Goal: Task Accomplishment & Management: Manage account settings

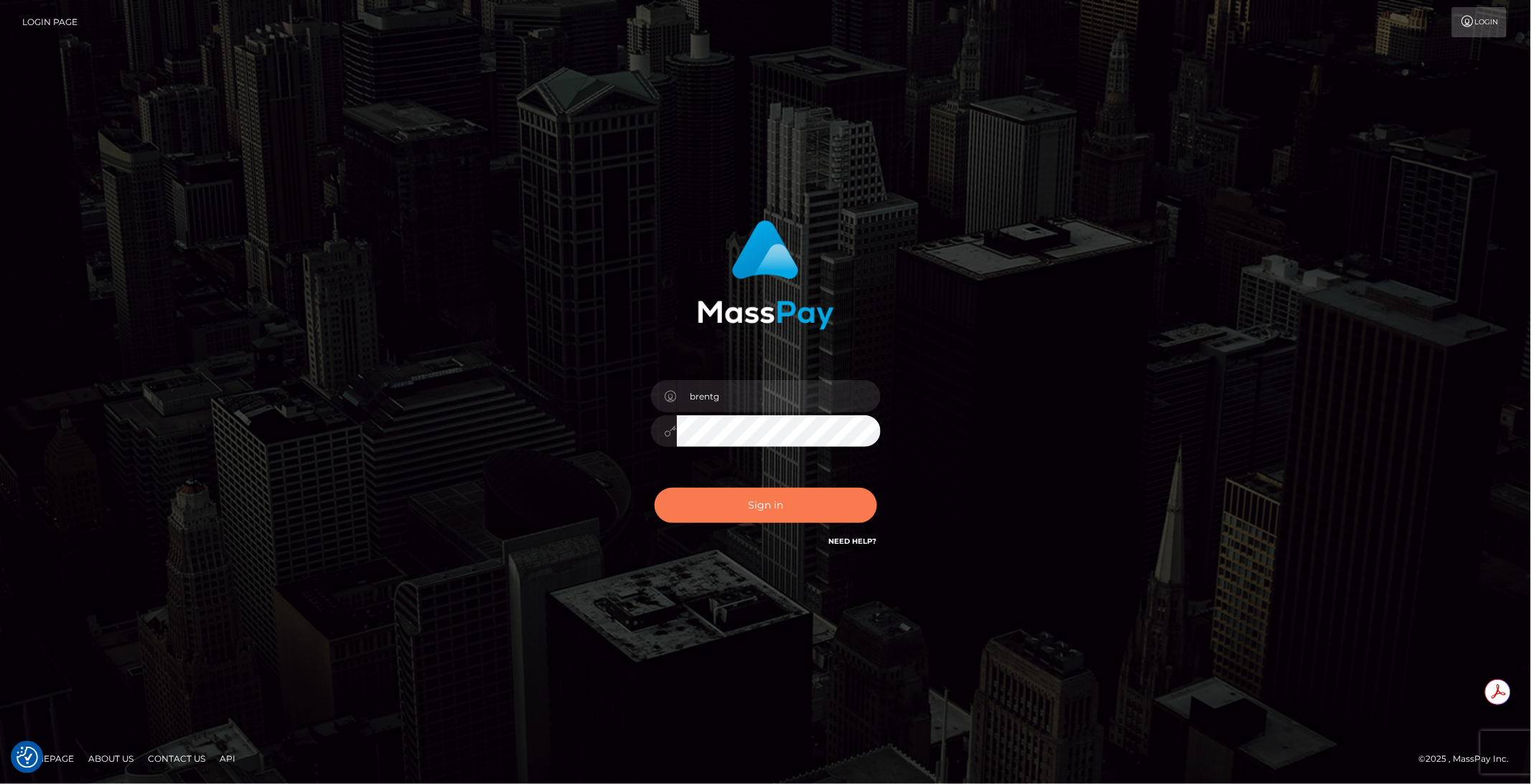
click at [750, 503] on button "Sign in" at bounding box center [765, 505] width 222 height 35
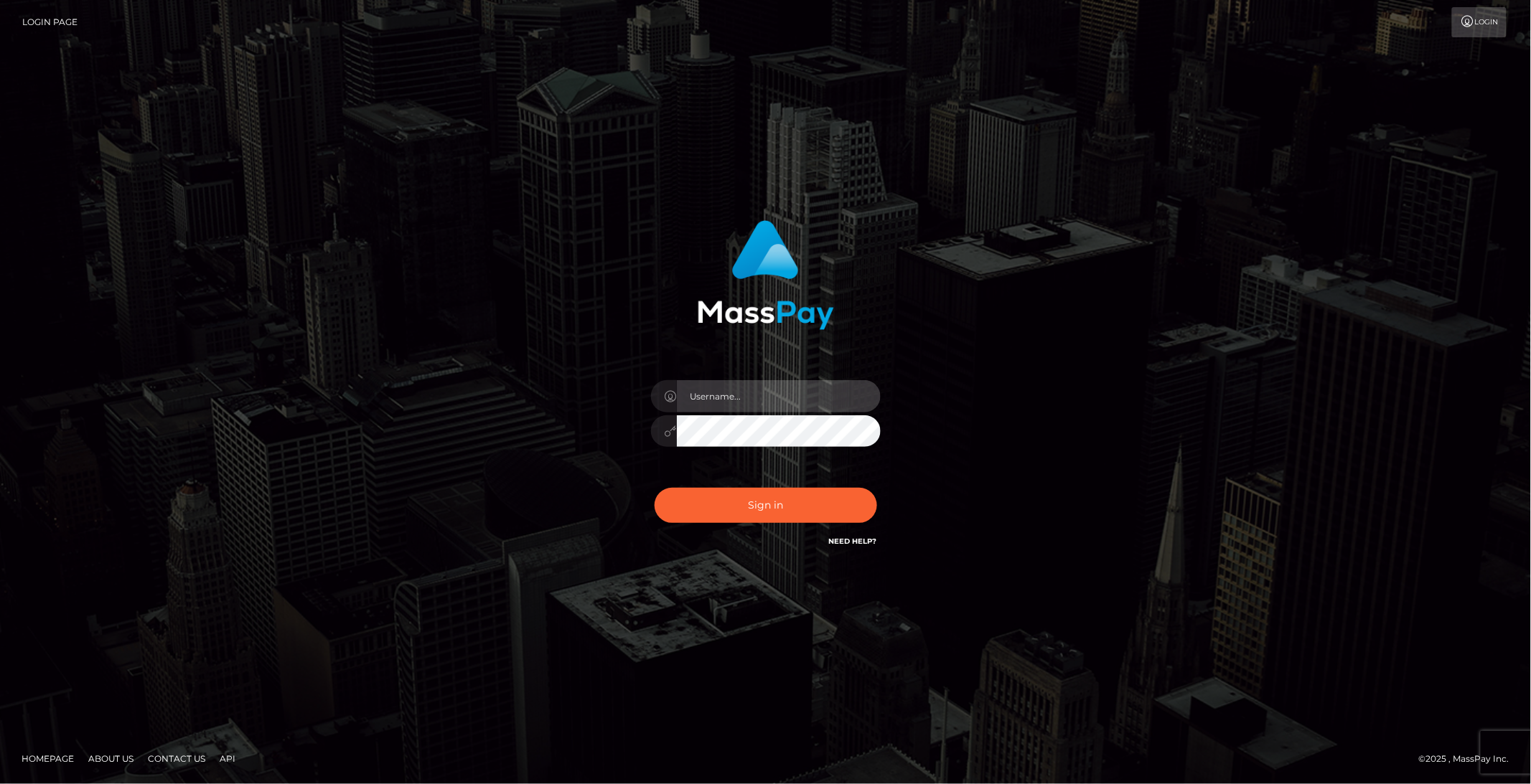
type input "brentg"
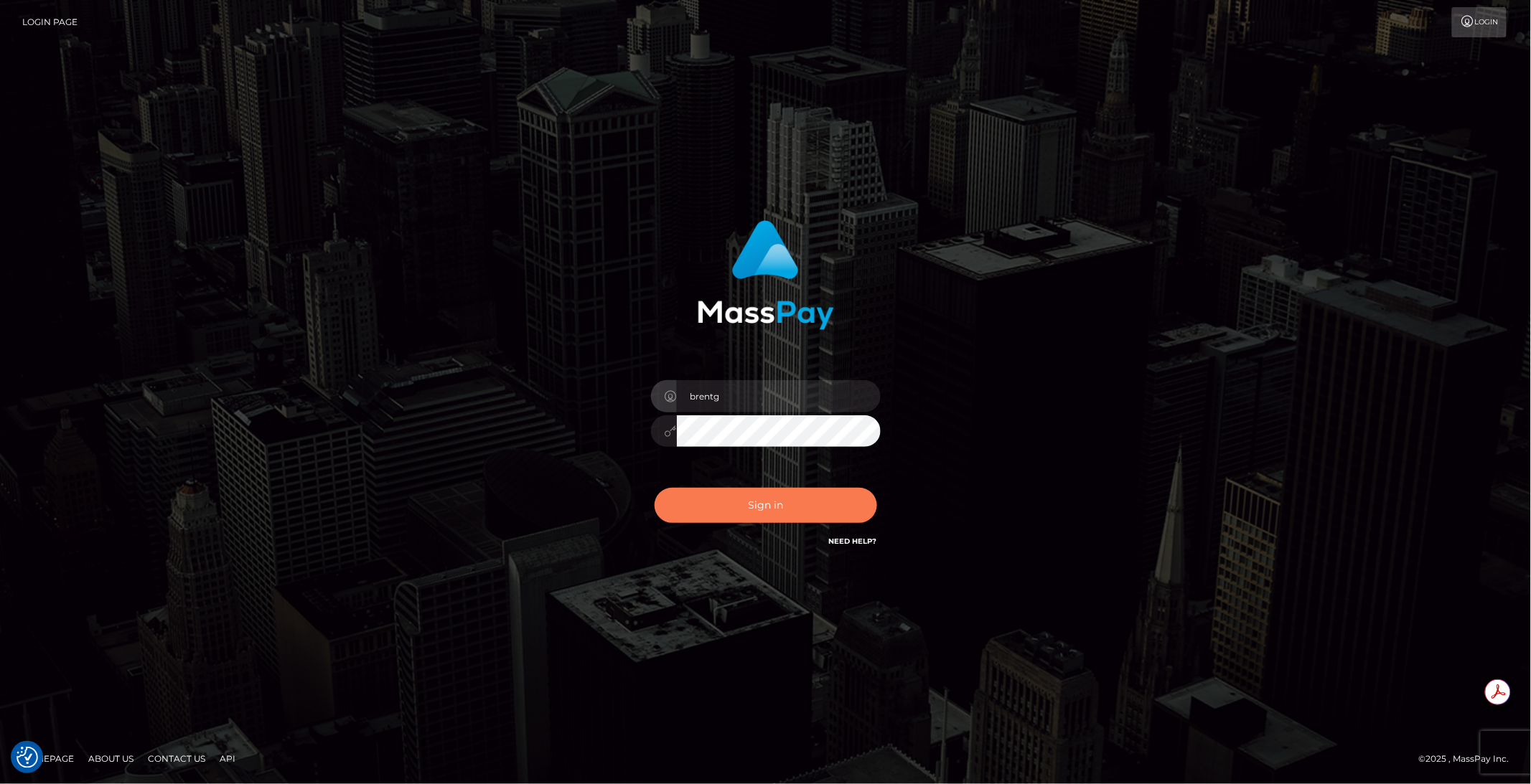
click at [775, 513] on button "Sign in" at bounding box center [765, 505] width 222 height 35
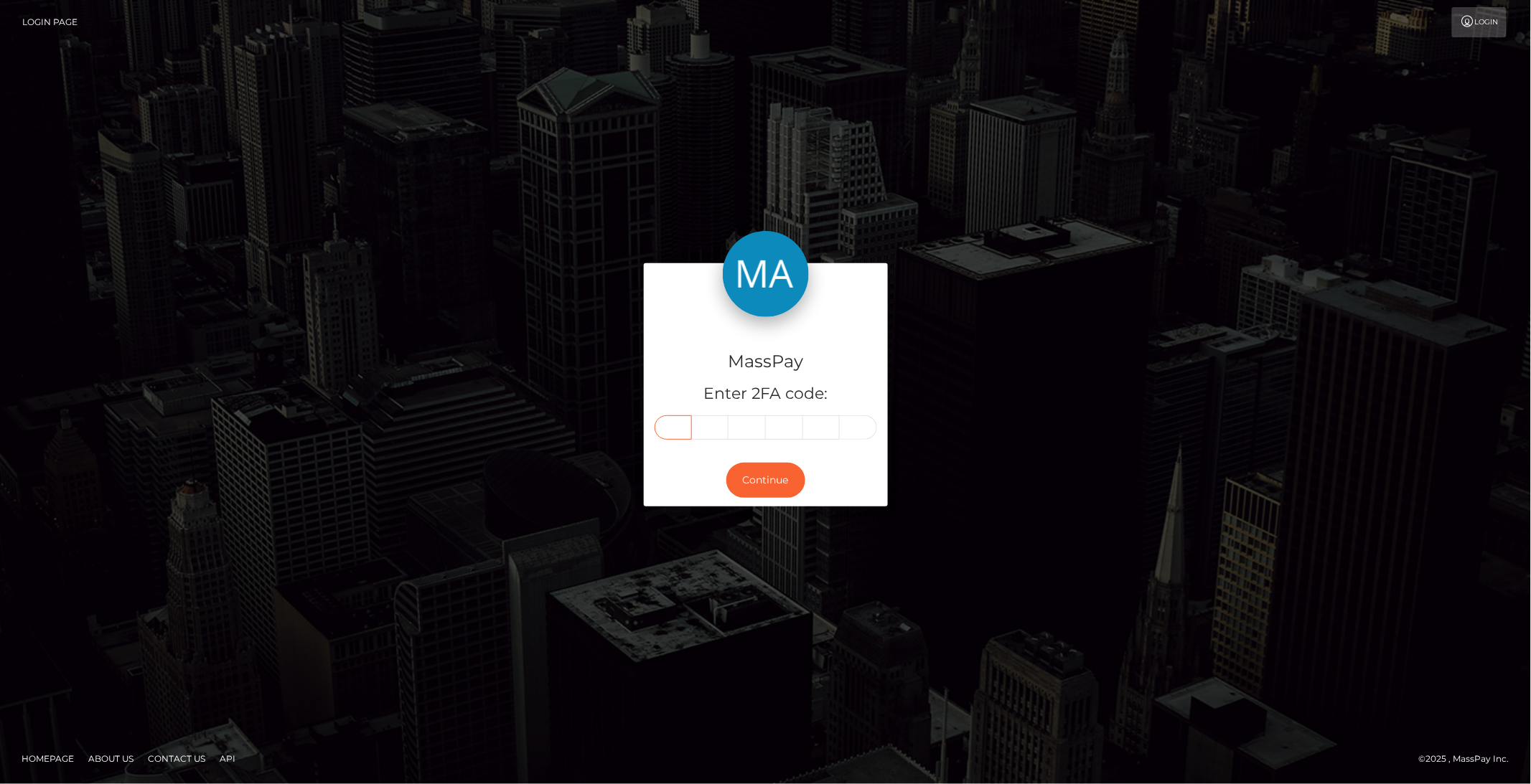
paste input "5"
type input "5"
type input "6"
type input "7"
type input "9"
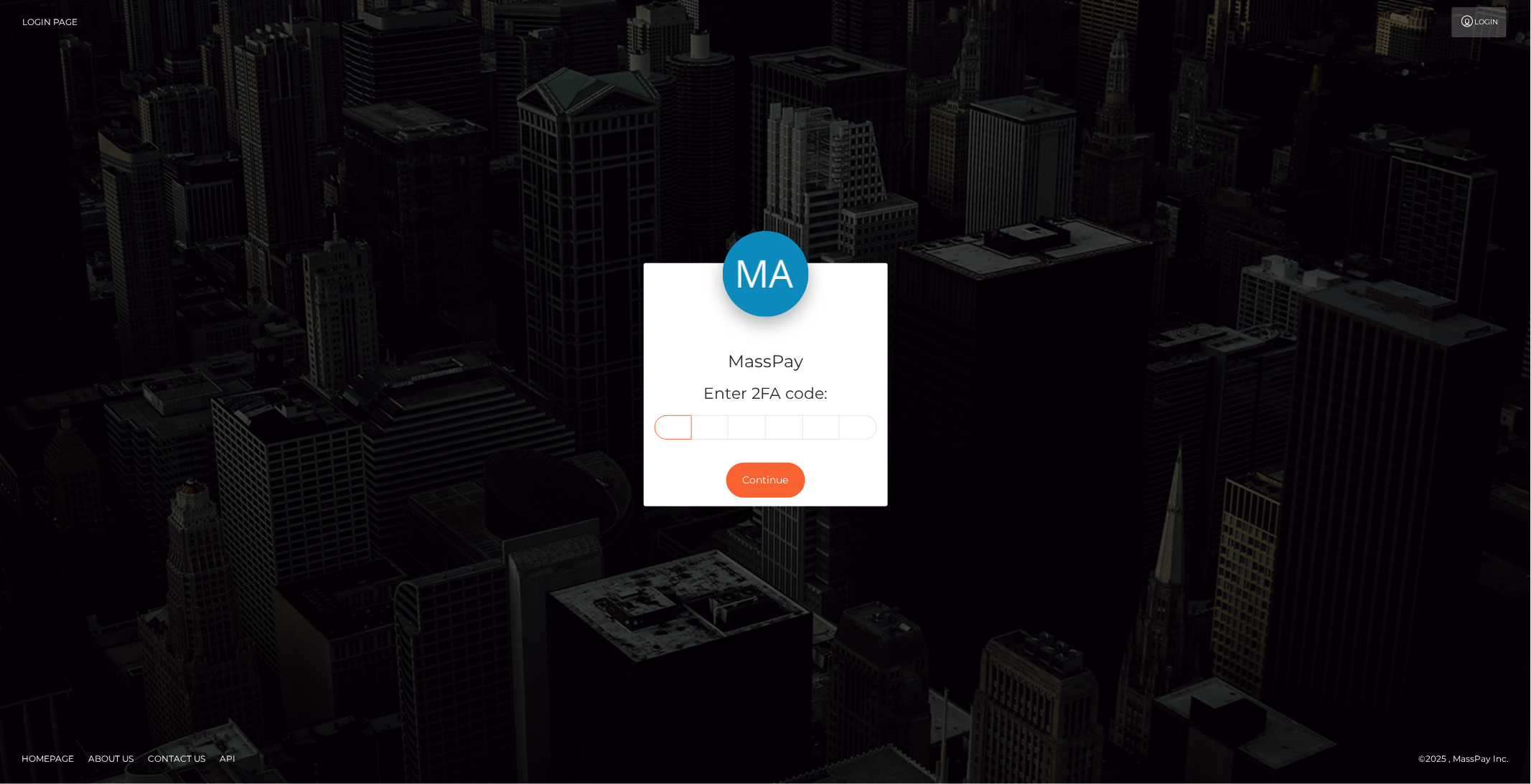
type input "8"
type input "7"
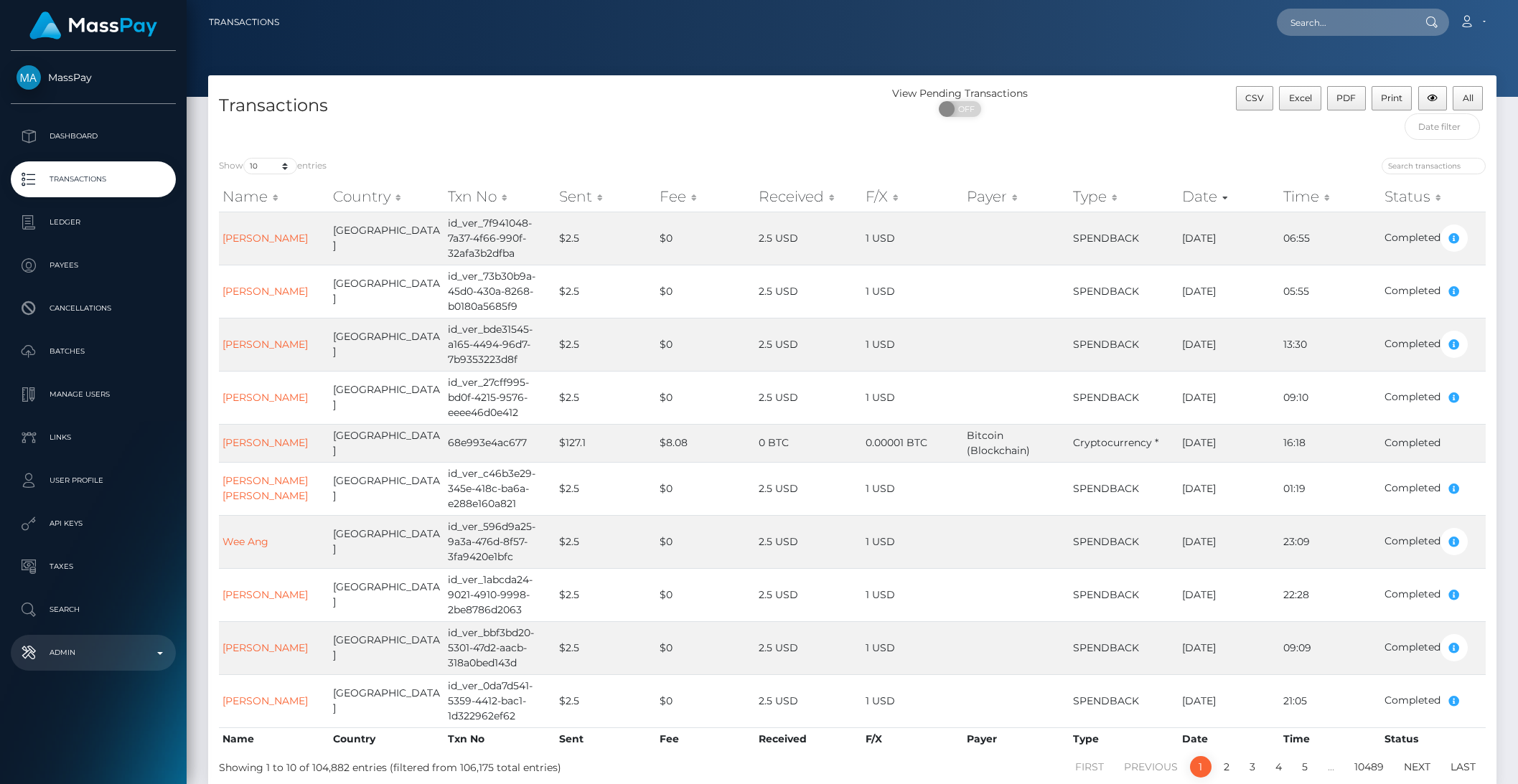
click at [121, 654] on p "Admin" at bounding box center [93, 653] width 154 height 21
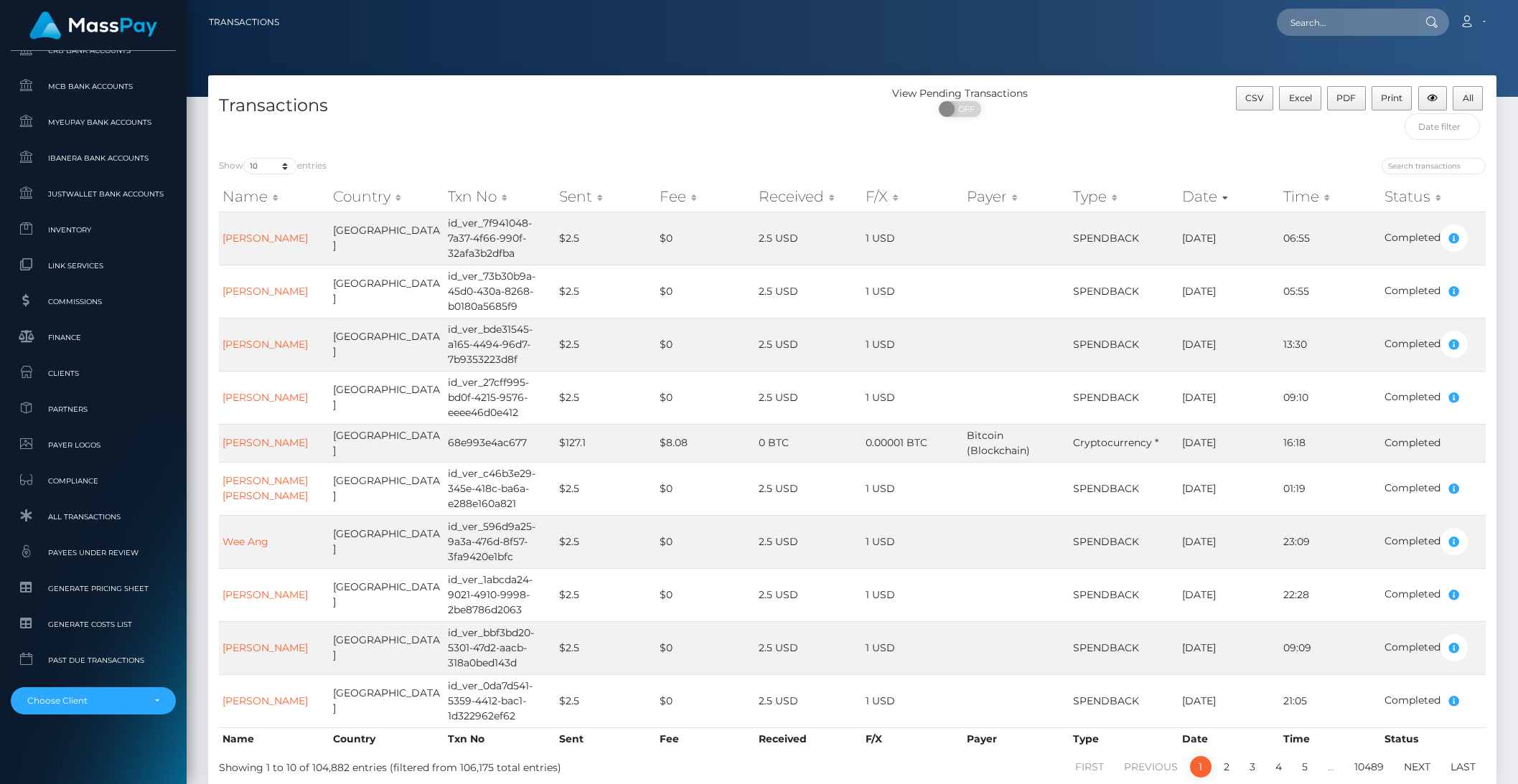
scroll to position [762, 0]
click at [119, 700] on div "Choose Client" at bounding box center [84, 696] width 115 height 11
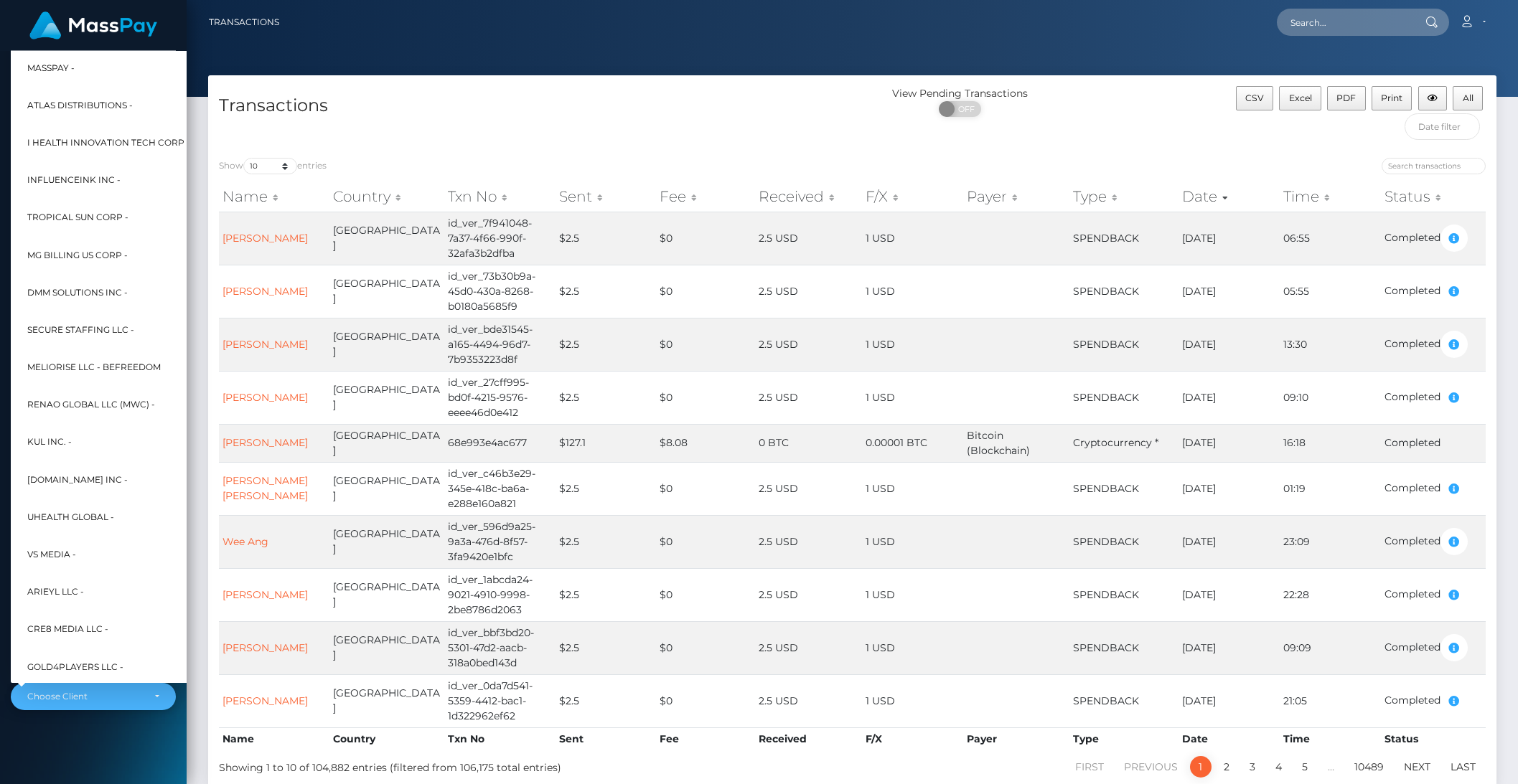
scroll to position [384, 16]
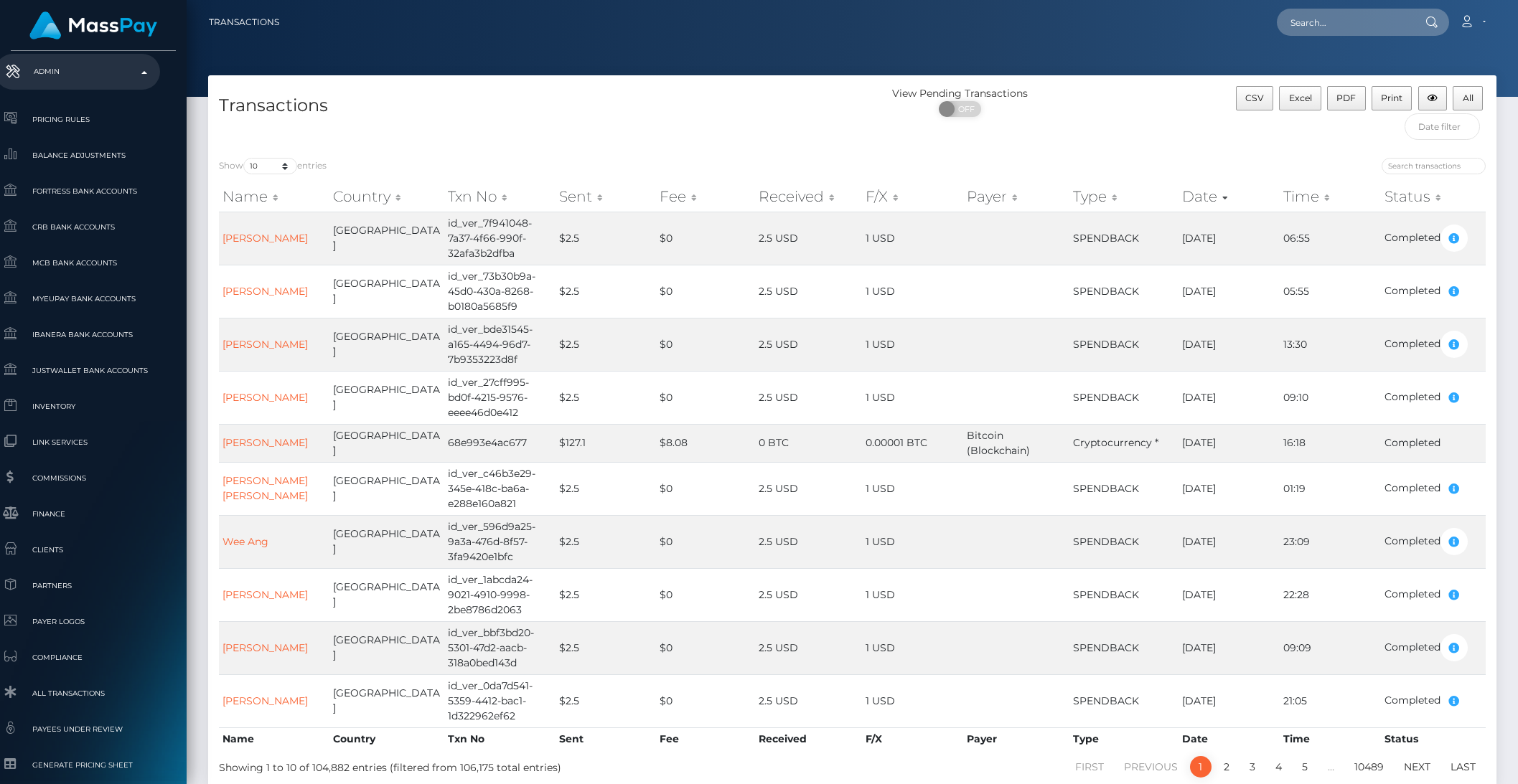
type input "mpw"
select select "263"
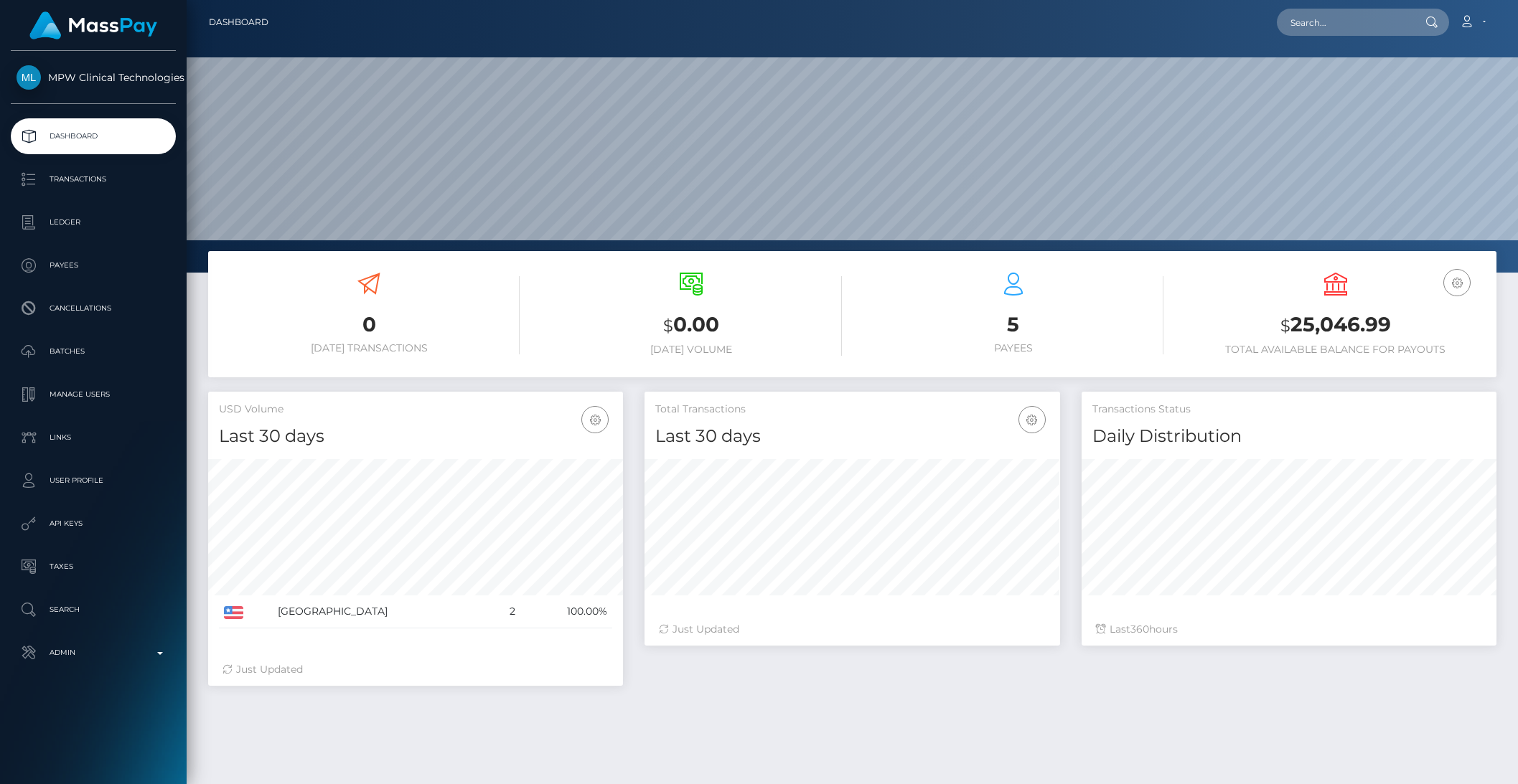
scroll to position [253, 414]
click at [73, 392] on p "Manage Users" at bounding box center [93, 394] width 154 height 21
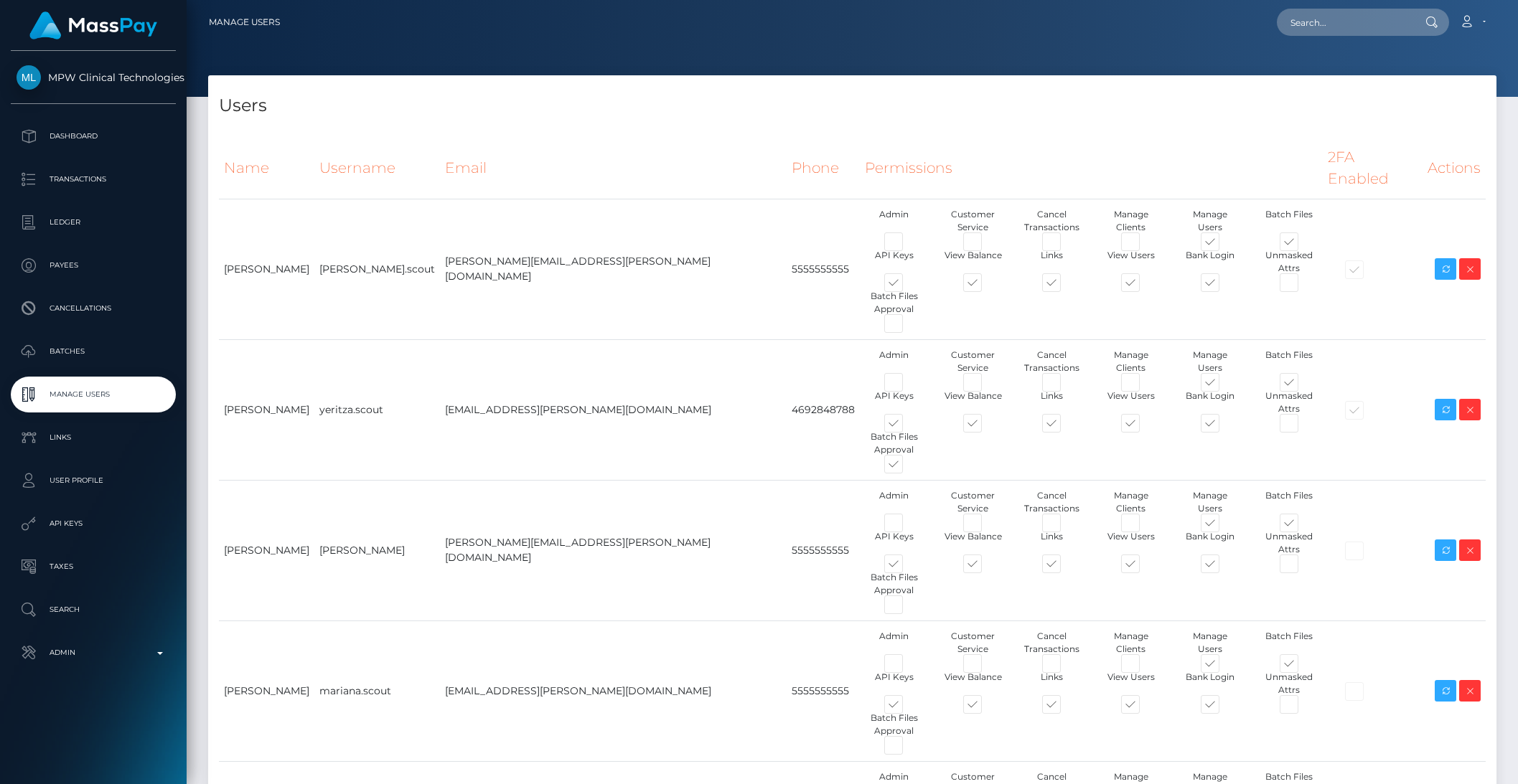
type input "brentg"
click at [1442, 542] on icon at bounding box center [1446, 551] width 18 height 18
click at [88, 135] on p "Dashboard" at bounding box center [93, 136] width 154 height 21
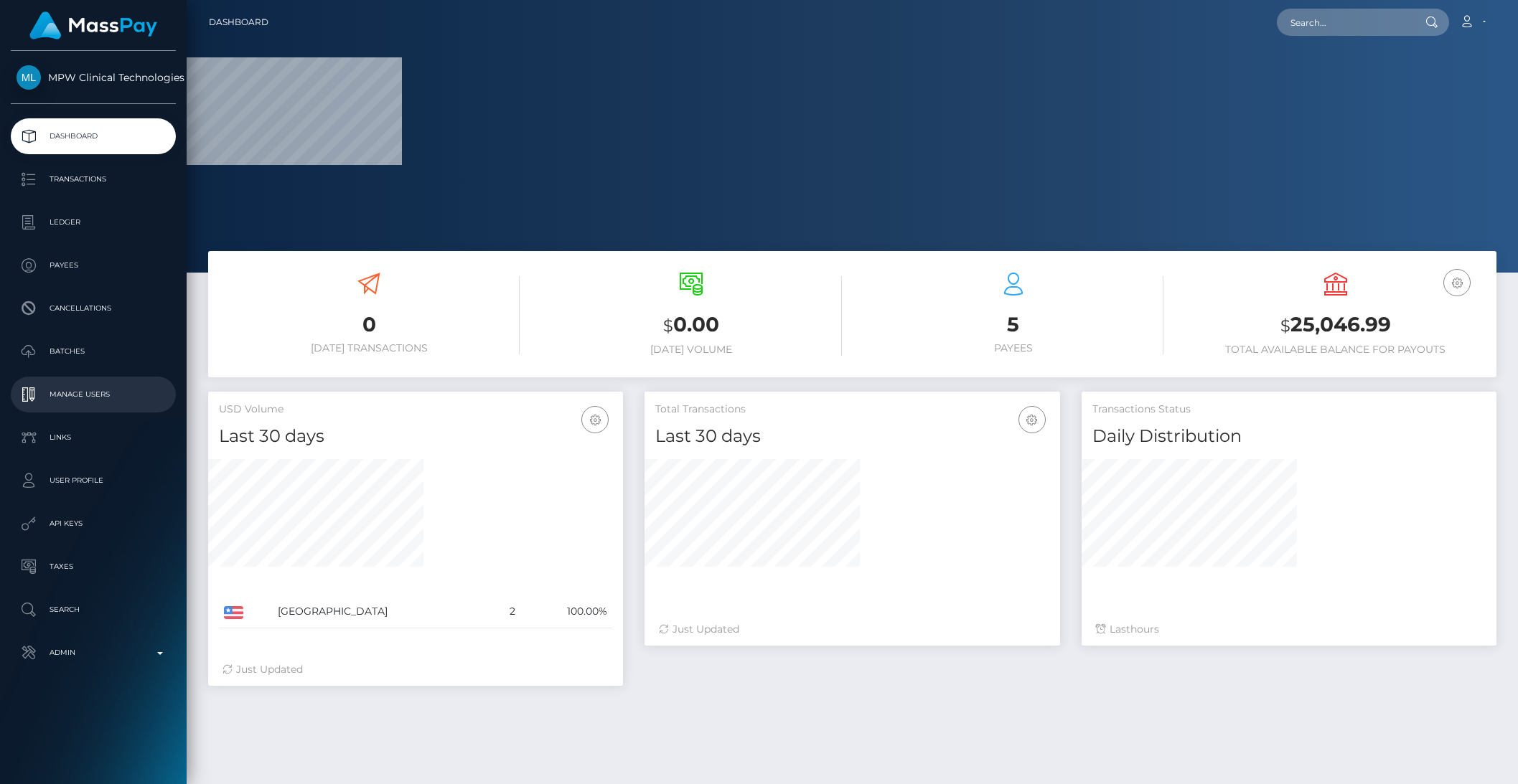
click at [84, 403] on p "Manage Users" at bounding box center [93, 394] width 154 height 21
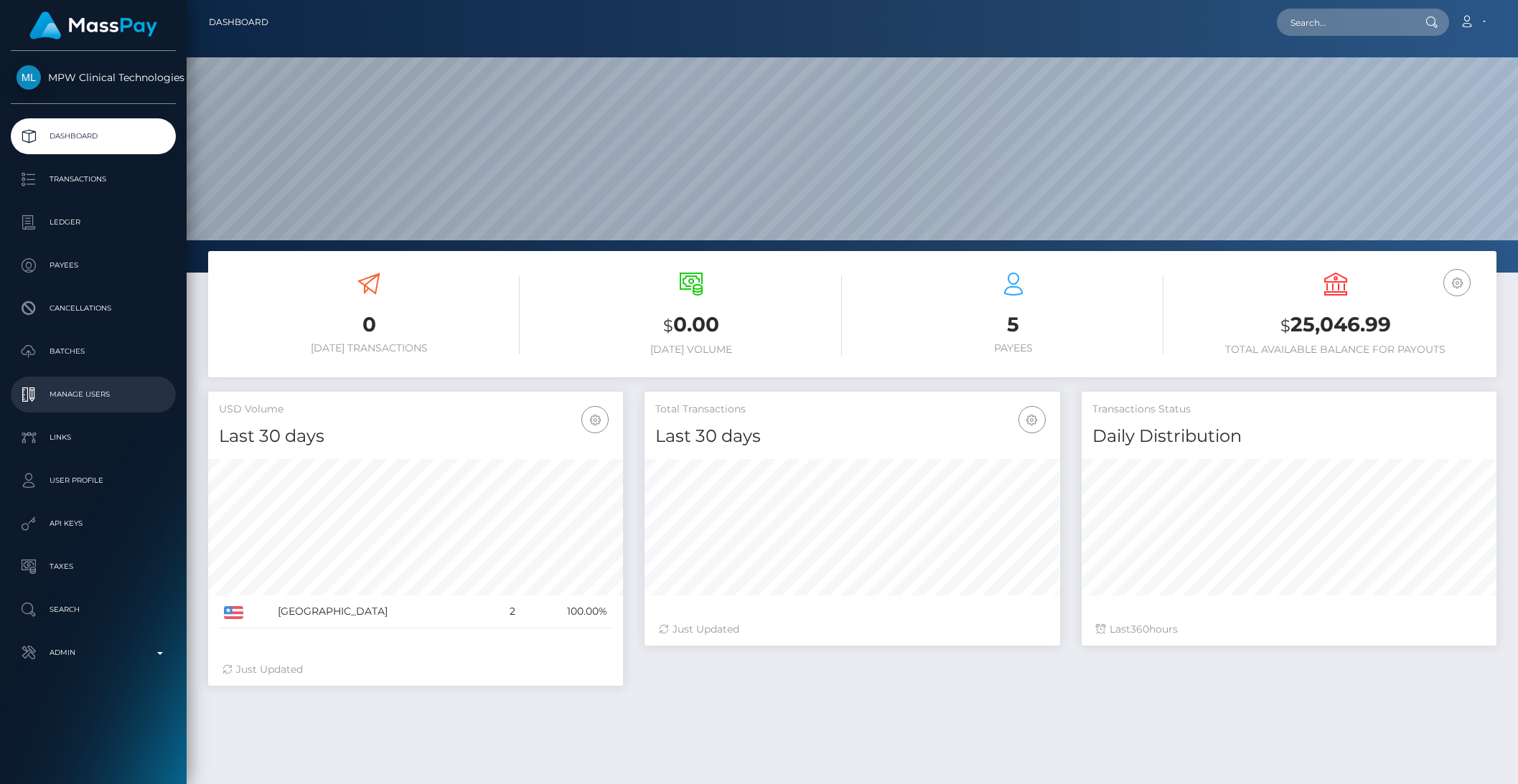
scroll to position [253, 414]
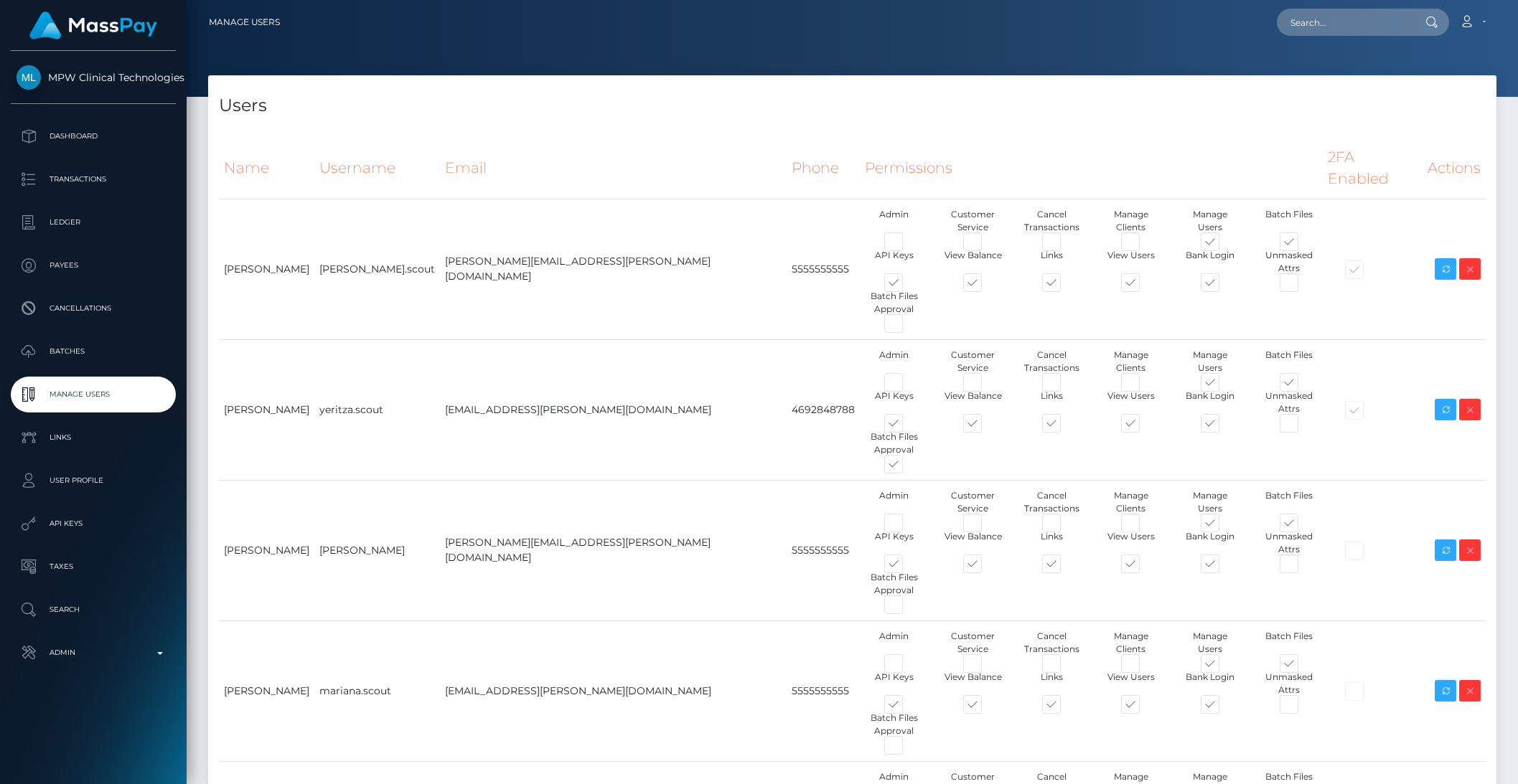
type input "brentg"
click at [1445, 542] on icon at bounding box center [1446, 551] width 18 height 18
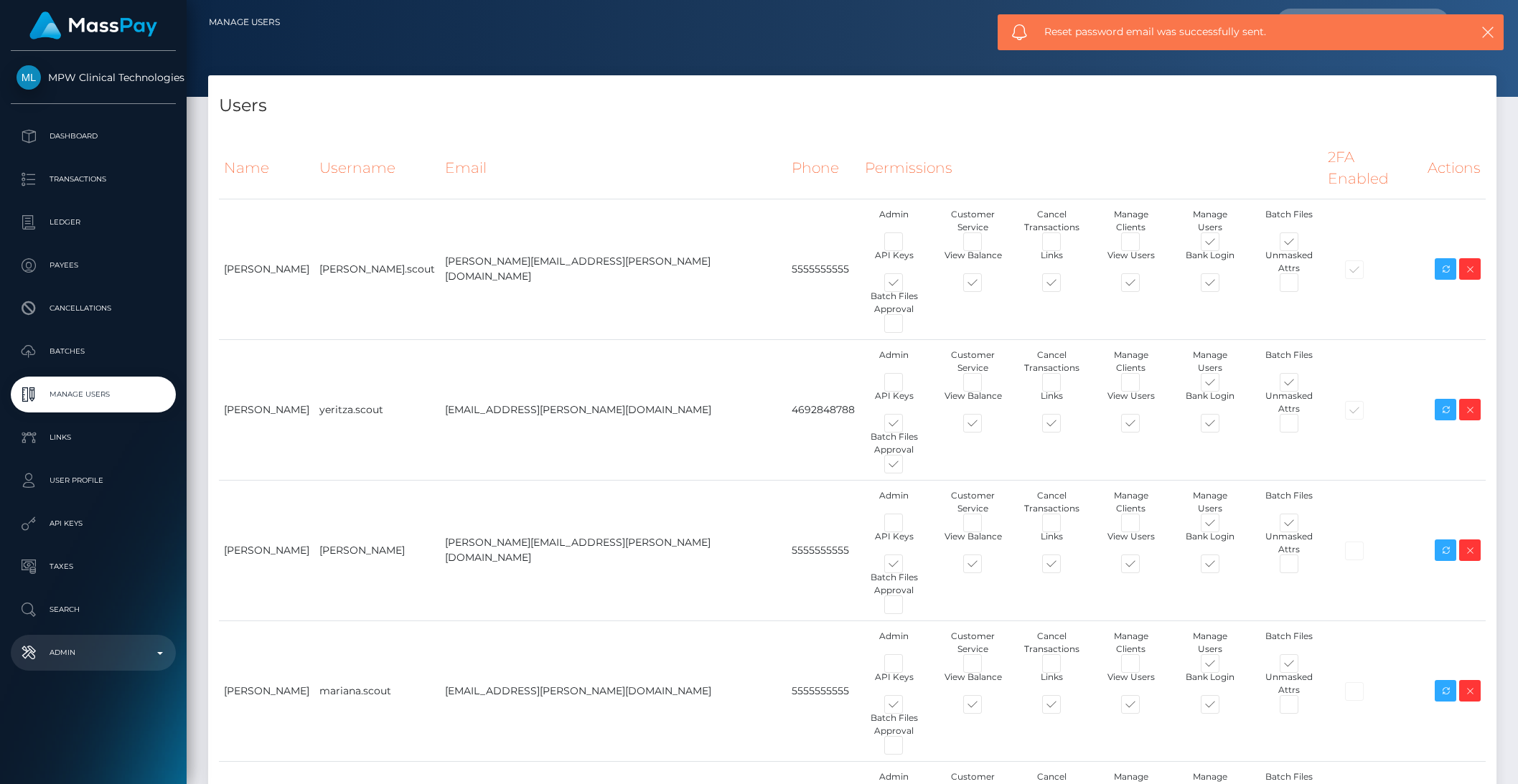
click at [135, 665] on link "Admin" at bounding box center [93, 653] width 165 height 36
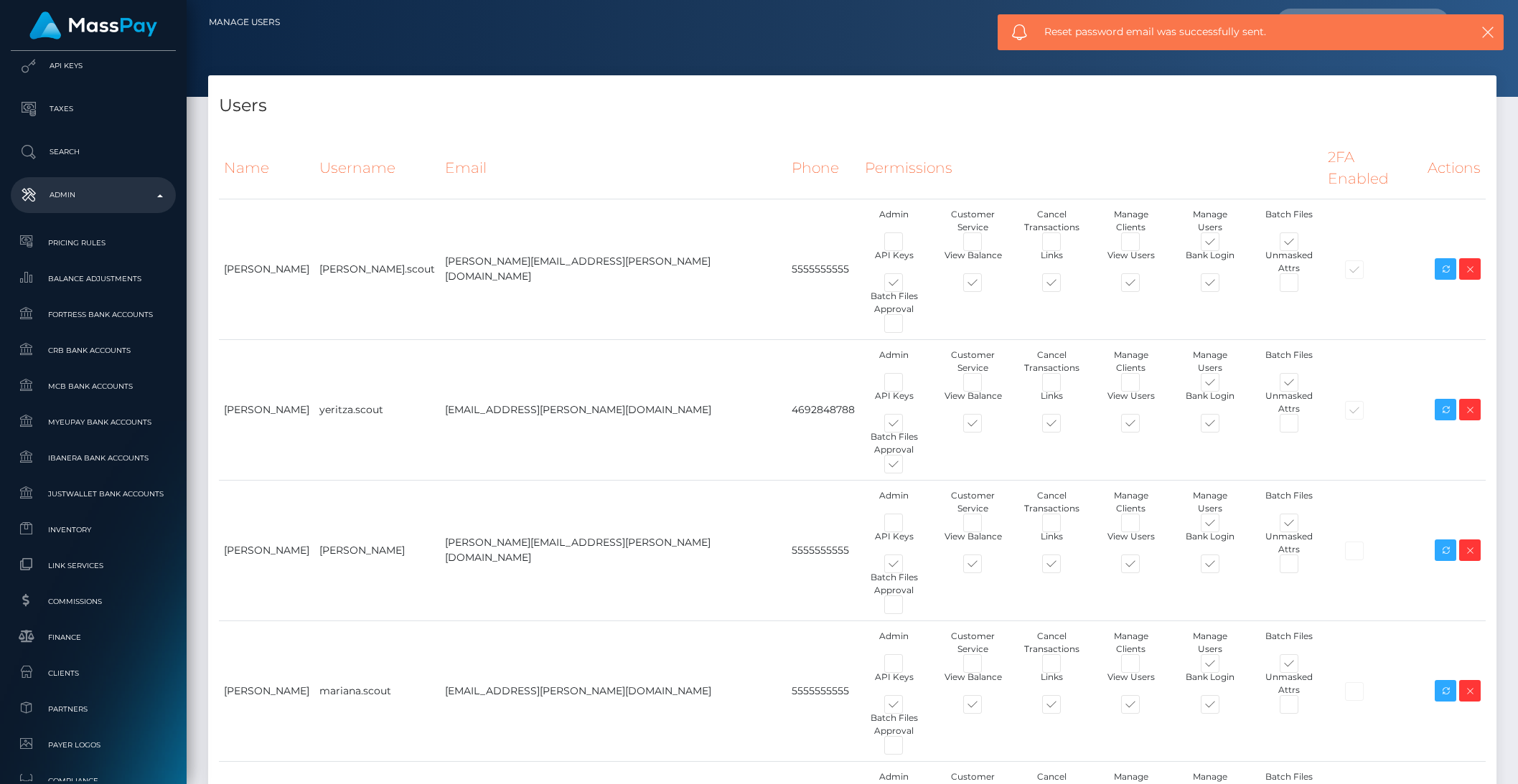
scroll to position [776, 0]
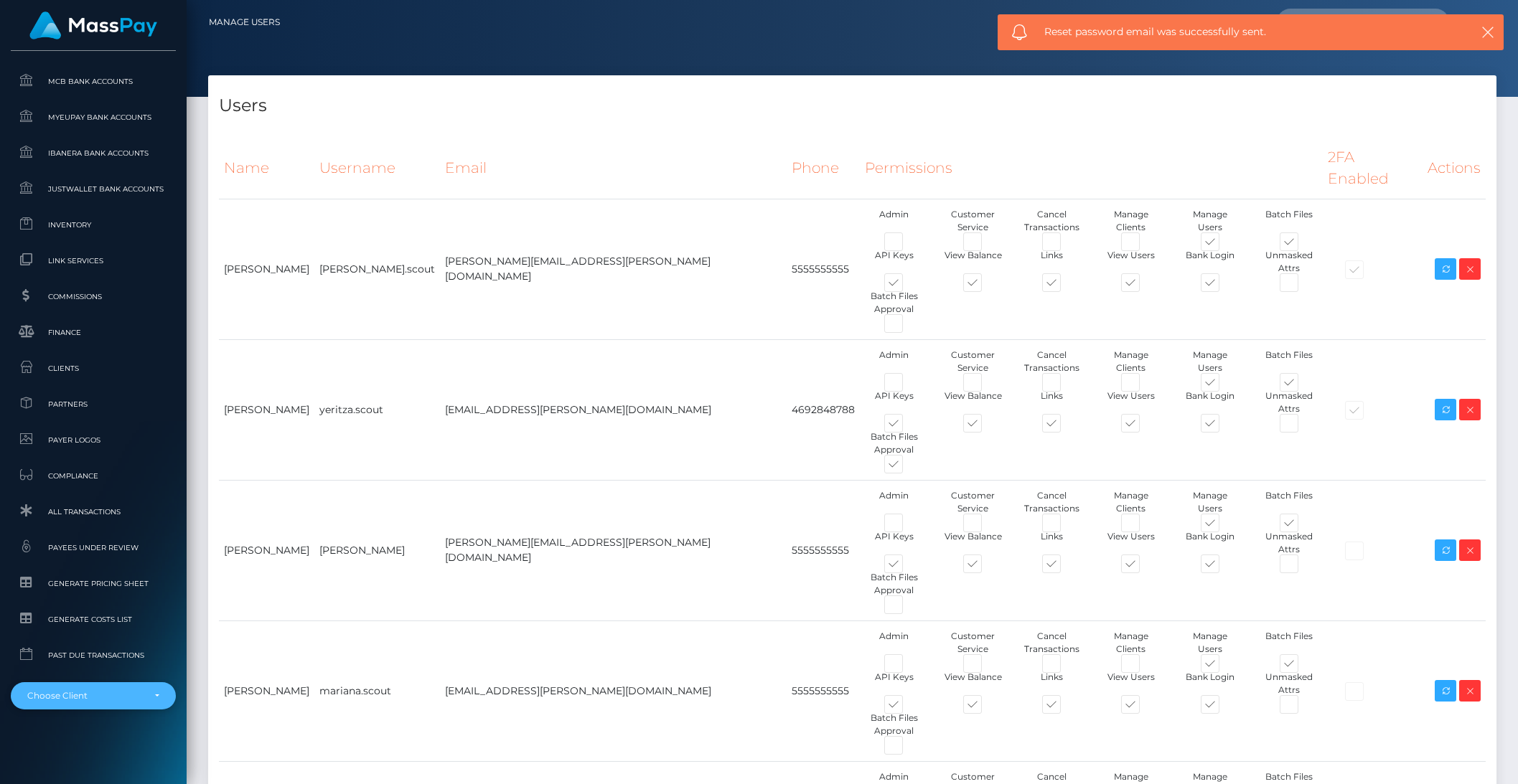
click at [120, 694] on div "Choose Client" at bounding box center [93, 696] width 165 height 27
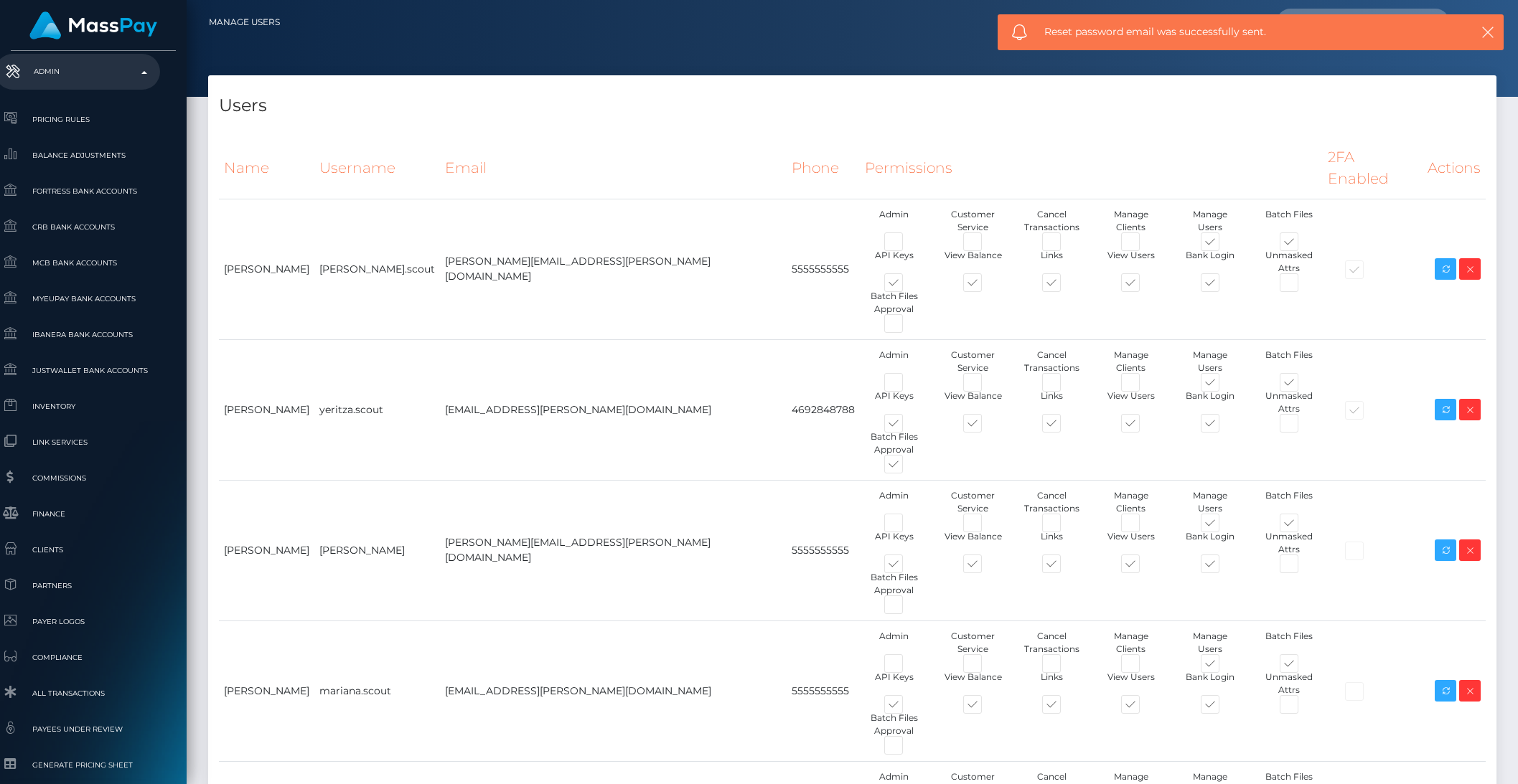
scroll to position [643, 16]
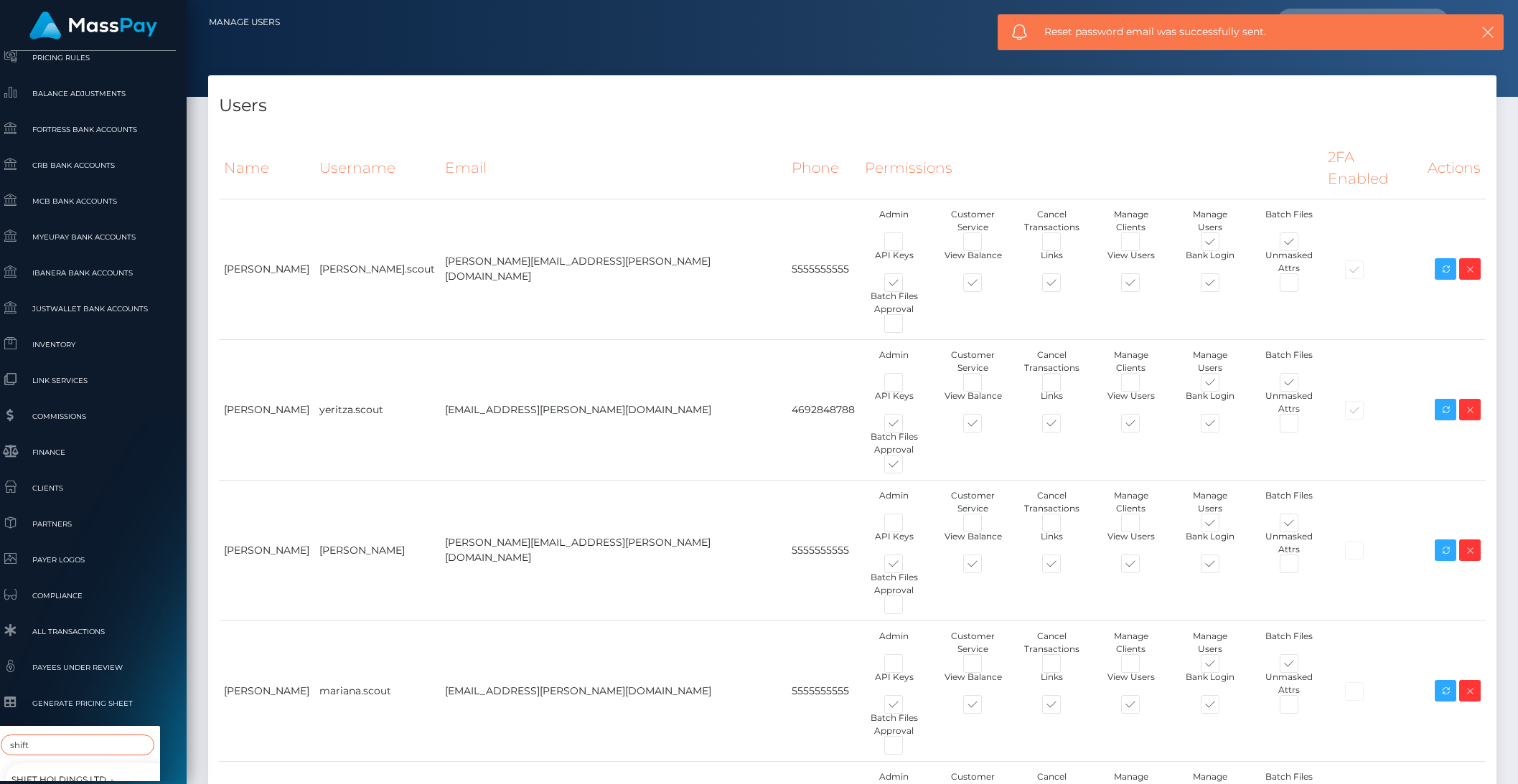
type input "shift"
select select "81"
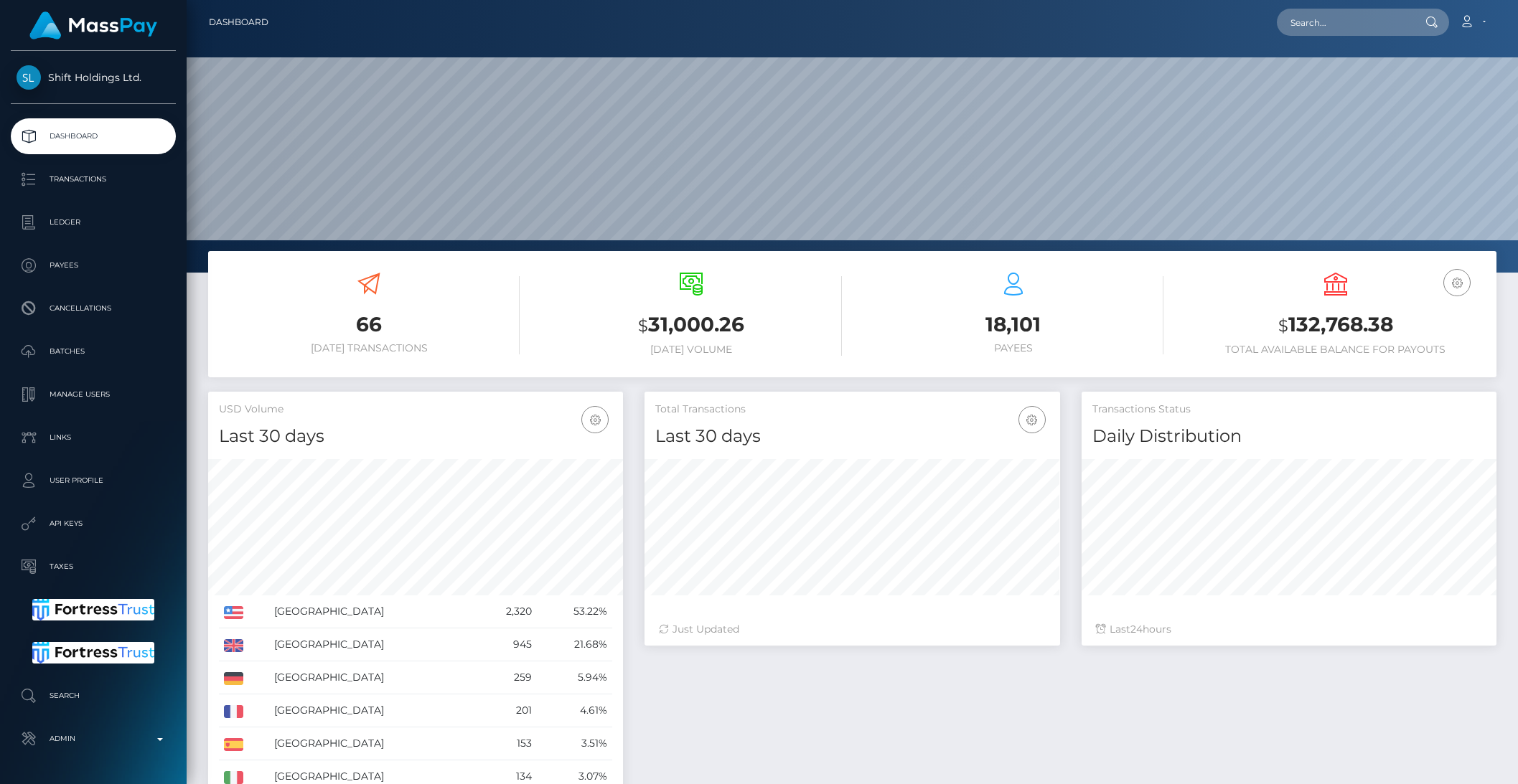
scroll to position [253, 414]
click at [68, 181] on p "Transactions" at bounding box center [93, 179] width 154 height 21
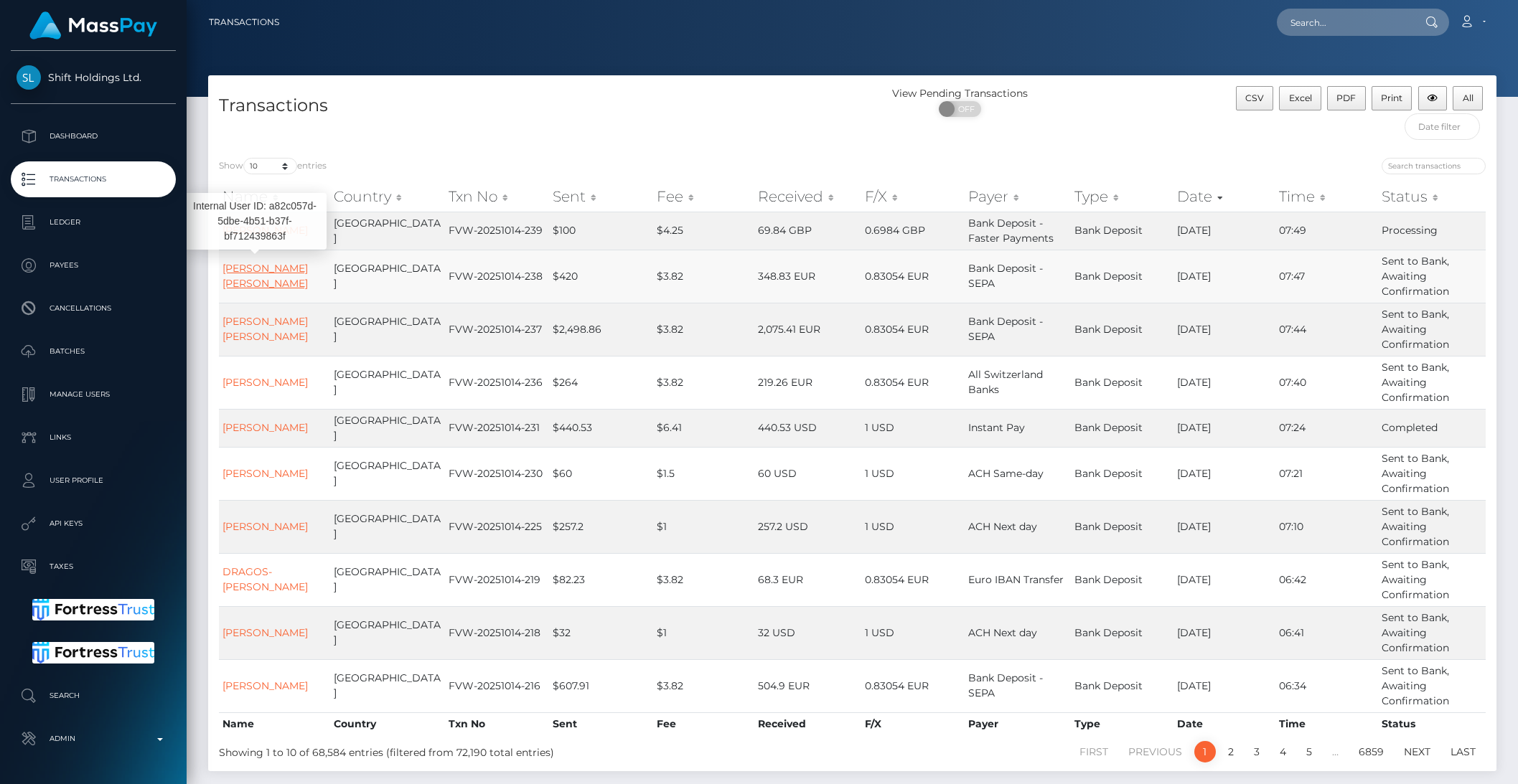
click at [284, 270] on link "CELESTE PARACCHINI MAURO" at bounding box center [264, 275] width 85 height 28
click at [284, 271] on link "CELESTE PARACCHINI MAURO" at bounding box center [264, 275] width 85 height 28
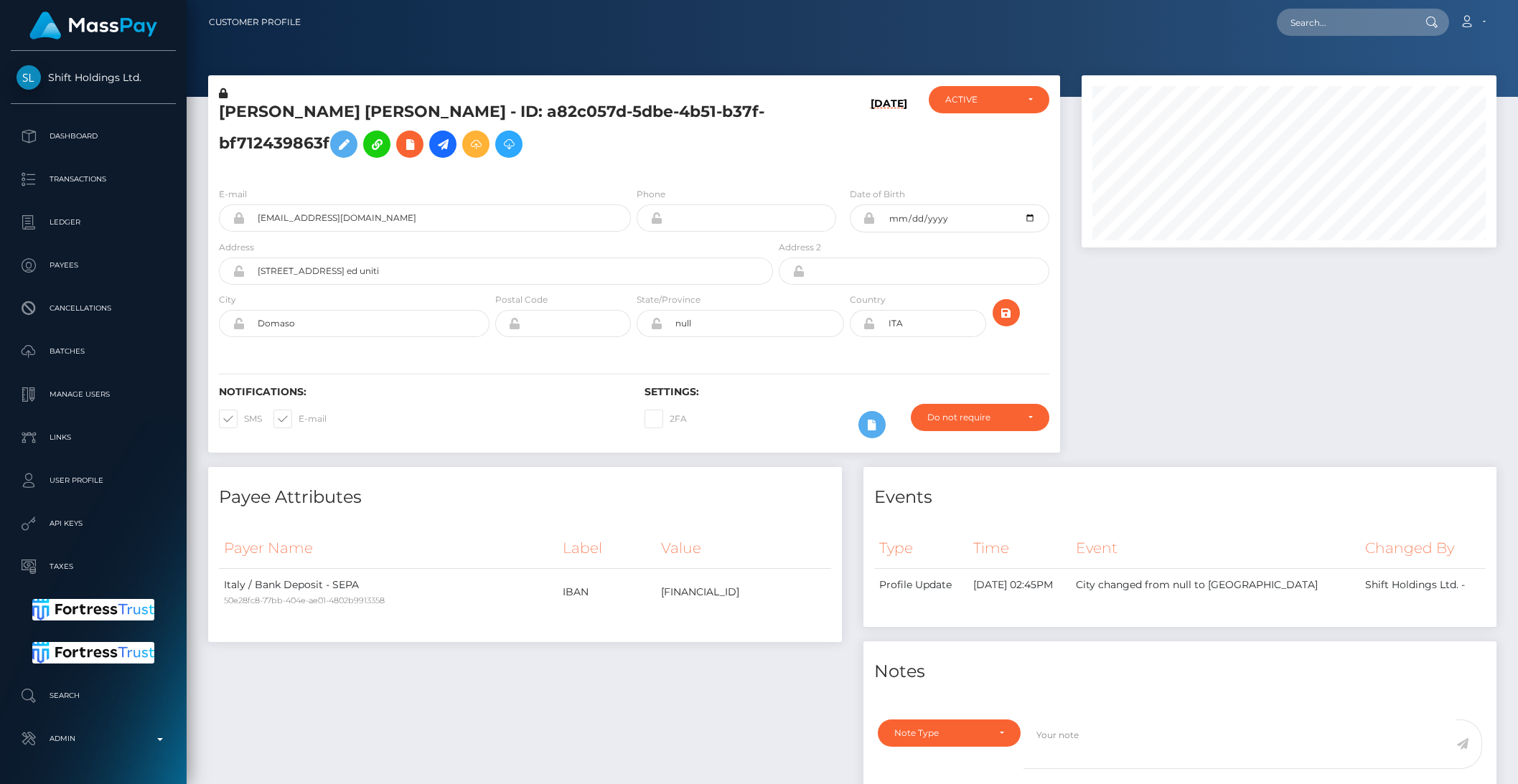
scroll to position [172, 414]
click at [447, 149] on icon at bounding box center [443, 144] width 18 height 18
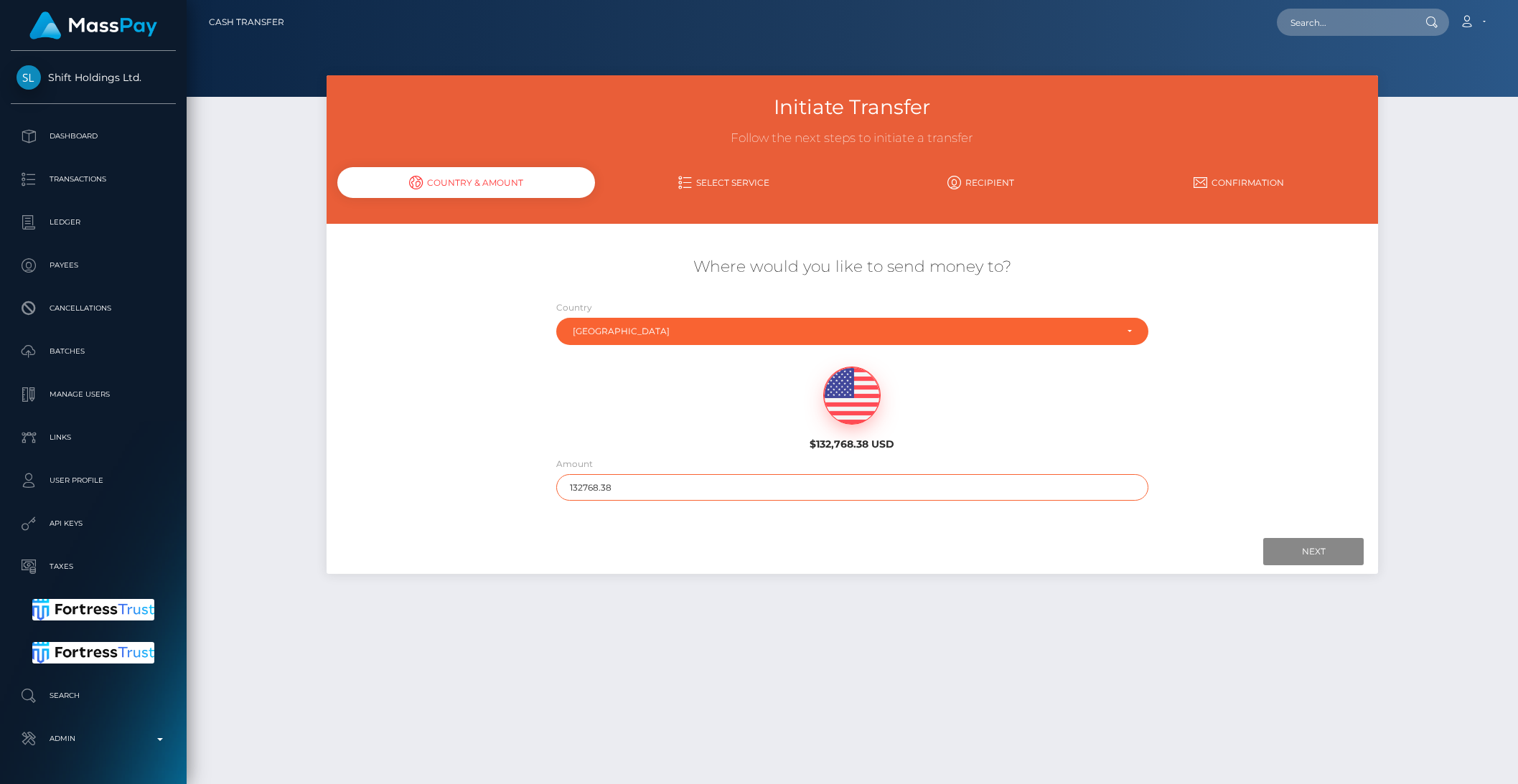
drag, startPoint x: 588, startPoint y: 486, endPoint x: 657, endPoint y: 486, distance: 69.0
click at [657, 486] on input "132768.38" at bounding box center [853, 487] width 592 height 26
type input "1327"
click at [1305, 557] on input "Next" at bounding box center [1313, 552] width 100 height 27
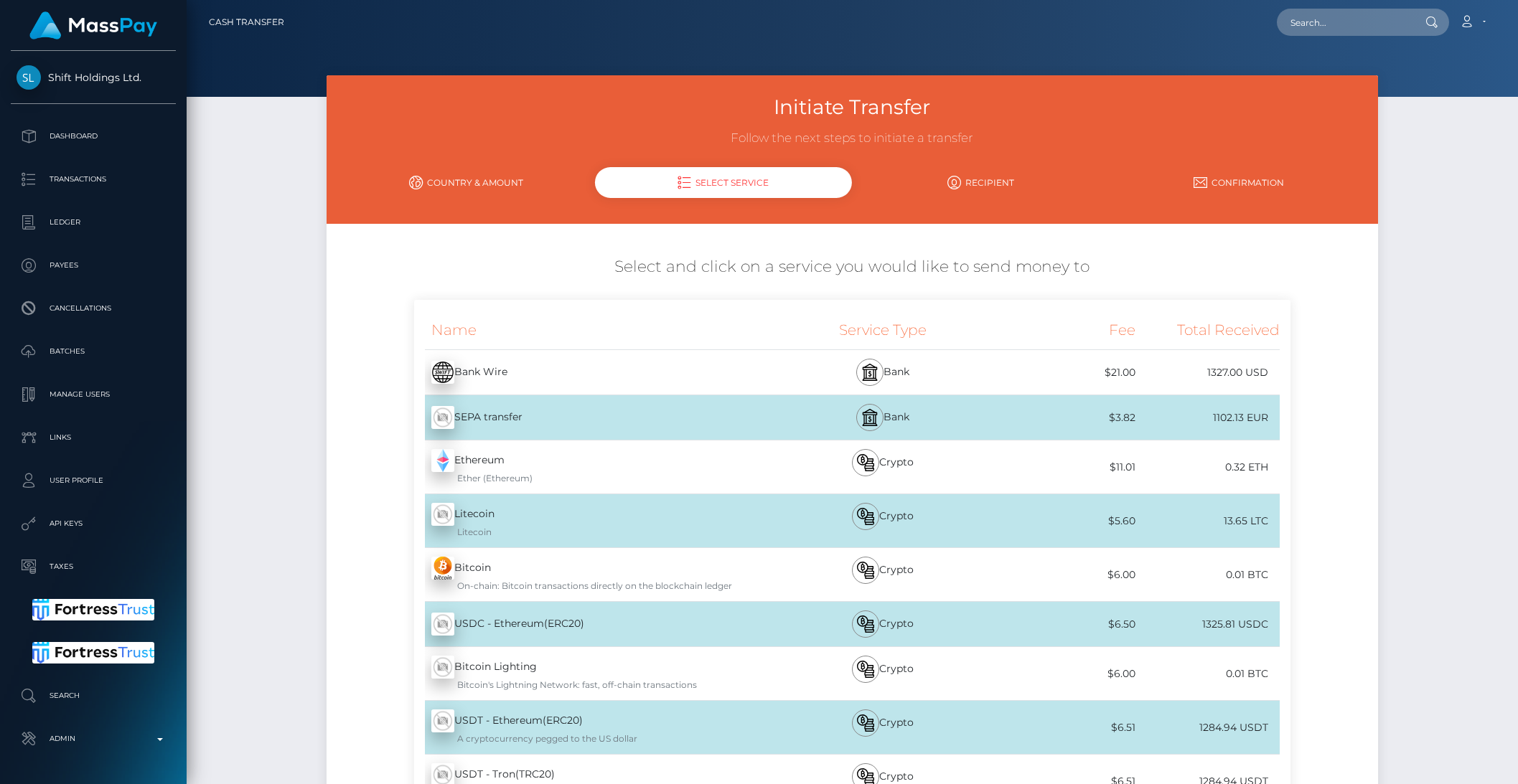
click at [444, 174] on link "Country & Amount" at bounding box center [466, 183] width 258 height 25
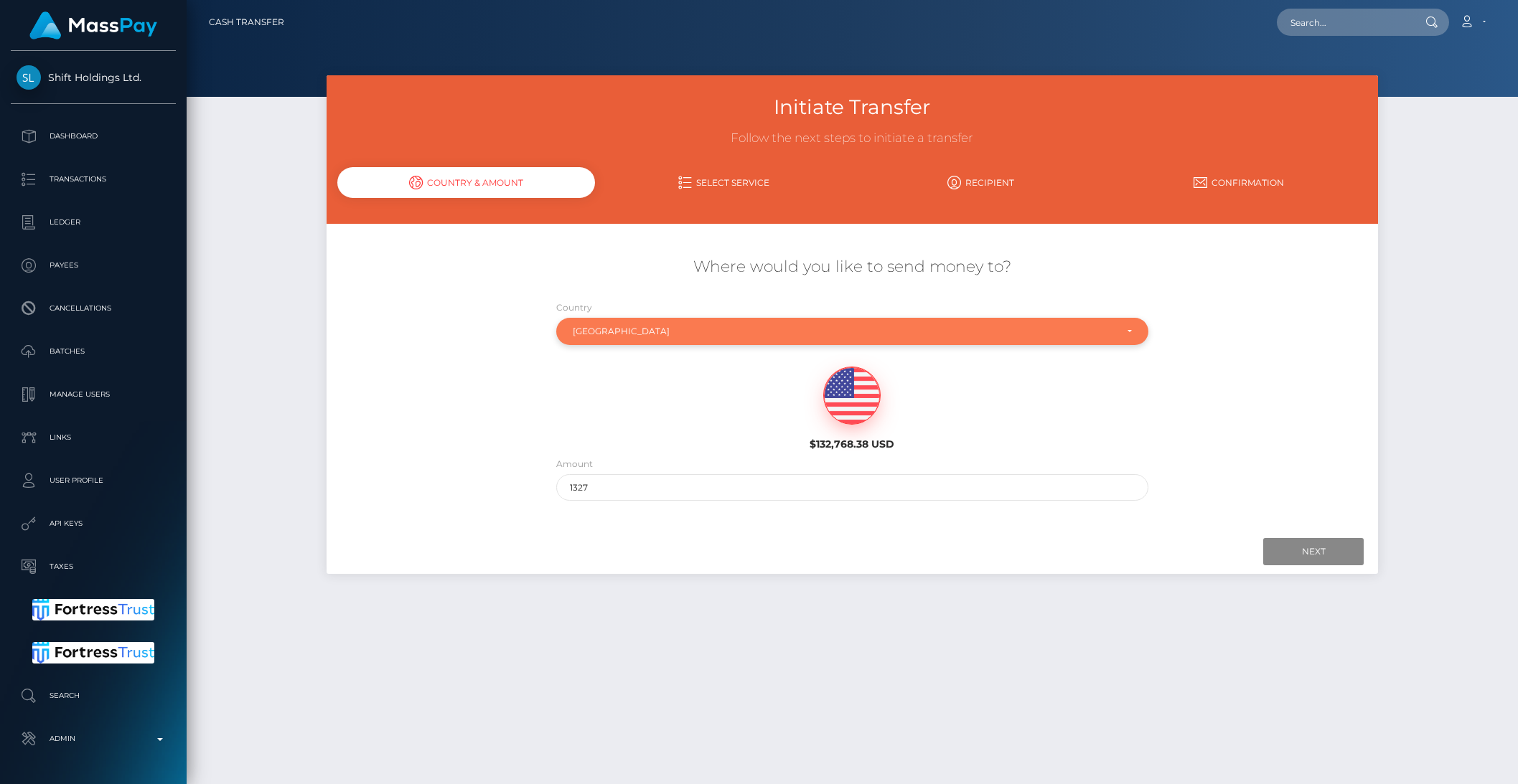
click at [592, 328] on div "[GEOGRAPHIC_DATA]" at bounding box center [844, 331] width 543 height 11
click at [594, 336] on div "[GEOGRAPHIC_DATA]" at bounding box center [844, 331] width 543 height 11
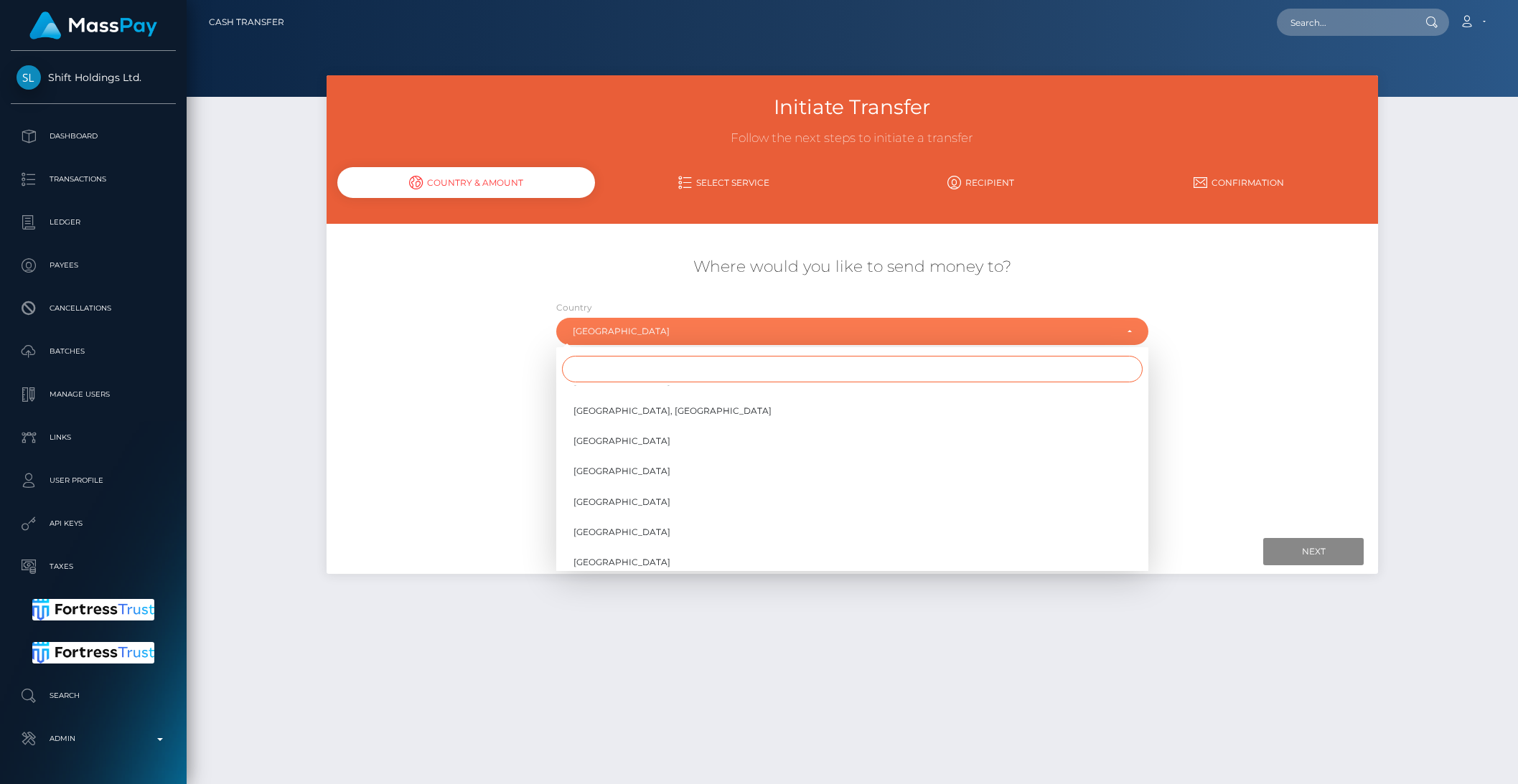
click at [599, 359] on input "Search" at bounding box center [852, 369] width 580 height 26
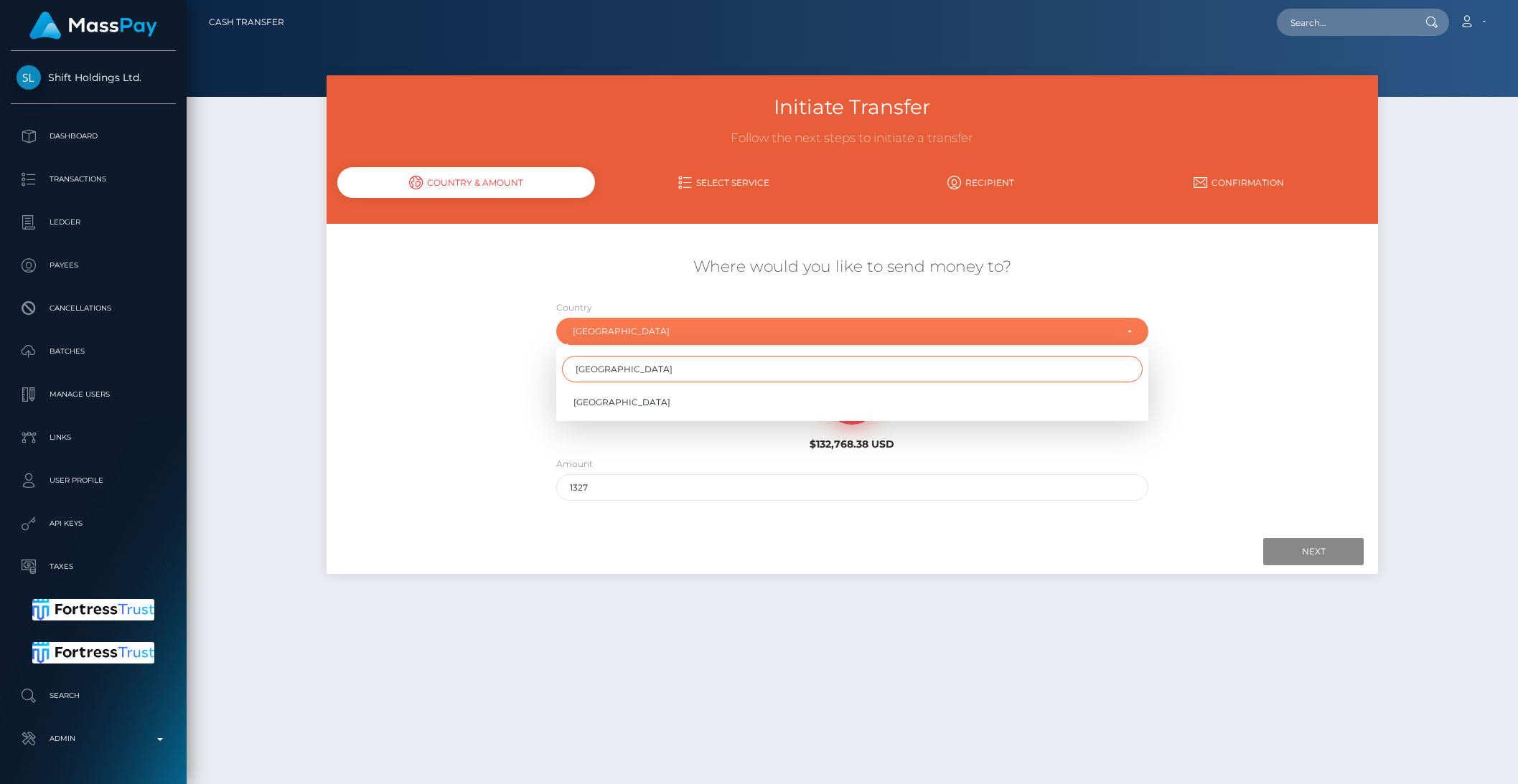
type input "kenya"
select select "KEN"
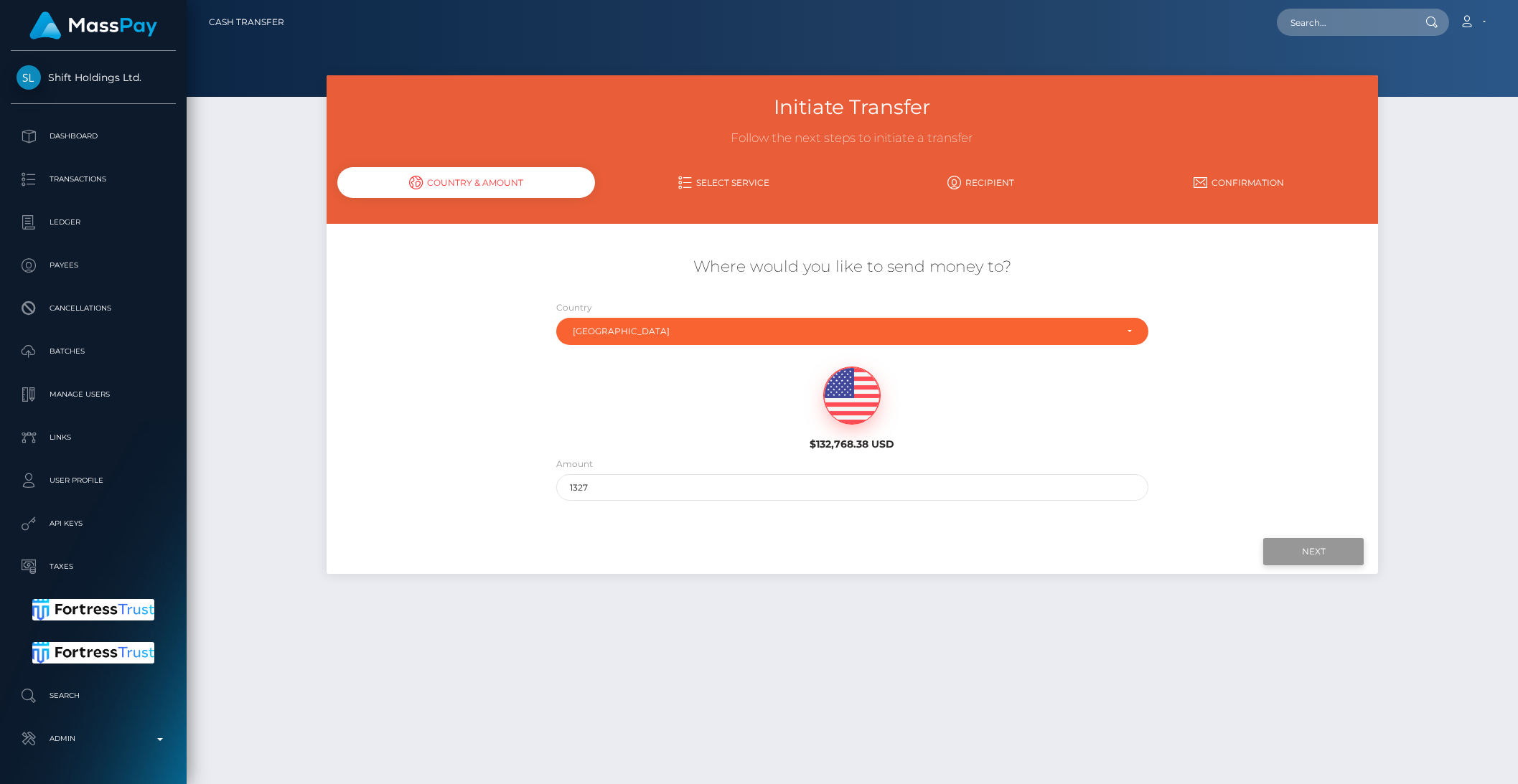
click at [1308, 562] on input "Next" at bounding box center [1313, 552] width 100 height 27
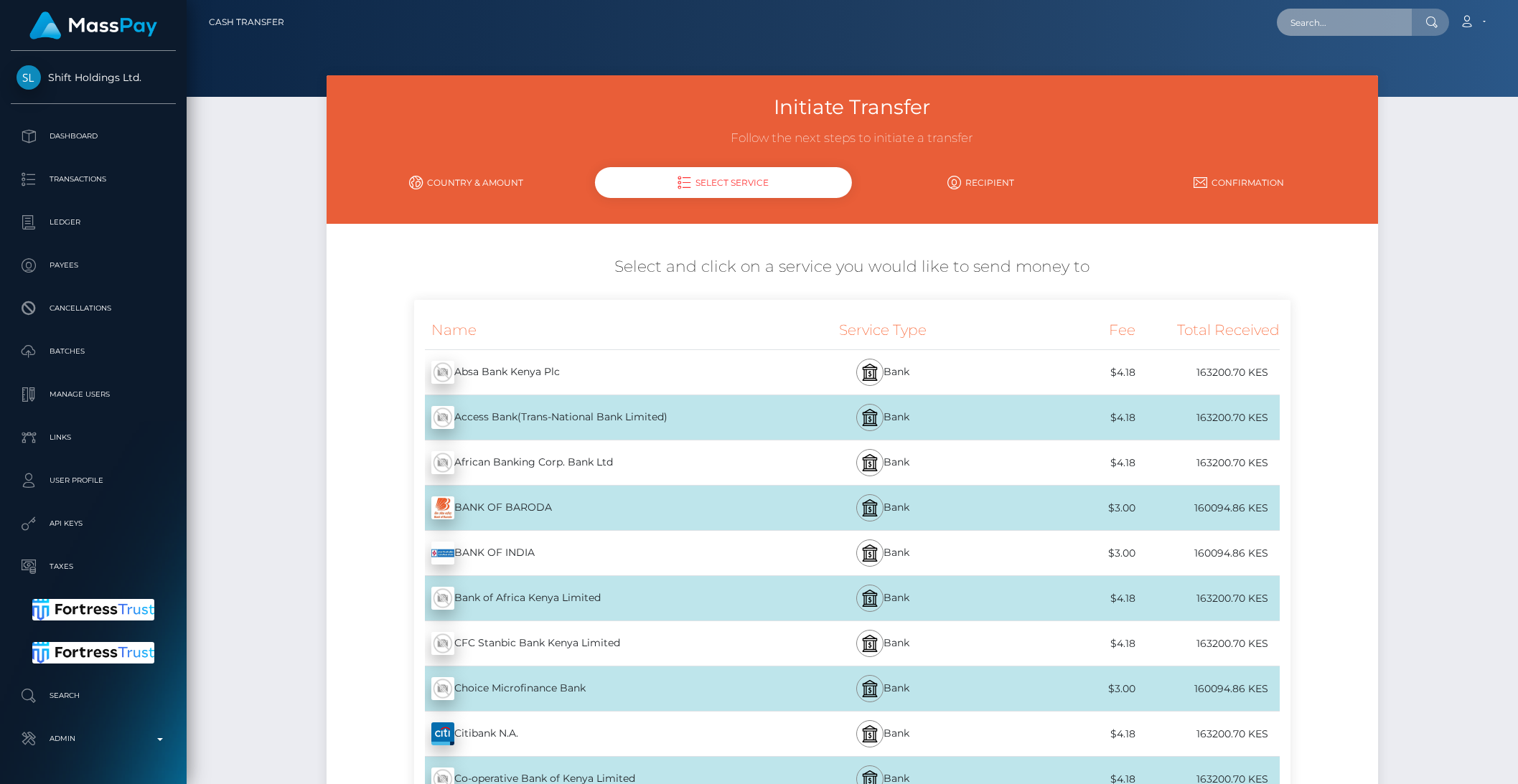
click at [1329, 18] on input "text" at bounding box center [1344, 22] width 135 height 27
paste input "walterambani515@gmail.com"
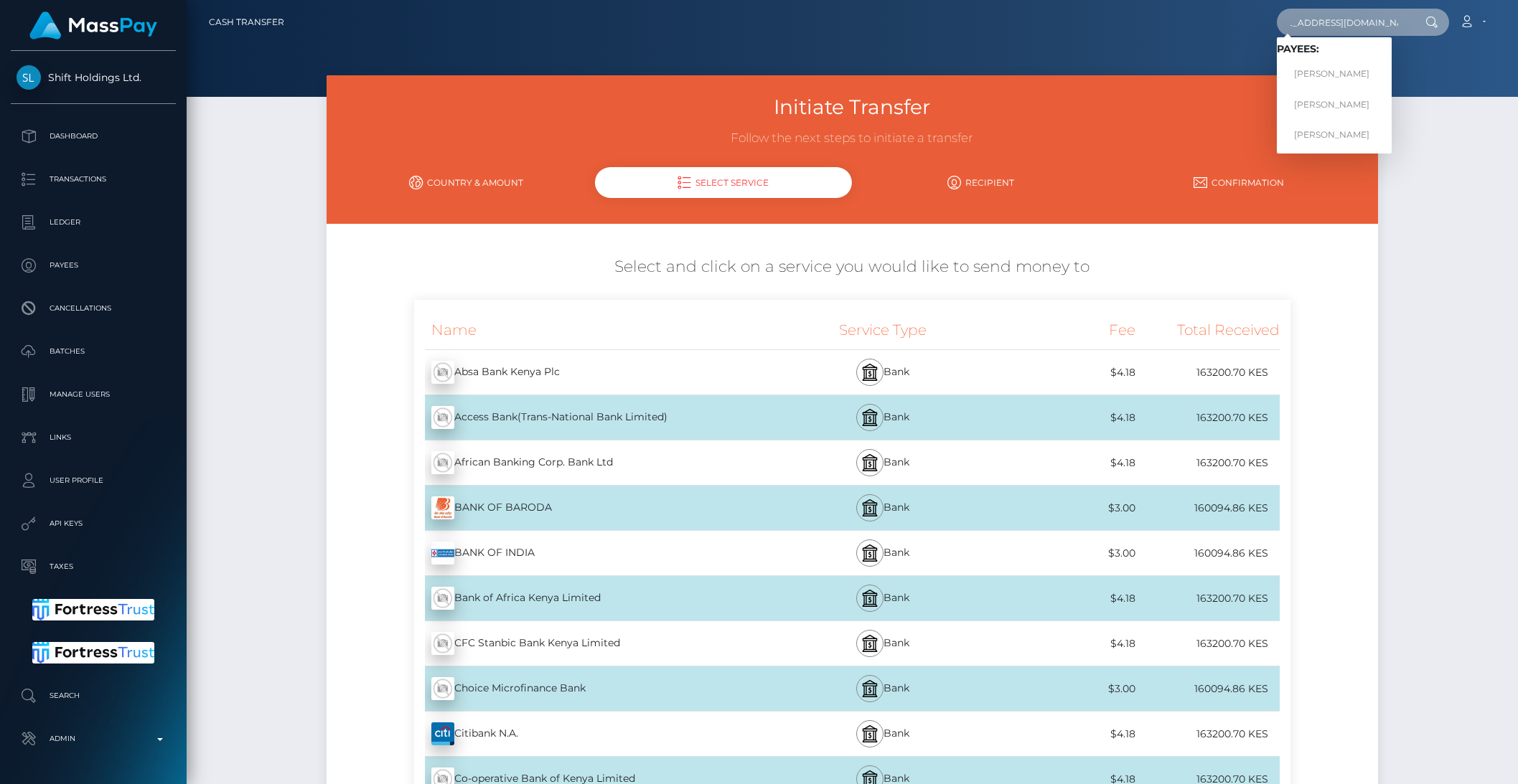
type input "walterambani515@gmail.com"
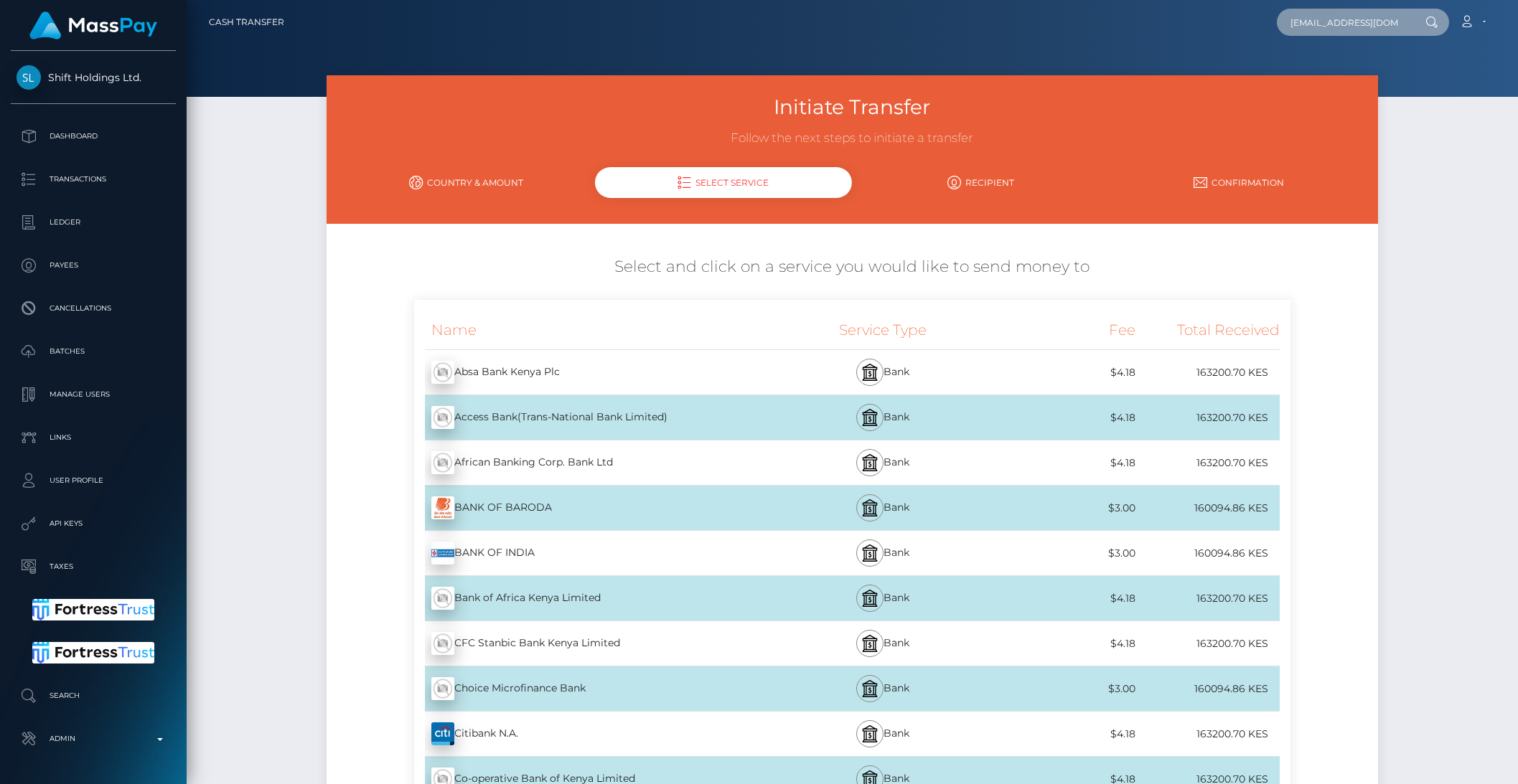
click at [1318, 26] on input "walterambani515@gmail.com" at bounding box center [1344, 22] width 135 height 27
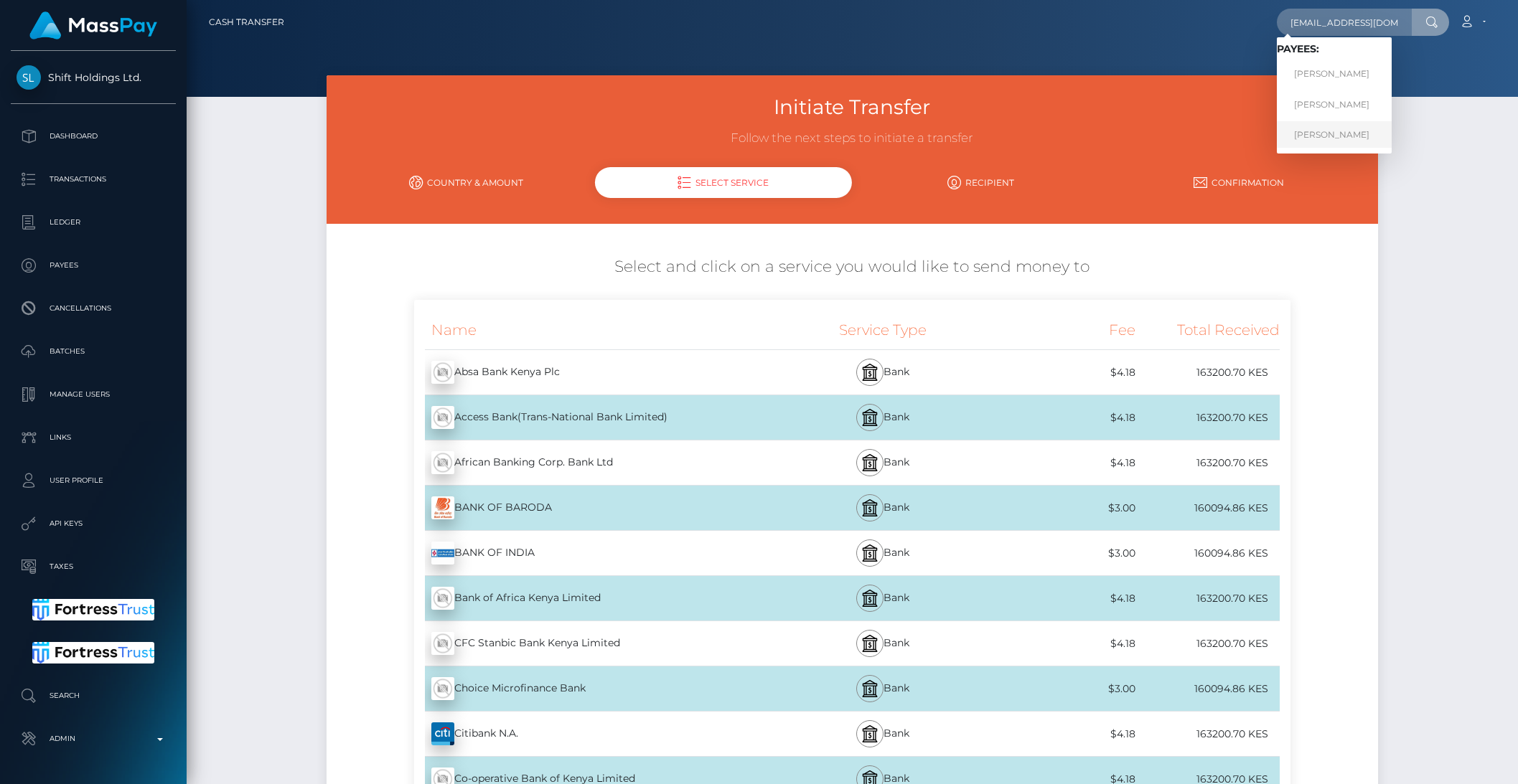
click at [1340, 131] on link "Derrick Mudaki Angani" at bounding box center [1334, 134] width 115 height 26
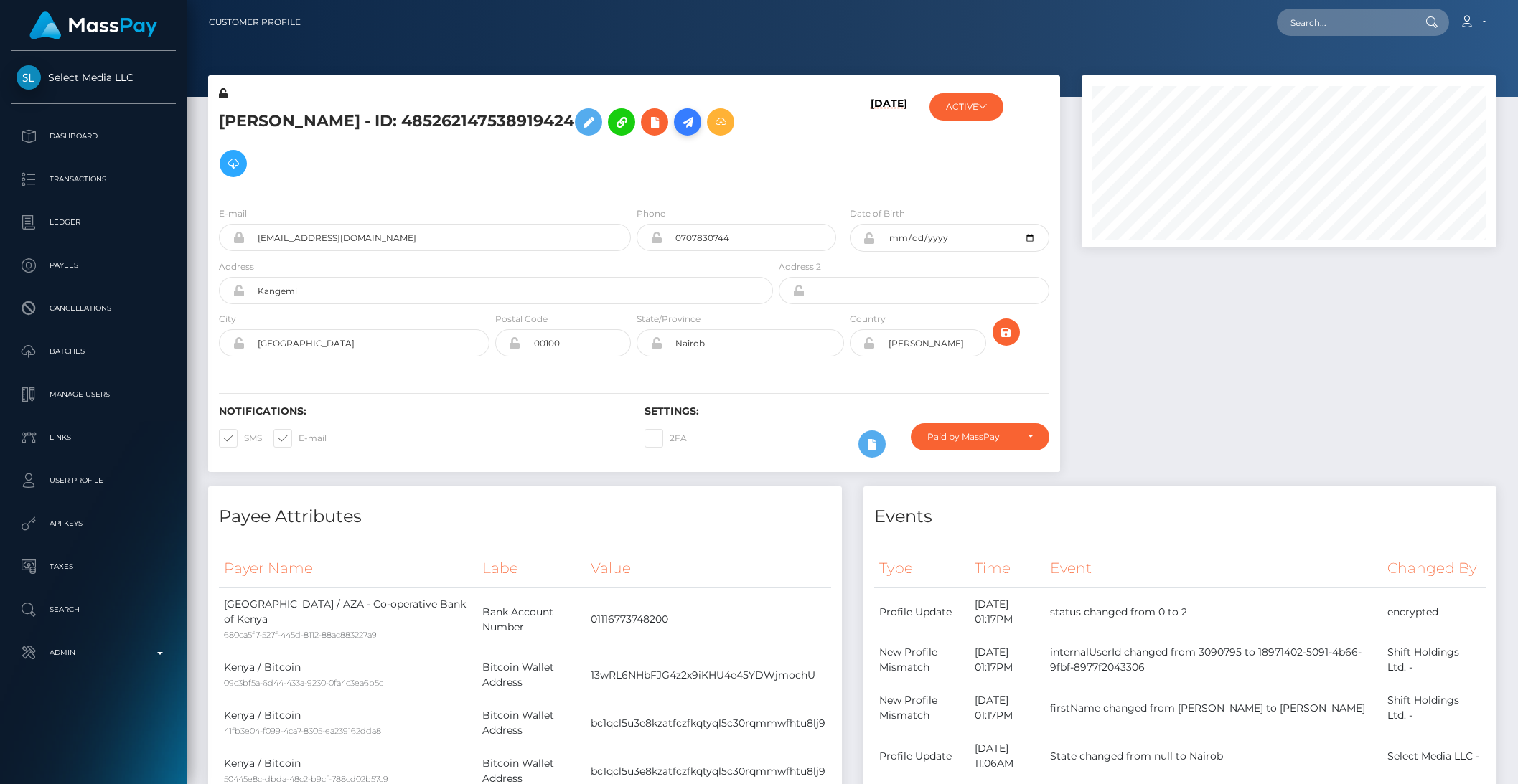
click at [696, 129] on icon at bounding box center [688, 122] width 18 height 18
click at [696, 128] on icon at bounding box center [688, 122] width 18 height 18
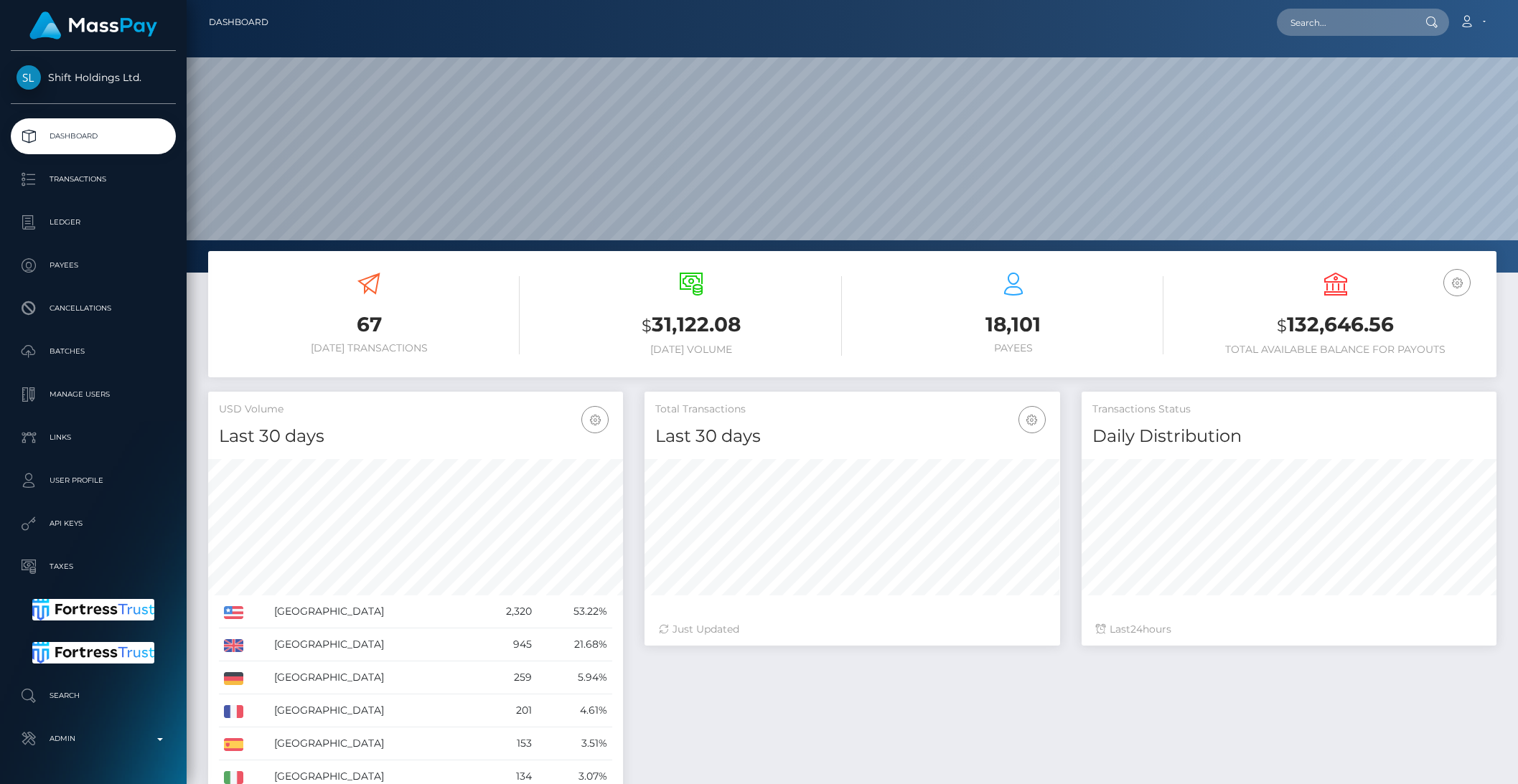
scroll to position [253, 414]
click at [76, 185] on p "Transactions" at bounding box center [93, 179] width 154 height 21
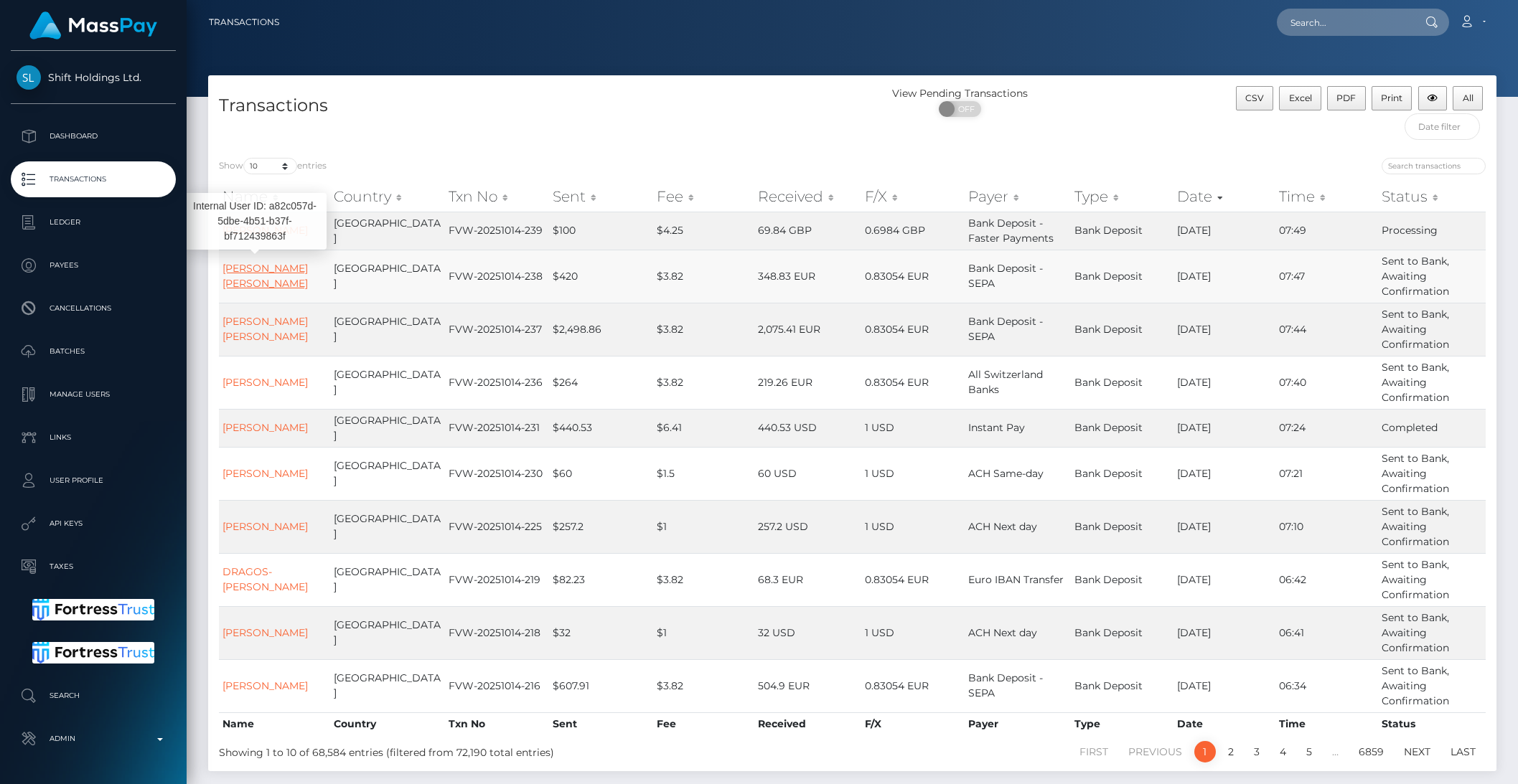
click at [244, 276] on link "CELESTE PARACCHINI MAURO" at bounding box center [264, 275] width 85 height 28
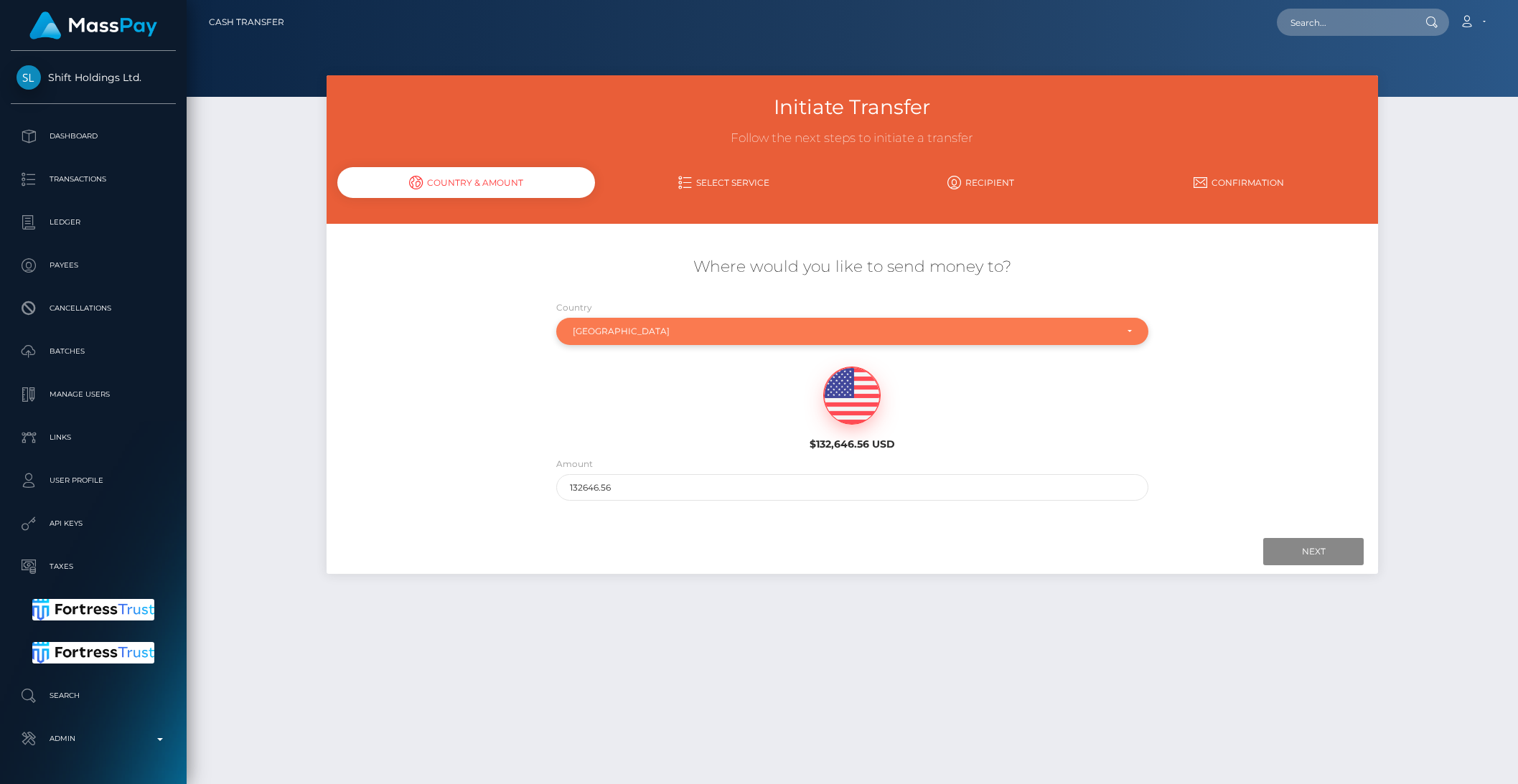
click at [603, 339] on div "[GEOGRAPHIC_DATA]" at bounding box center [853, 331] width 592 height 27
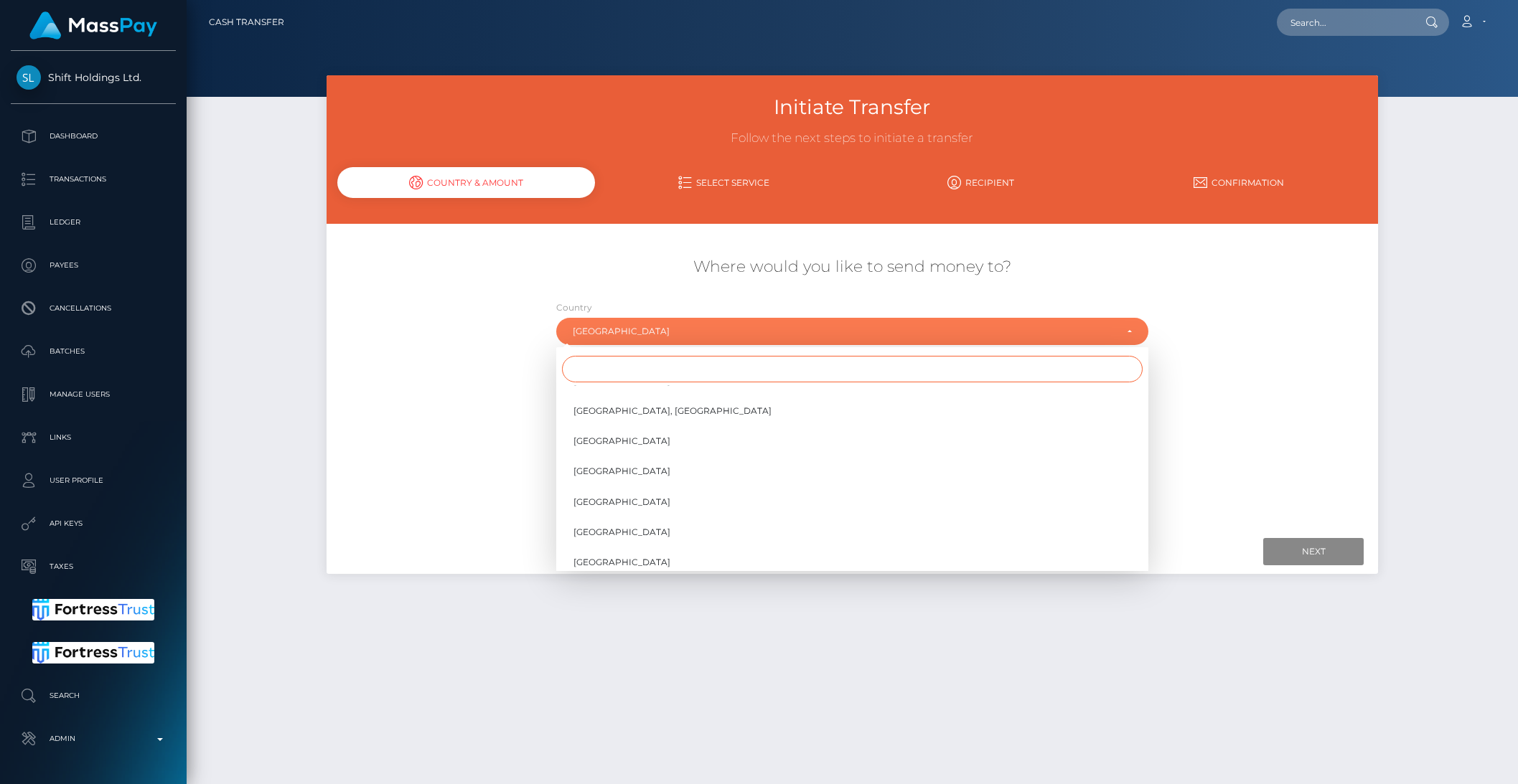
click at [605, 370] on input "Search" at bounding box center [852, 369] width 580 height 26
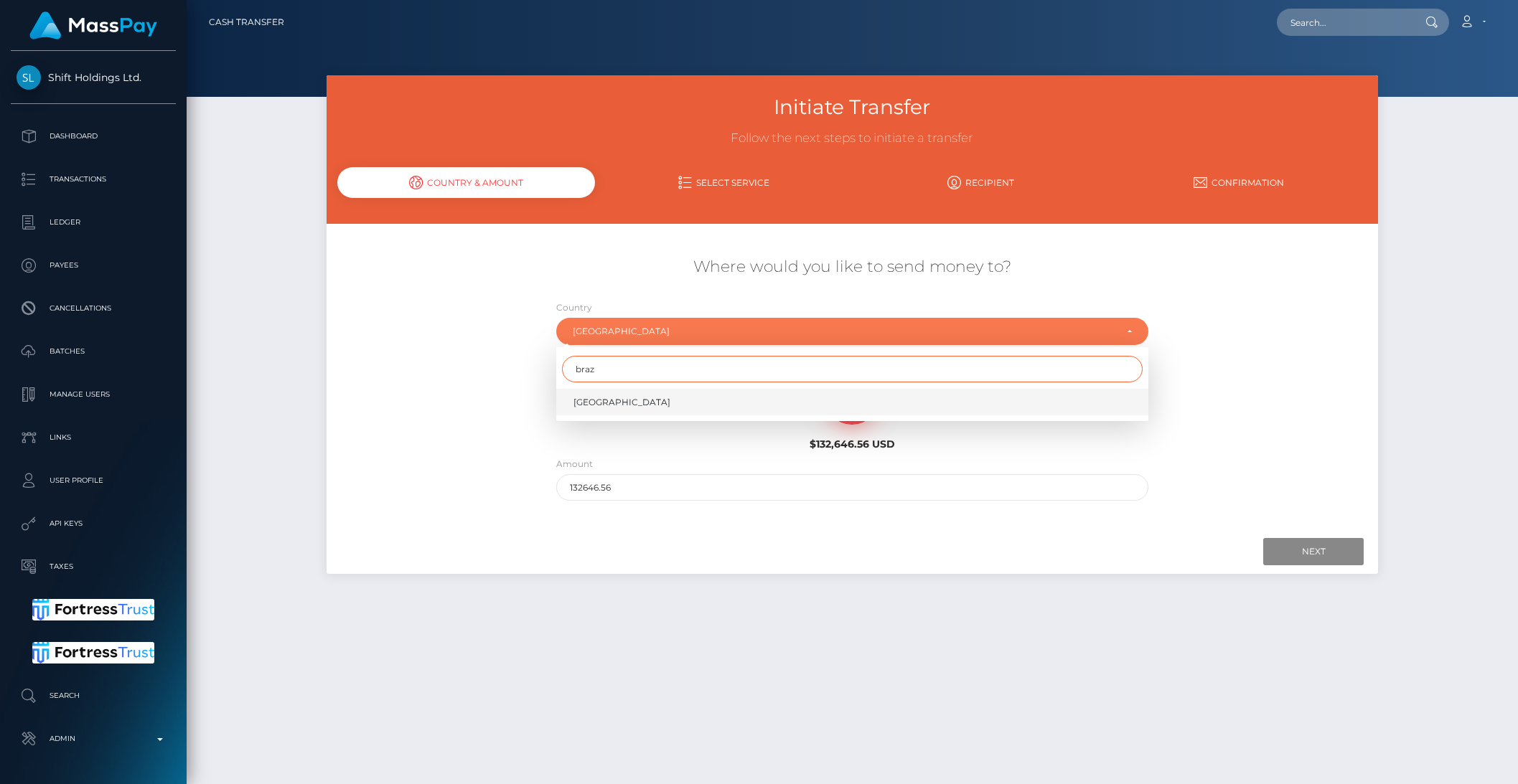
type input "braz"
click at [597, 396] on link "Brazil" at bounding box center [853, 402] width 592 height 26
select select "BRA"
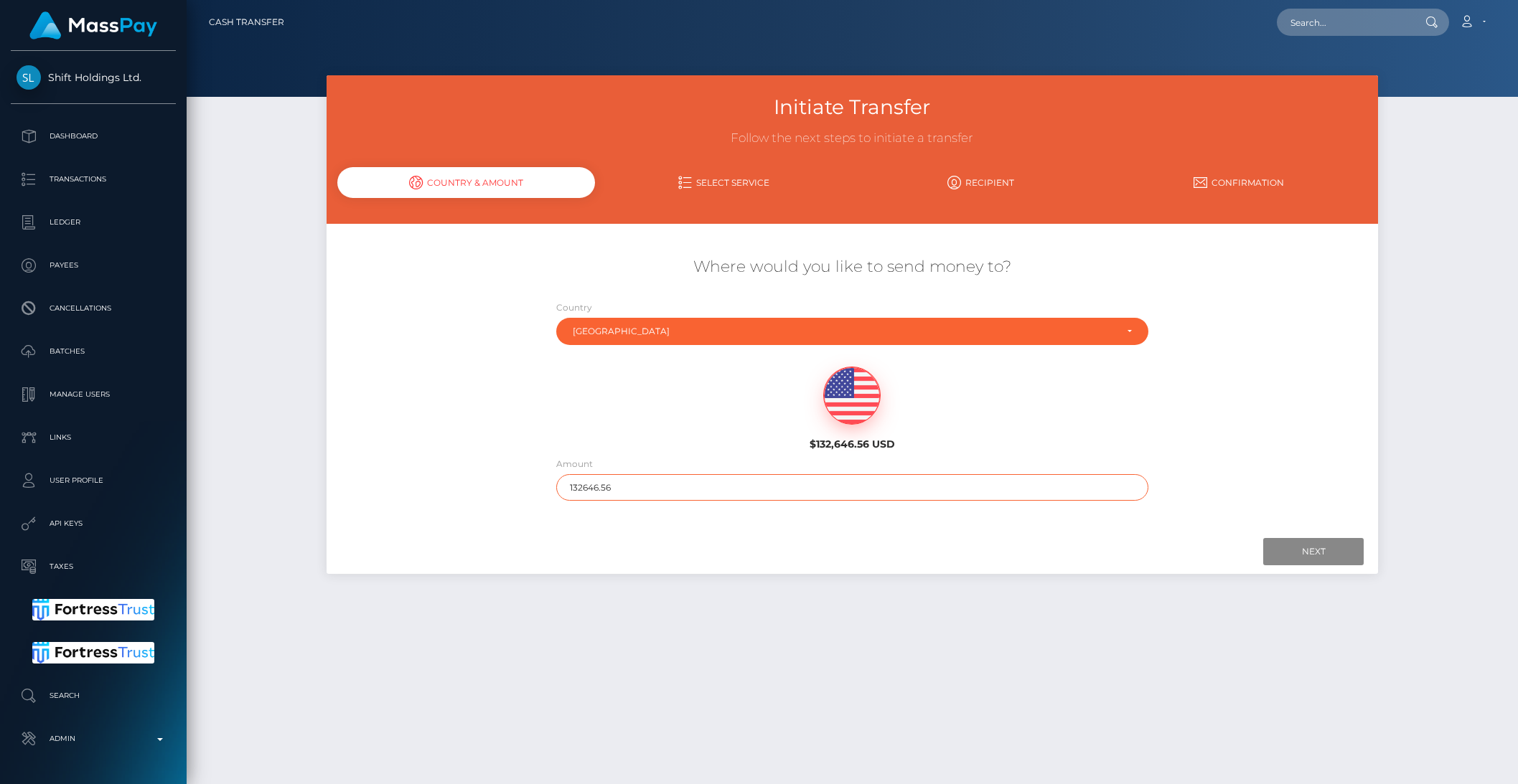
drag, startPoint x: 588, startPoint y: 485, endPoint x: 665, endPoint y: 493, distance: 77.4
click at [665, 493] on input "132646.56" at bounding box center [853, 487] width 592 height 26
type input "1326"
click at [1274, 557] on input "Next" at bounding box center [1313, 552] width 100 height 27
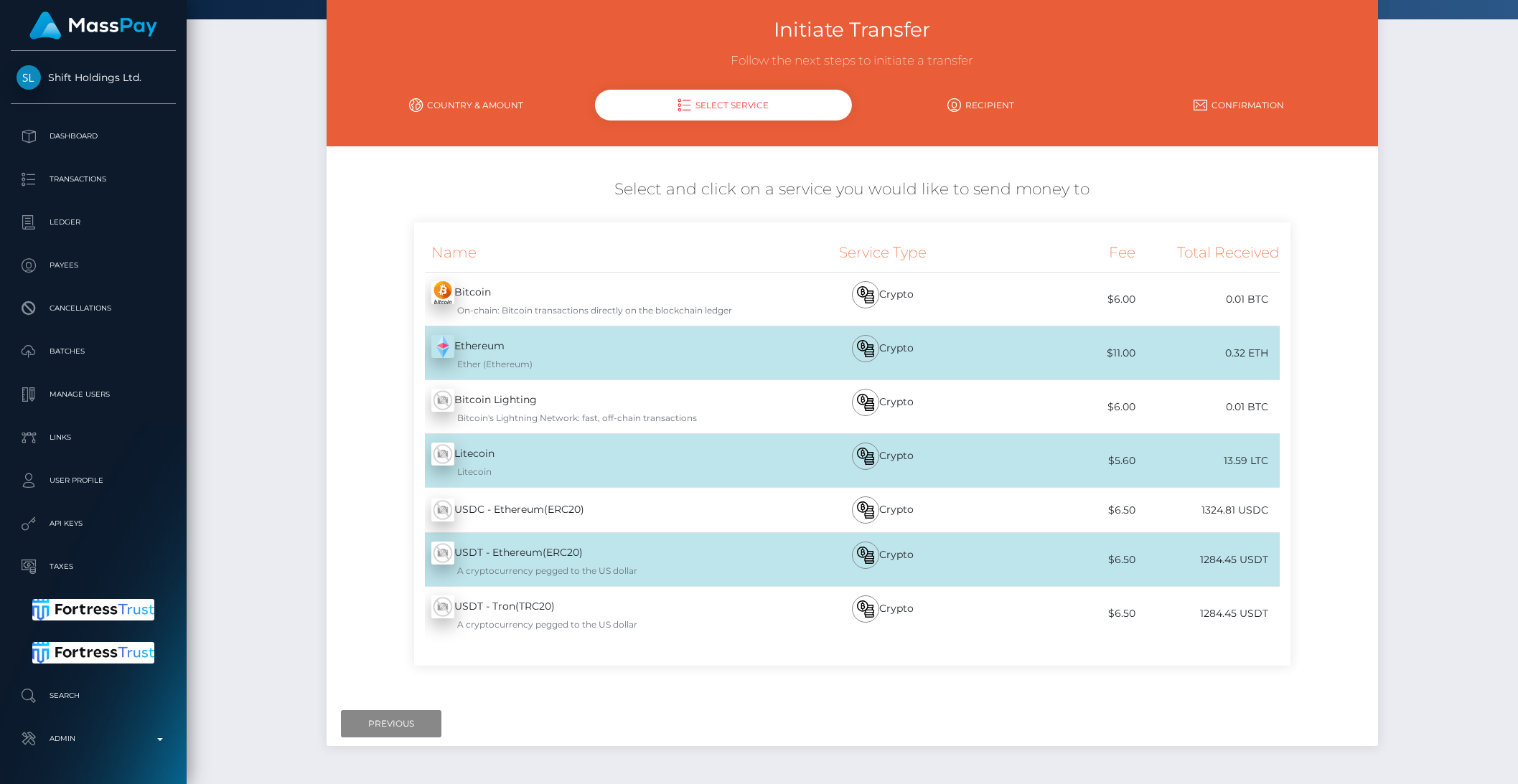
scroll to position [126, 0]
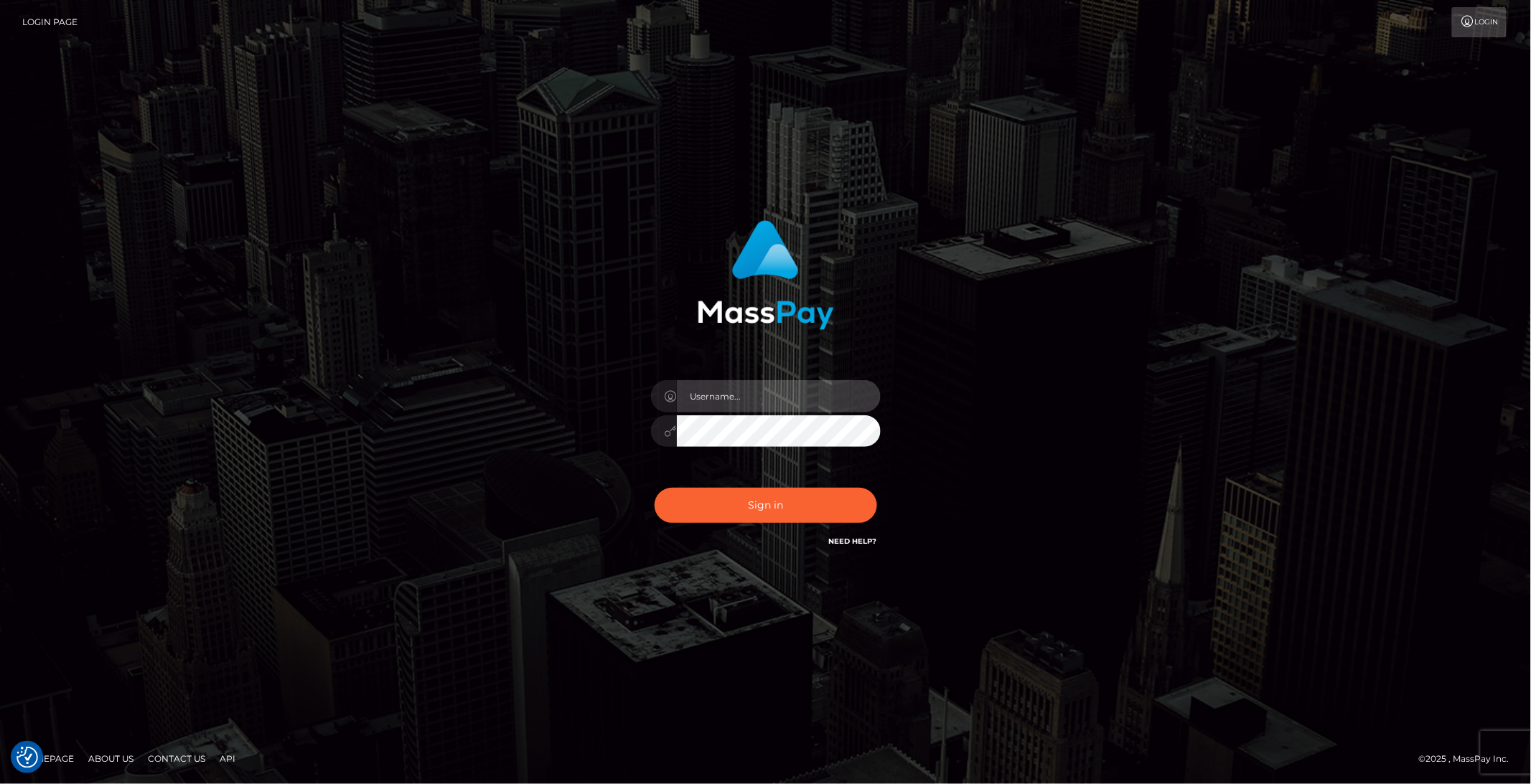
type input "brentg"
click at [769, 532] on div "Sign in Need Help?" at bounding box center [766, 511] width 252 height 64
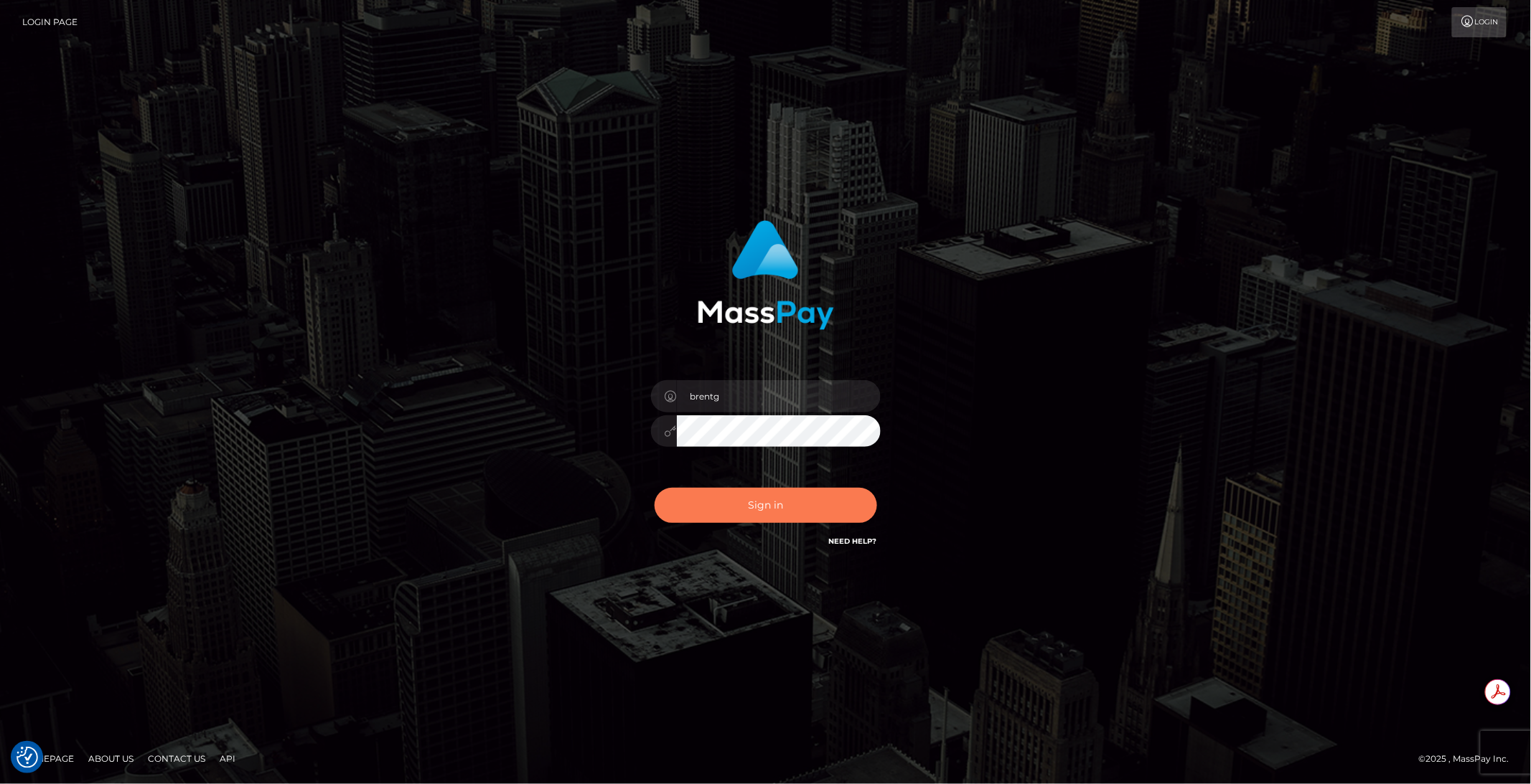
click at [763, 506] on button "Sign in" at bounding box center [765, 505] width 222 height 35
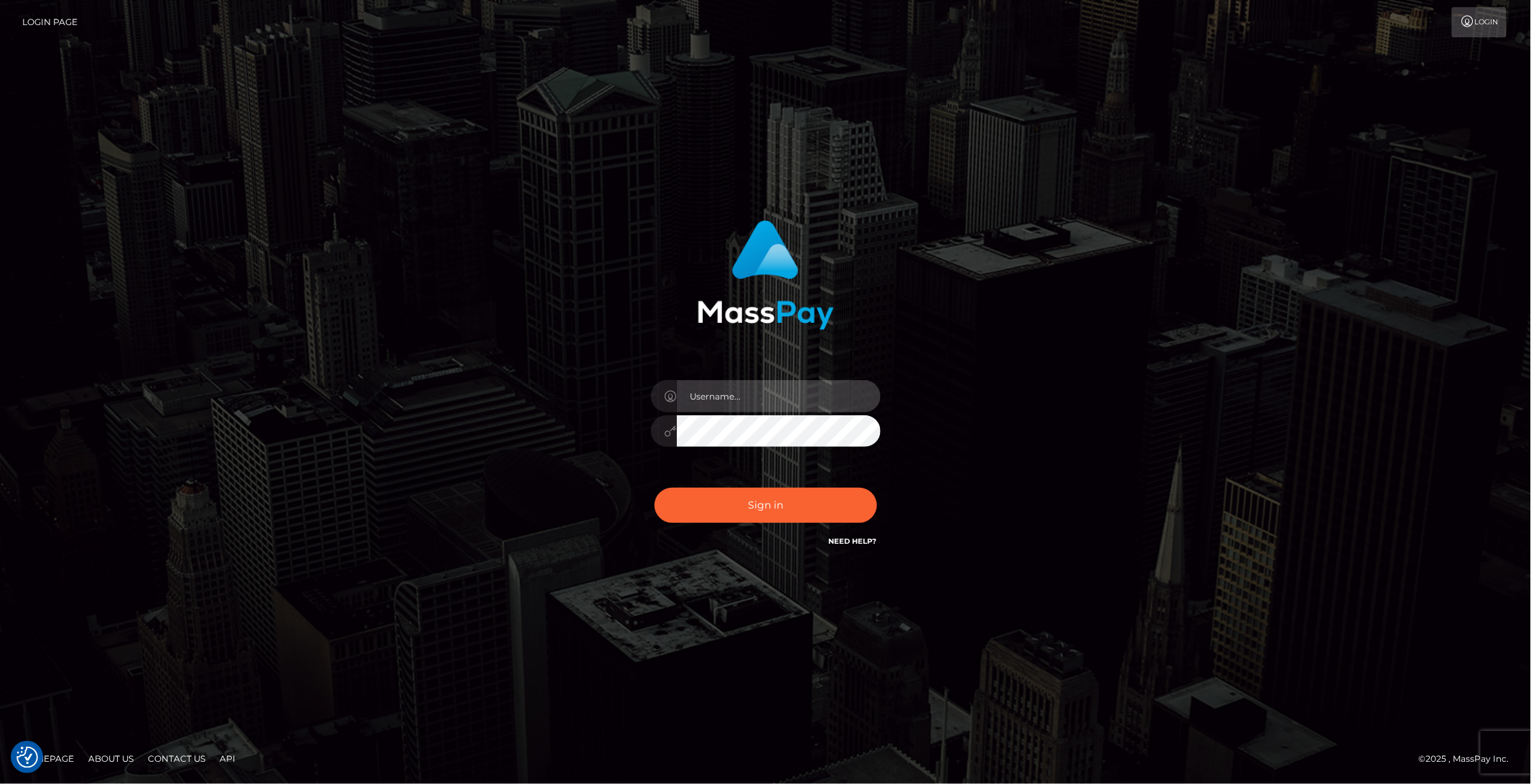
type input "brentg"
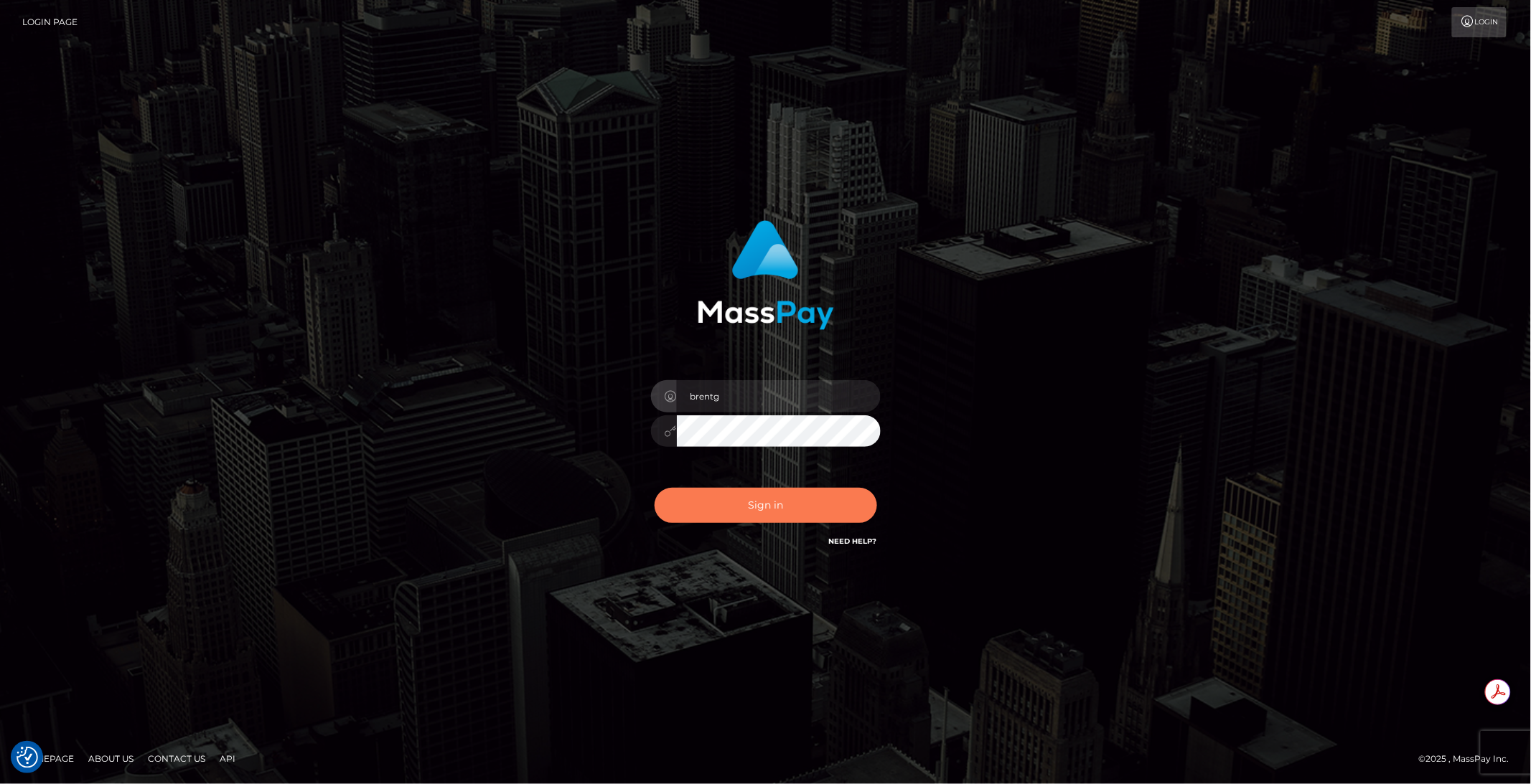
click at [754, 497] on button "Sign in" at bounding box center [765, 505] width 222 height 35
click at [752, 501] on button "Sign in" at bounding box center [765, 505] width 222 height 35
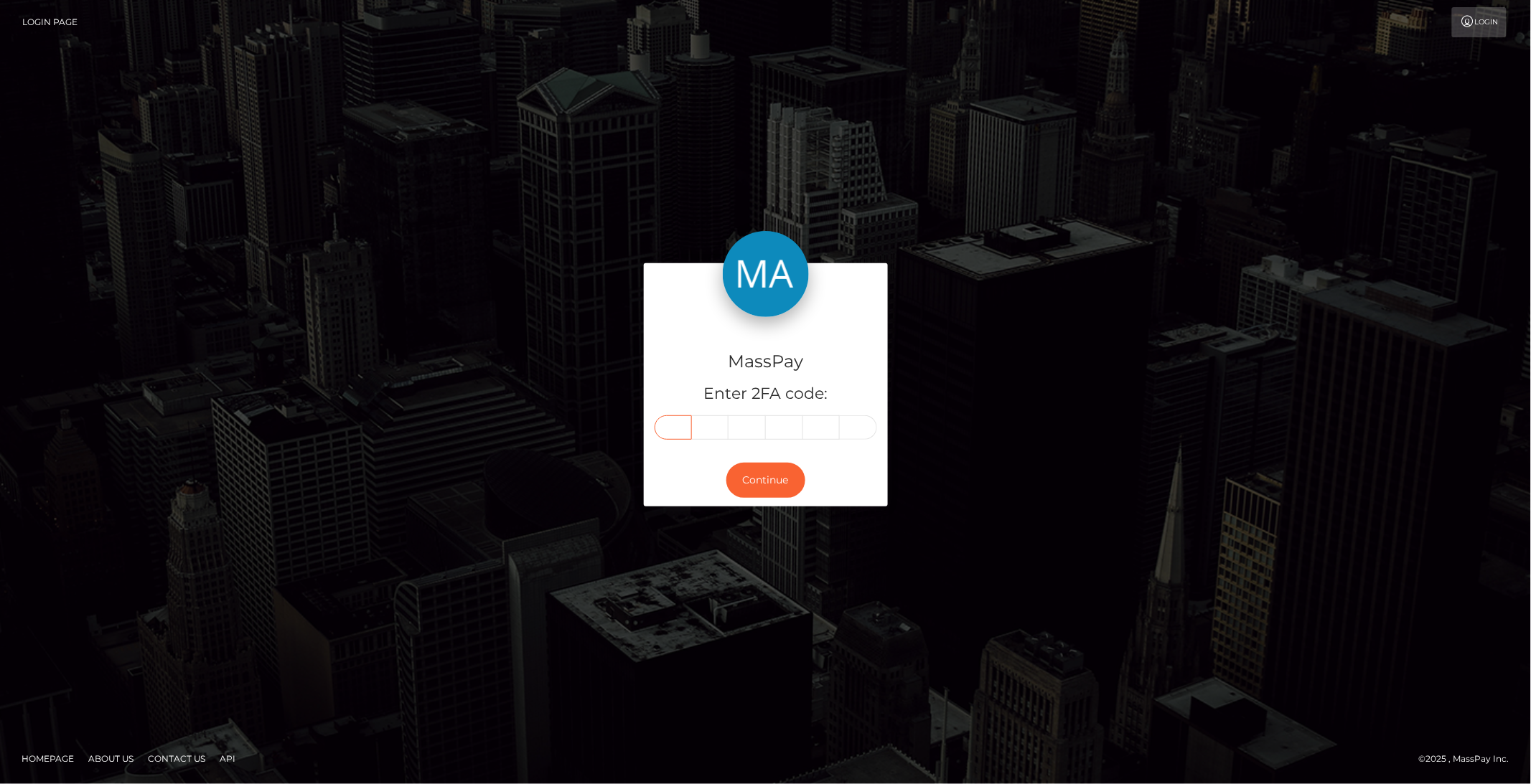
paste input "1"
type input "1"
type input "8"
type input "9"
type input "5"
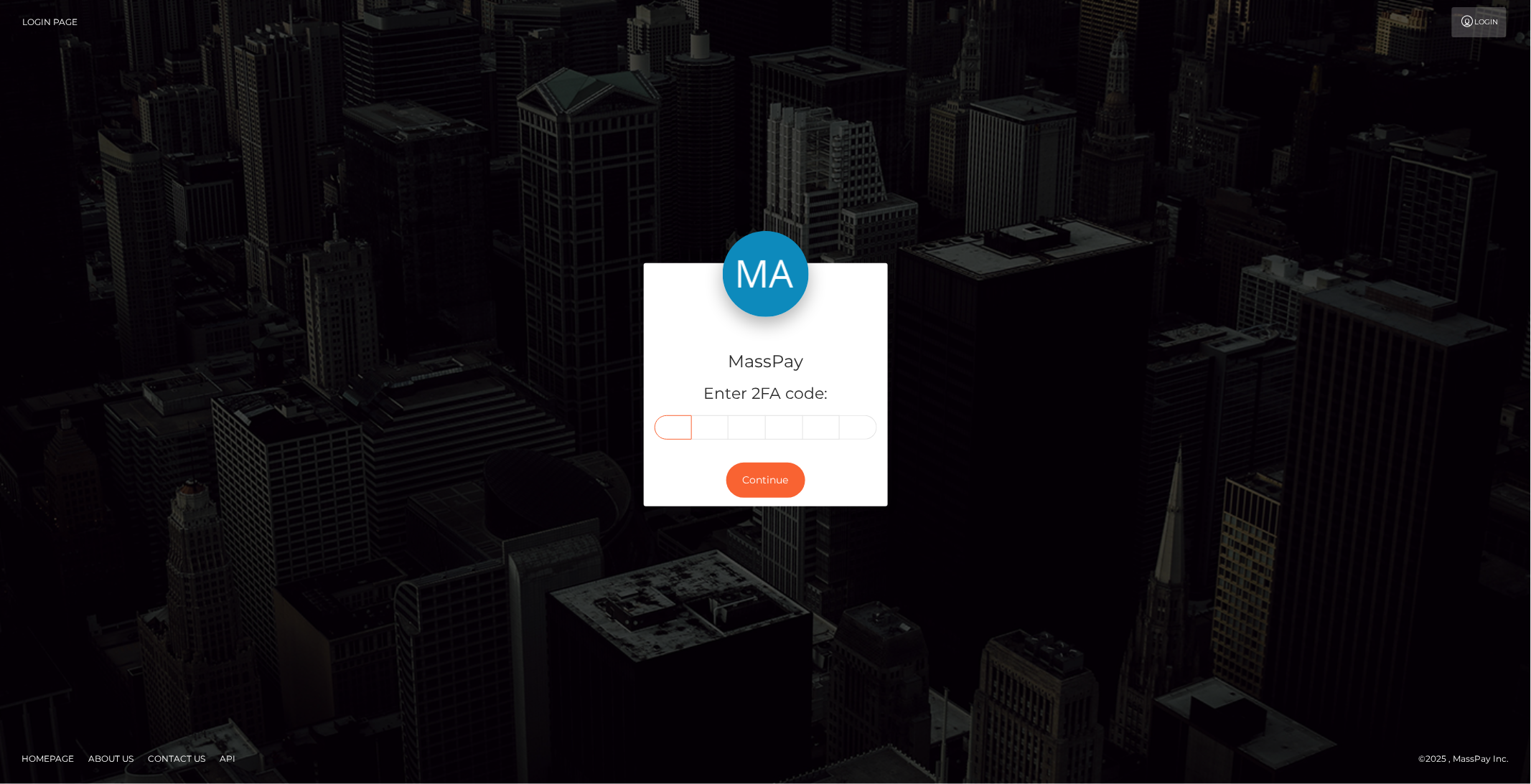
type input "1"
type input "4"
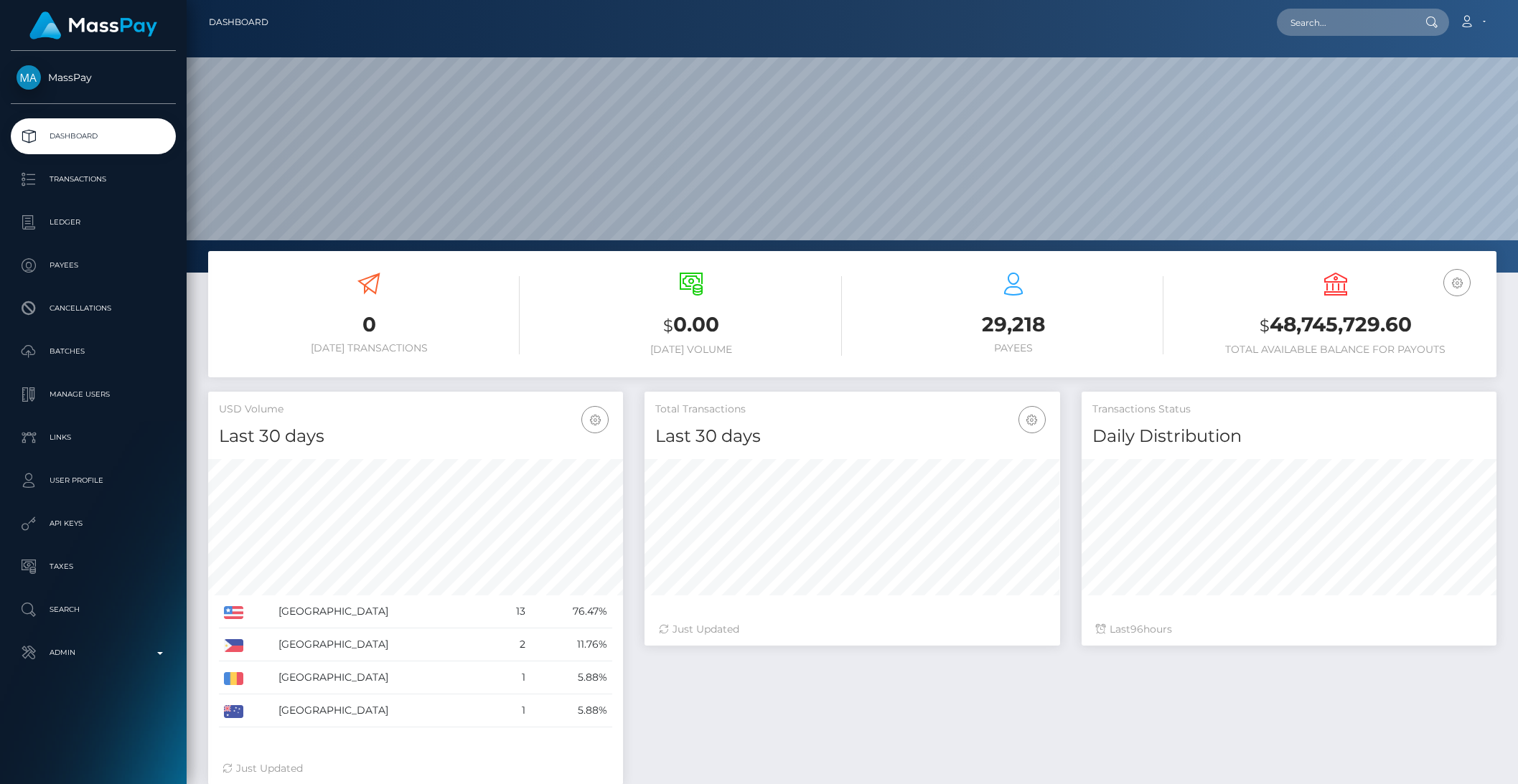
scroll to position [253, 414]
click at [1337, 18] on input "text" at bounding box center [1344, 22] width 135 height 27
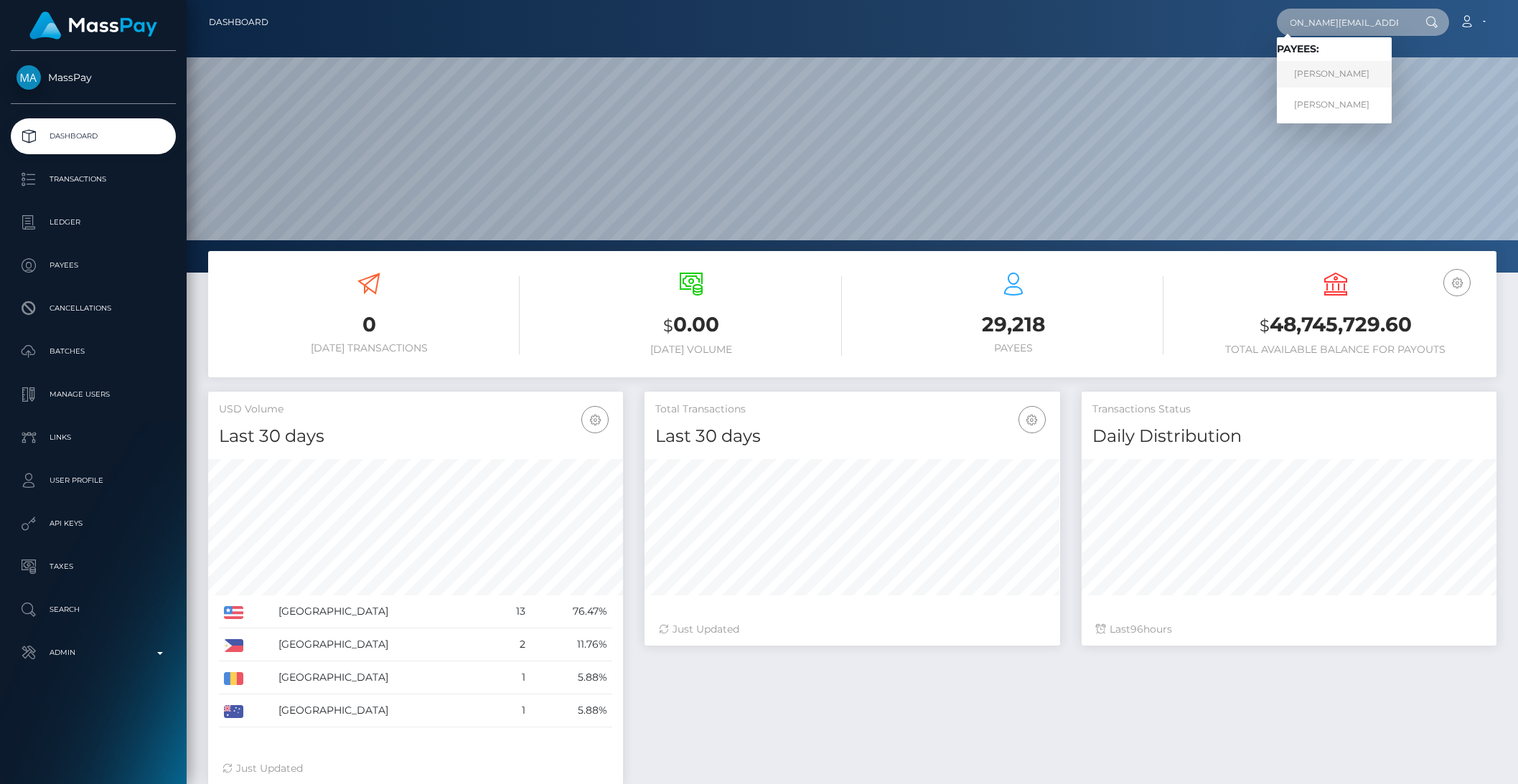
type input "[PERSON_NAME][EMAIL_ADDRESS][DOMAIN_NAME]"
click at [1359, 77] on link "[PERSON_NAME]" at bounding box center [1334, 74] width 115 height 26
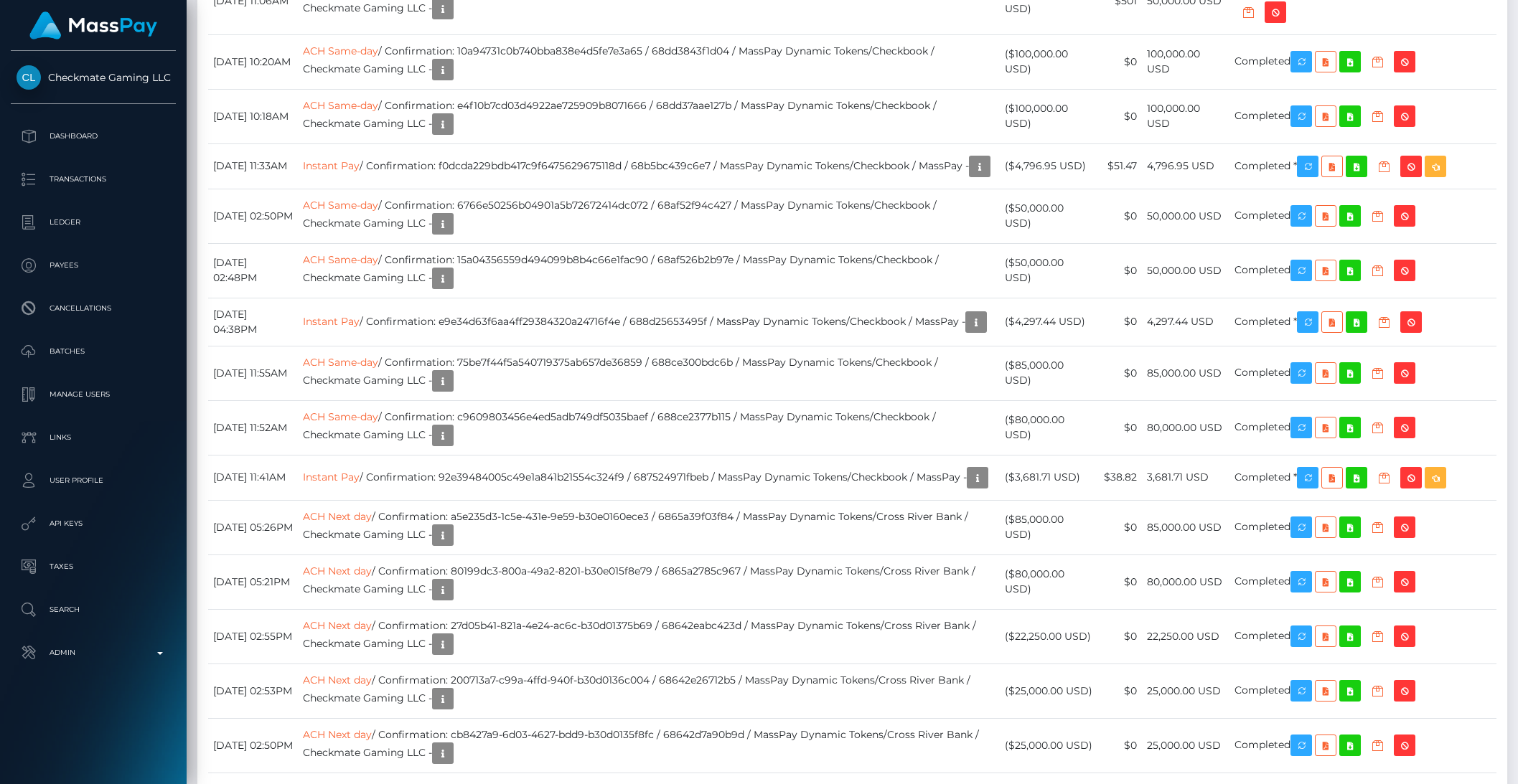
scroll to position [6544, 0]
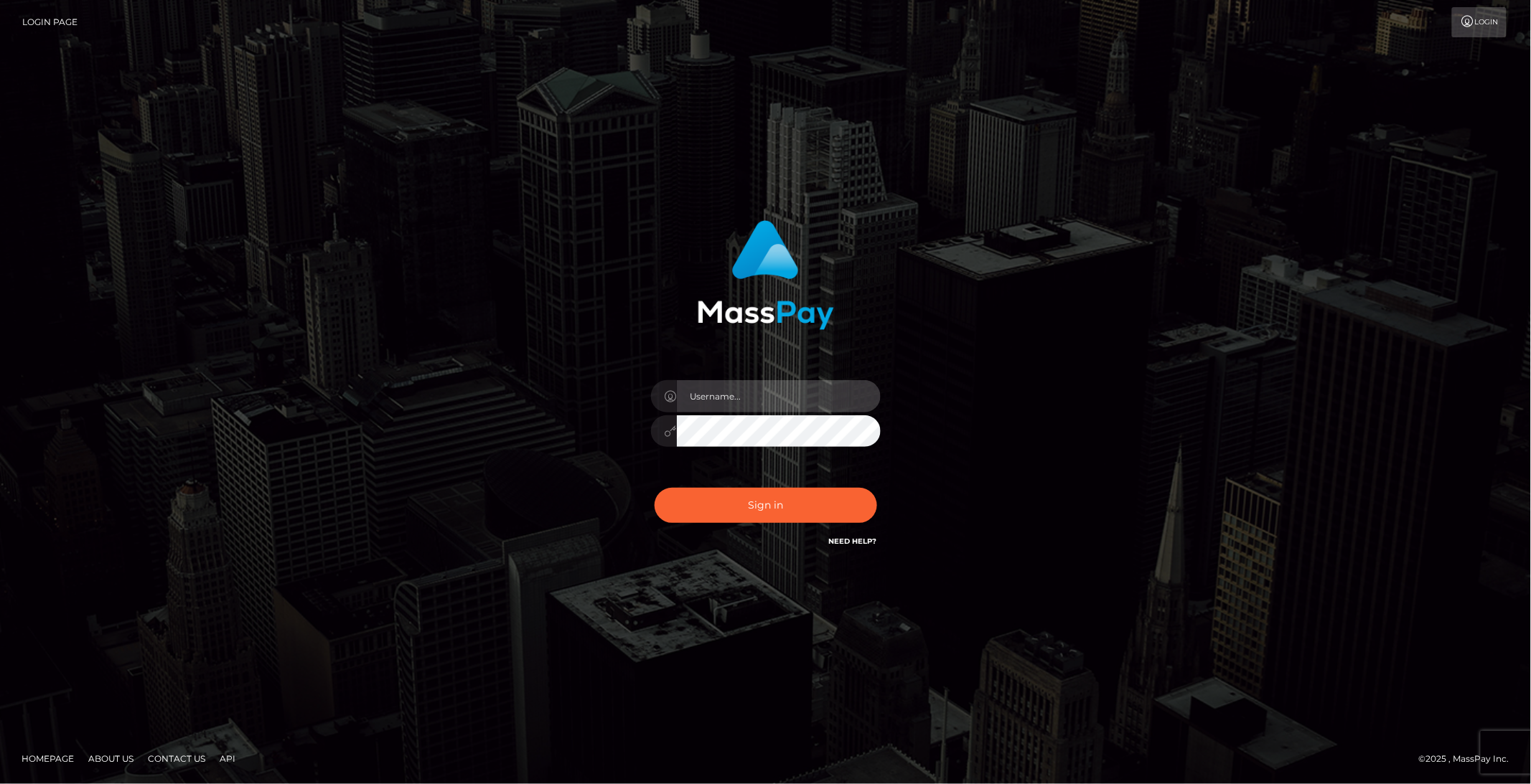
type input "brentg"
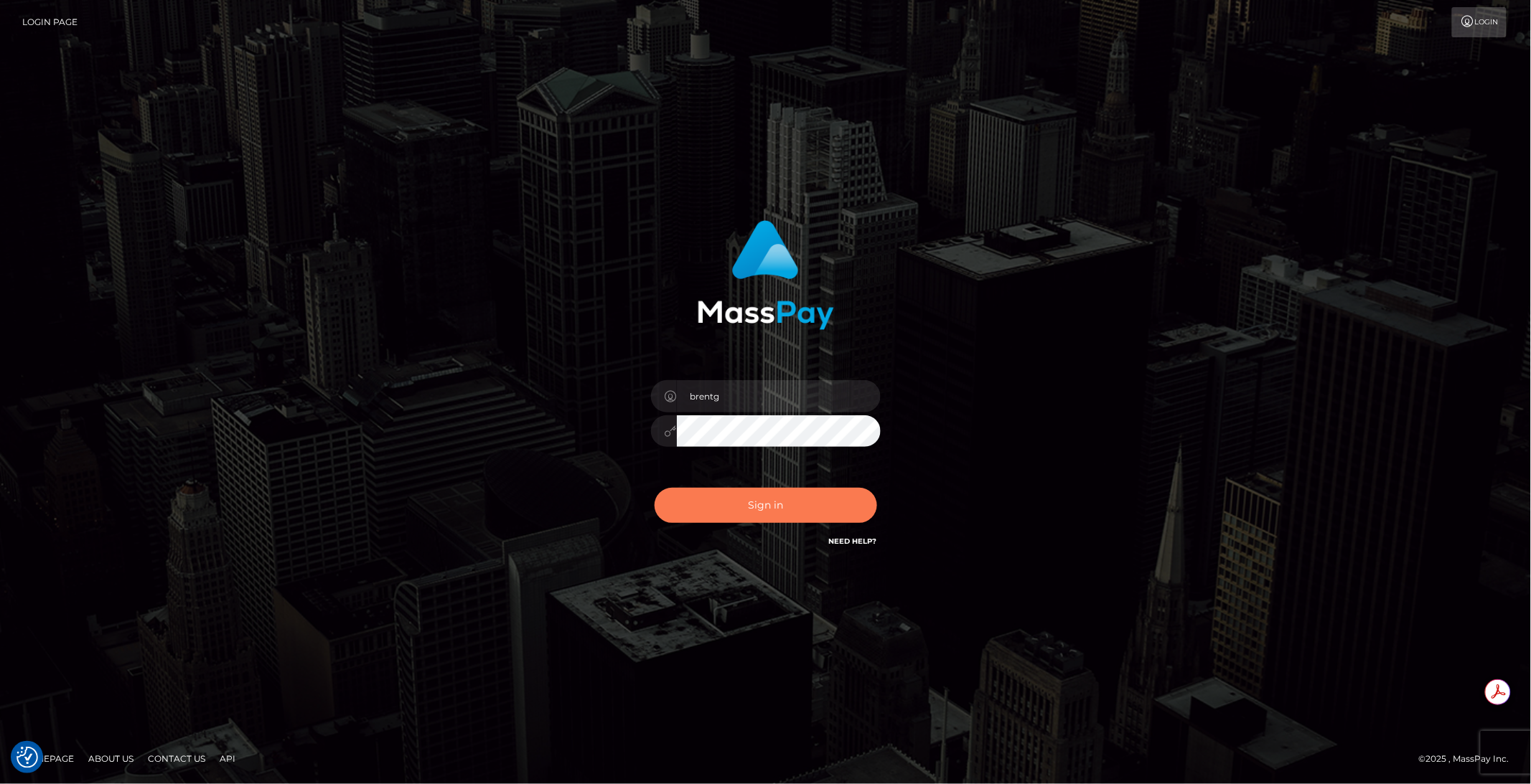
click at [715, 510] on button "Sign in" at bounding box center [765, 505] width 222 height 35
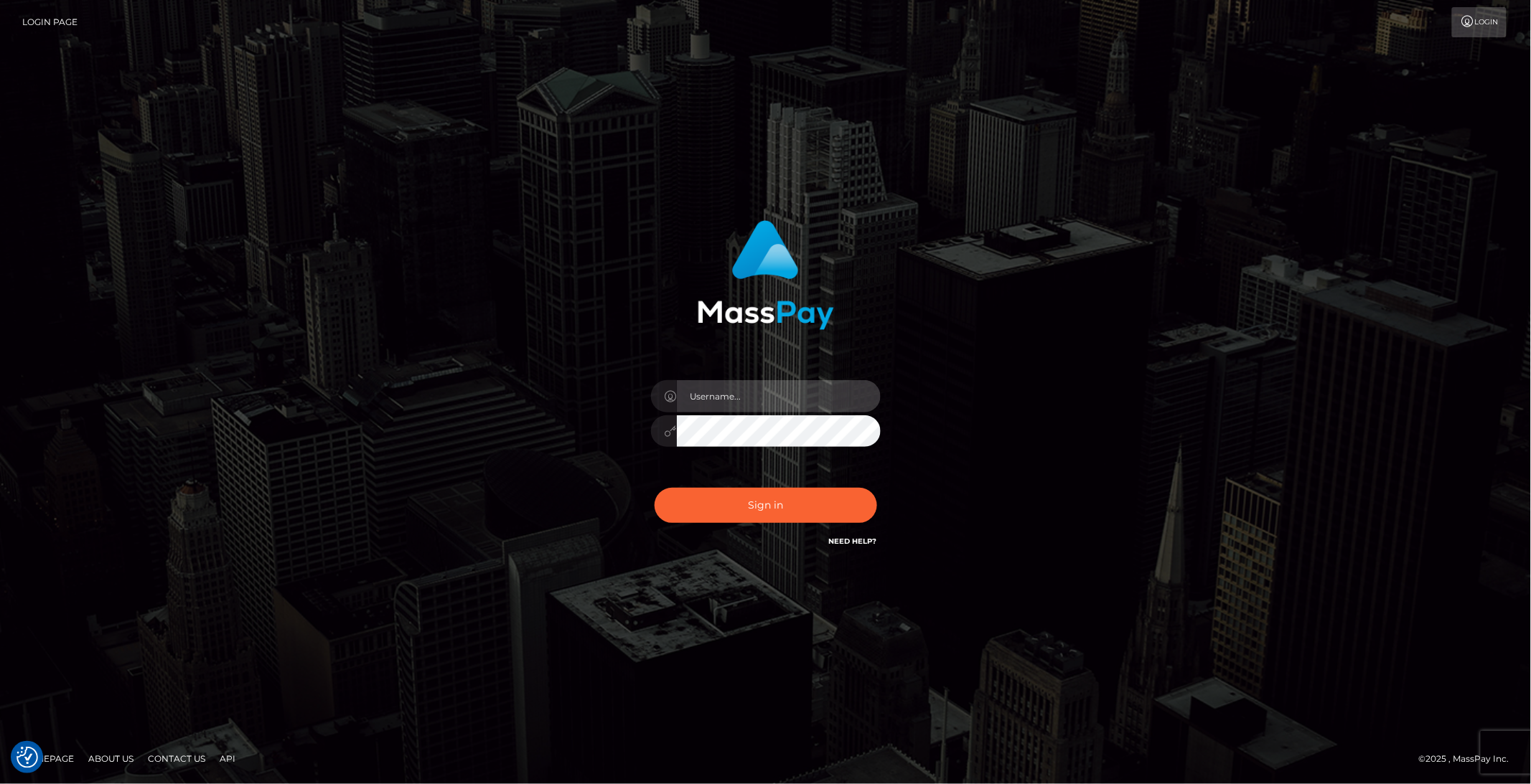
type input "brentg"
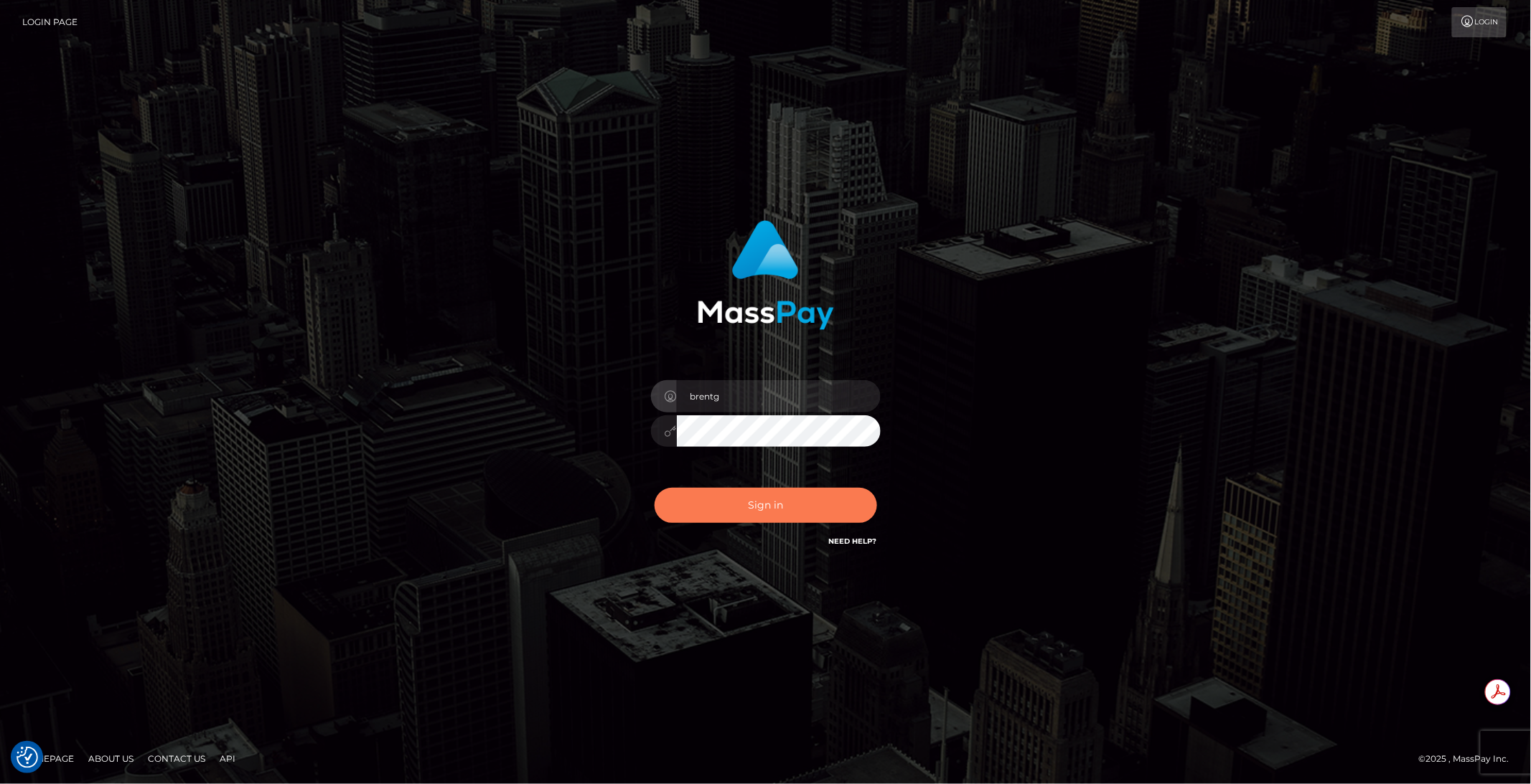
click at [750, 499] on button "Sign in" at bounding box center [765, 505] width 222 height 35
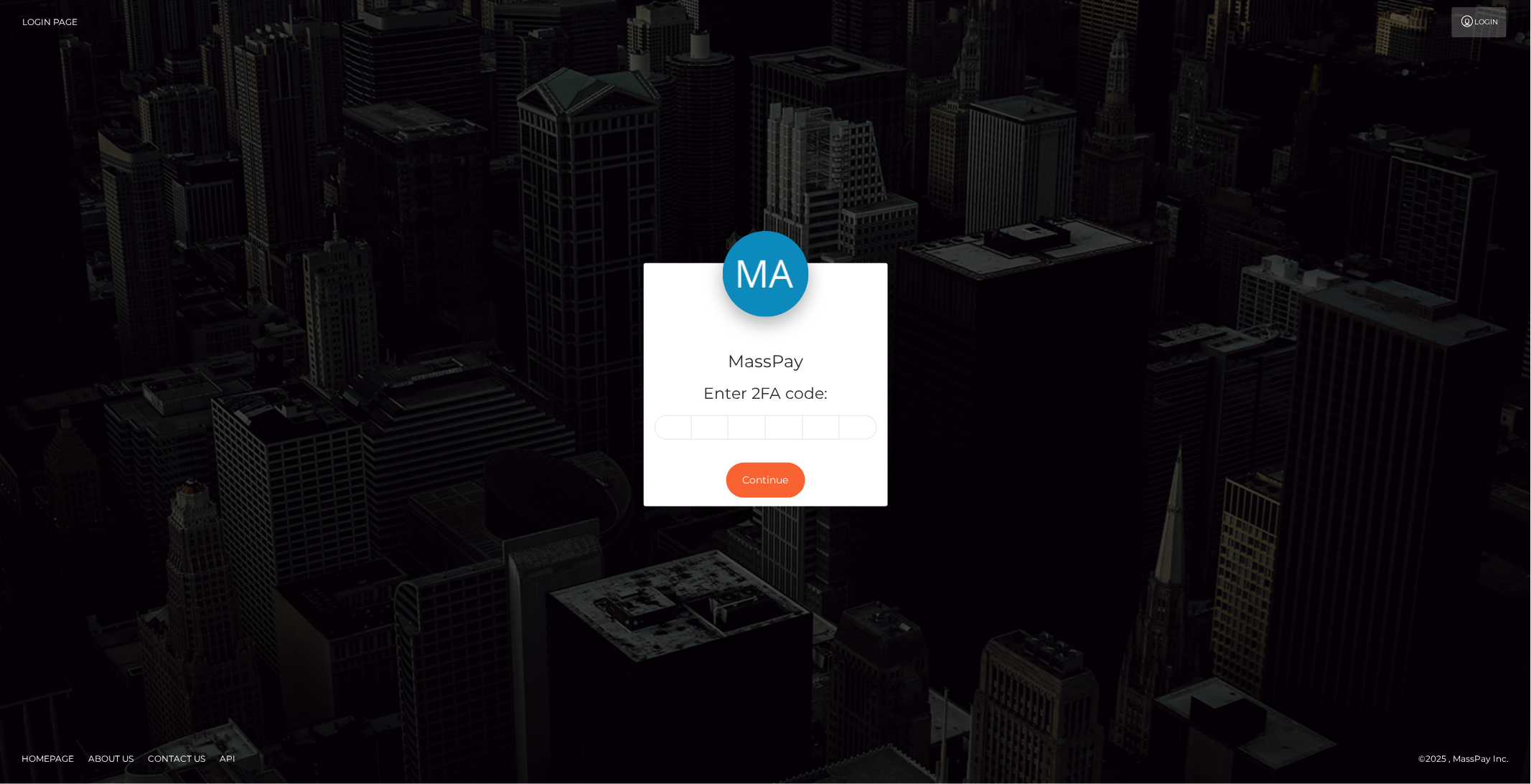
type input "0"
type input "4"
type input "3"
type input "9"
type input "5"
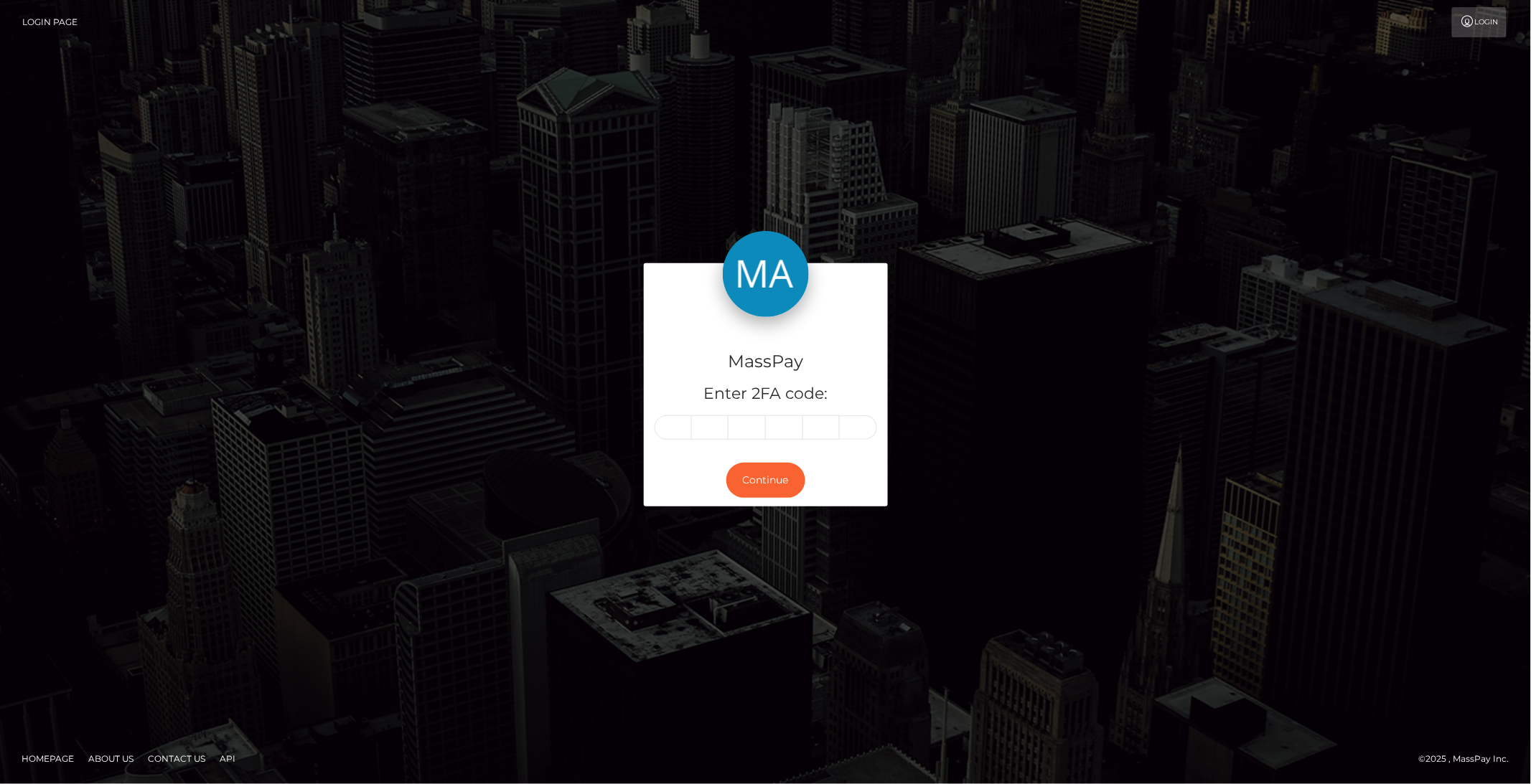
type input "3"
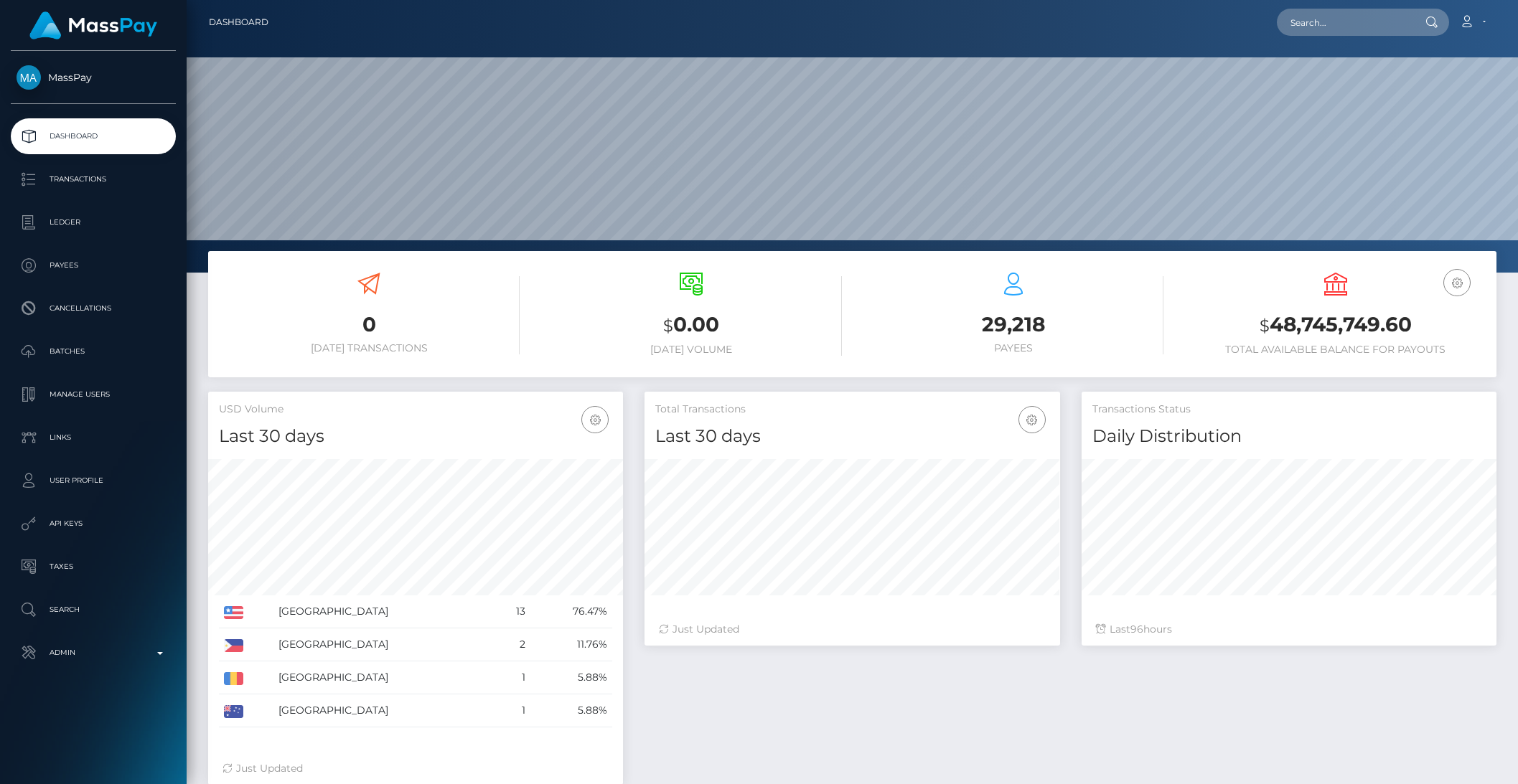
scroll to position [253, 414]
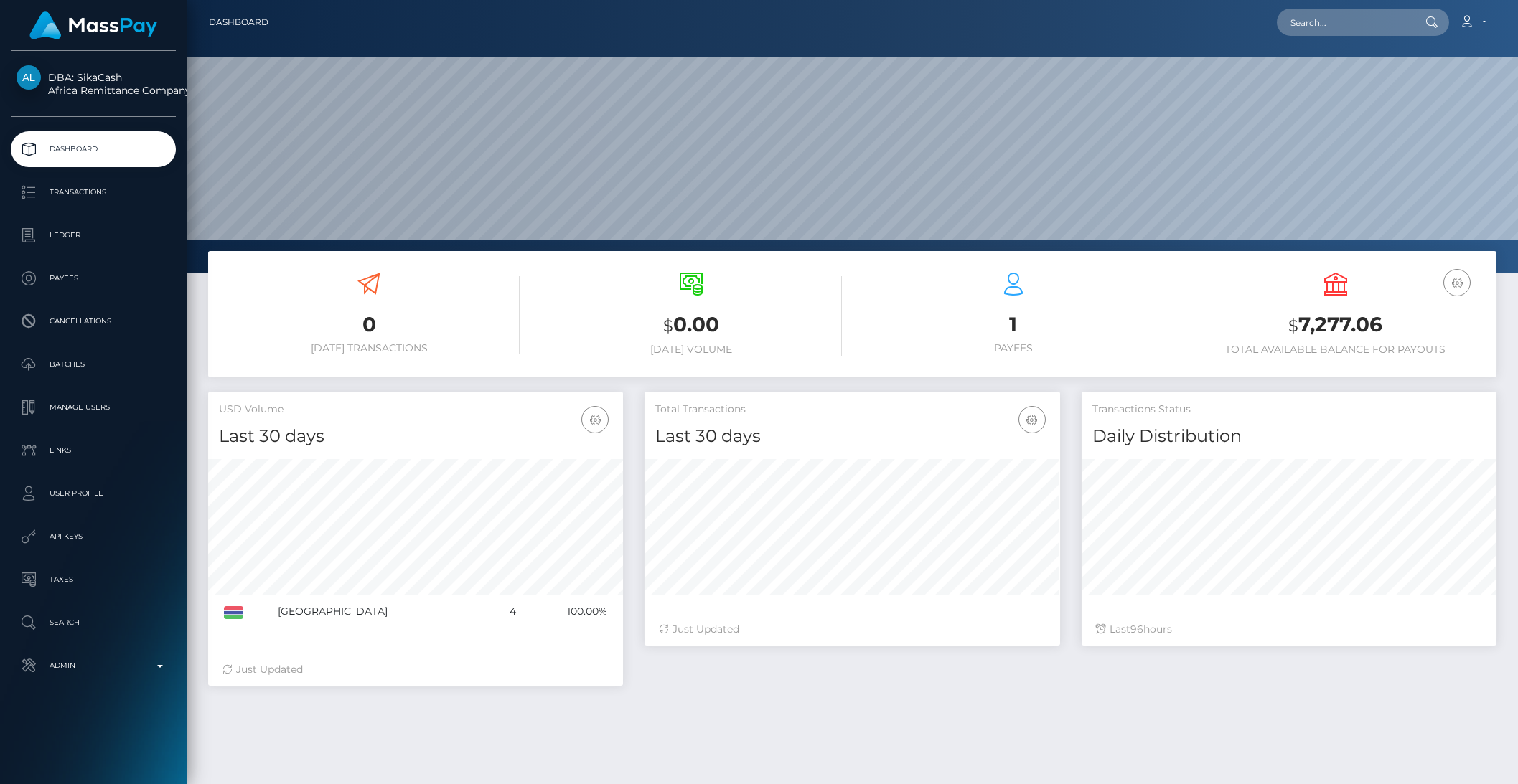
scroll to position [253, 414]
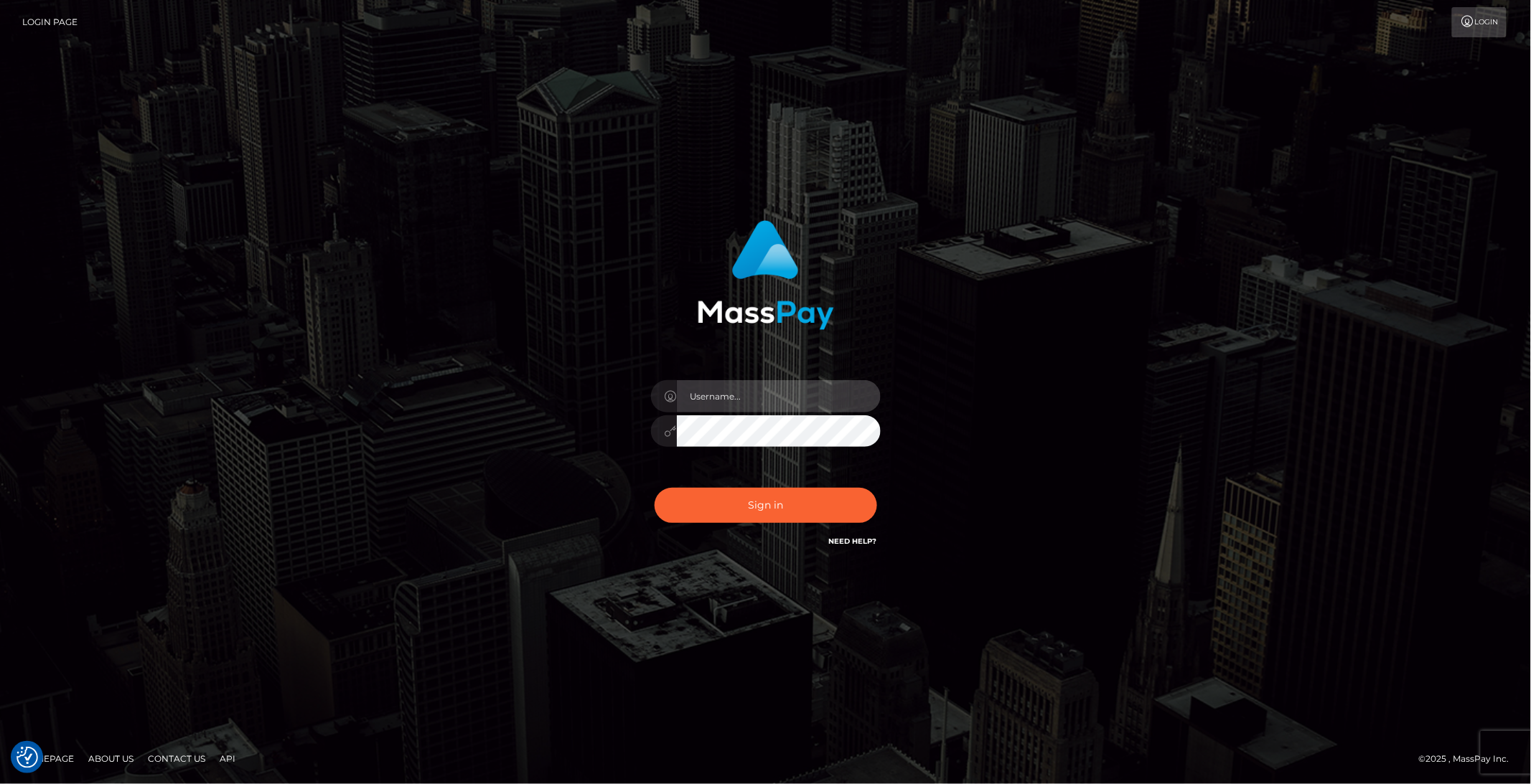
type input "brentg"
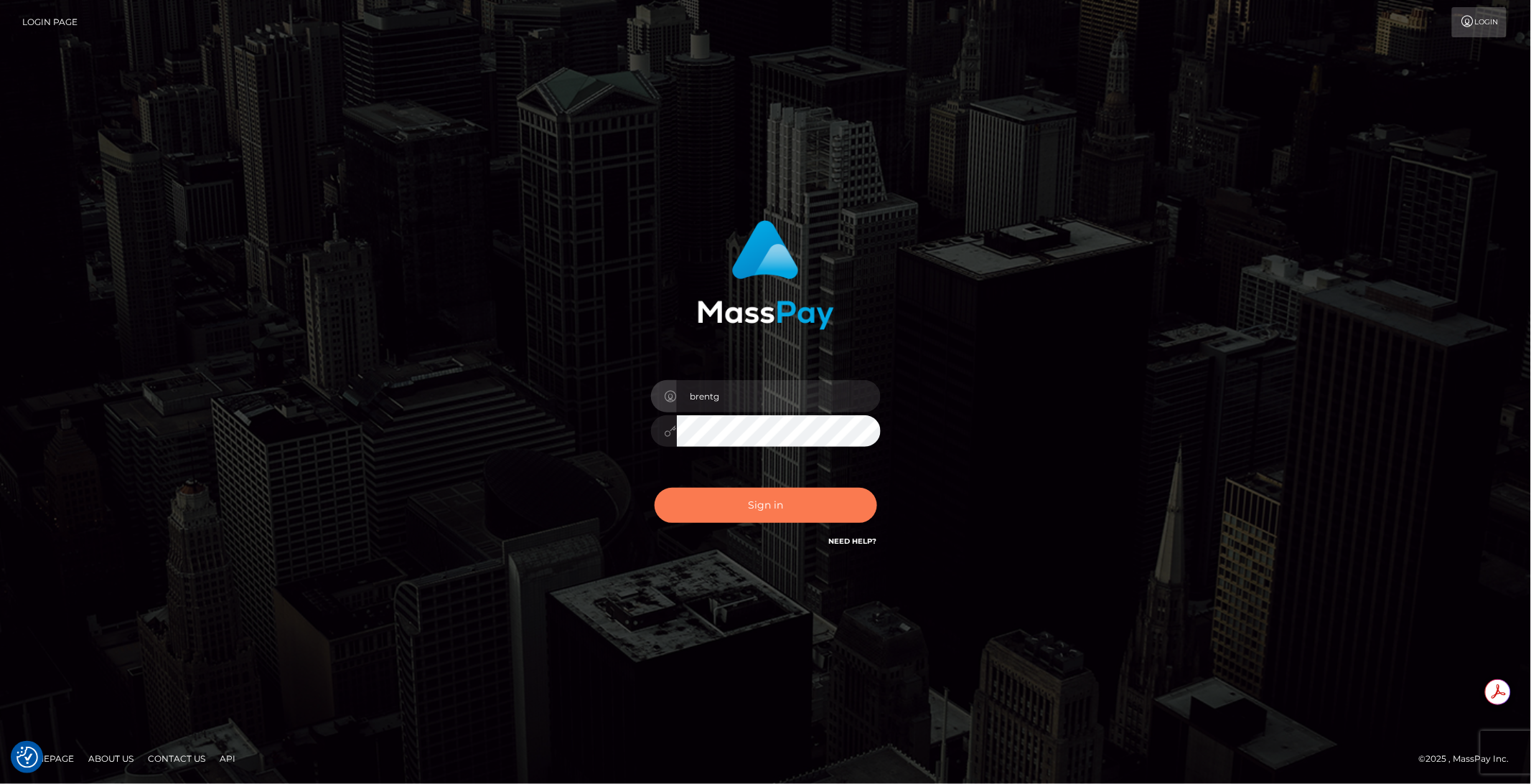
click at [770, 501] on button "Sign in" at bounding box center [765, 505] width 222 height 35
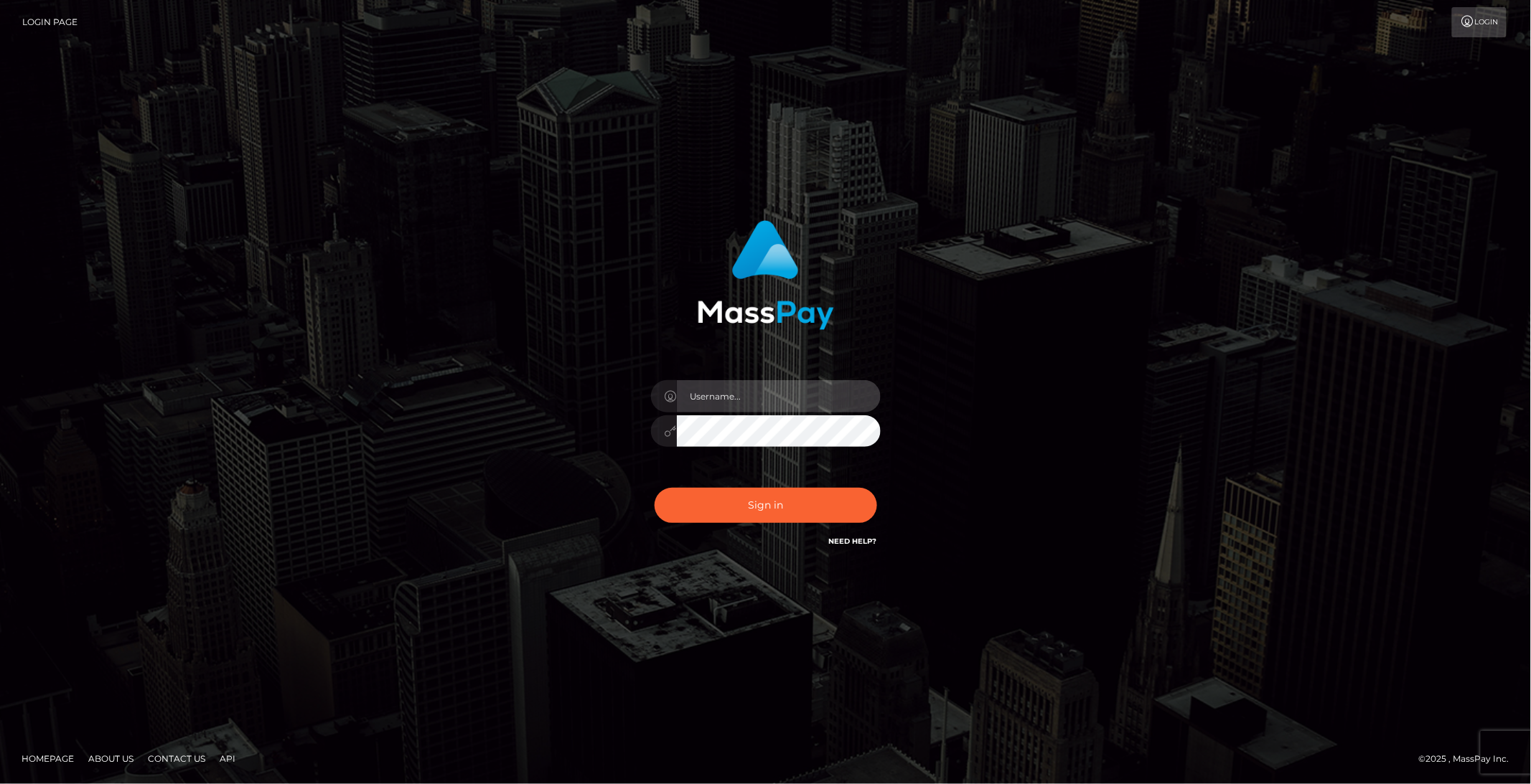
type input "brentg"
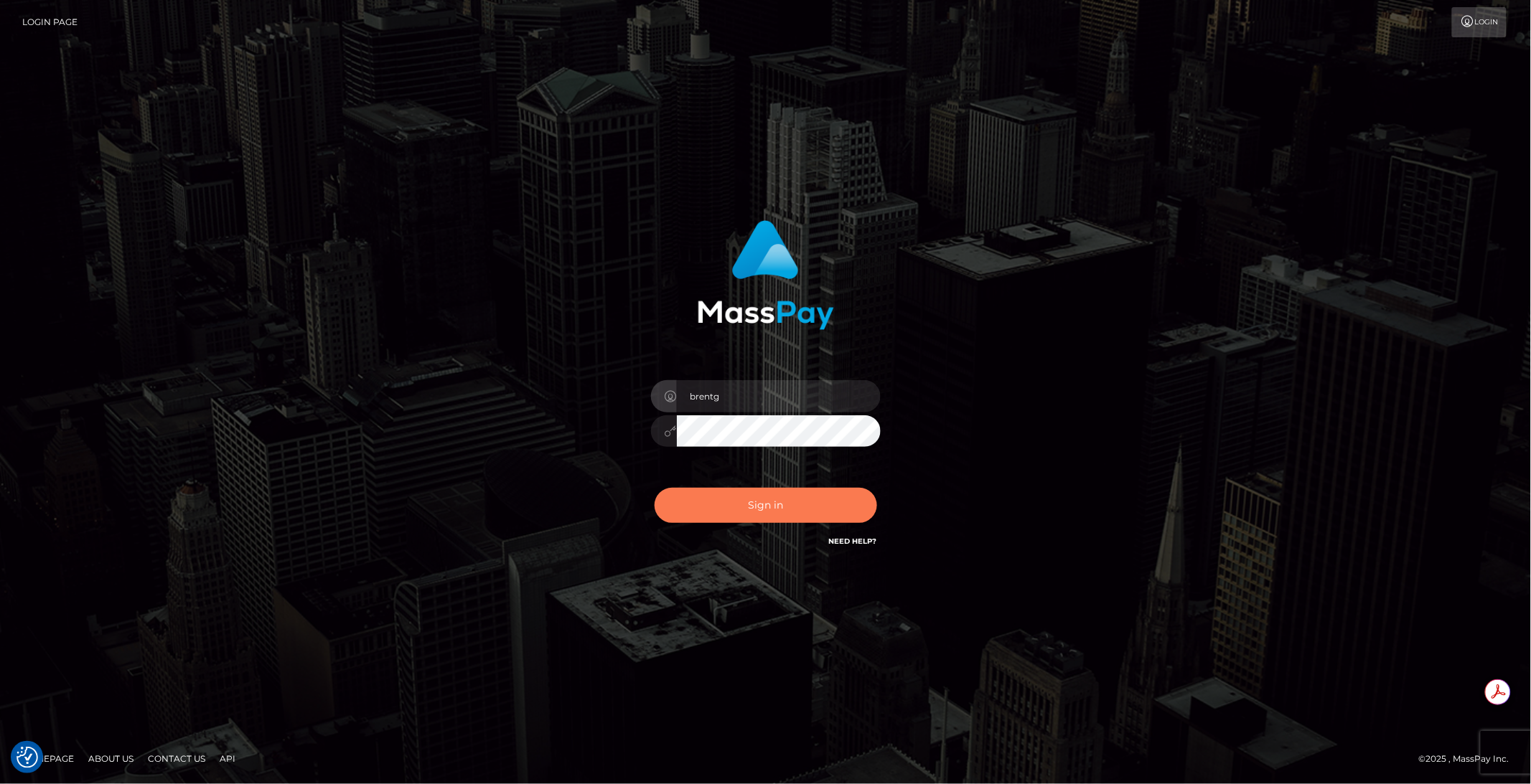
click at [811, 513] on button "Sign in" at bounding box center [765, 505] width 222 height 35
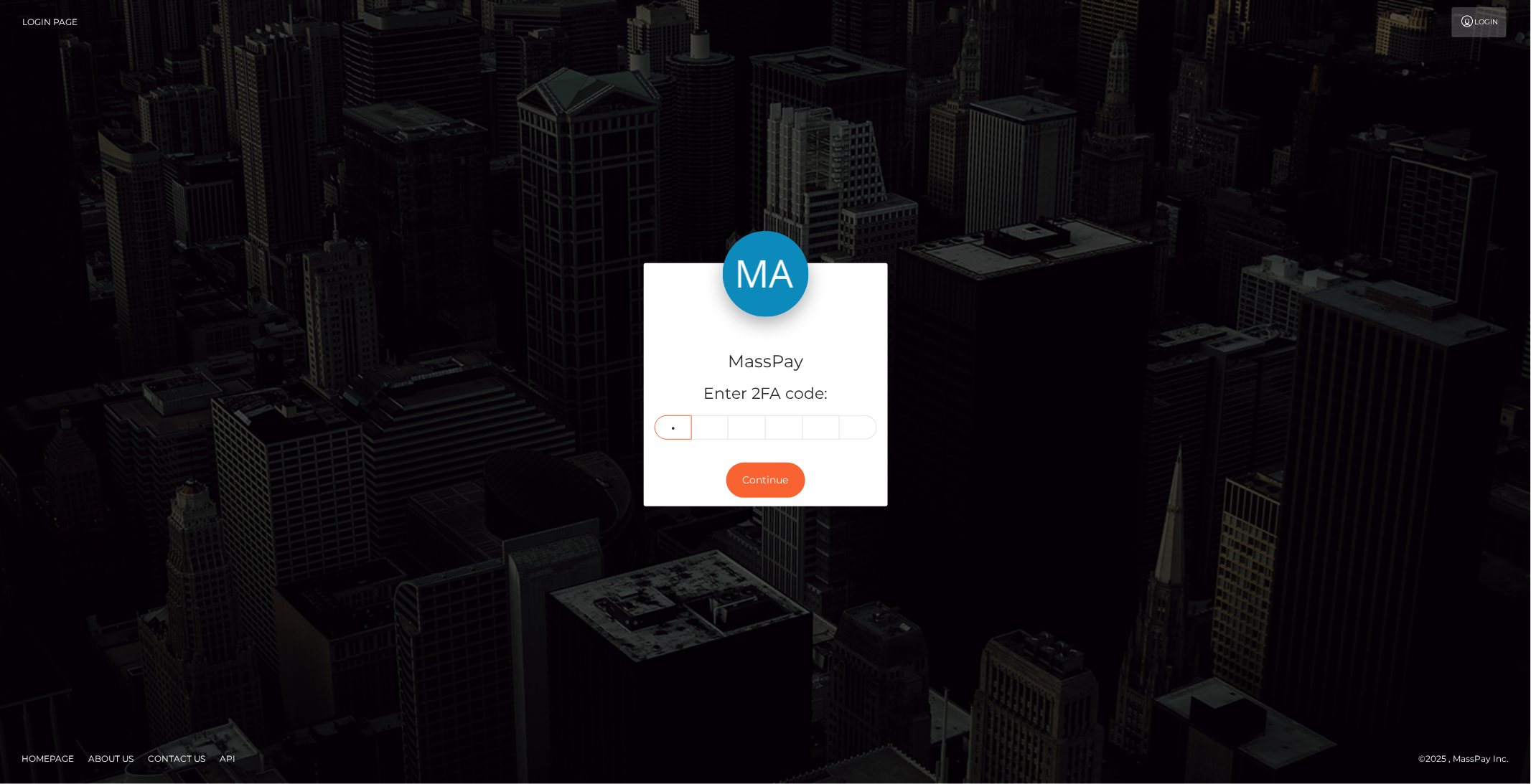
type input "5"
type input "9"
type input "3"
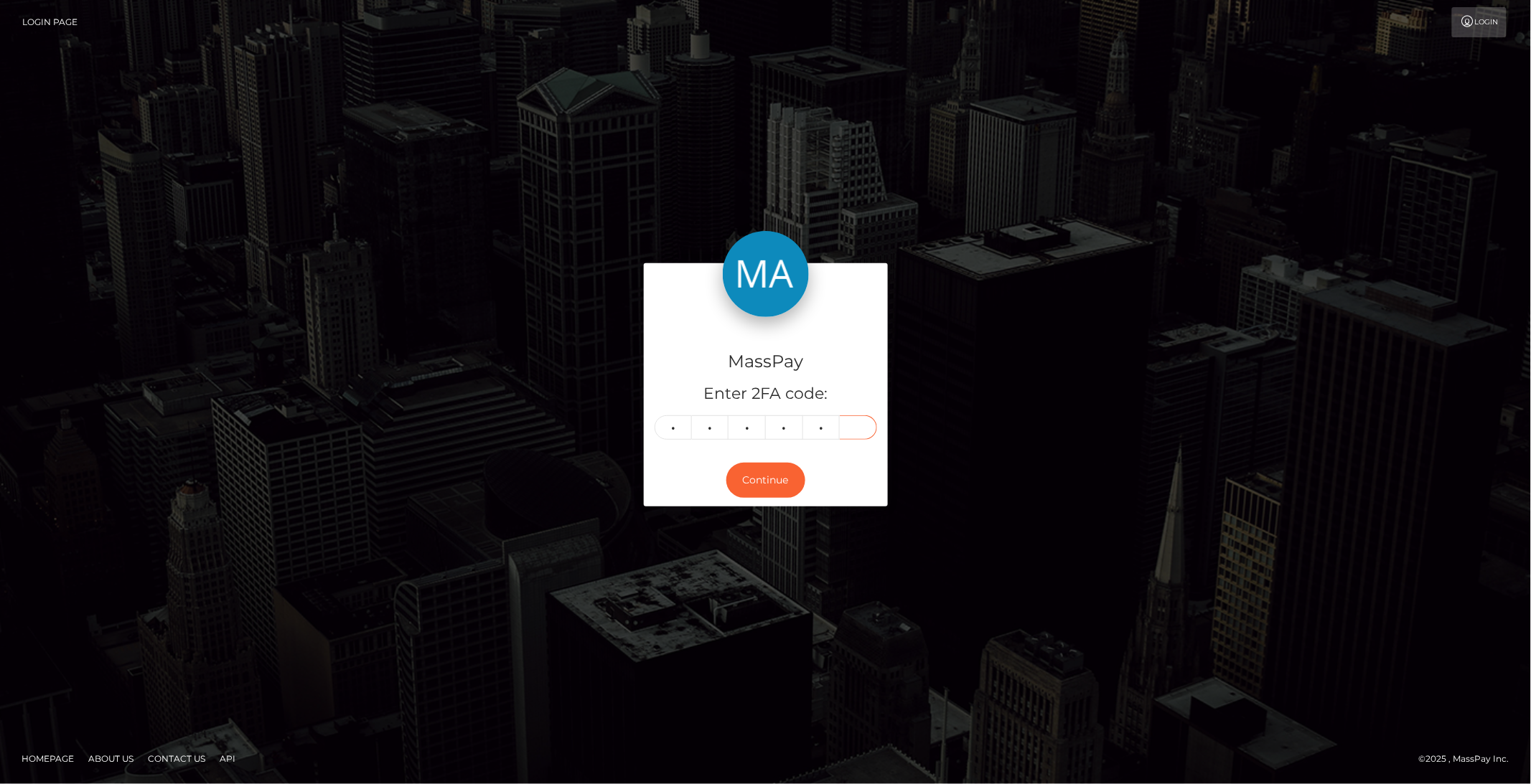
type input "8"
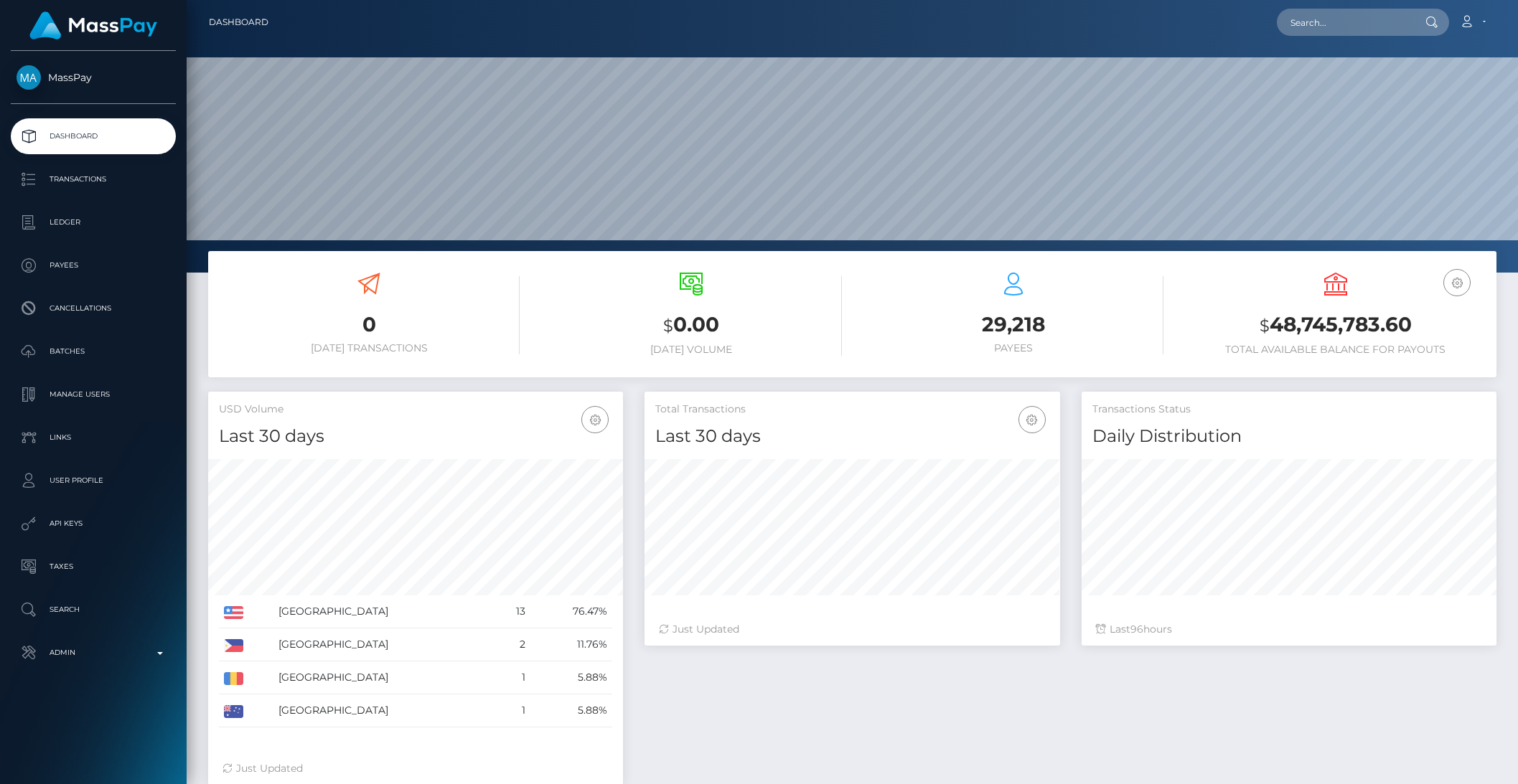
scroll to position [253, 414]
click at [1352, 25] on input "text" at bounding box center [1344, 22] width 135 height 27
paste input "pout_Tf8fybtZC8HQg"
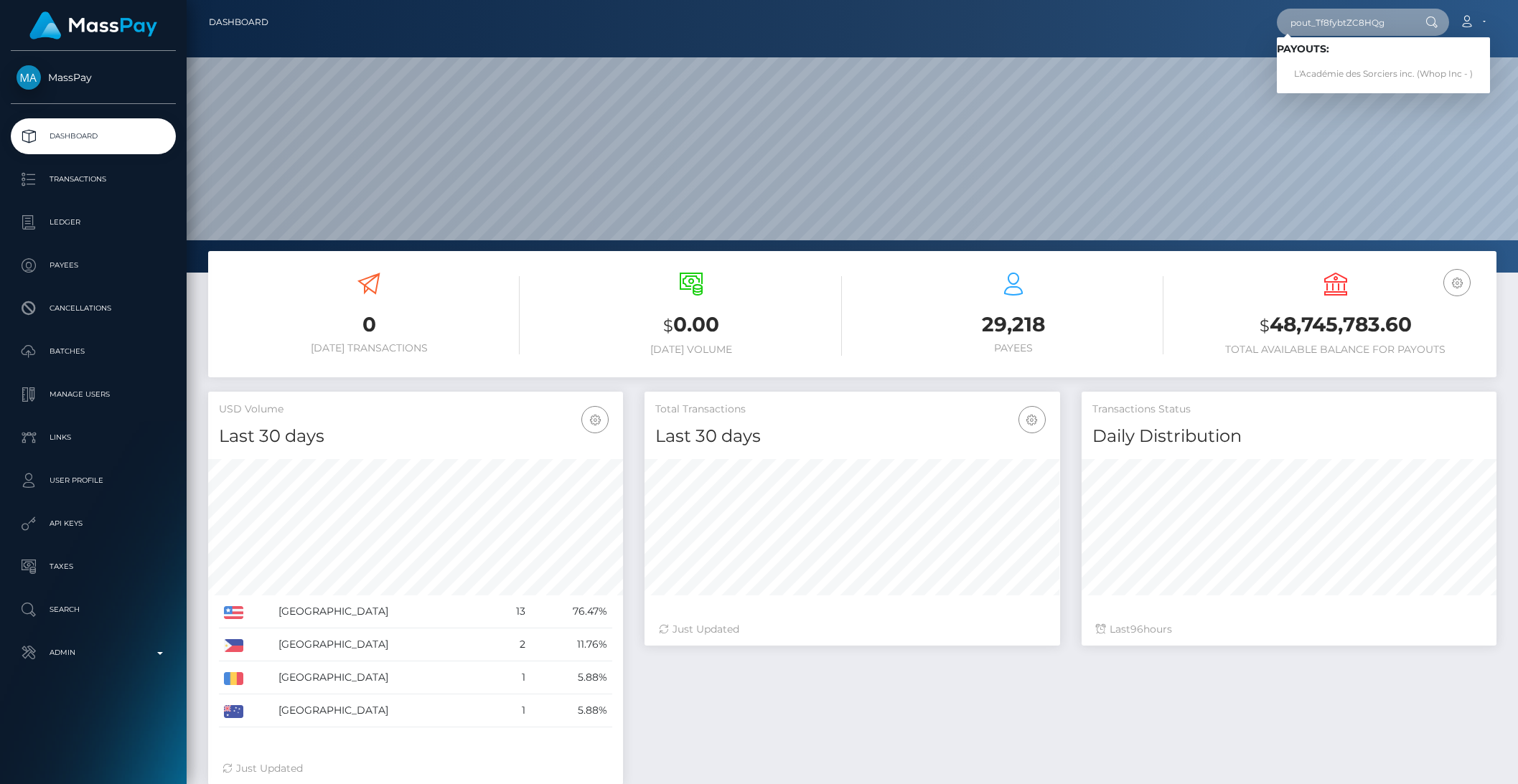
type input "pout_Tf8fybtZC8HQg"
click at [1352, 68] on link "L'Académie des Sorciers inc. (Whop Inc - )" at bounding box center [1383, 74] width 213 height 26
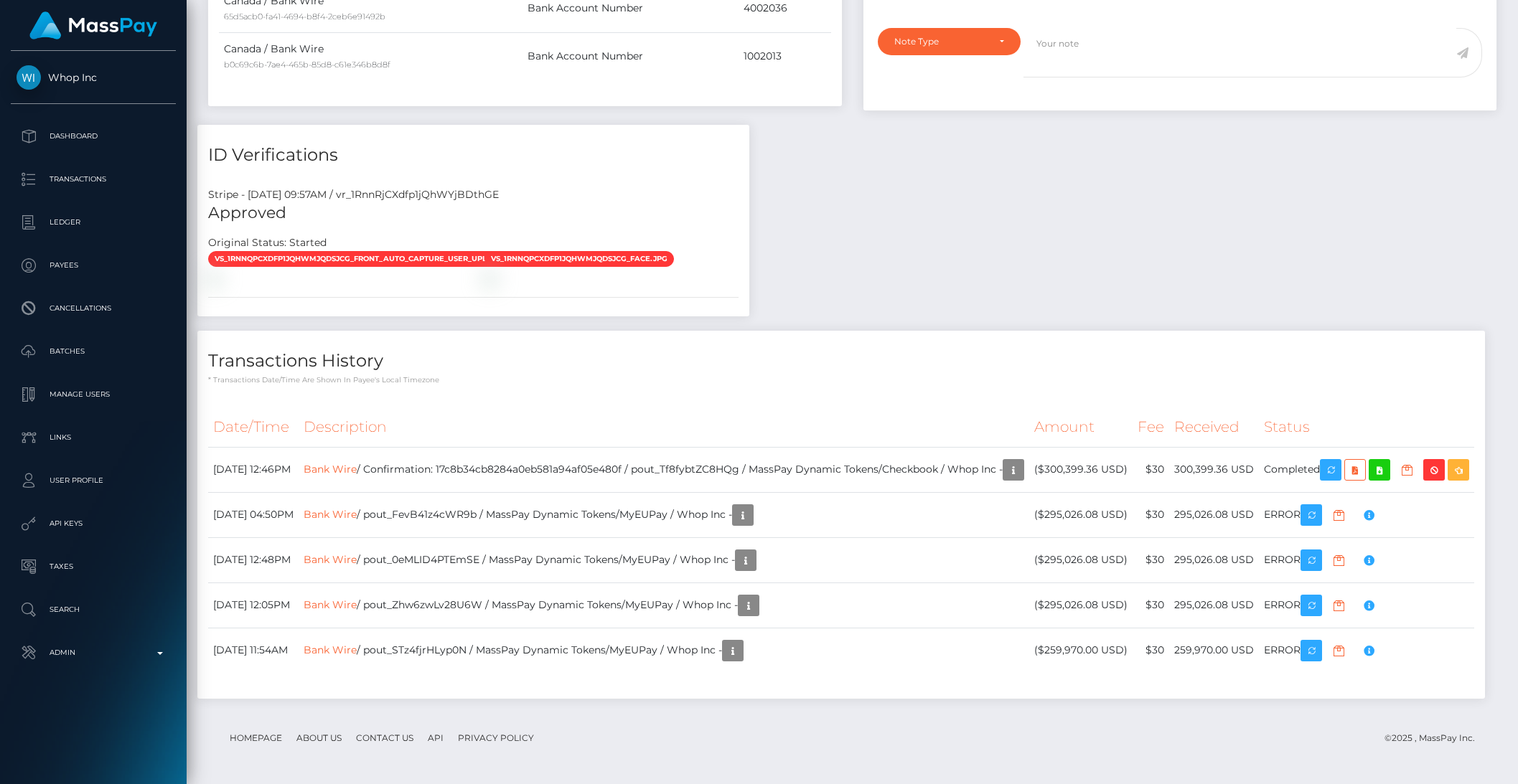
scroll to position [1042, 0]
click at [583, 447] on td "Bank Wire / Confirmation: 17c8b34cb8284a0eb581a94af05e480f / pout_Tf8fybtZC8HQg…" at bounding box center [664, 470] width 731 height 45
click at [573, 447] on td "Bank Wire / Confirmation: 17c8b34cb8284a0eb581a94af05e480f / pout_Tf8fybtZC8HQg…" at bounding box center [664, 470] width 731 height 45
click at [565, 447] on td "Bank Wire / Confirmation: 17c8b34cb8284a0eb581a94af05e480f / pout_Tf8fybtZC8HQg…" at bounding box center [664, 470] width 731 height 45
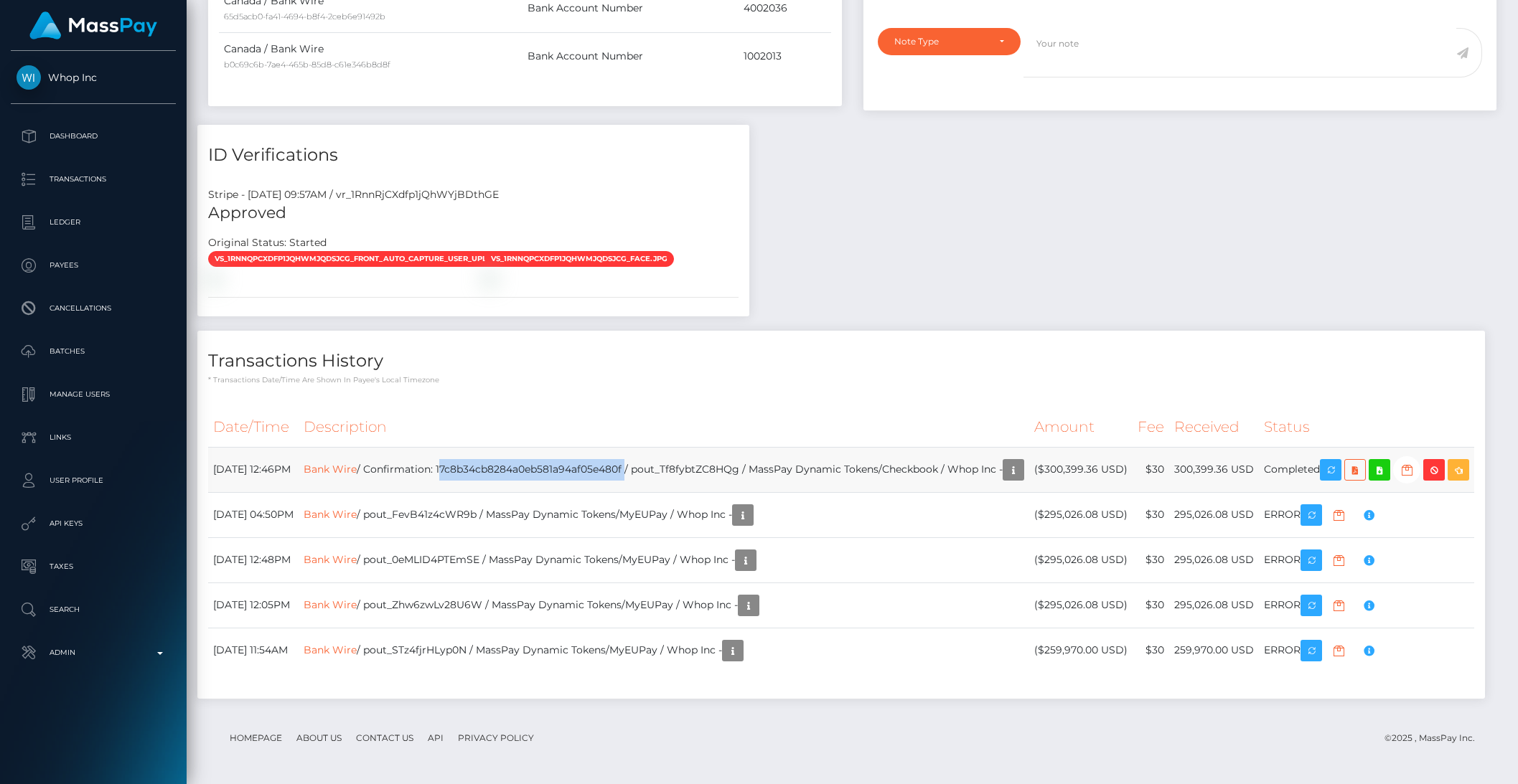
copy td "17c8b34cb8284a0eb581a94af05e480f"
click at [880, 466] on td "Bank Wire / Confirmation: 17c8b34cb8284a0eb581a94af05e480f / pout_Tf8fybtZC8HQg…" at bounding box center [664, 470] width 731 height 45
drag, startPoint x: 1352, startPoint y: 440, endPoint x: 756, endPoint y: 424, distance: 596.2
click at [1339, 462] on icon "button" at bounding box center [1331, 470] width 18 height 18
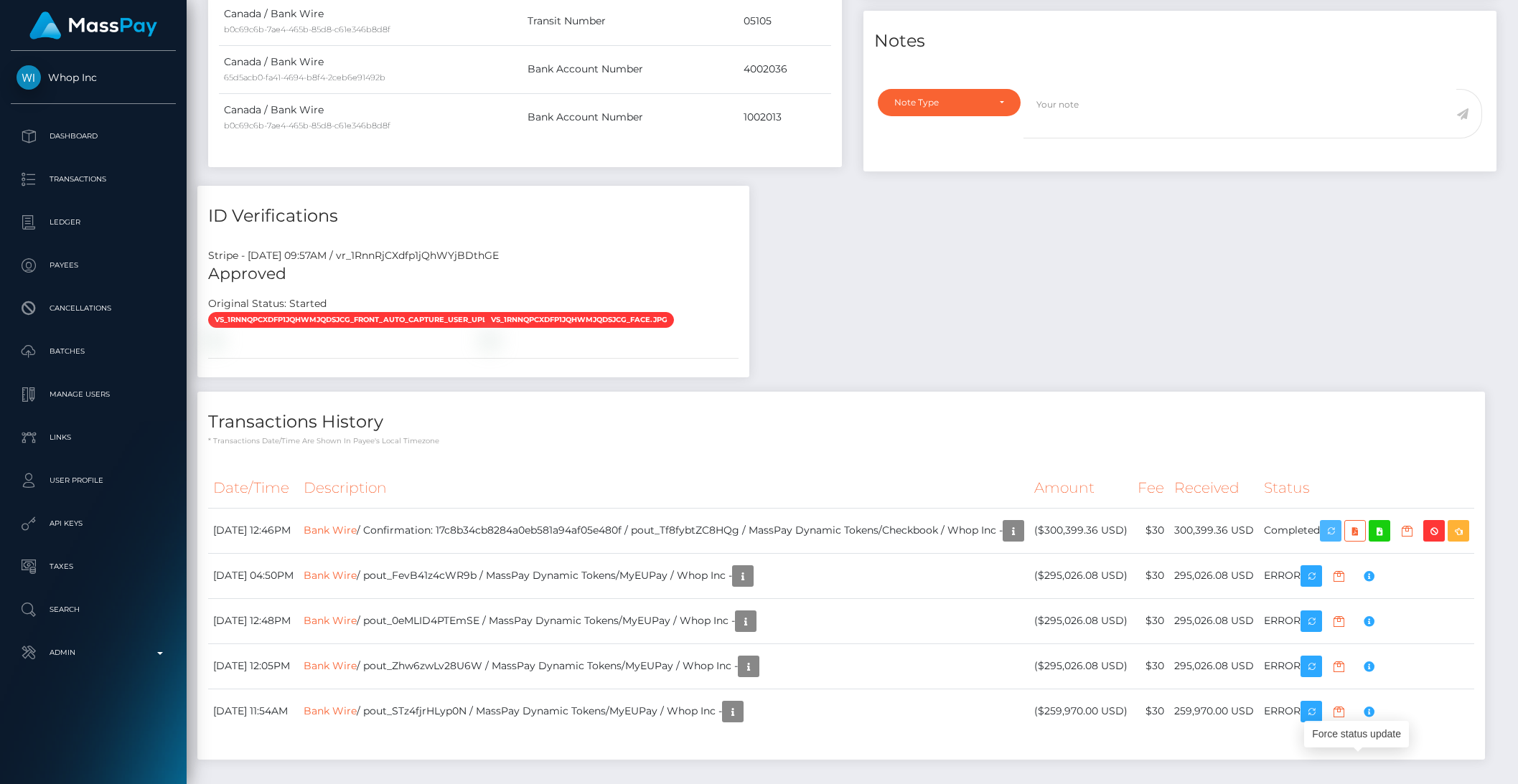
scroll to position [714, 0]
click at [958, 402] on div "Payee Attributes Payer Name Label Value Canada / Bank Wire 65d5acb0-fa41-4694-b…" at bounding box center [852, 264] width 1309 height 1023
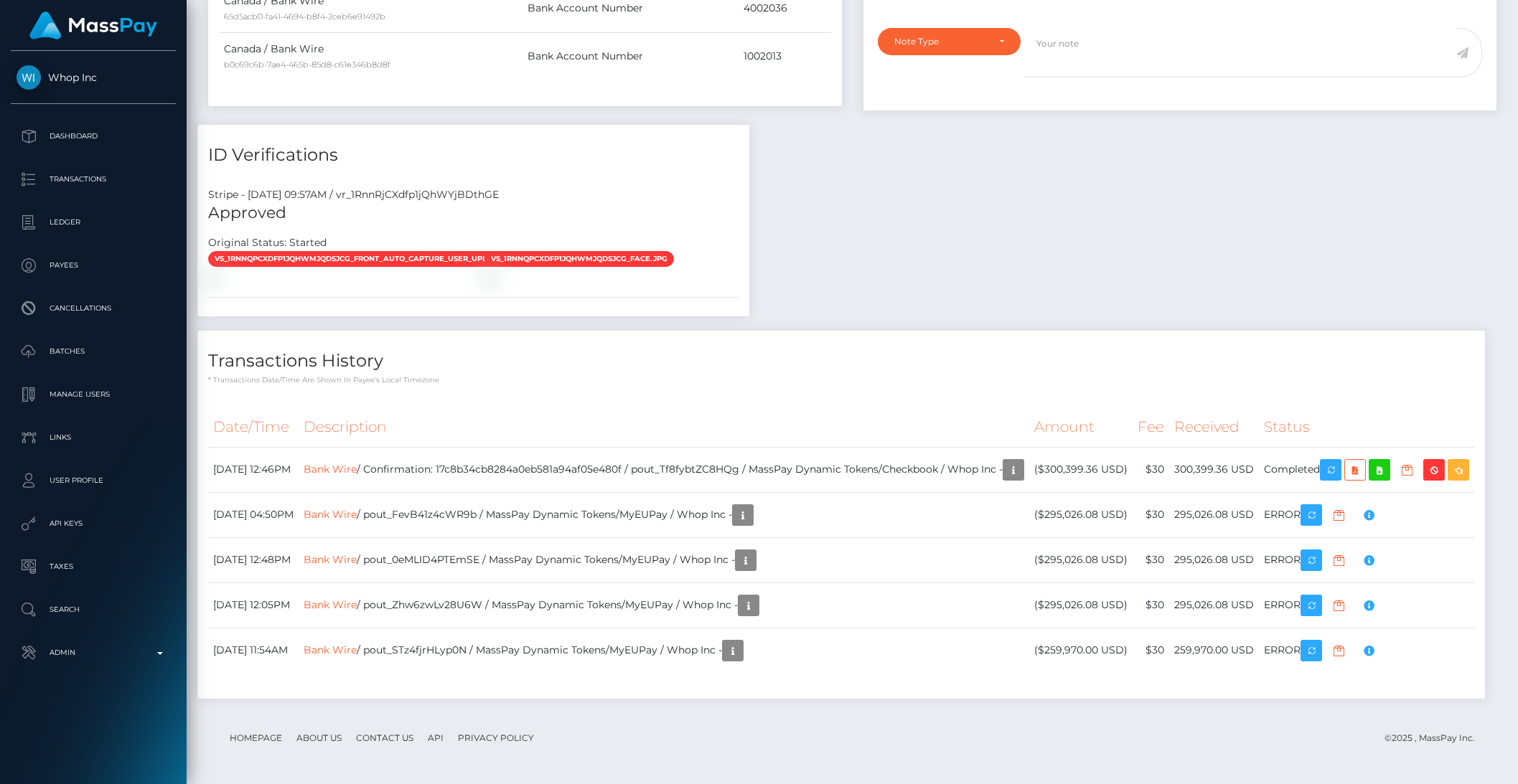
scroll to position [1042, 0]
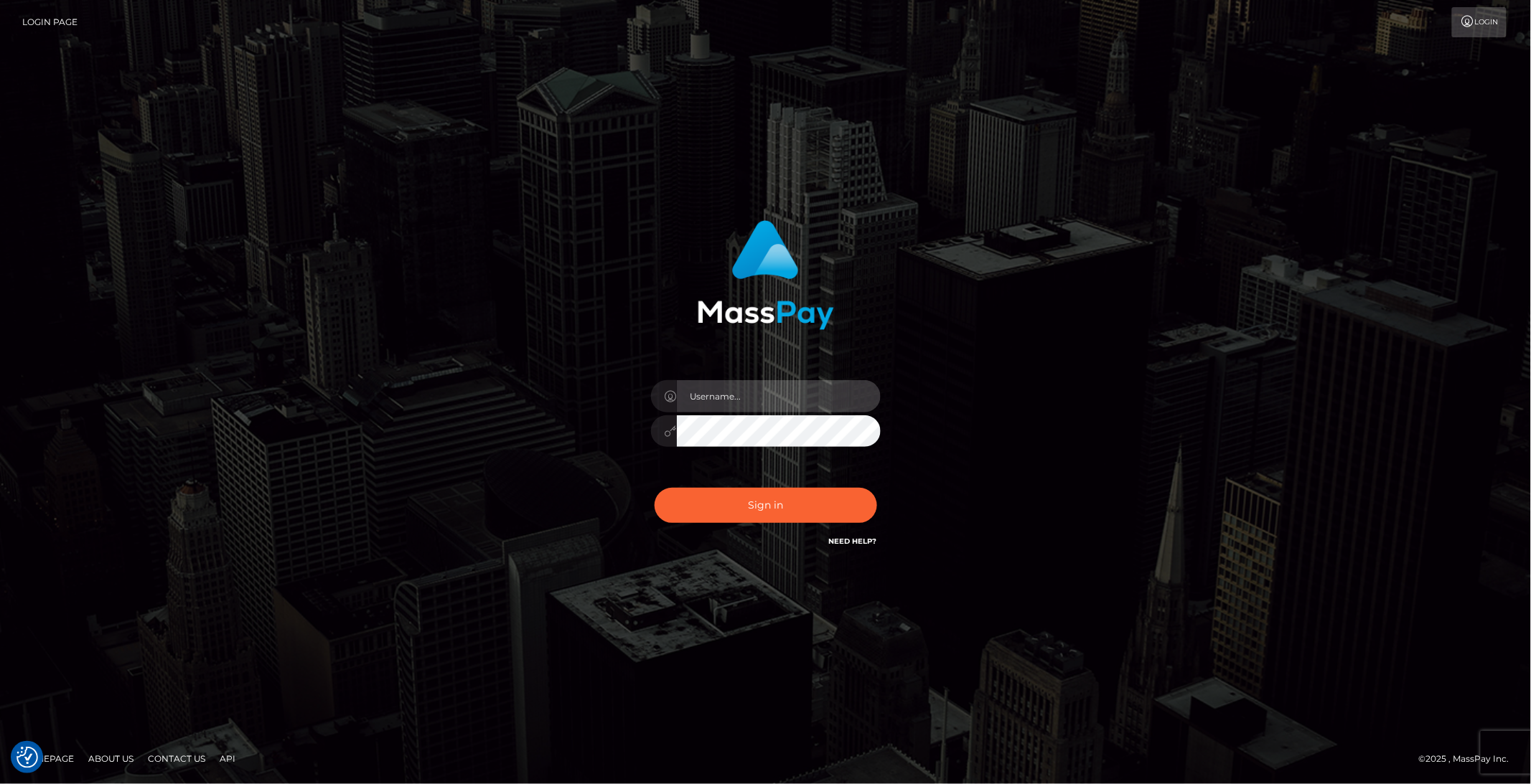
type input "brentg"
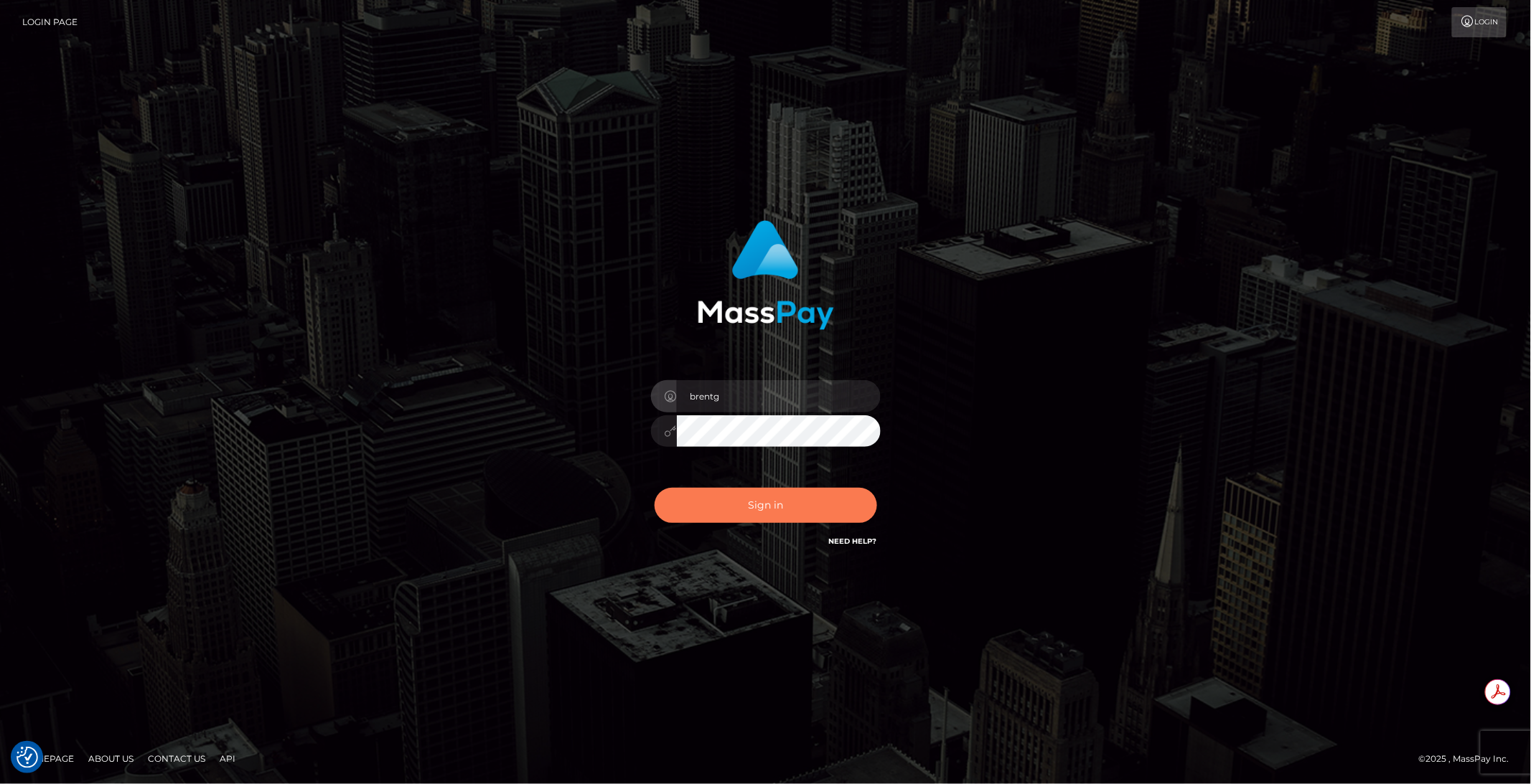
click at [754, 512] on button "Sign in" at bounding box center [765, 505] width 222 height 35
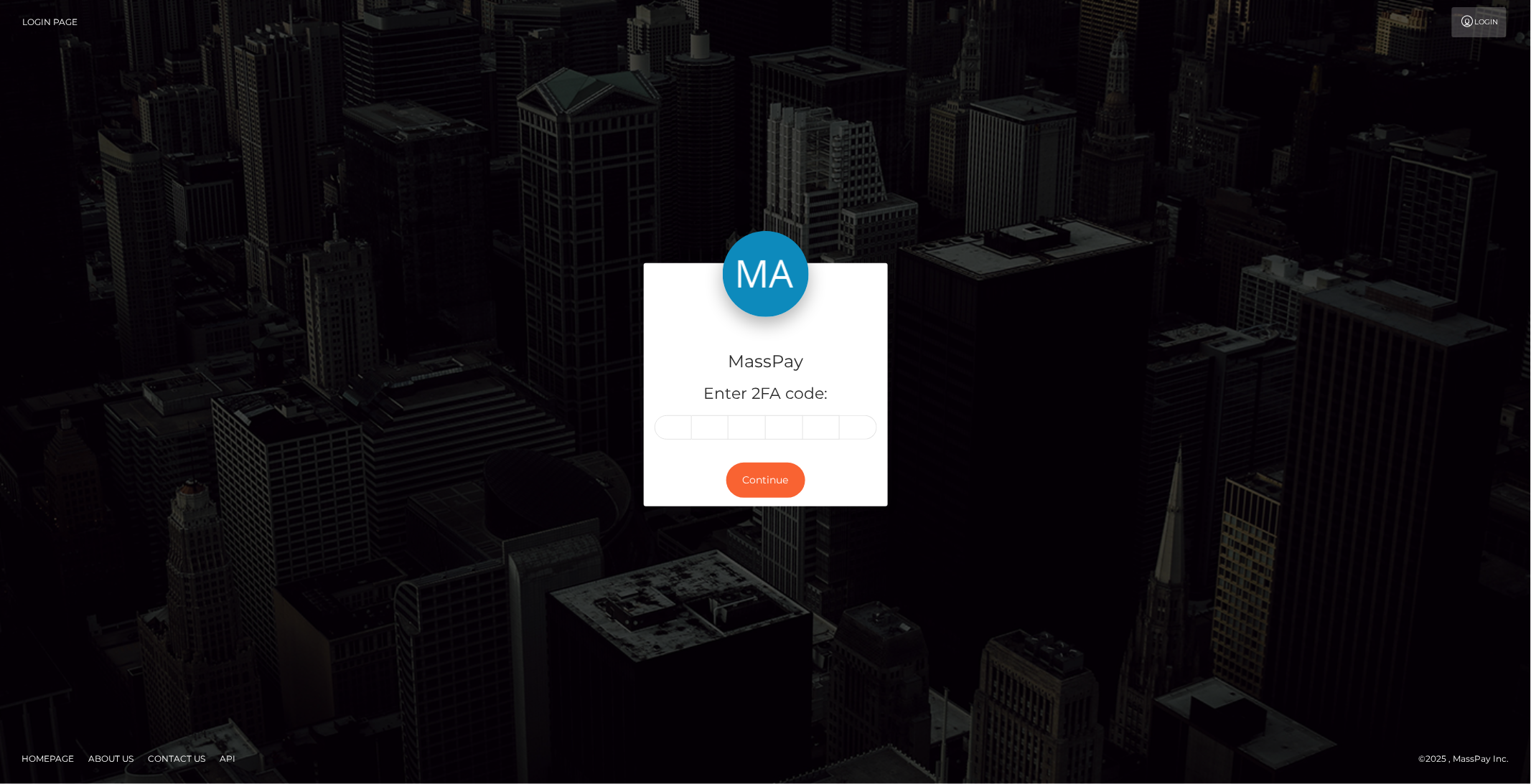
type input "2"
type input "5"
type input "1"
type input "8"
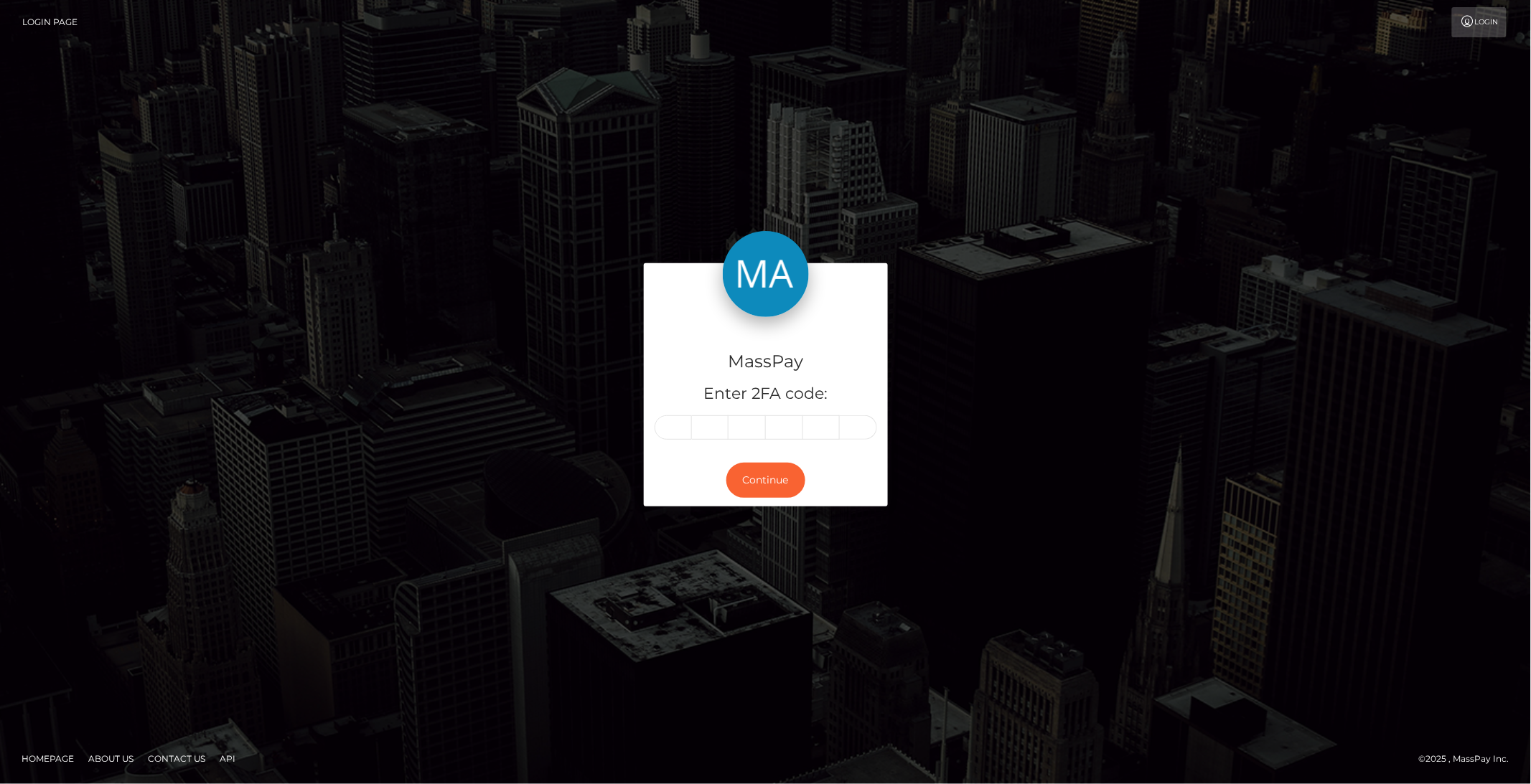
type input "1"
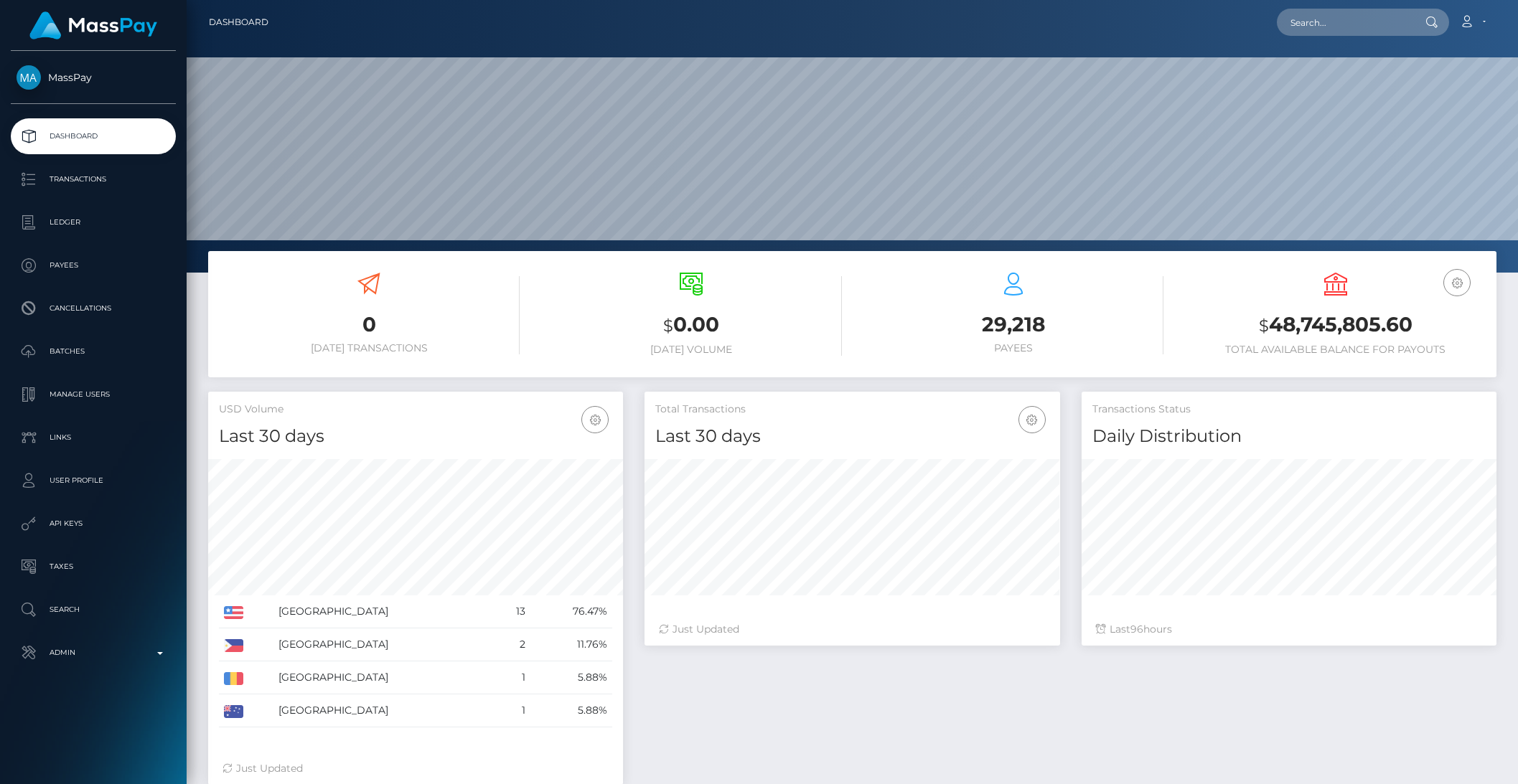
scroll to position [253, 414]
click at [91, 178] on p "Transactions" at bounding box center [93, 179] width 154 height 21
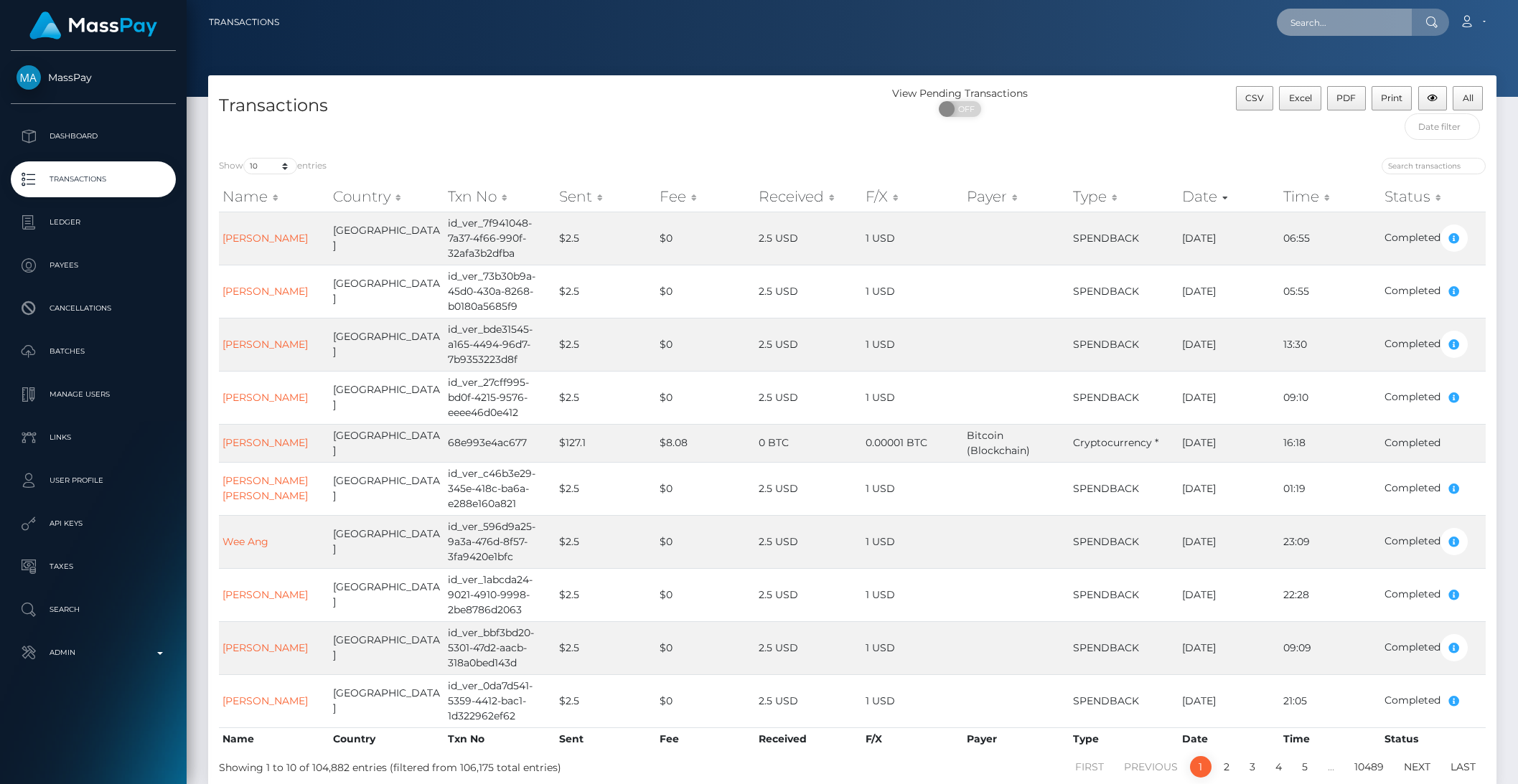
click at [1341, 33] on input "text" at bounding box center [1344, 22] width 135 height 27
paste input "pout_WhqZaOFu0zmft"
type input "pout_WhqZaOFu0zmft"
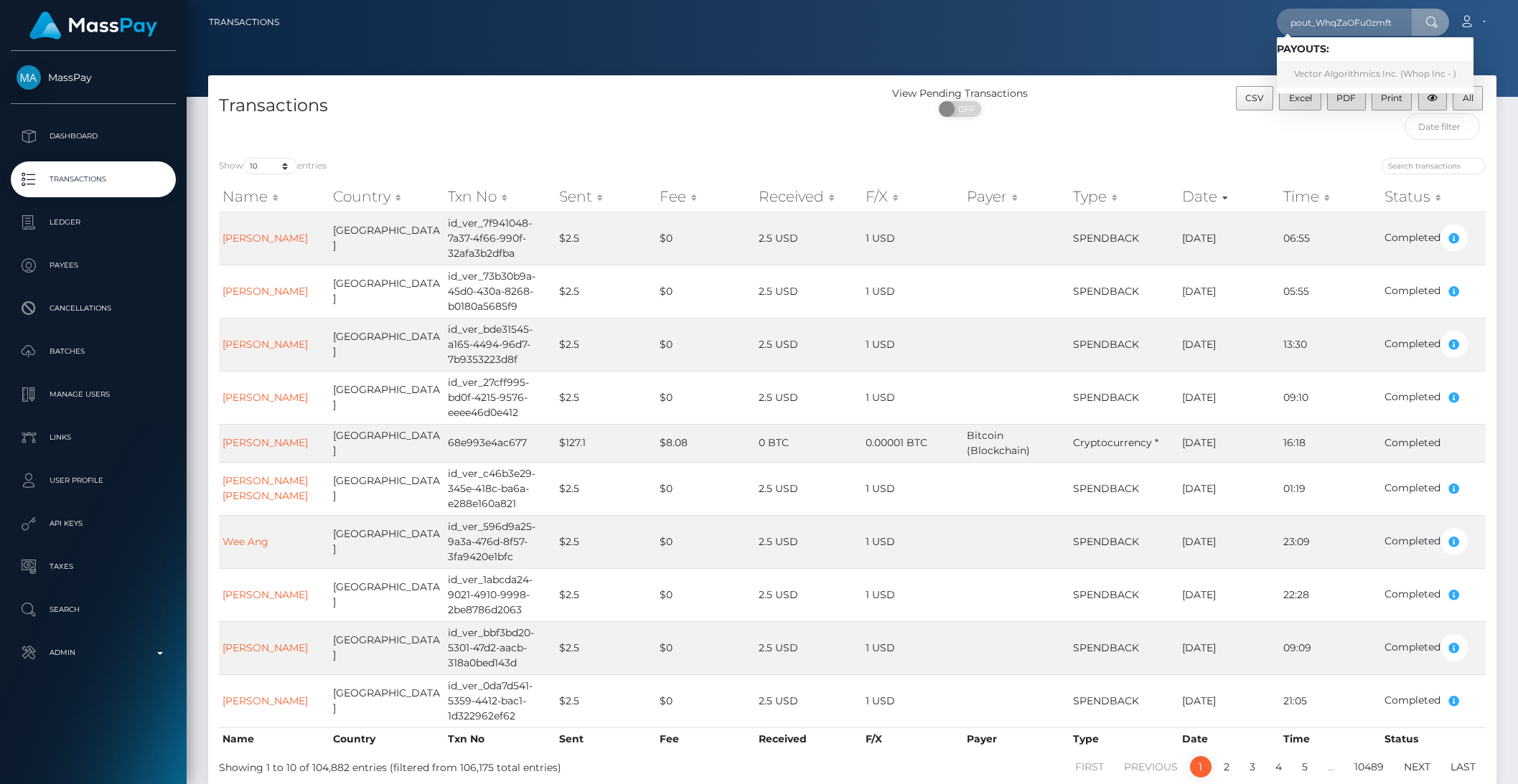
click at [1348, 72] on link "Vector Algorithmics Inc. (Whop Inc - )" at bounding box center [1375, 74] width 197 height 26
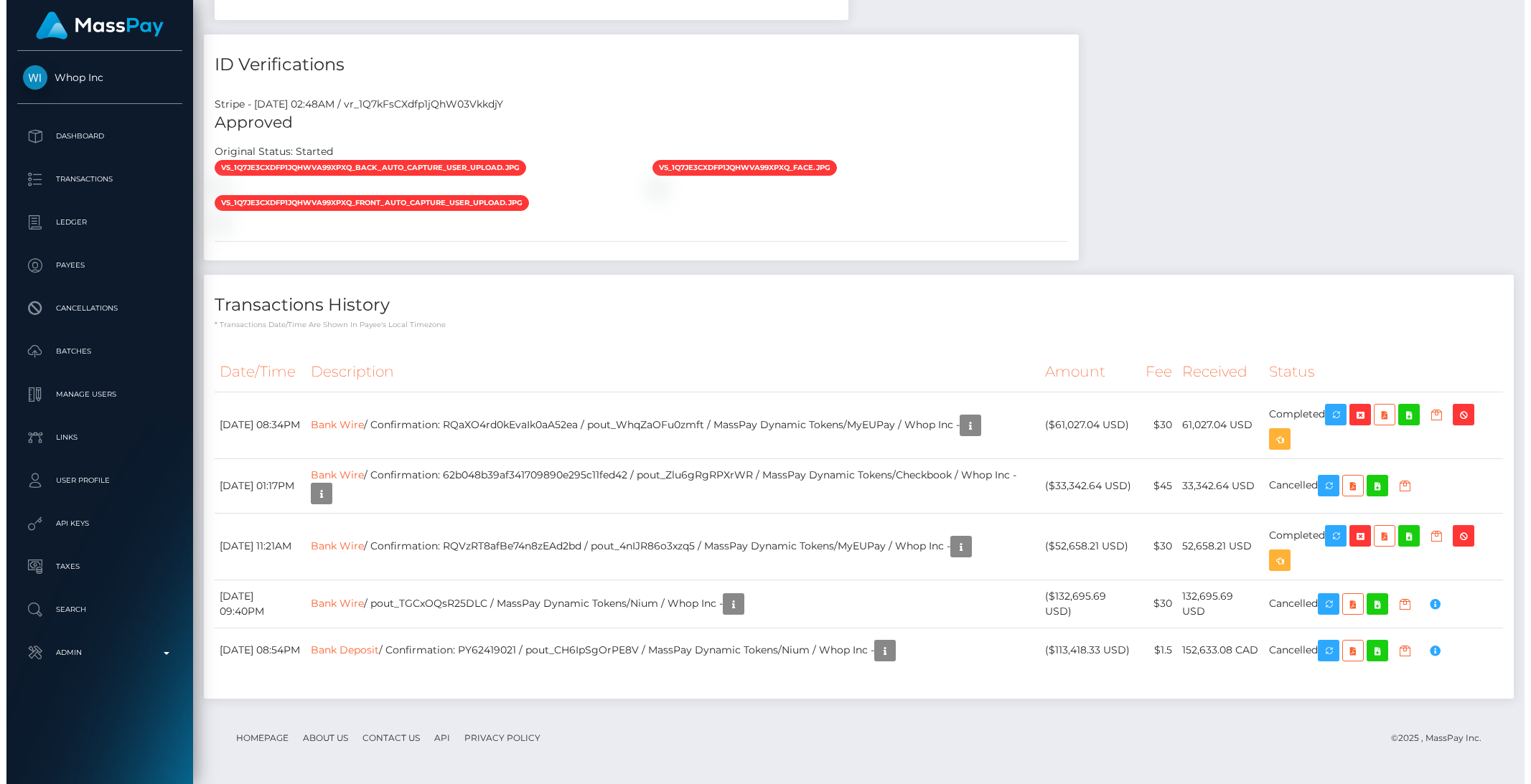
scroll to position [1478, 0]
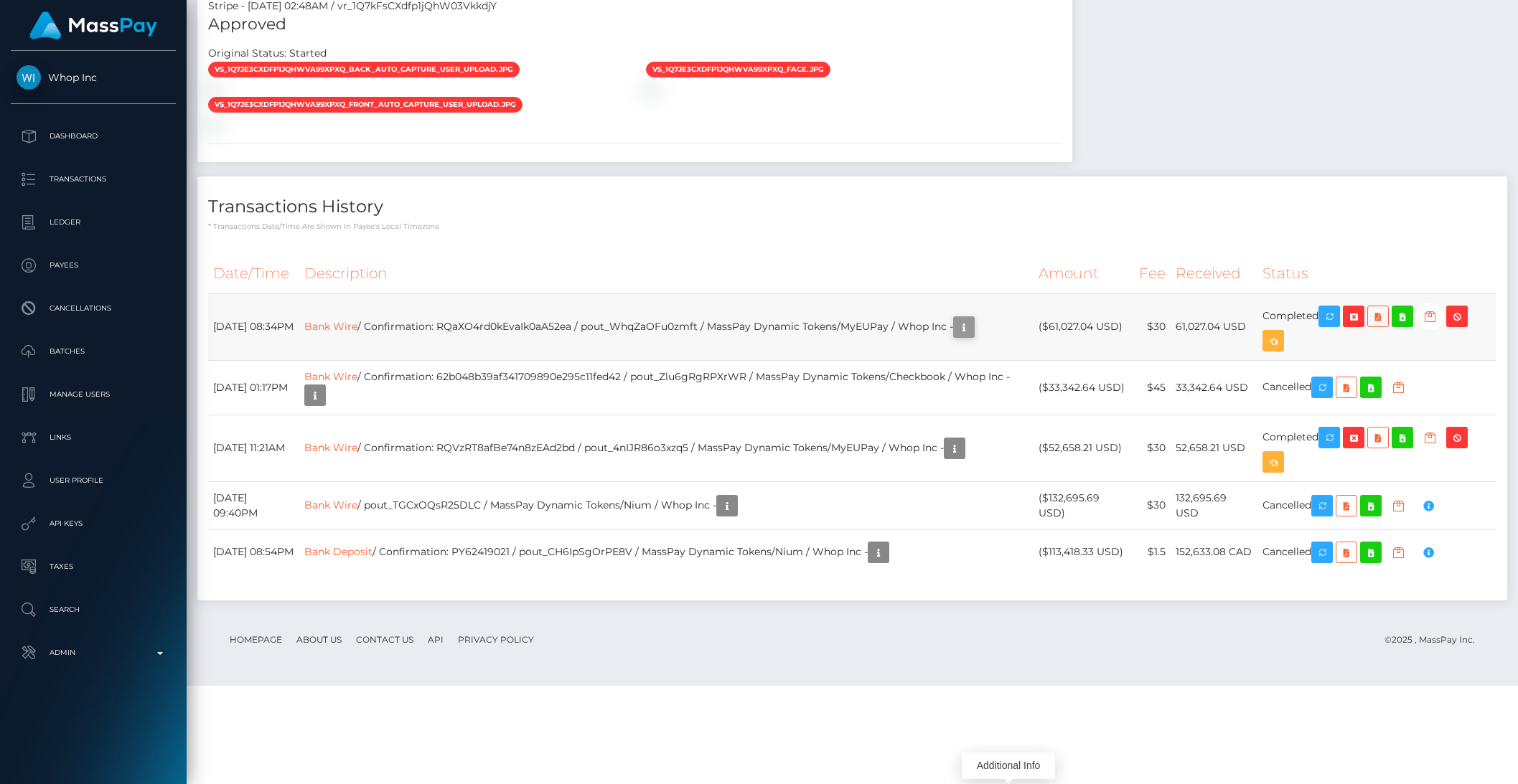
click at [973, 337] on icon "button" at bounding box center [964, 327] width 18 height 18
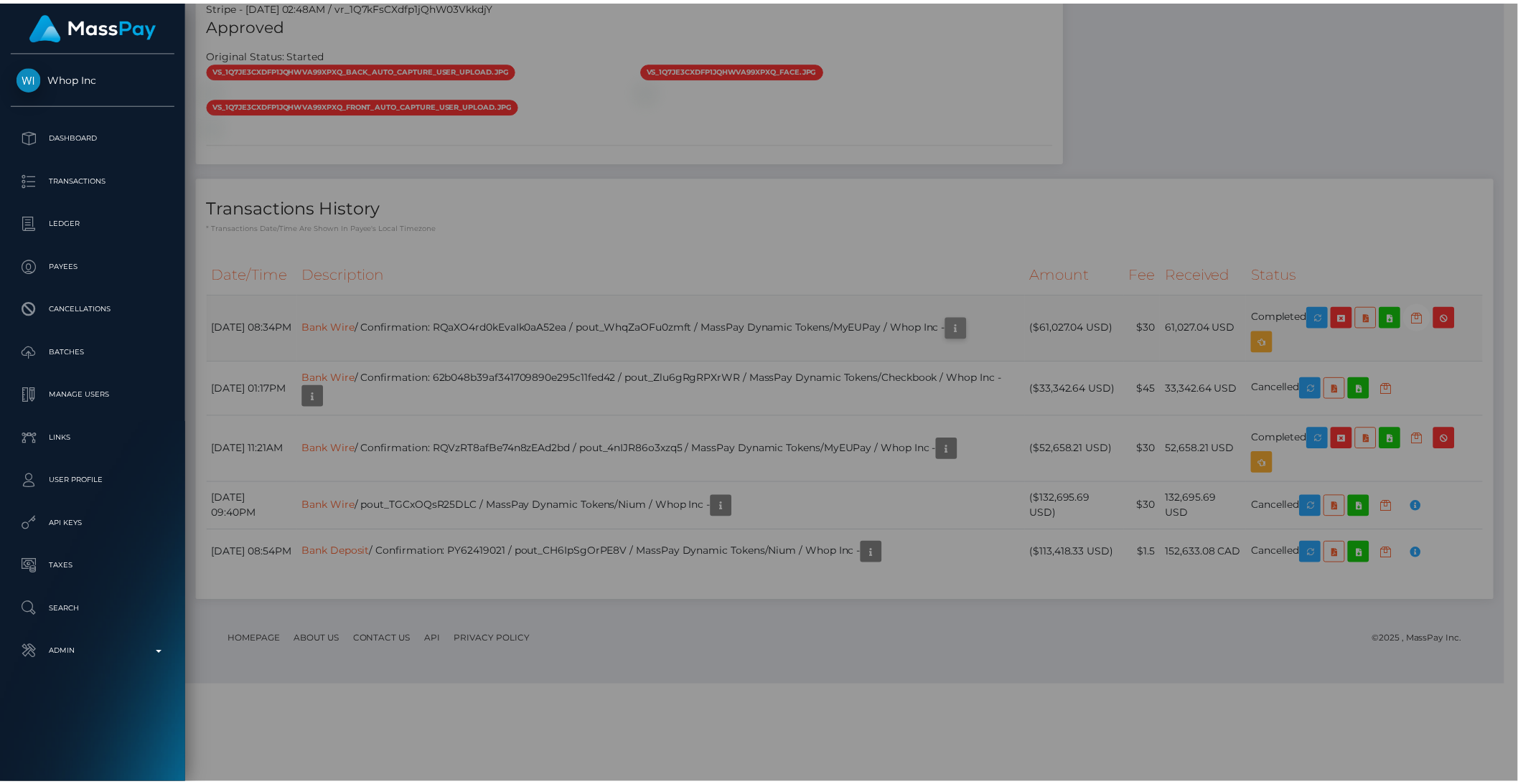
scroll to position [717354, 717178]
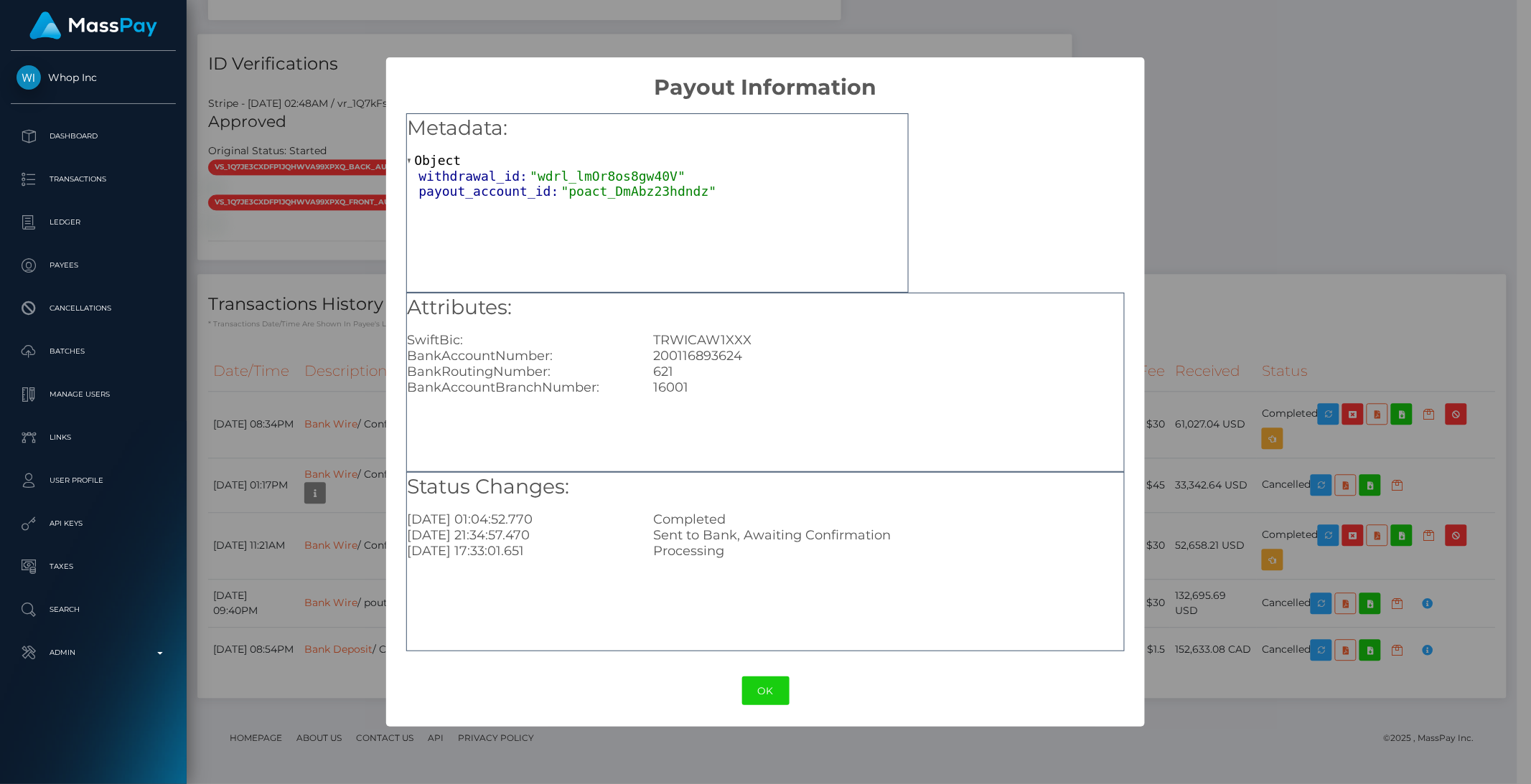
click at [420, 47] on div "× Payout Information Metadata: Object withdrawal_id: "wdrl_lmOr8os8gw40V" payou…" at bounding box center [765, 392] width 1531 height 784
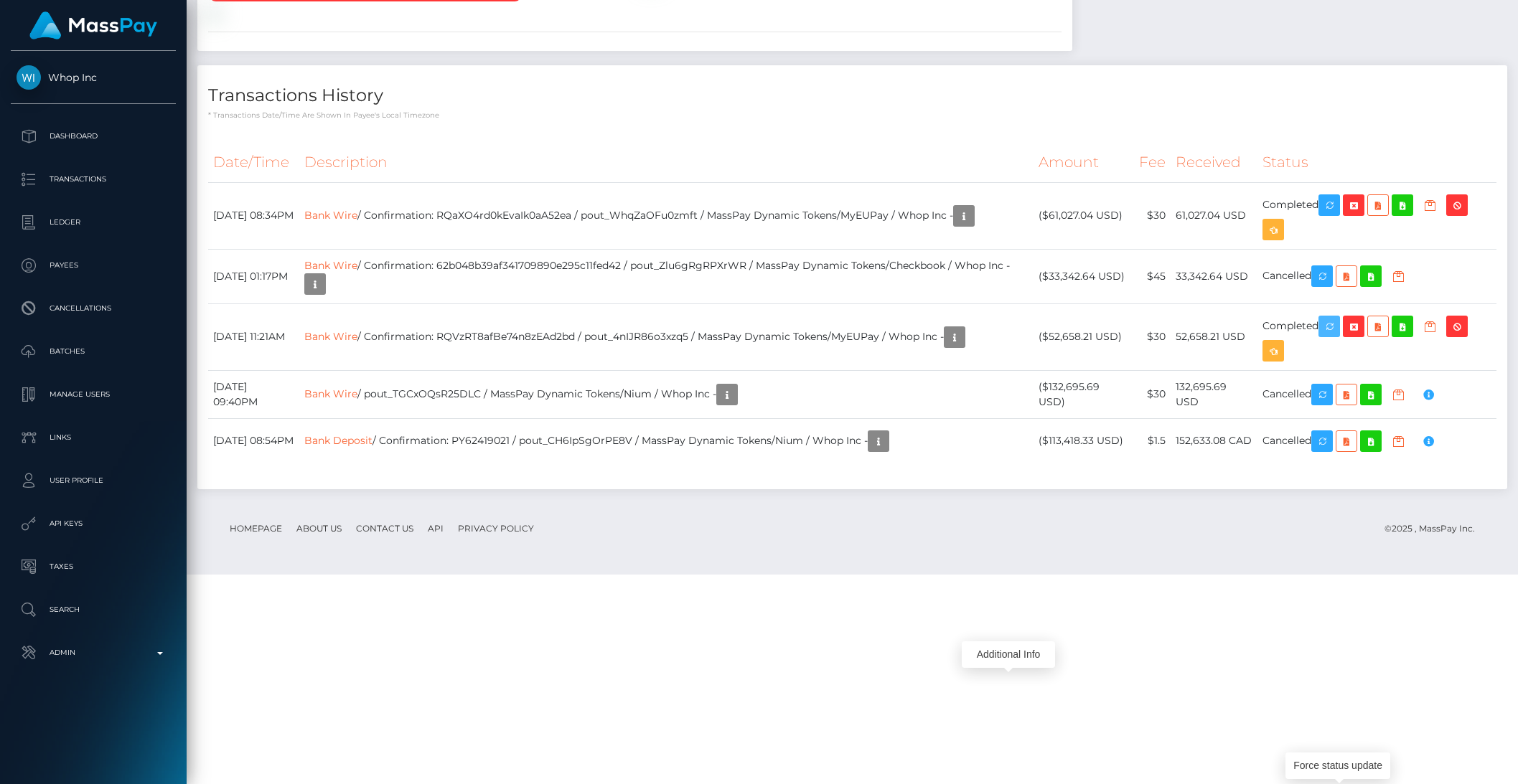
click at [1340, 337] on button "button" at bounding box center [1329, 326] width 21 height 21
click at [973, 225] on icon "button" at bounding box center [964, 216] width 18 height 18
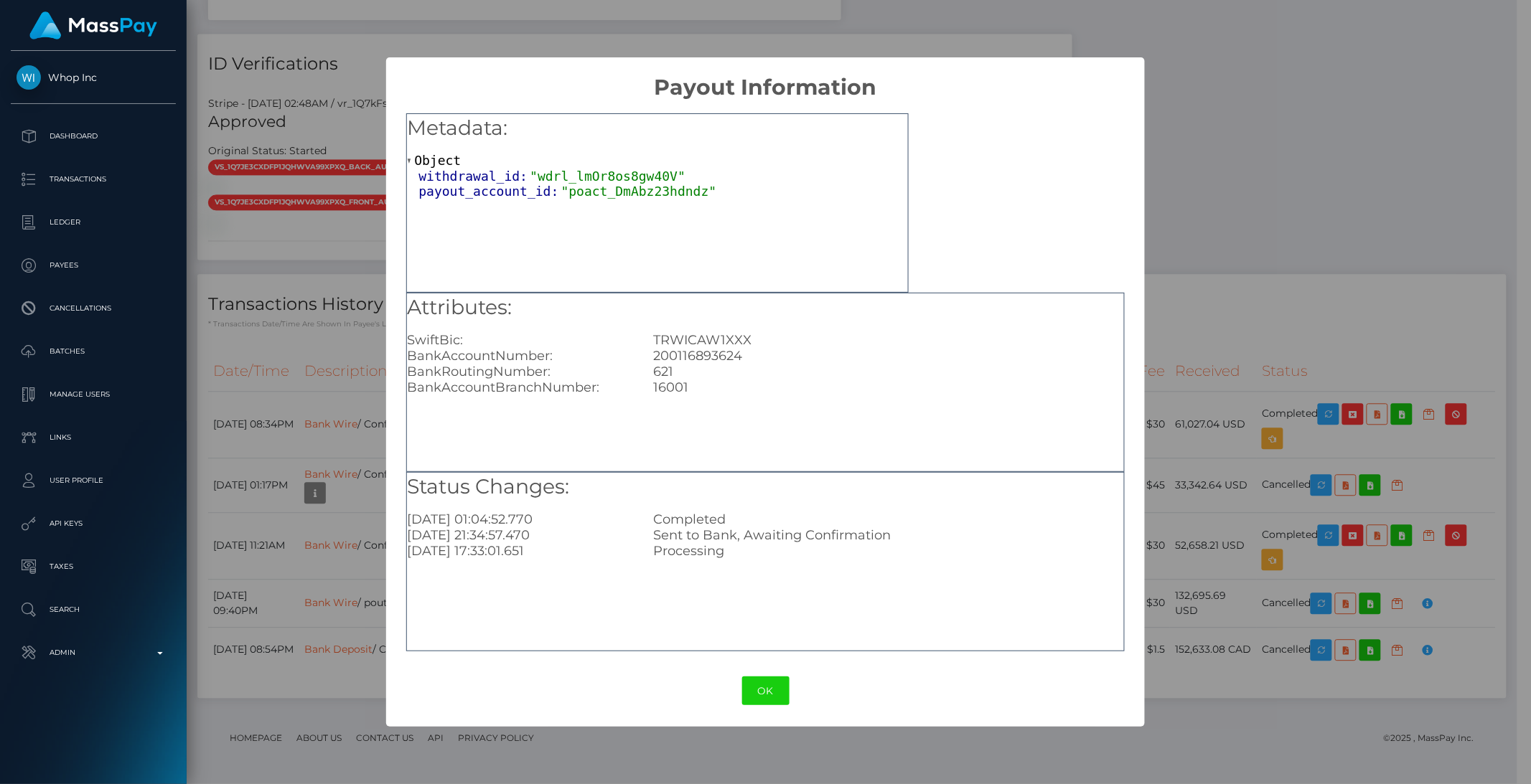
click at [826, 341] on div "TRWICAW1XXX" at bounding box center [889, 340] width 492 height 16
click at [763, 687] on button "OK" at bounding box center [765, 691] width 47 height 29
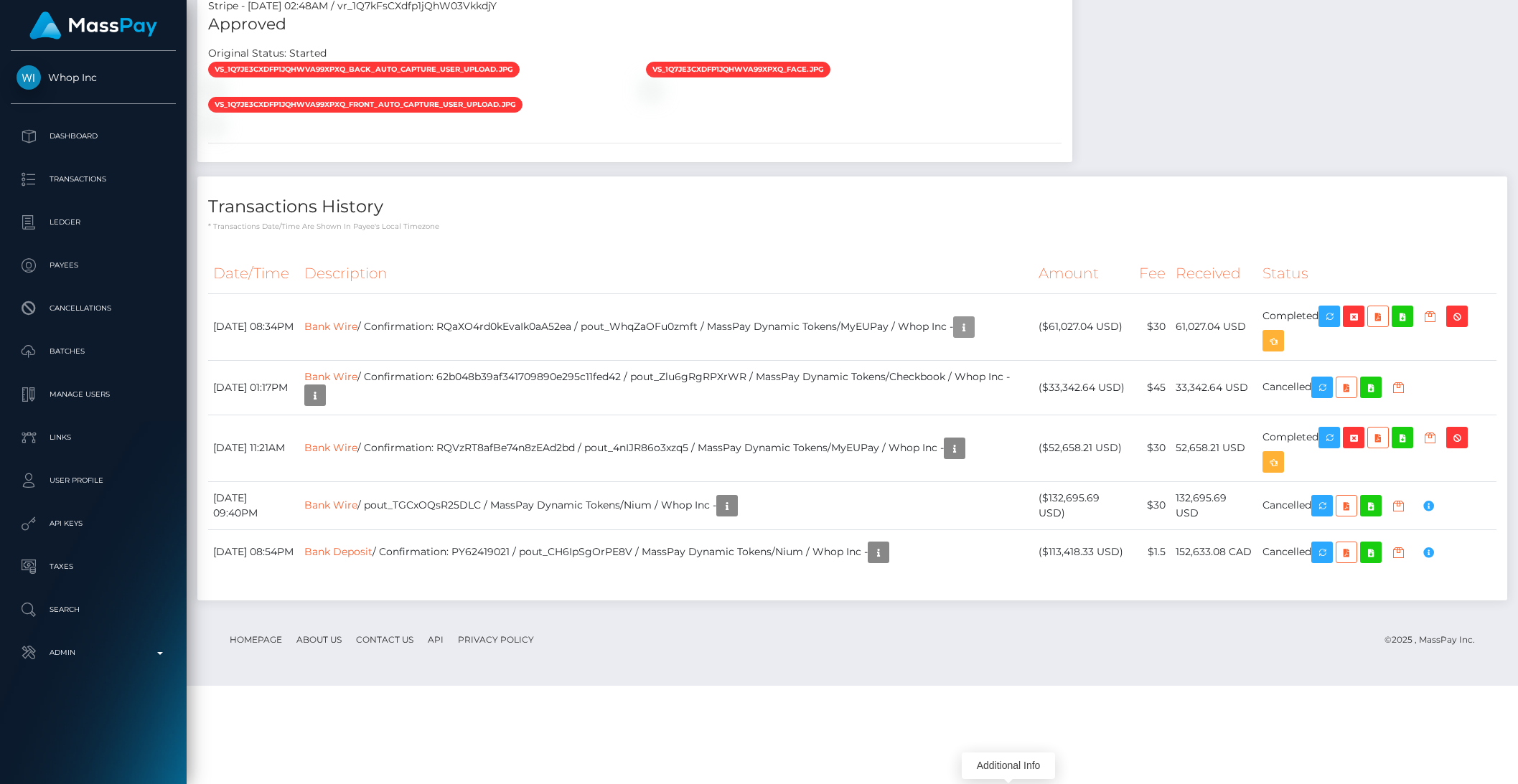
scroll to position [172, 414]
click at [146, 640] on link "Admin" at bounding box center [93, 653] width 165 height 36
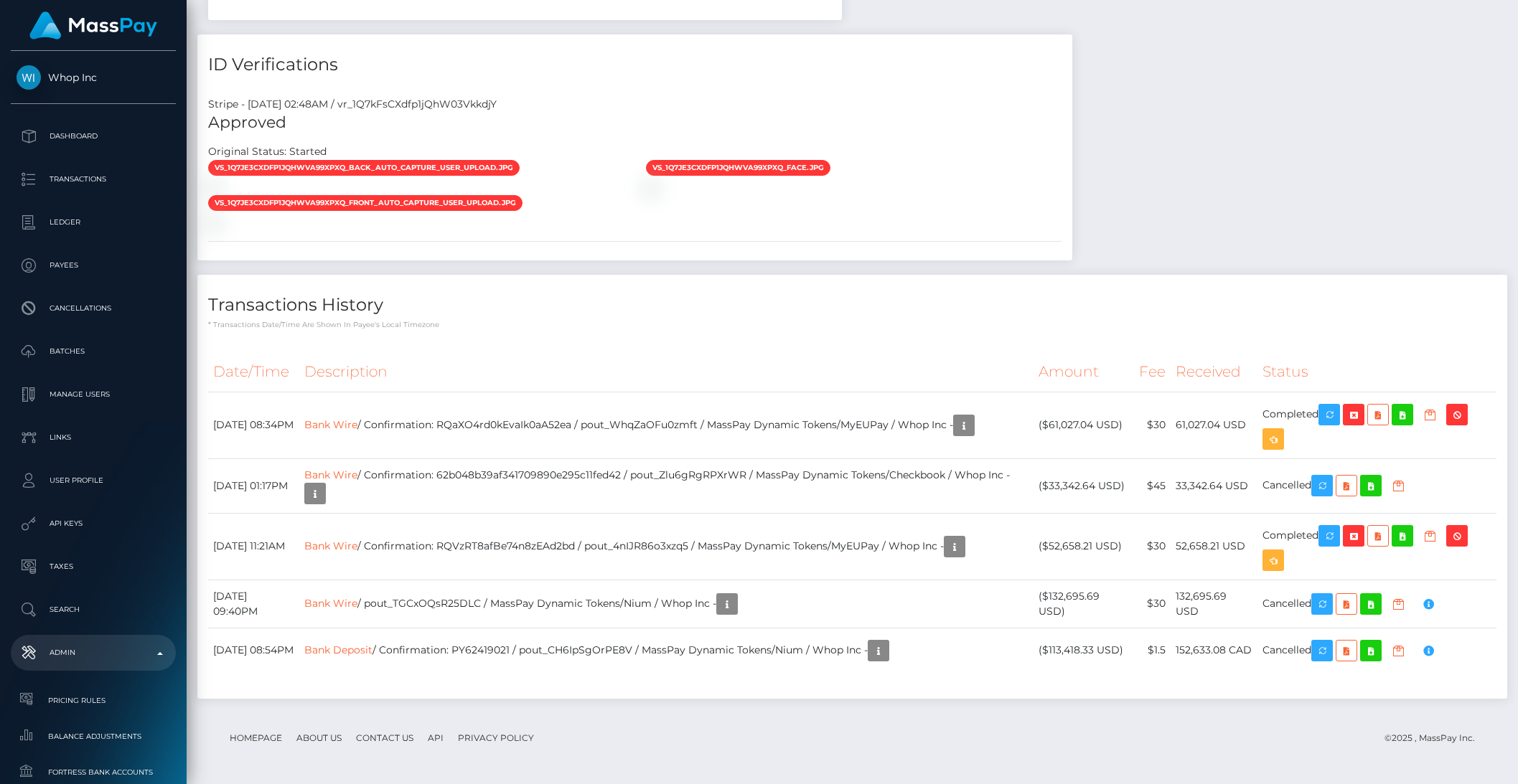
scroll to position [762, 0]
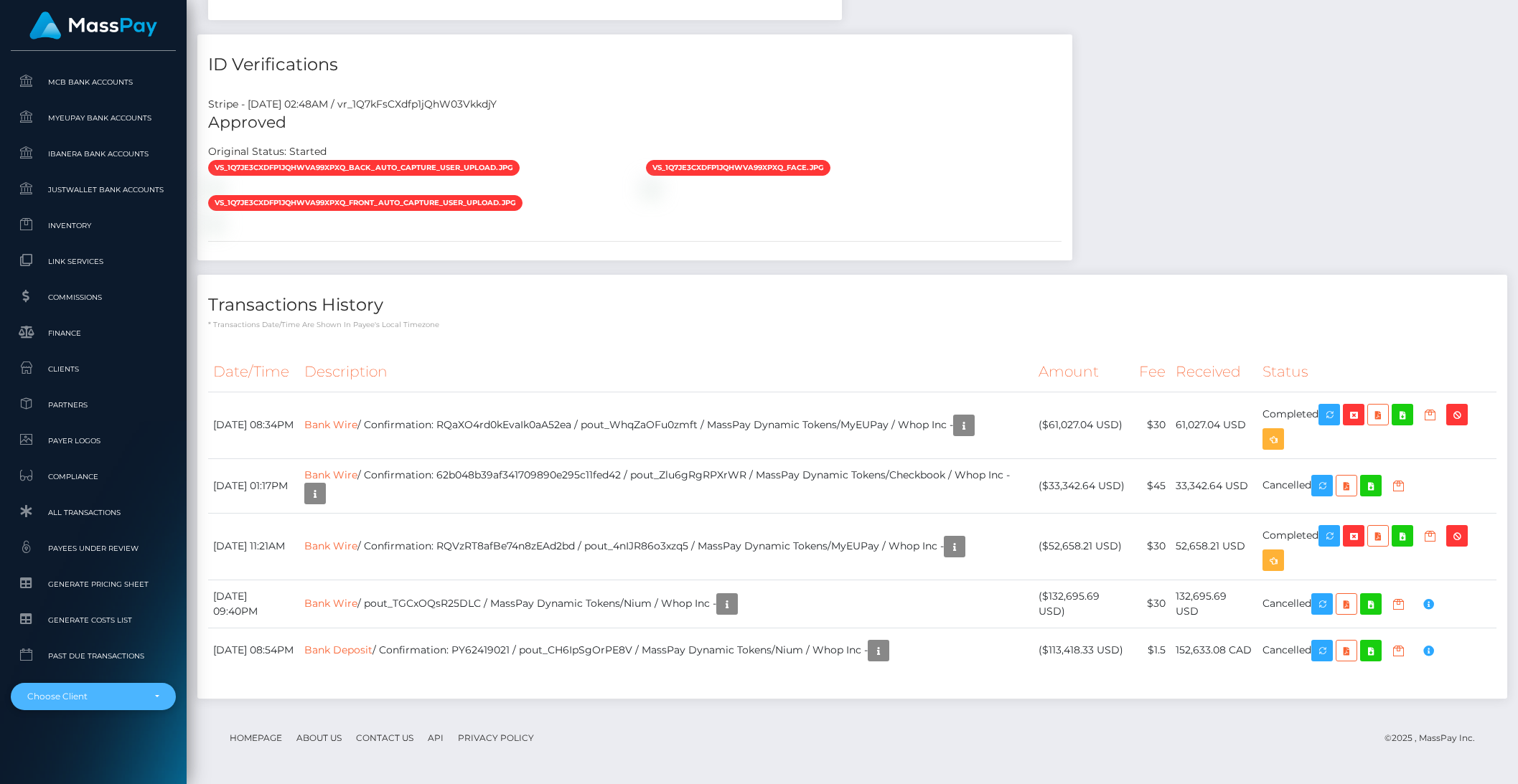
click at [130, 705] on div "Choose Client" at bounding box center [93, 696] width 165 height 27
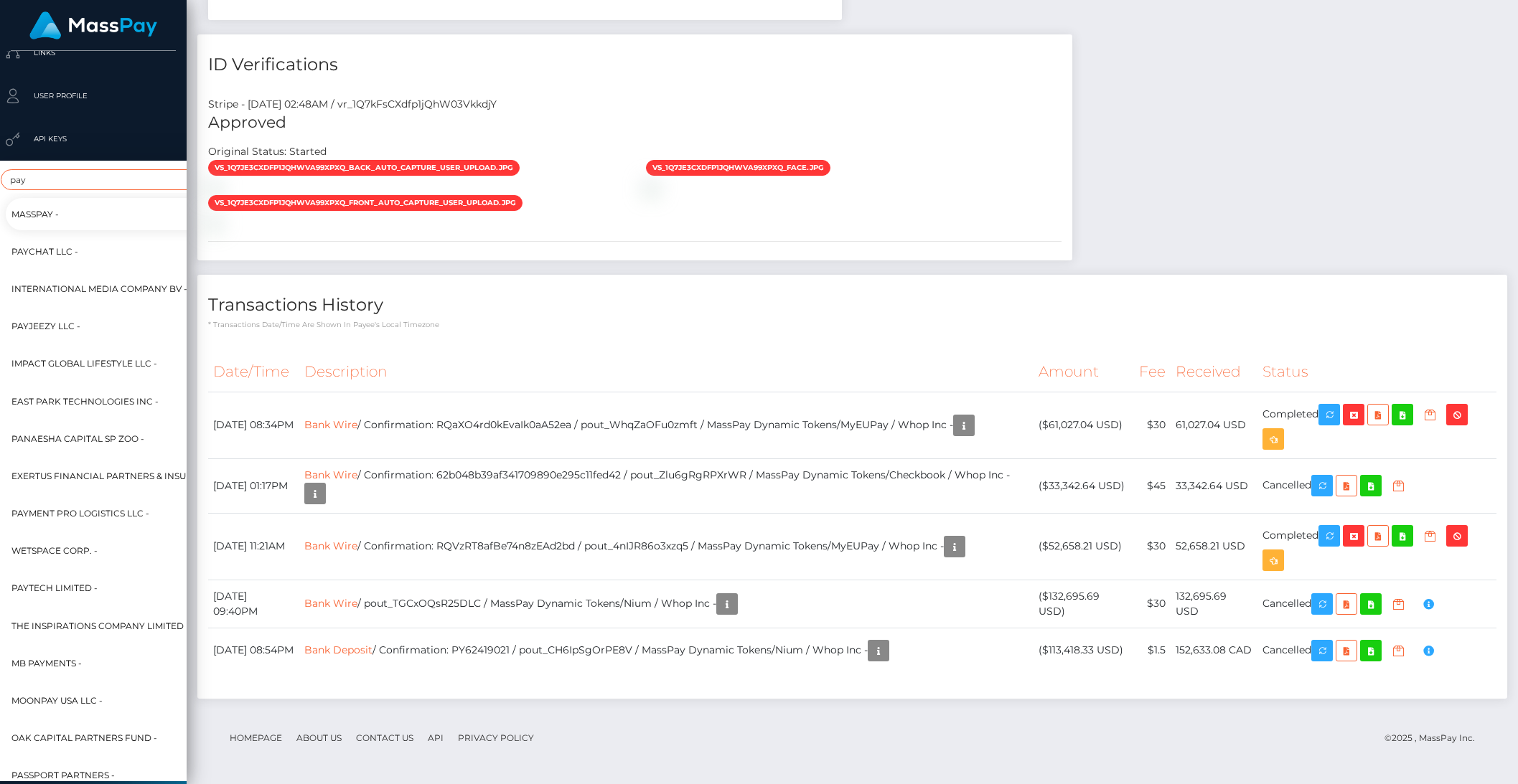
scroll to position [384, 7]
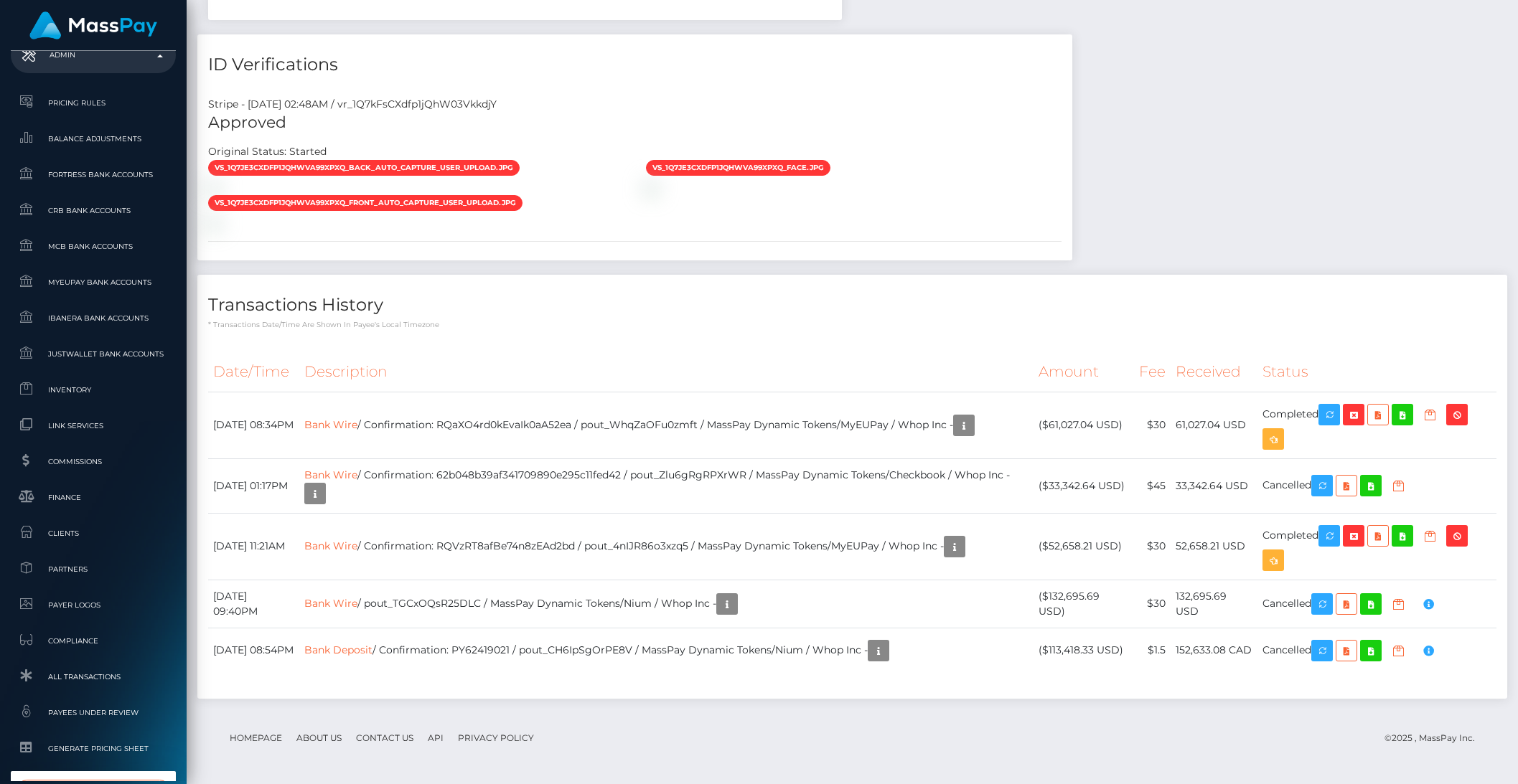
type input "paybis"
select select "314"
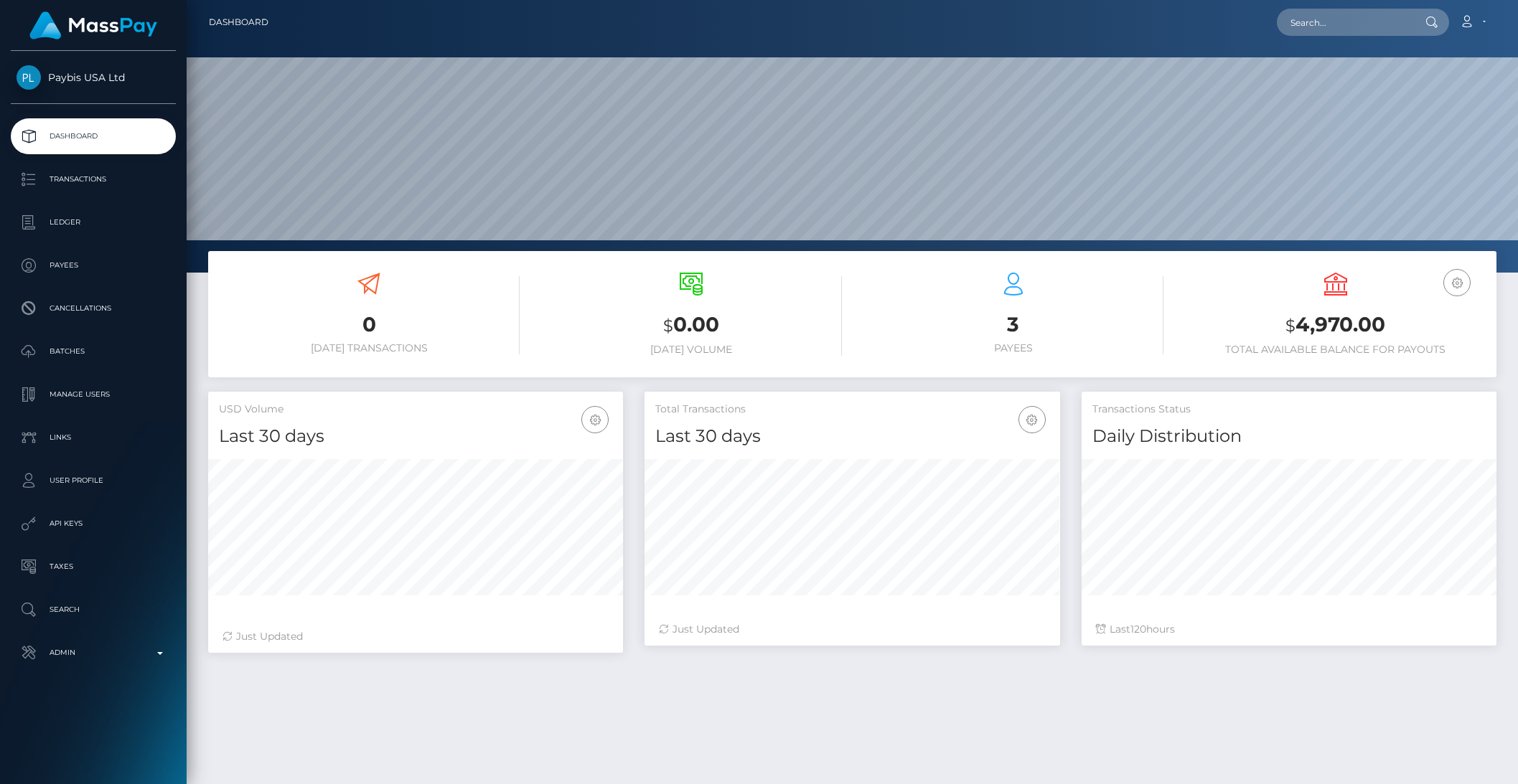
scroll to position [253, 414]
click at [99, 265] on p "Payees" at bounding box center [93, 265] width 154 height 21
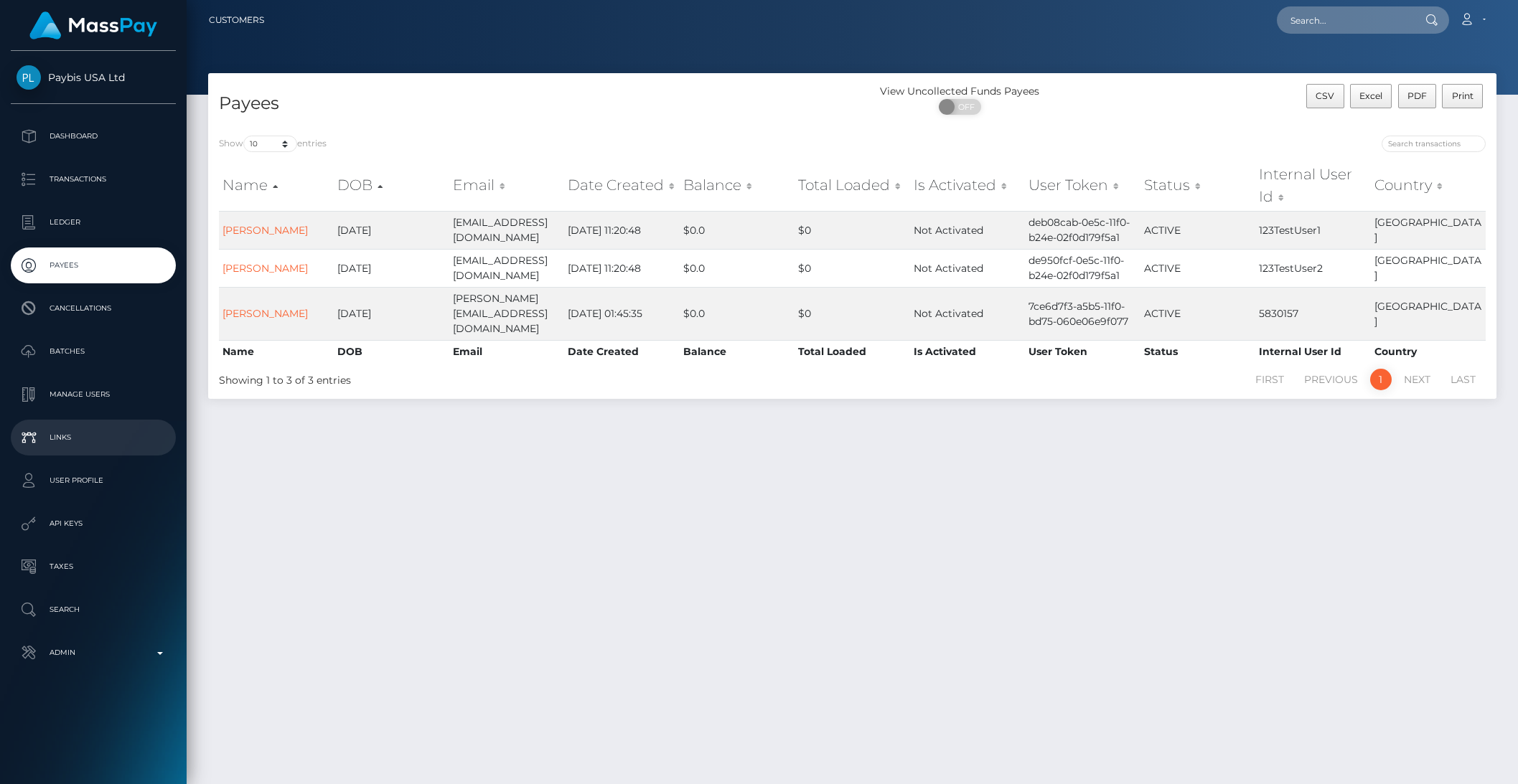
scroll to position [4, 0]
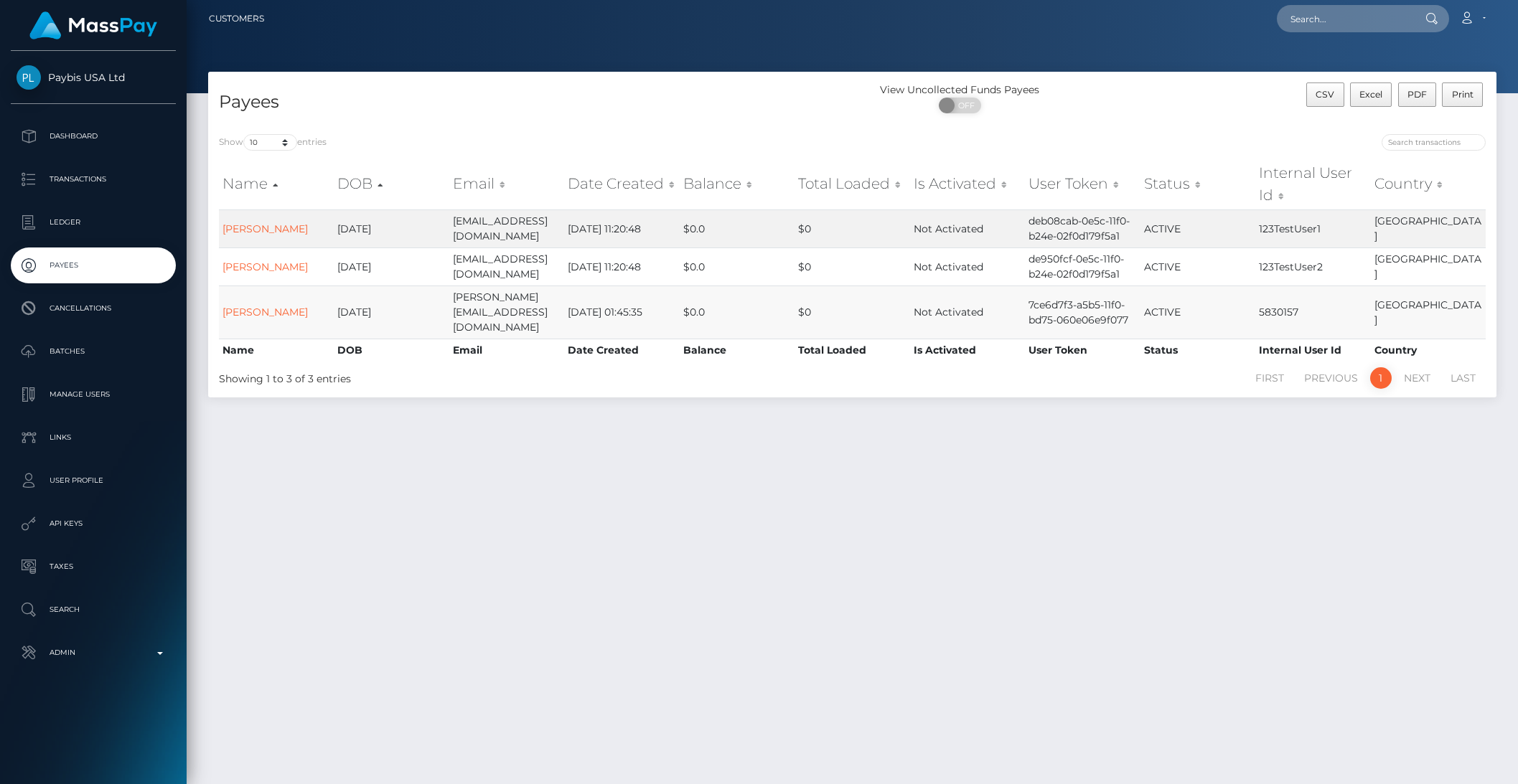
click at [1066, 317] on td "7ce6d7f3-a5b5-11f0-bd75-060e06e9f077" at bounding box center [1082, 312] width 115 height 53
click at [1073, 263] on td "de950fcf-0e5c-11f0-b24e-02f0d179f5a1" at bounding box center [1082, 267] width 115 height 38
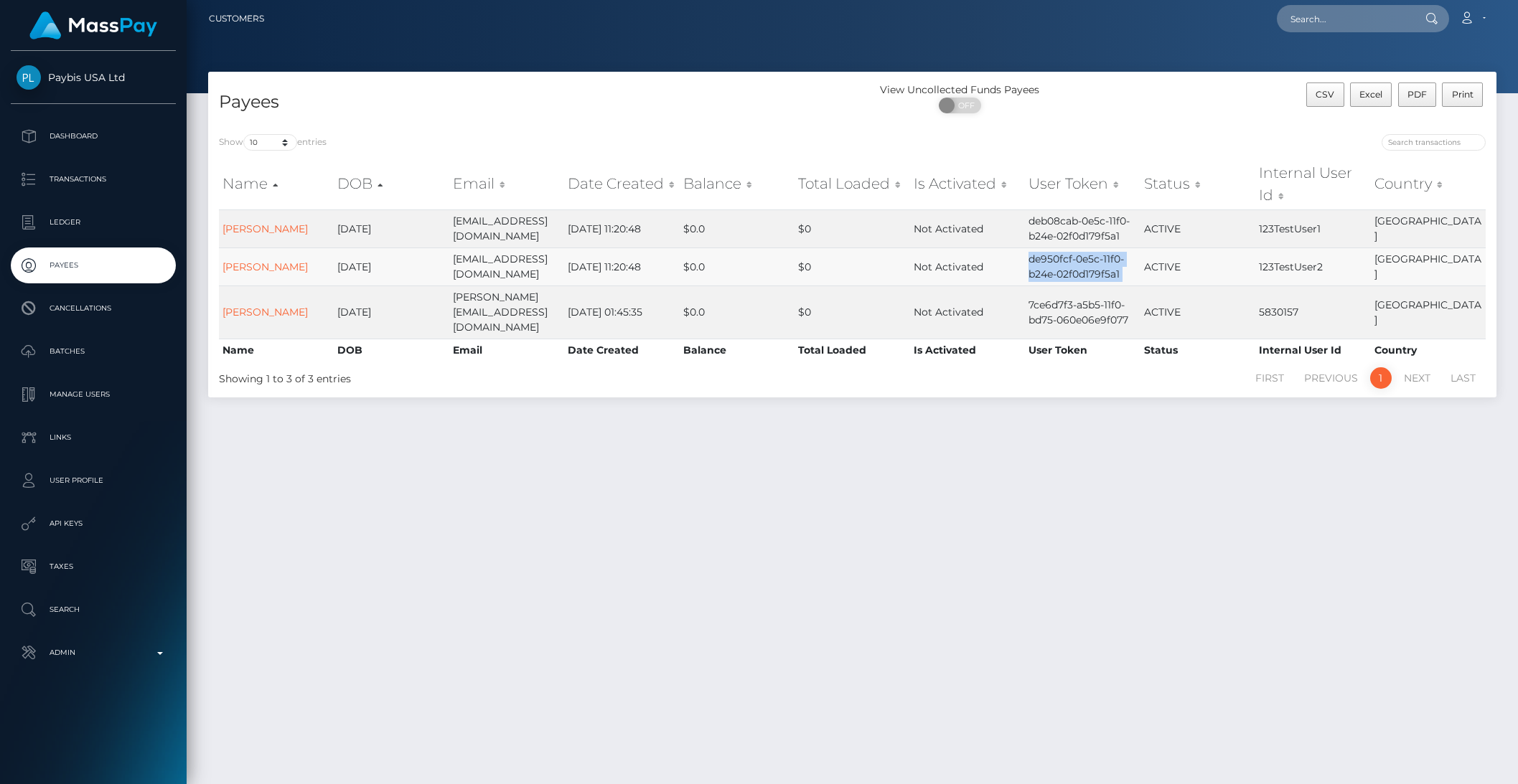
click at [1073, 263] on td "de950fcf-0e5c-11f0-b24e-02f0d179f5a1" at bounding box center [1082, 267] width 115 height 38
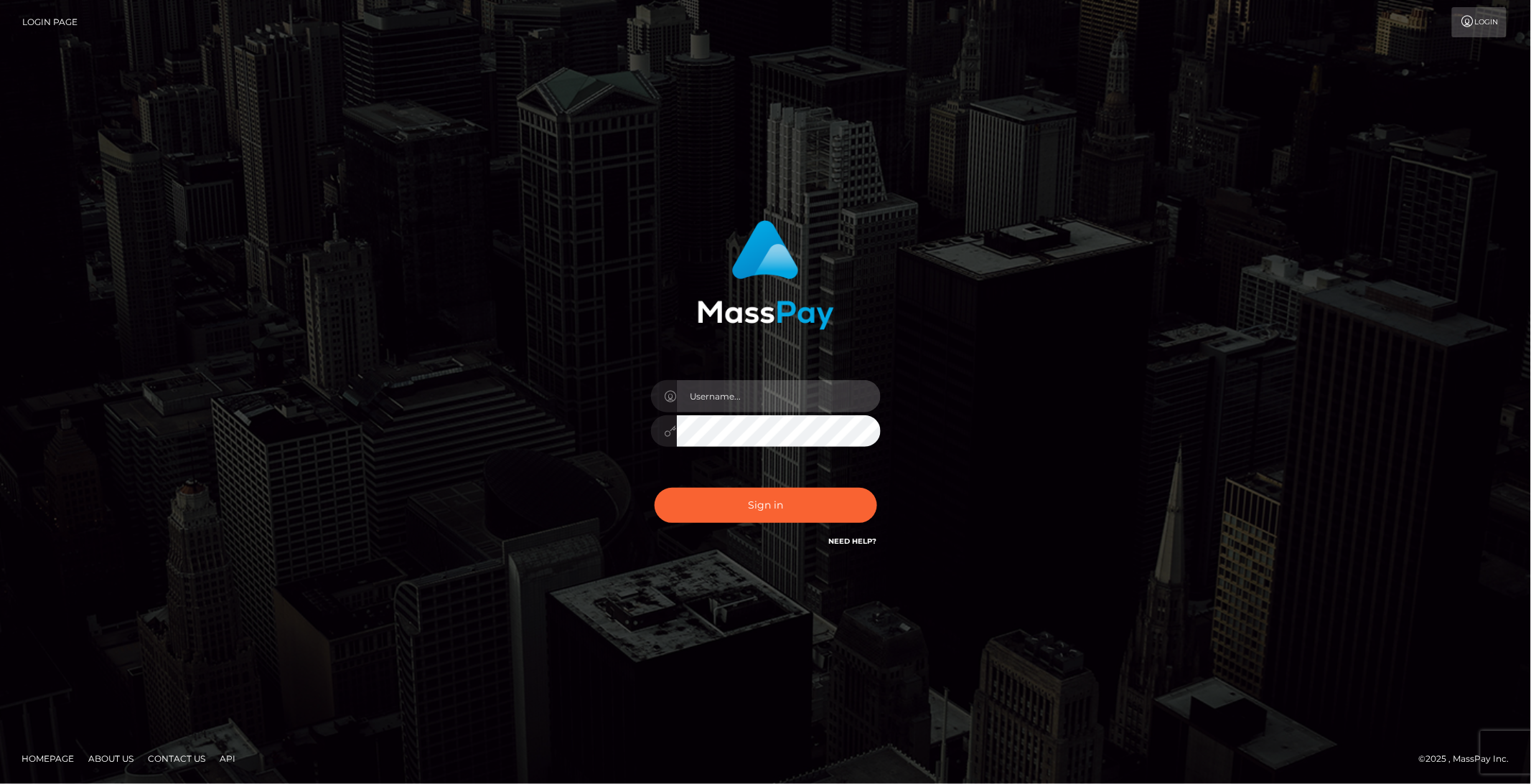
type input "brentg"
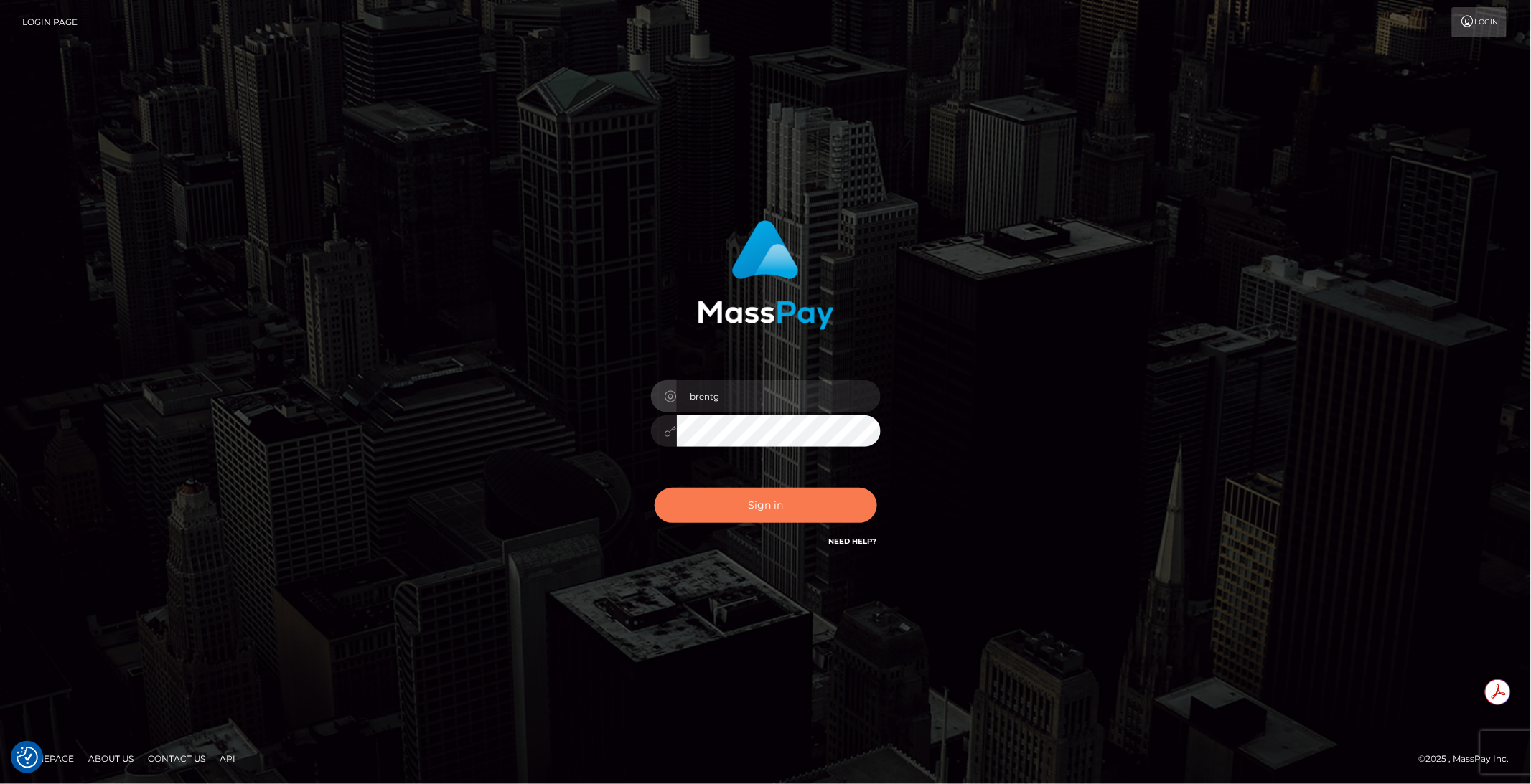
click at [761, 515] on button "Sign in" at bounding box center [765, 505] width 222 height 35
type input "brentg"
click at [768, 507] on button "Sign in" at bounding box center [765, 505] width 222 height 35
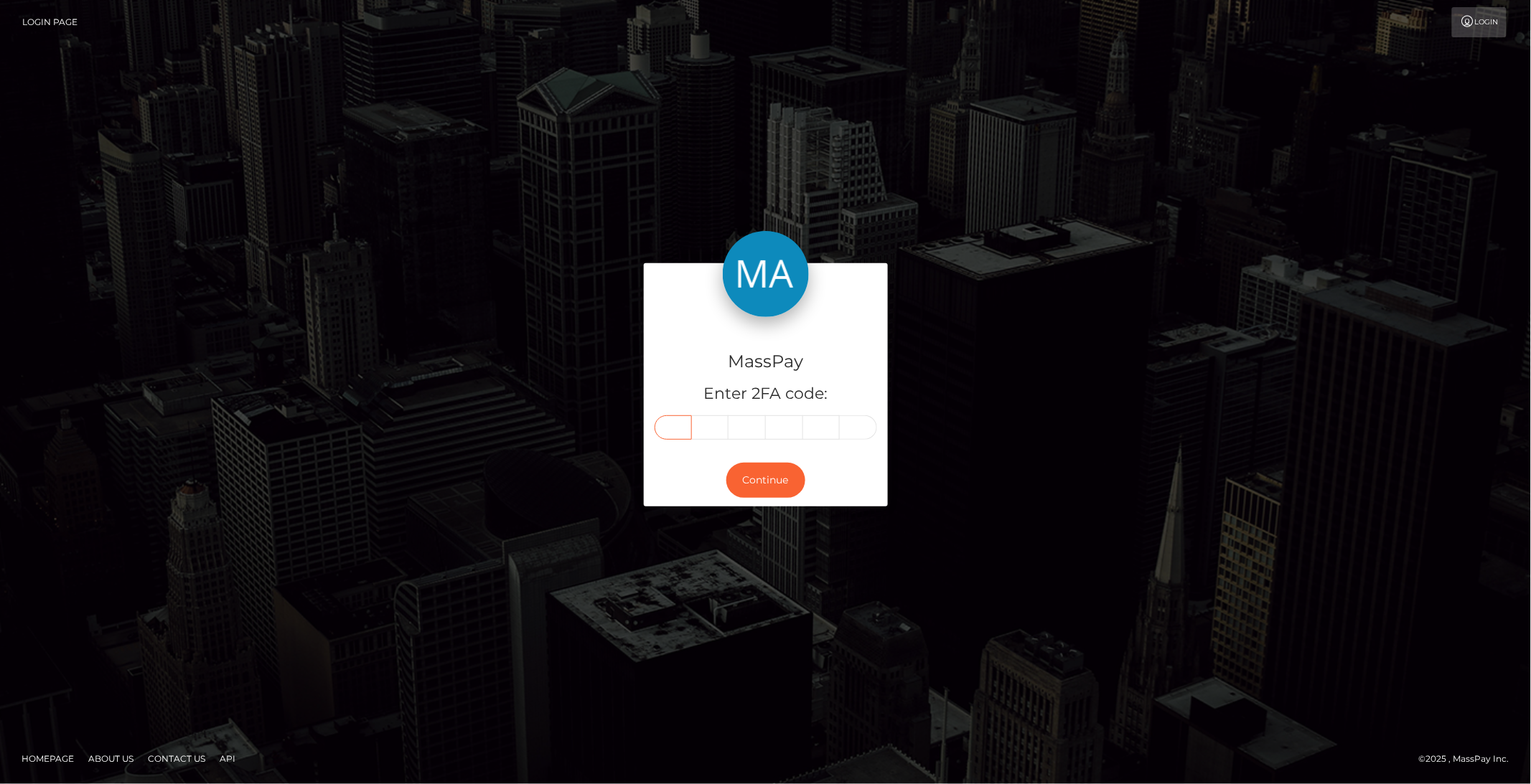
paste input "5"
type input "5"
type input "8"
type input "1"
type input "5"
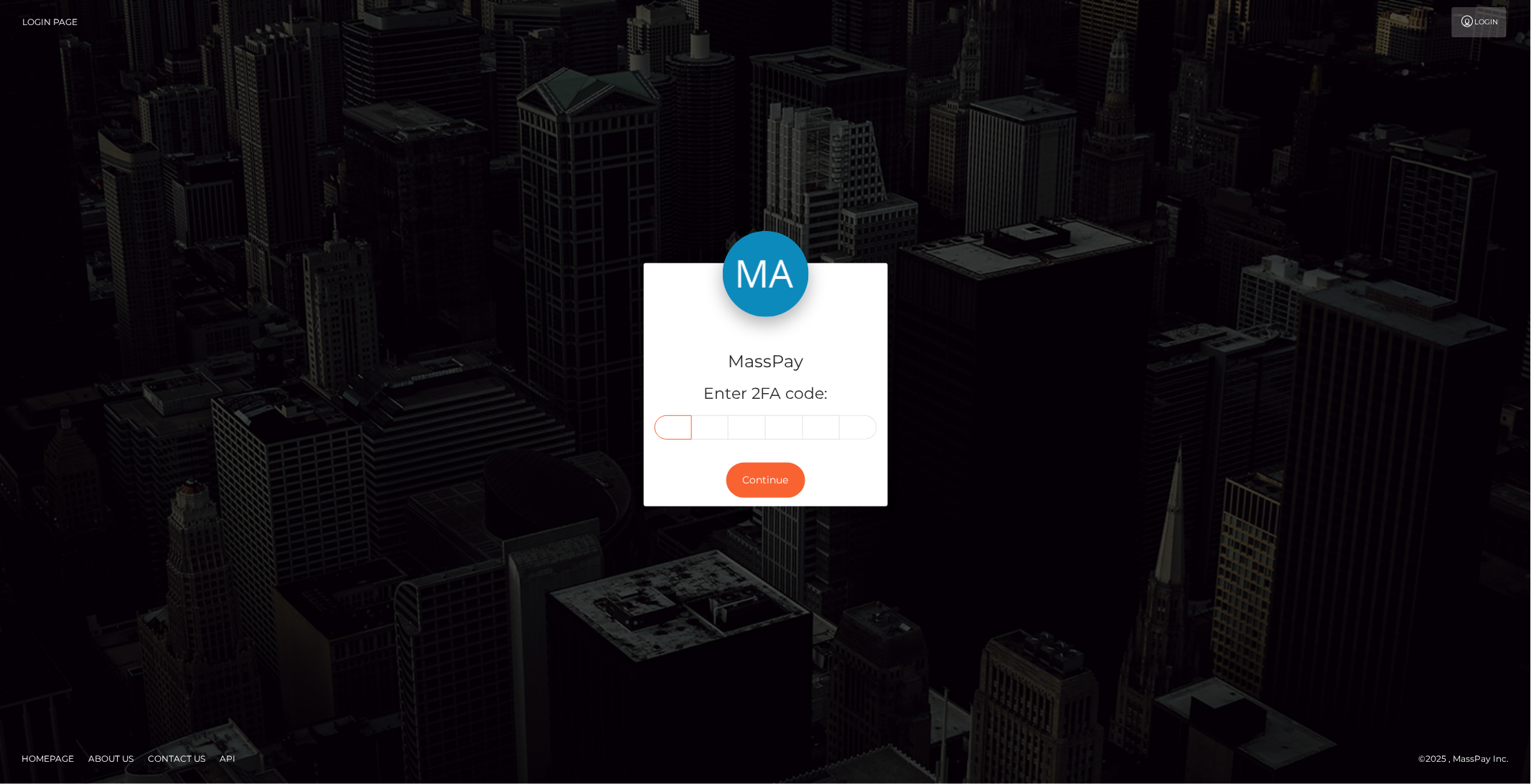
type input "5"
type input "0"
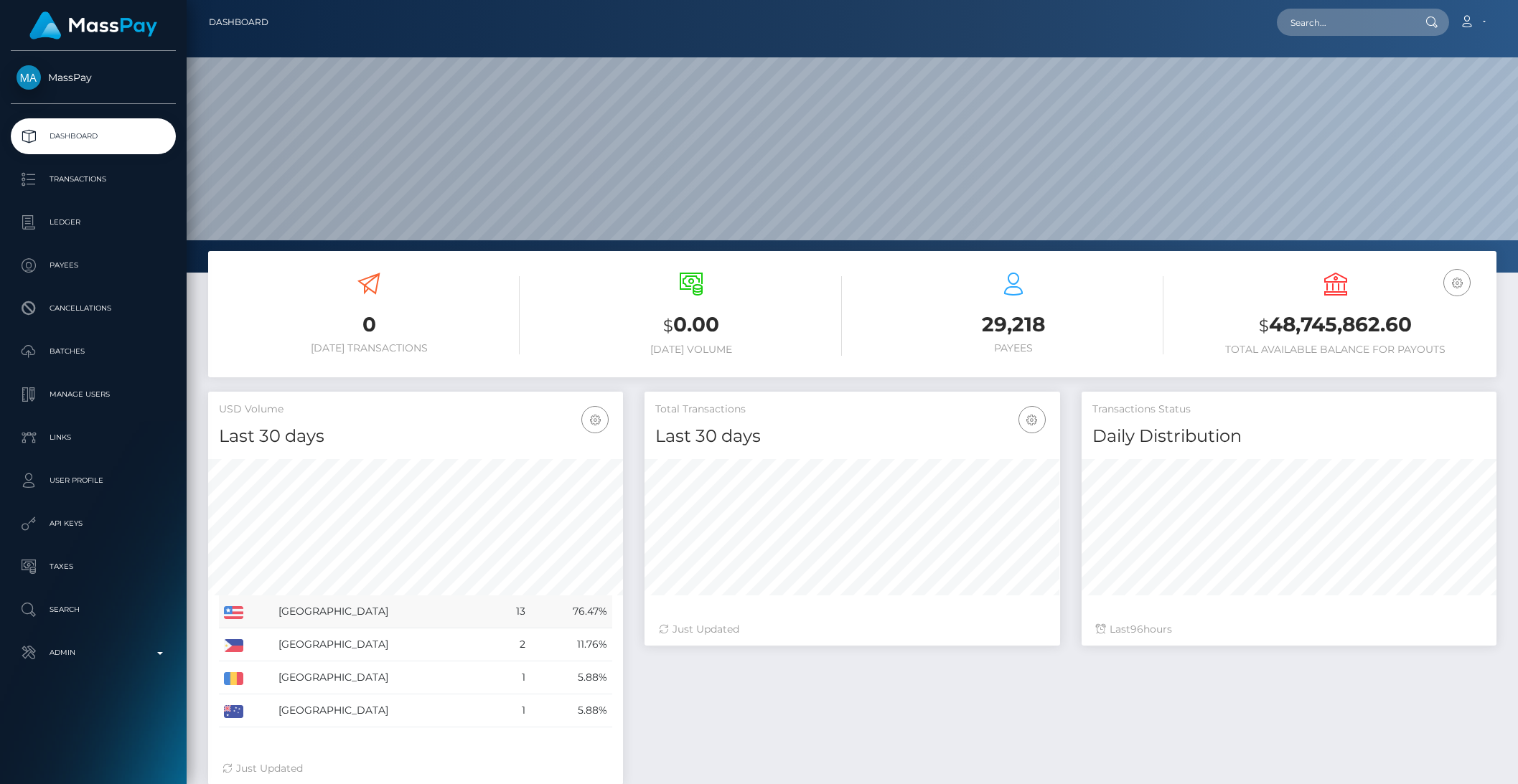
scroll to position [253, 414]
click at [92, 393] on p "Manage Users" at bounding box center [93, 394] width 154 height 21
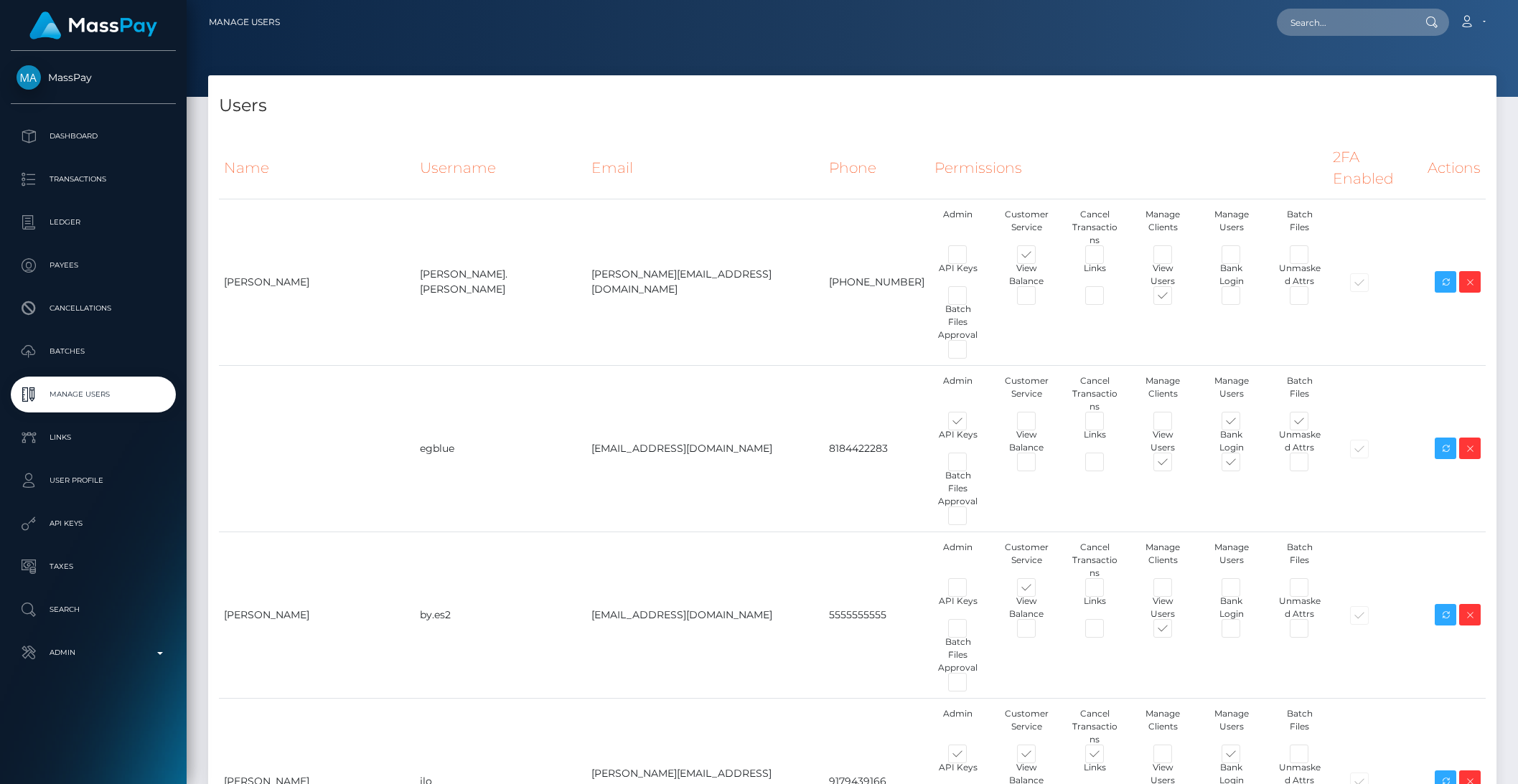
click at [116, 652] on p "Admin" at bounding box center [93, 653] width 154 height 21
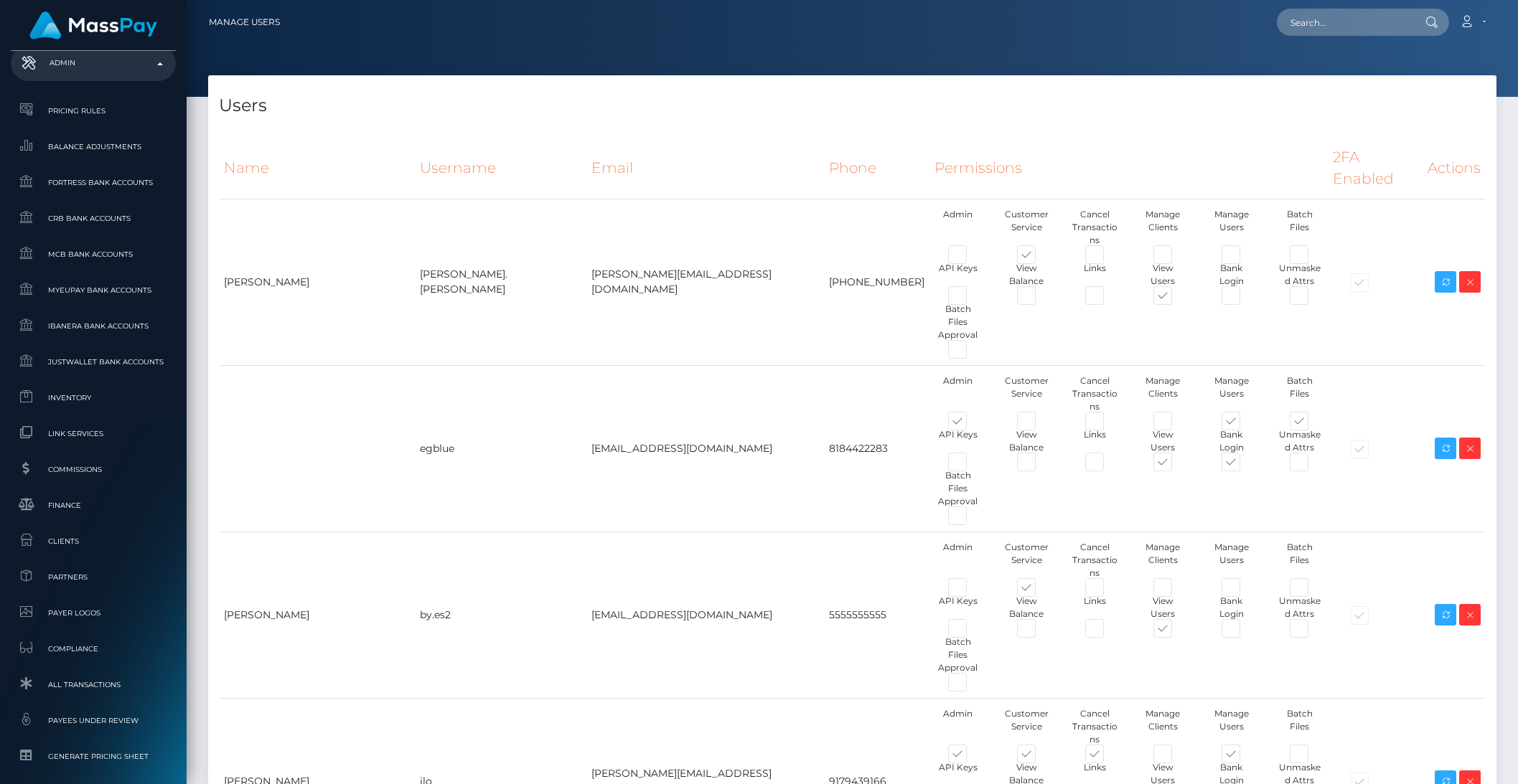
scroll to position [762, 0]
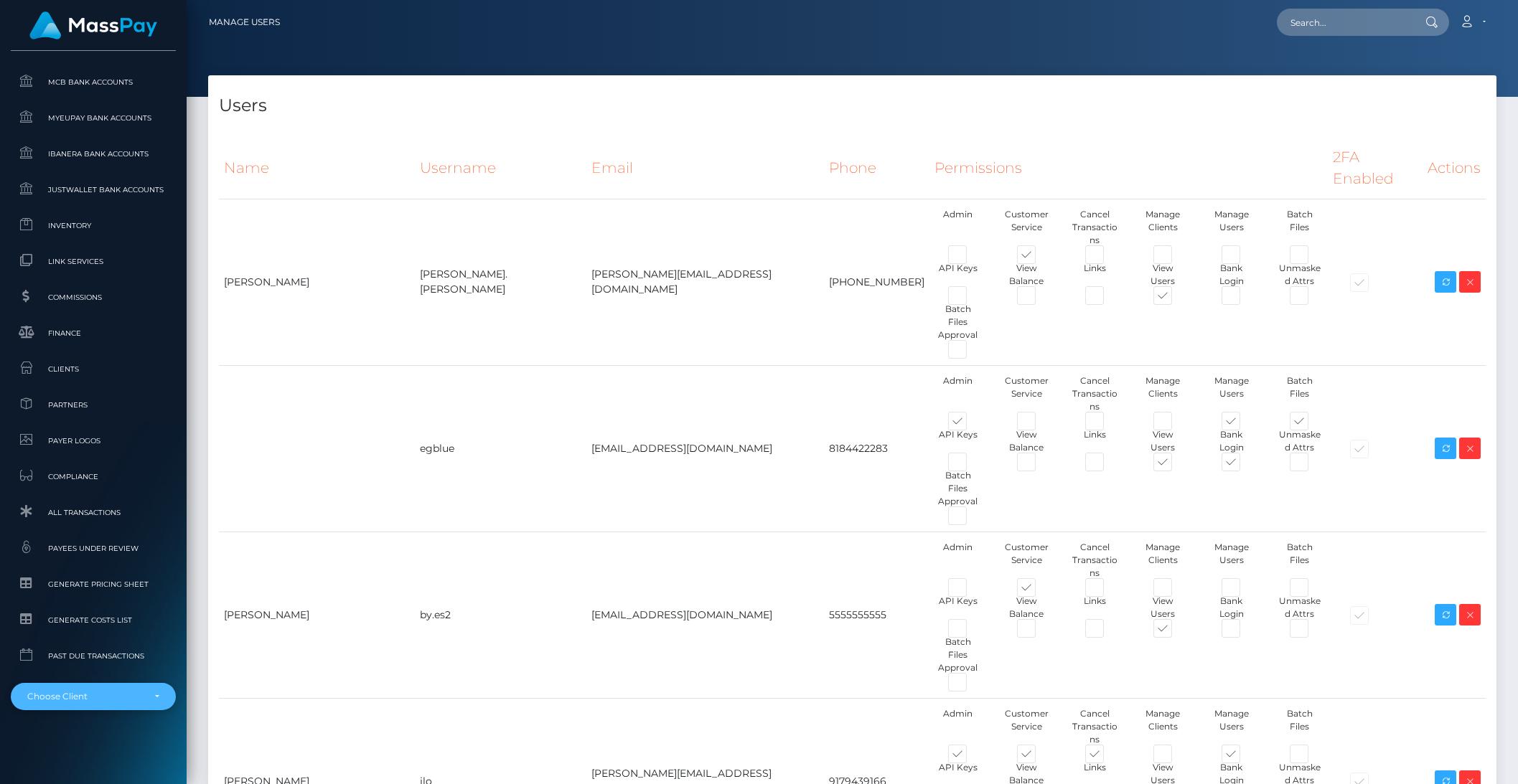
click at [106, 696] on div "Choose Client" at bounding box center [84, 696] width 115 height 11
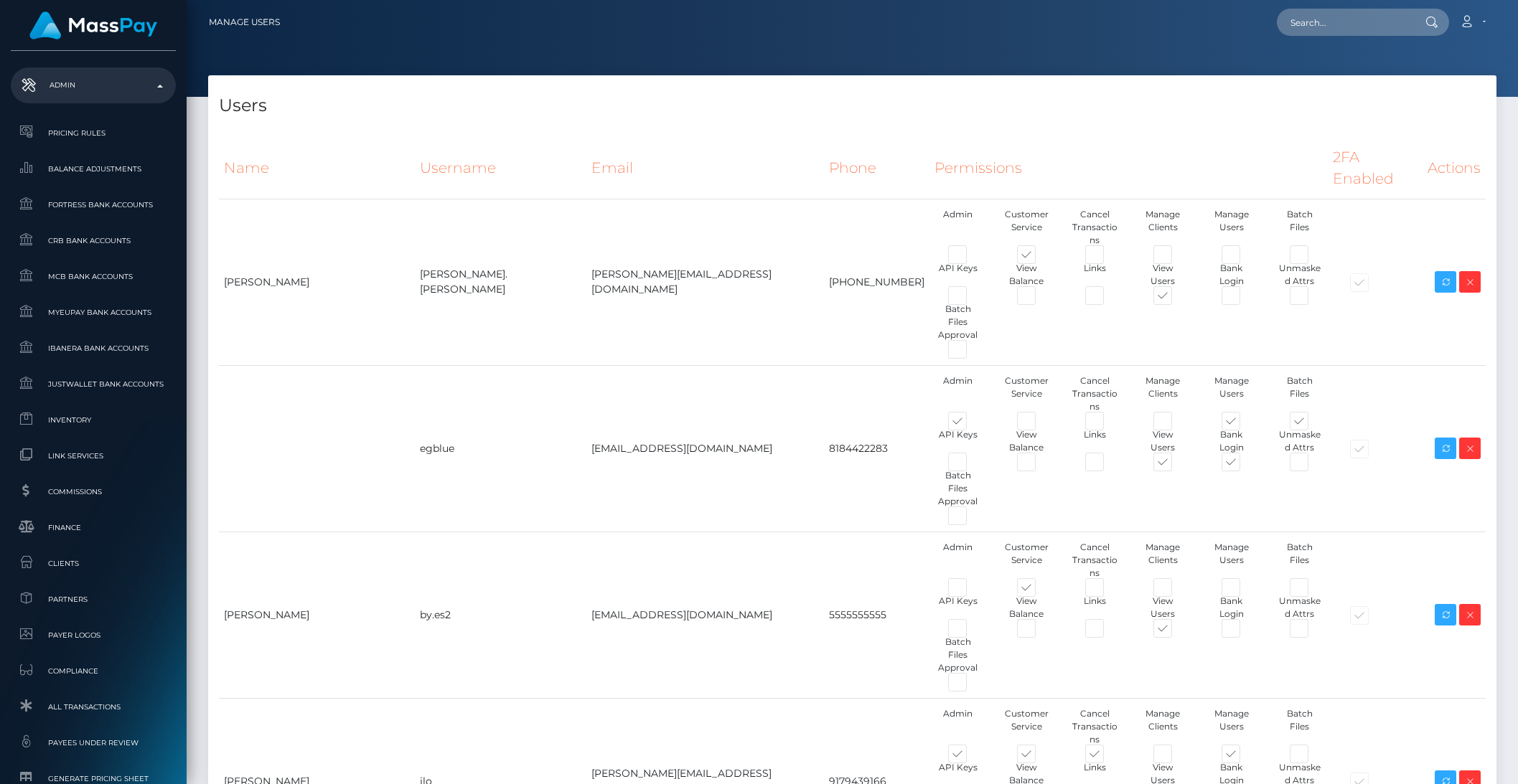
scroll to position [630, 0]
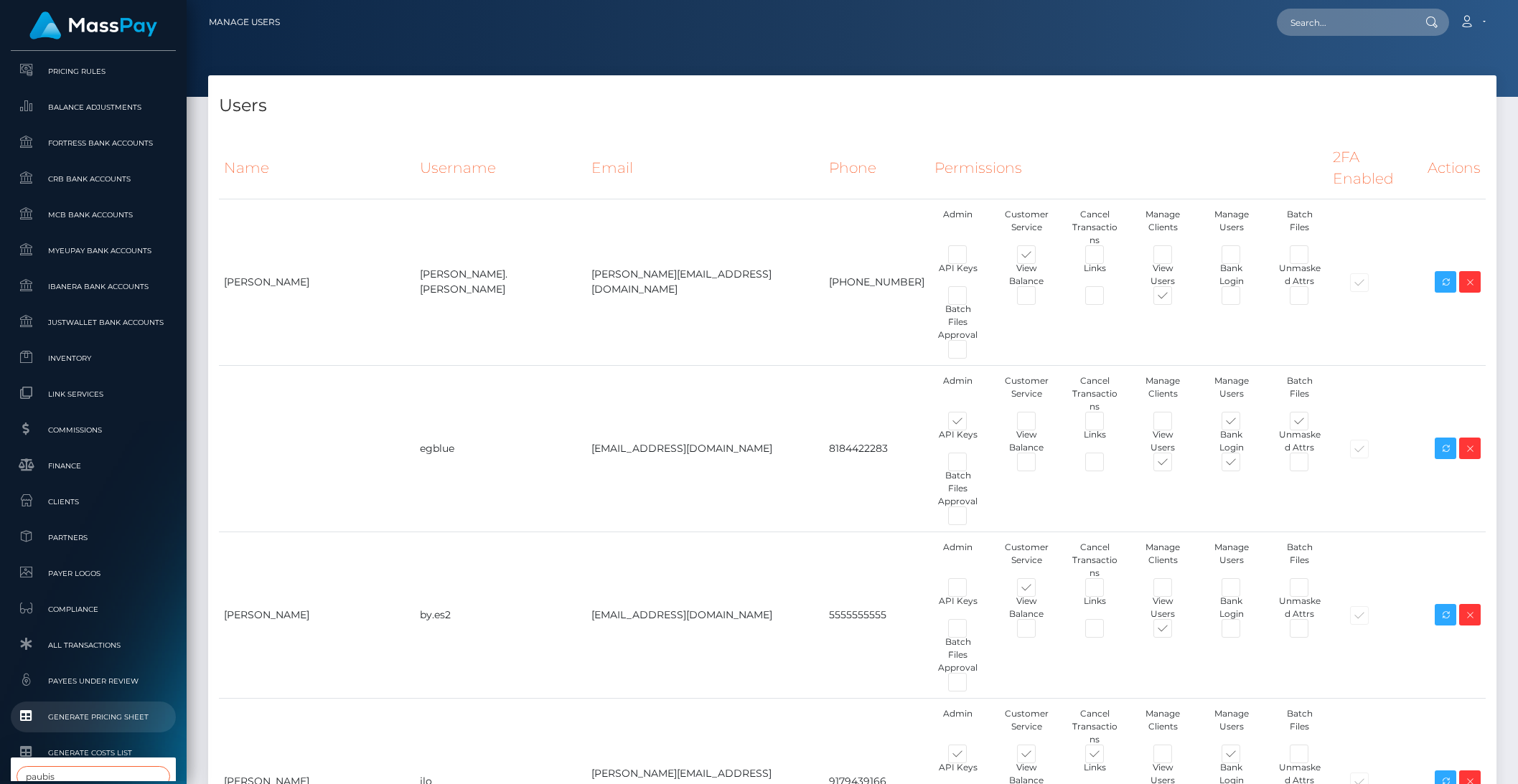
type input "paubis"
type input "brentg"
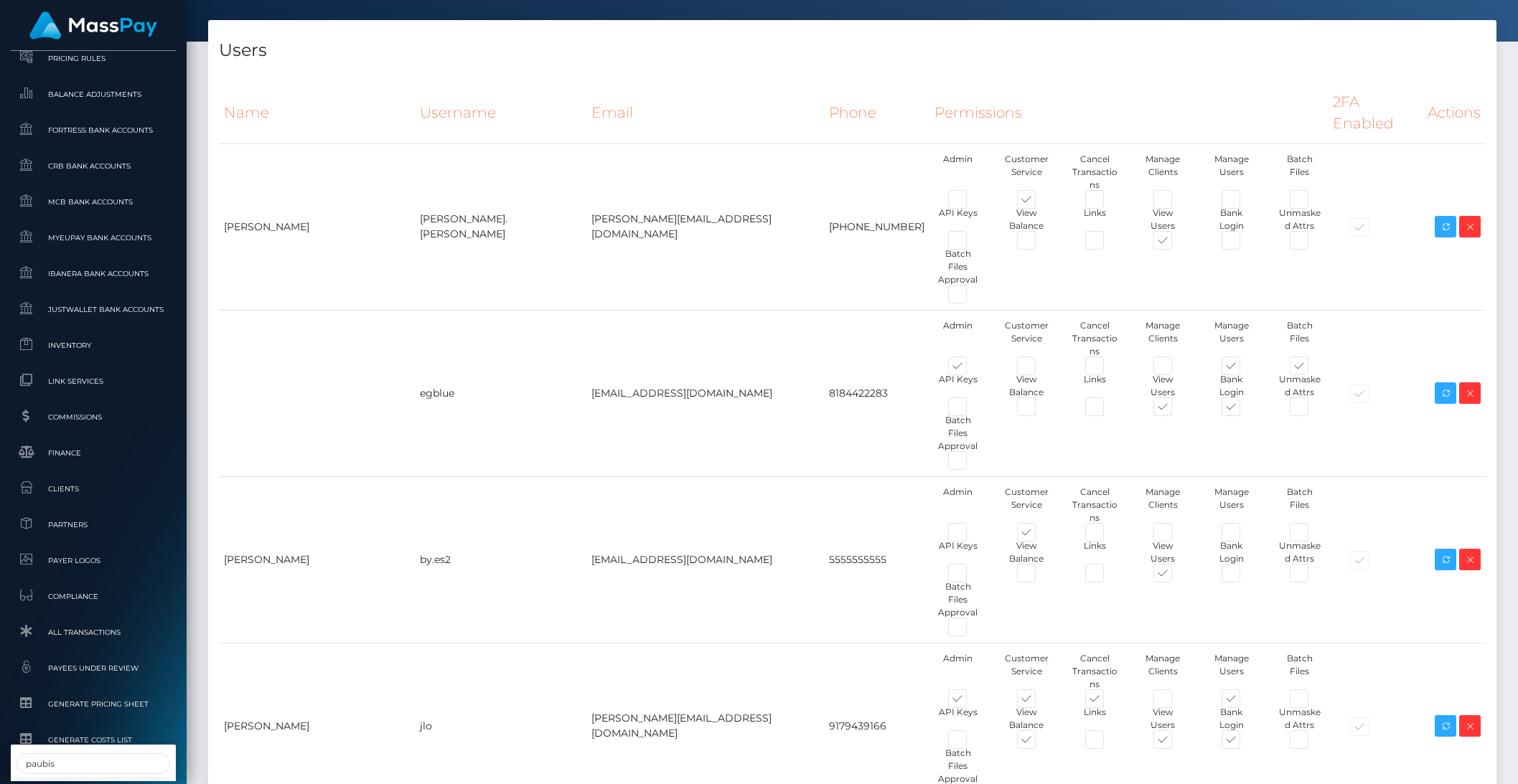
scroll to position [138, 0]
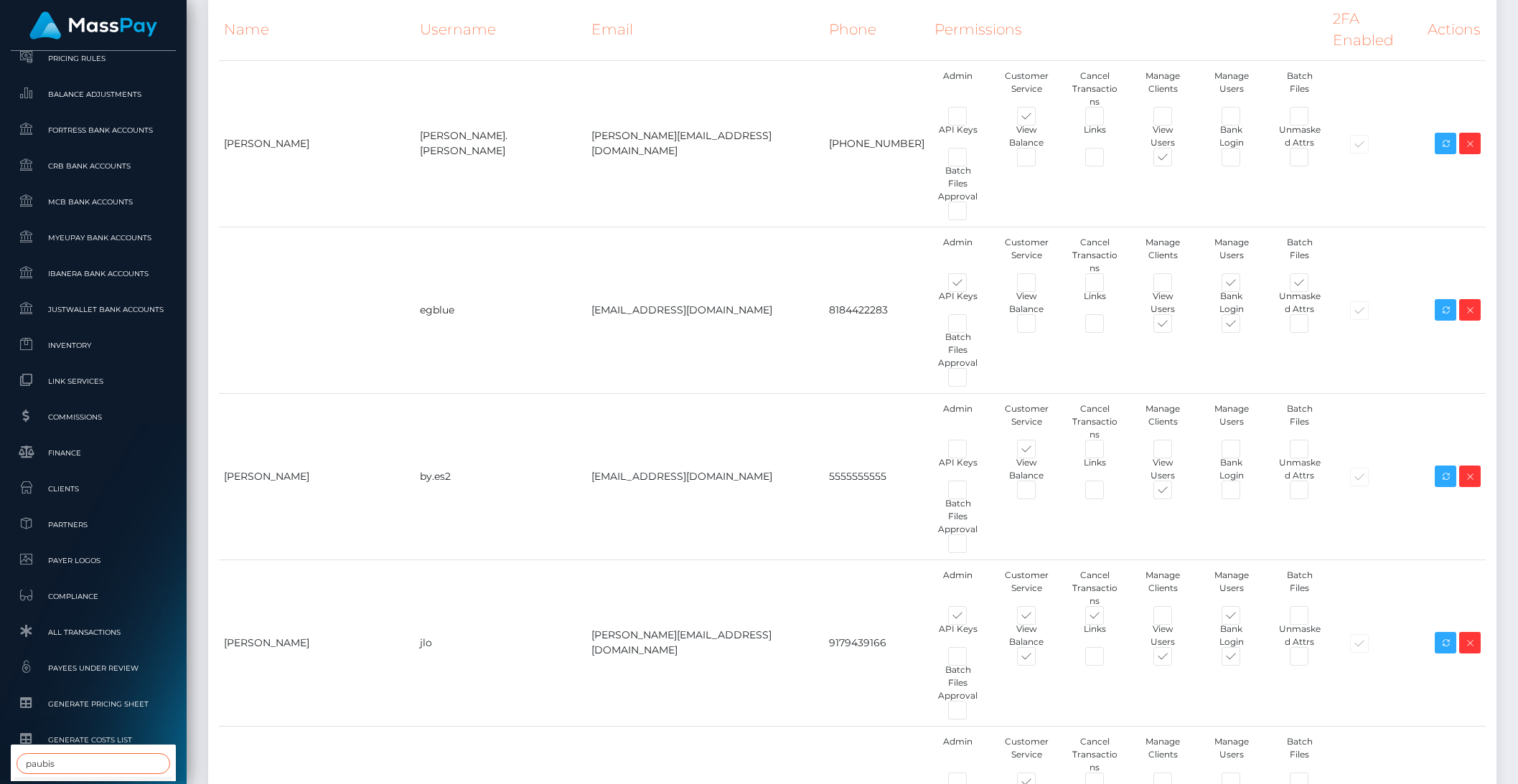
click at [96, 763] on input "paubis" at bounding box center [93, 764] width 154 height 21
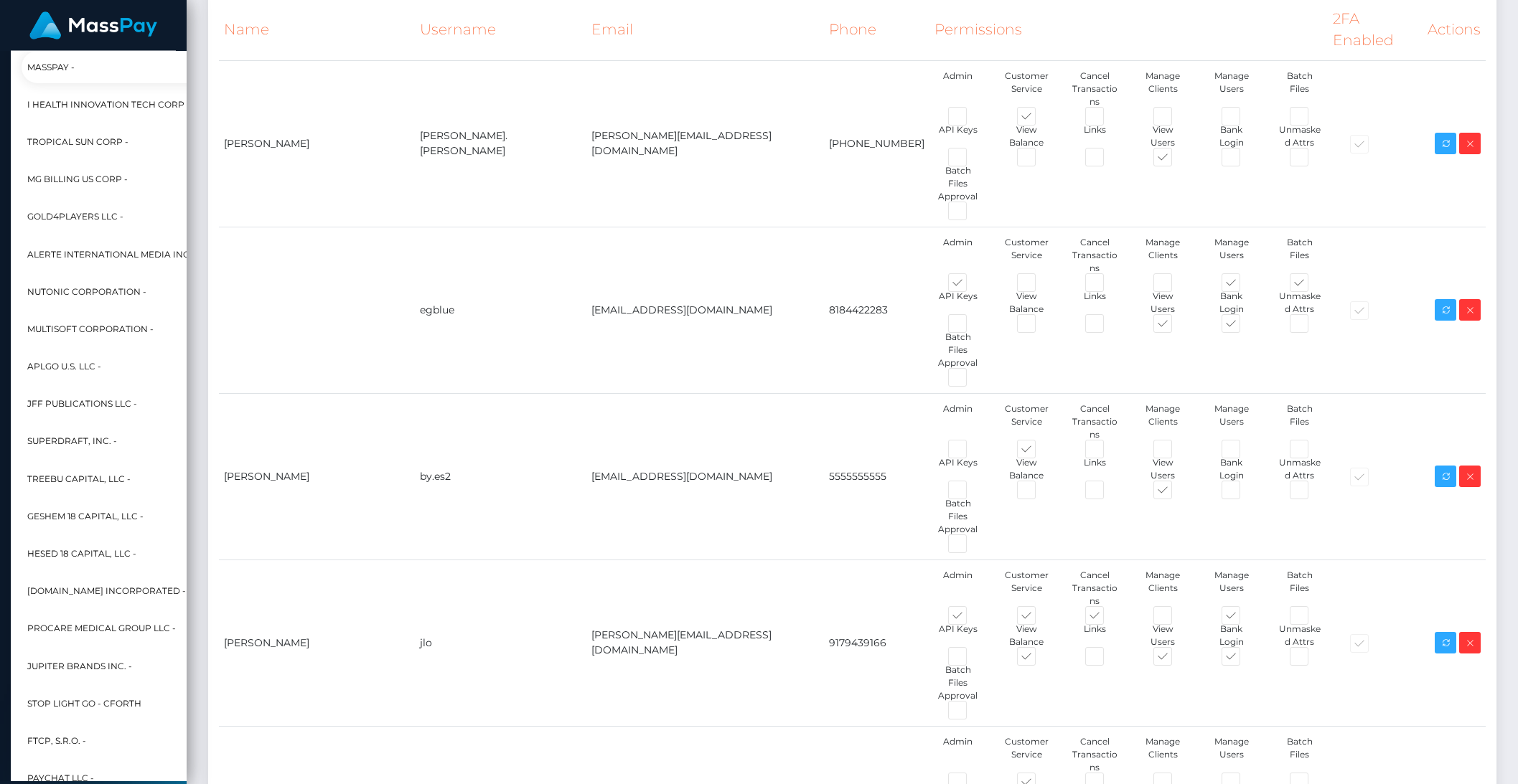
scroll to position [618, 0]
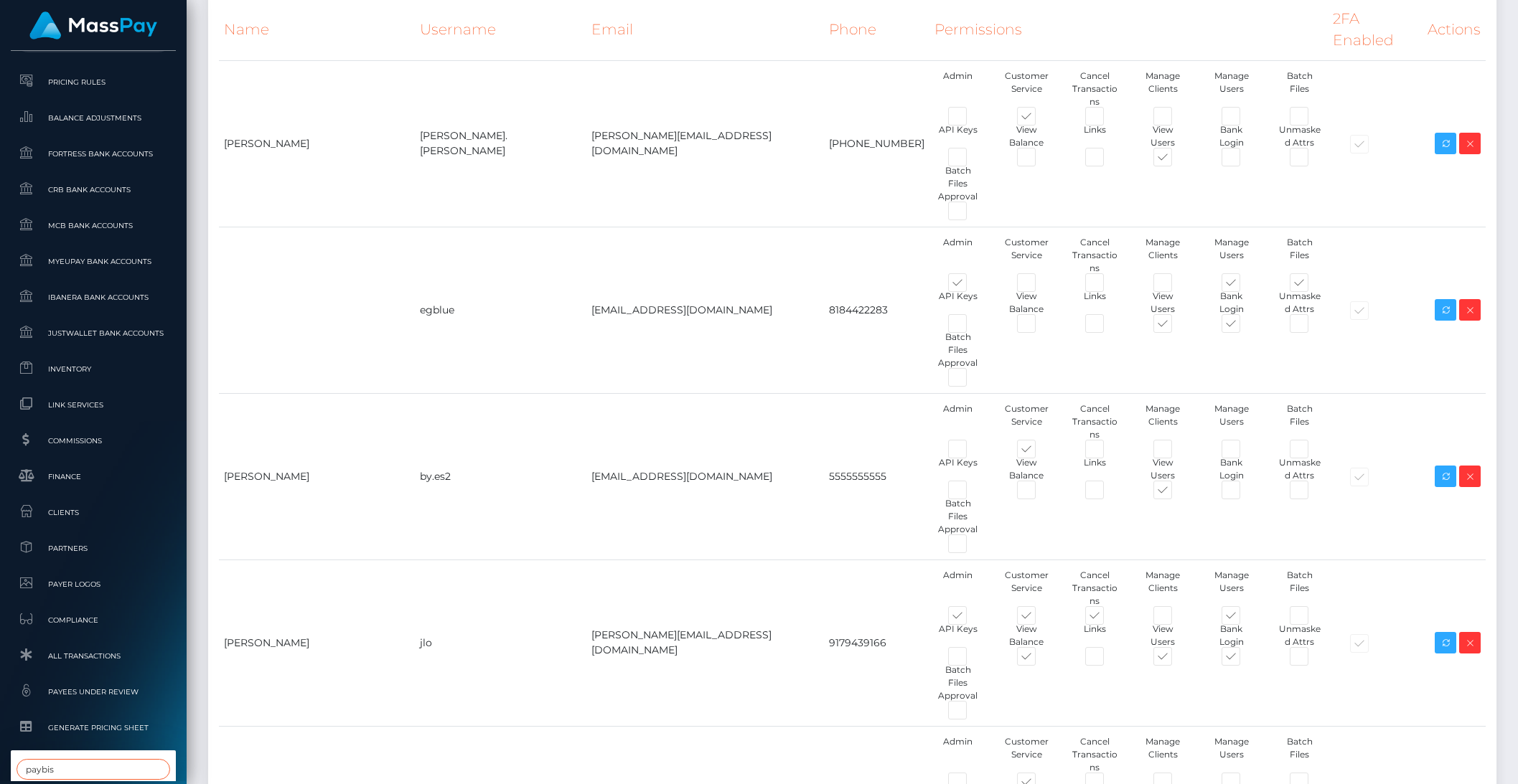
type input "paybis"
select select "314"
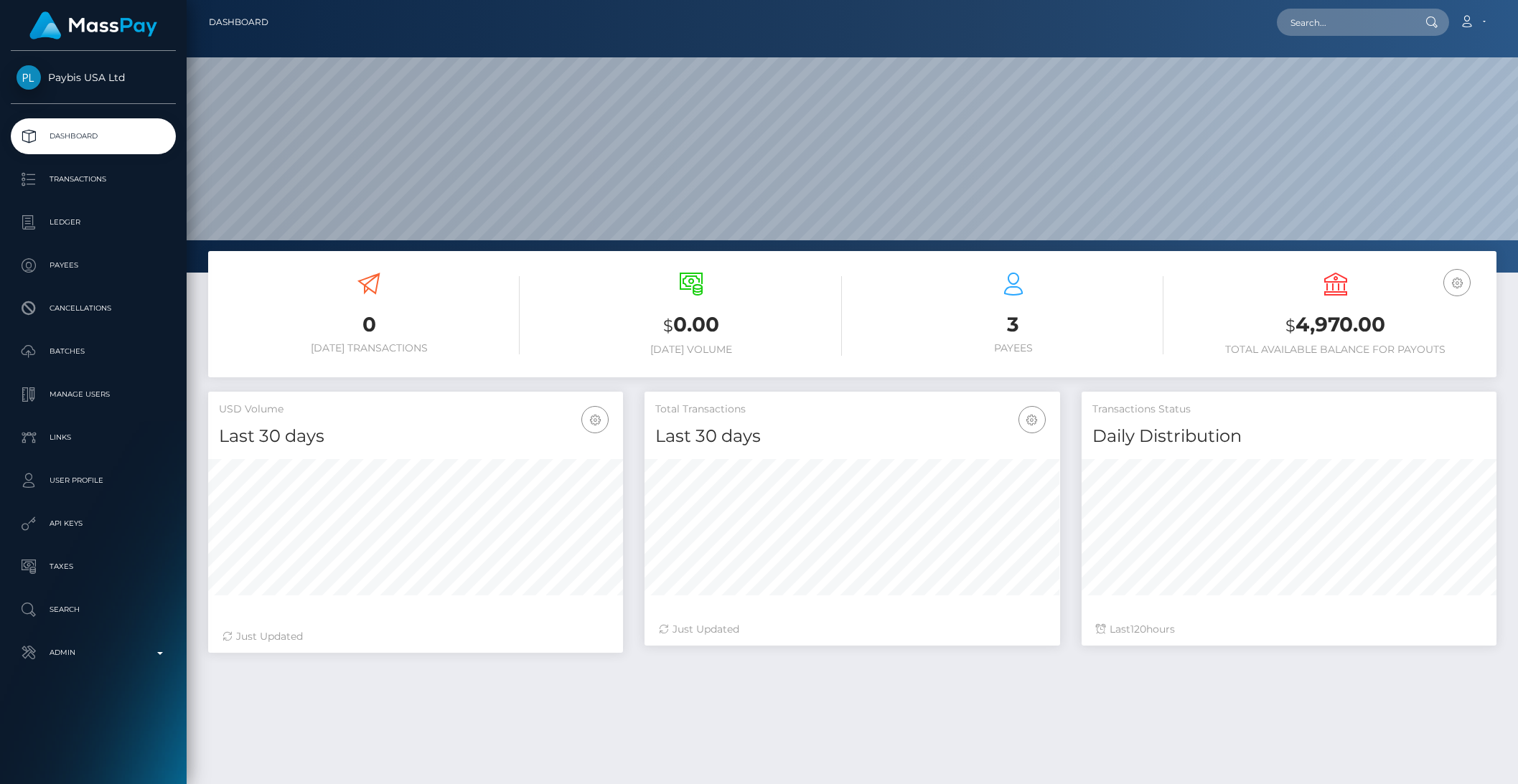
scroll to position [253, 414]
click at [77, 274] on p "Payees" at bounding box center [93, 265] width 154 height 21
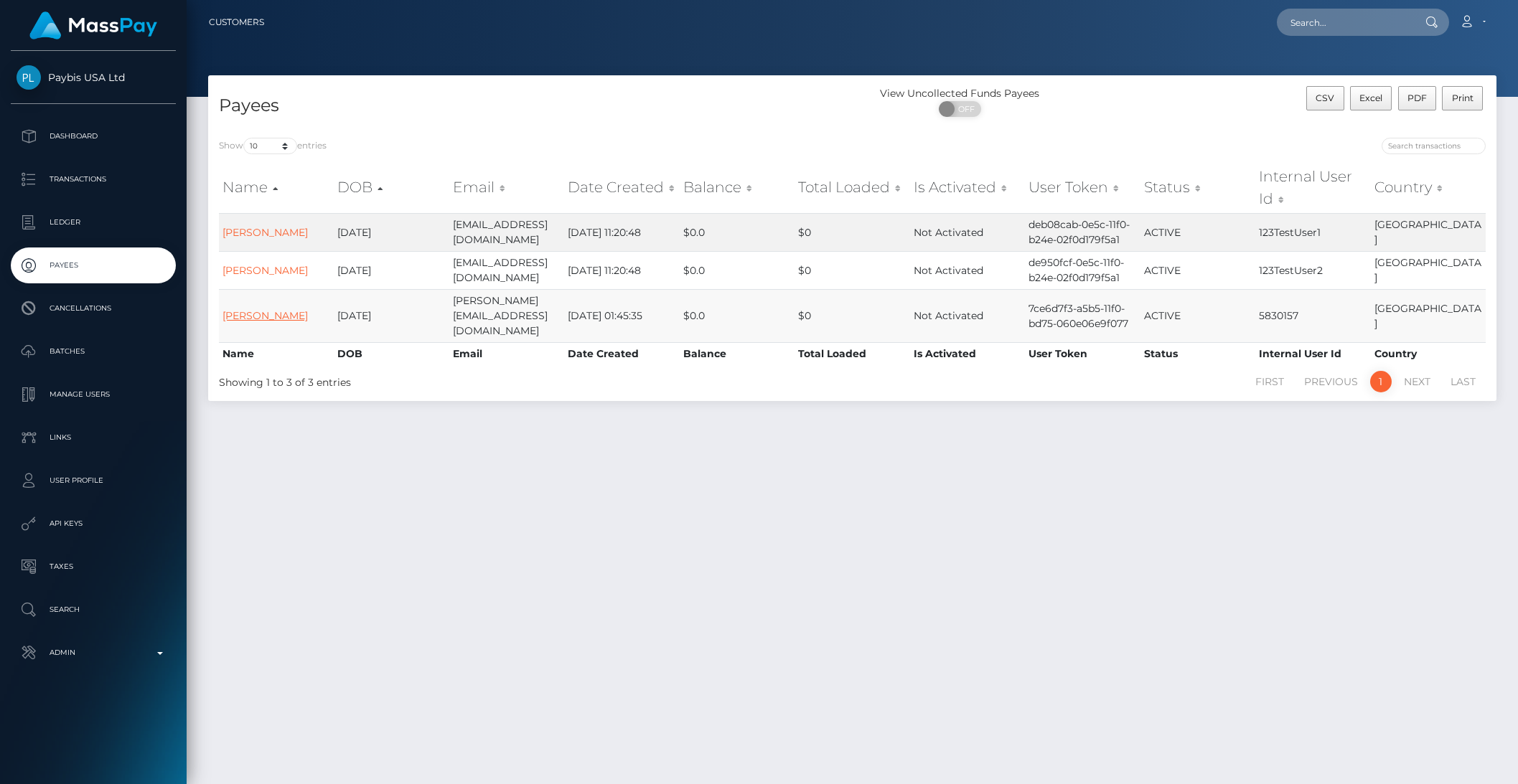
click at [267, 310] on link "[PERSON_NAME]" at bounding box center [264, 316] width 85 height 13
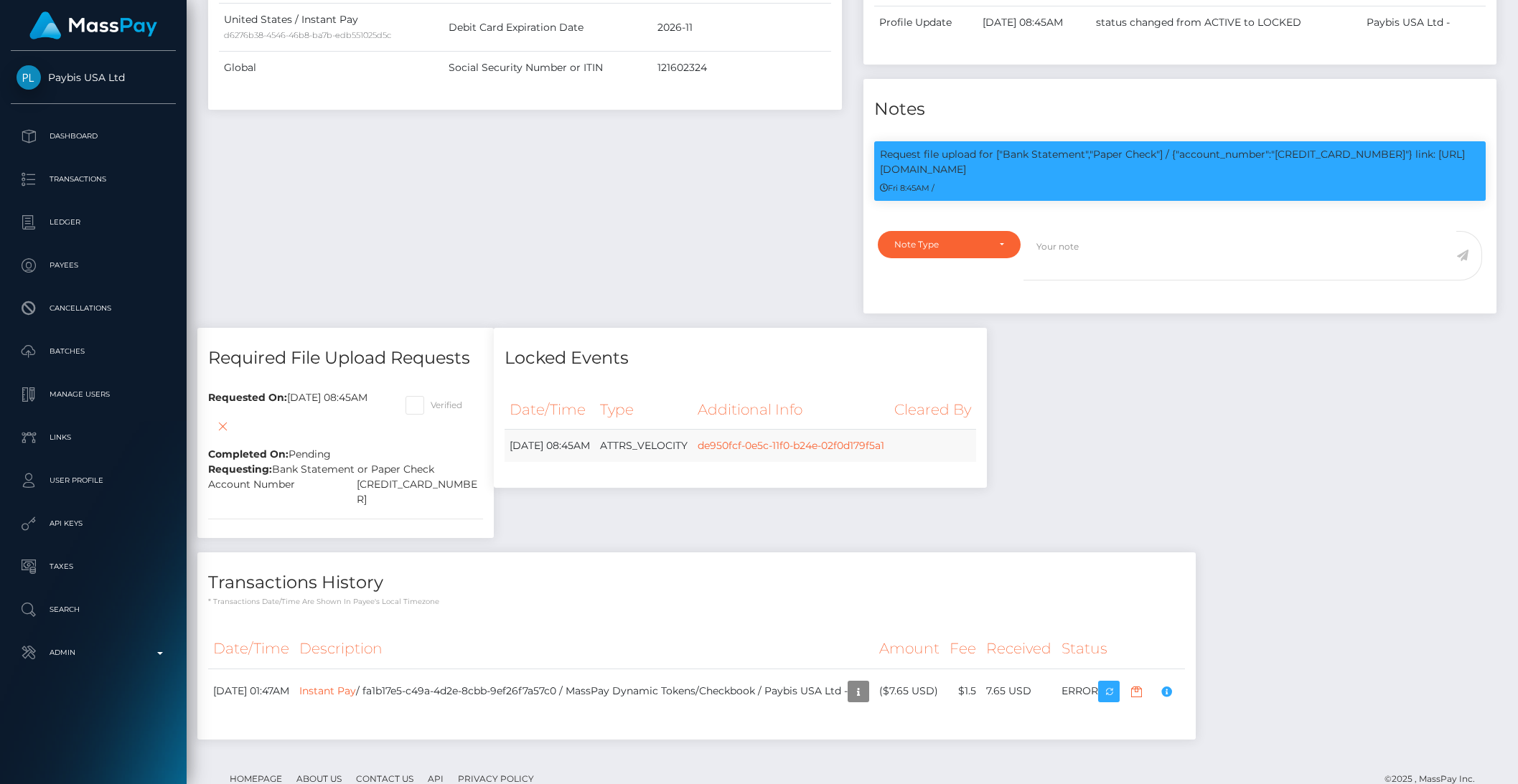
scroll to position [172, 414]
click at [431, 407] on span at bounding box center [431, 405] width 0 height 11
click at [440, 405] on input "Verified" at bounding box center [435, 401] width 10 height 10
checkbox input "true"
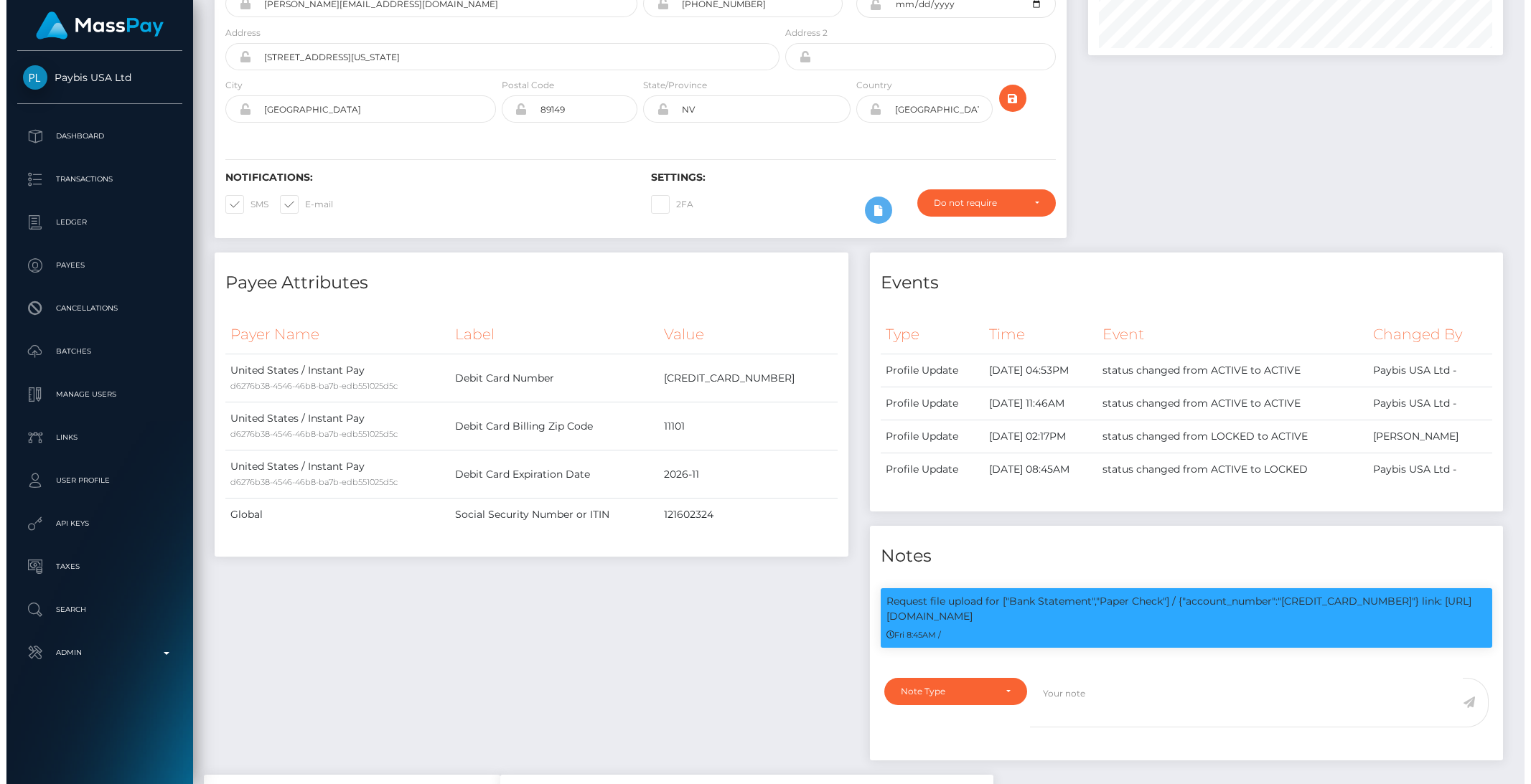
scroll to position [72, 0]
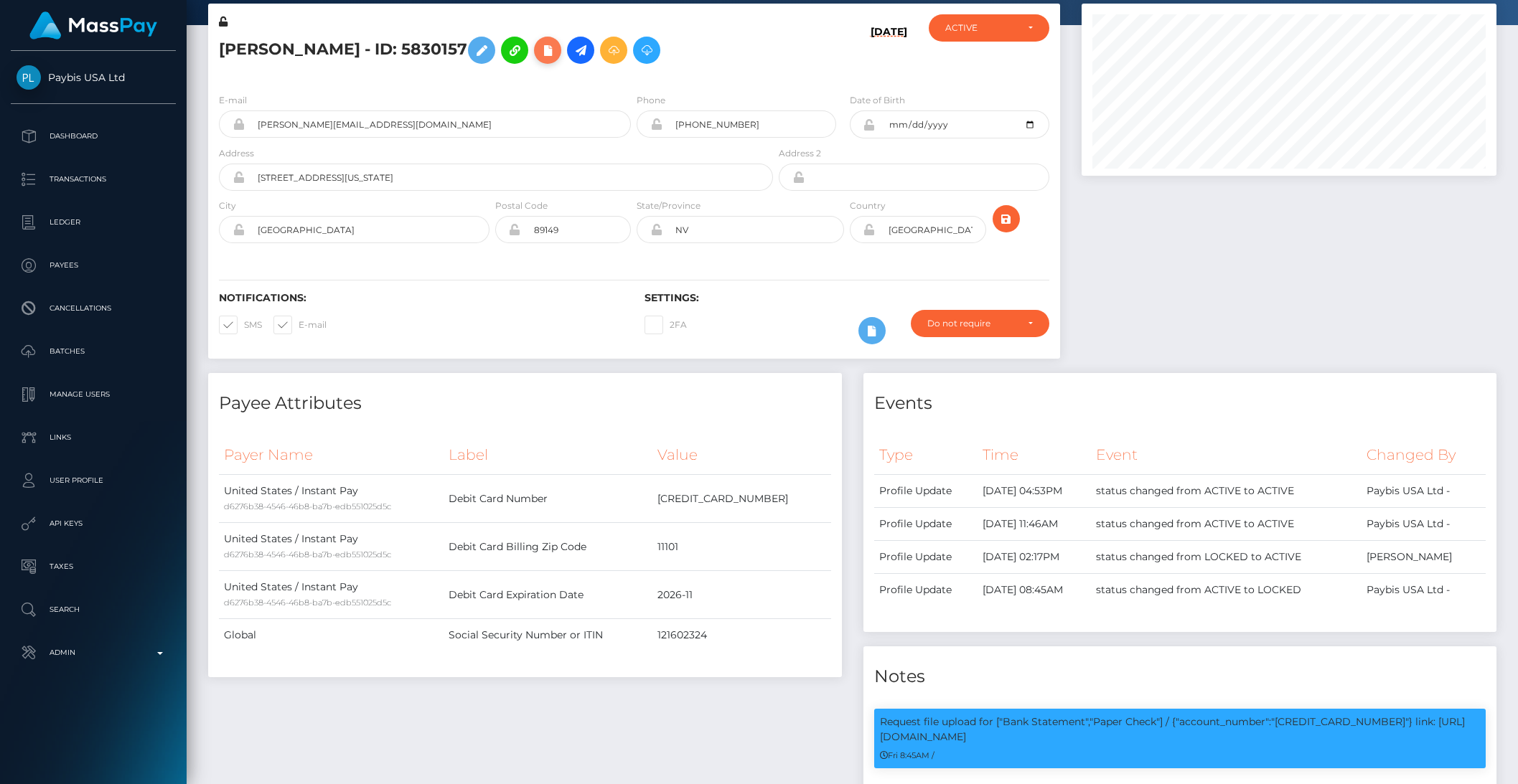
click at [556, 49] on icon at bounding box center [548, 50] width 18 height 18
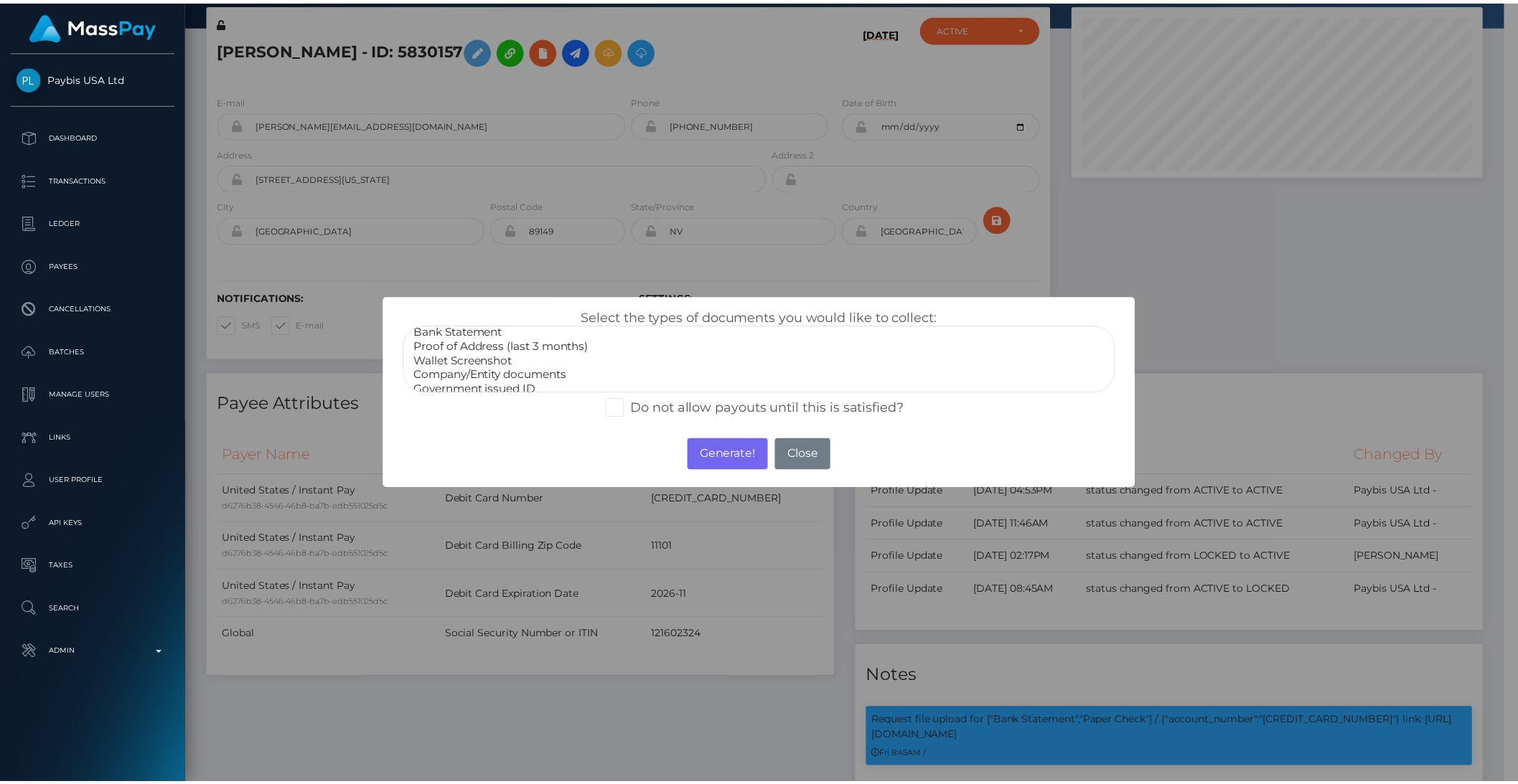
scroll to position [0, 0]
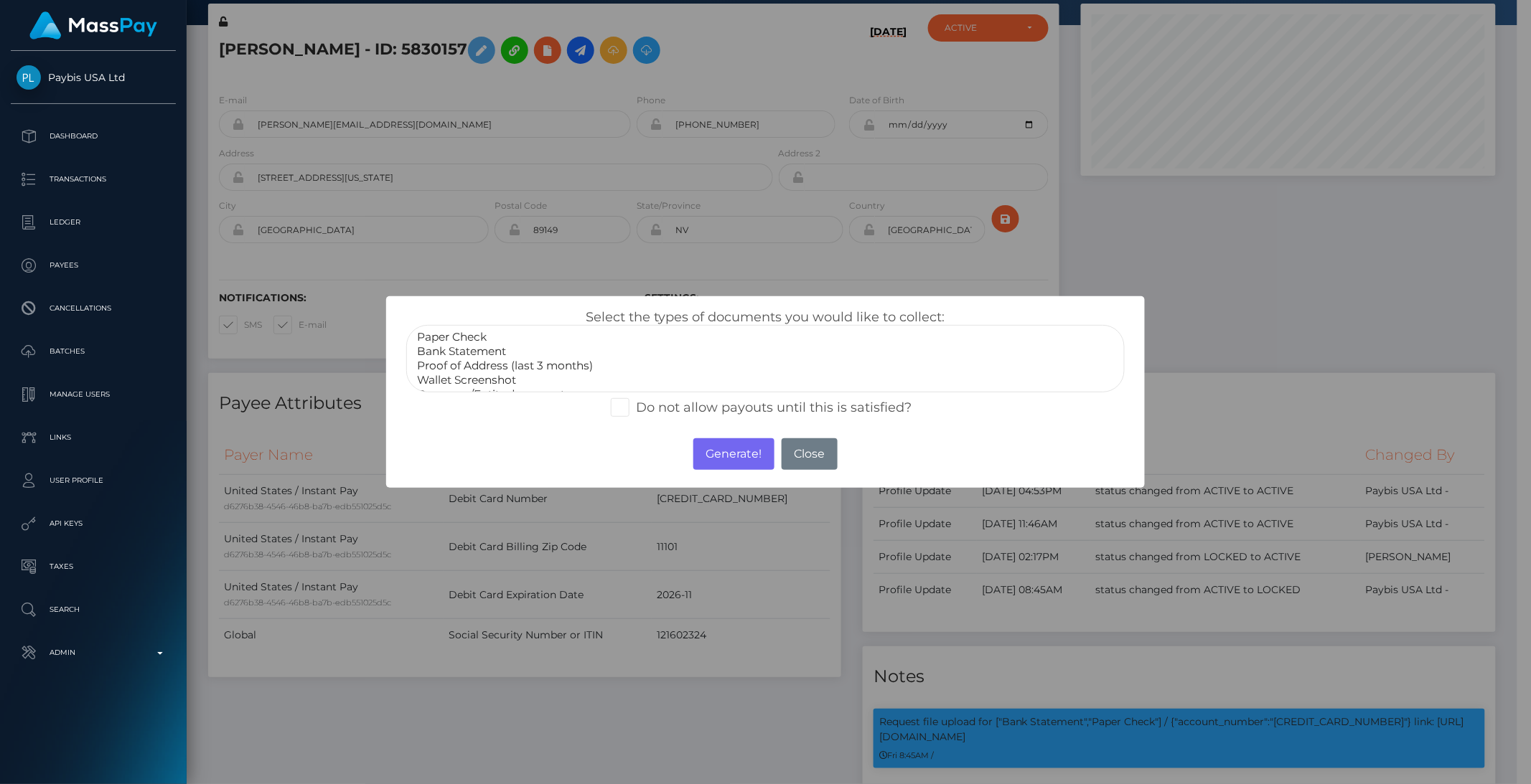
select select "Bank Statement"
click at [460, 349] on option "Bank Statement" at bounding box center [765, 352] width 699 height 14
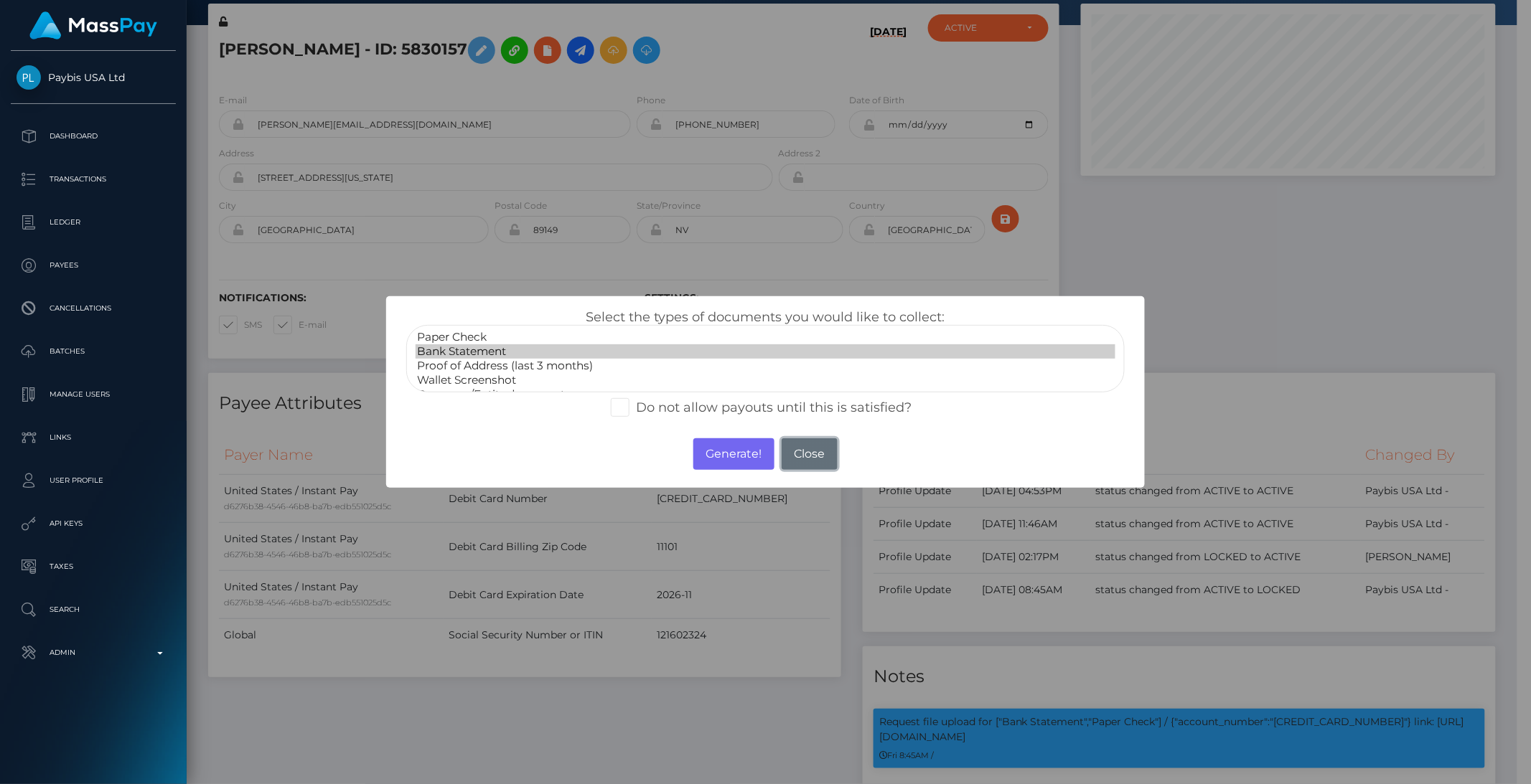
click at [808, 451] on button "Close" at bounding box center [810, 454] width 56 height 32
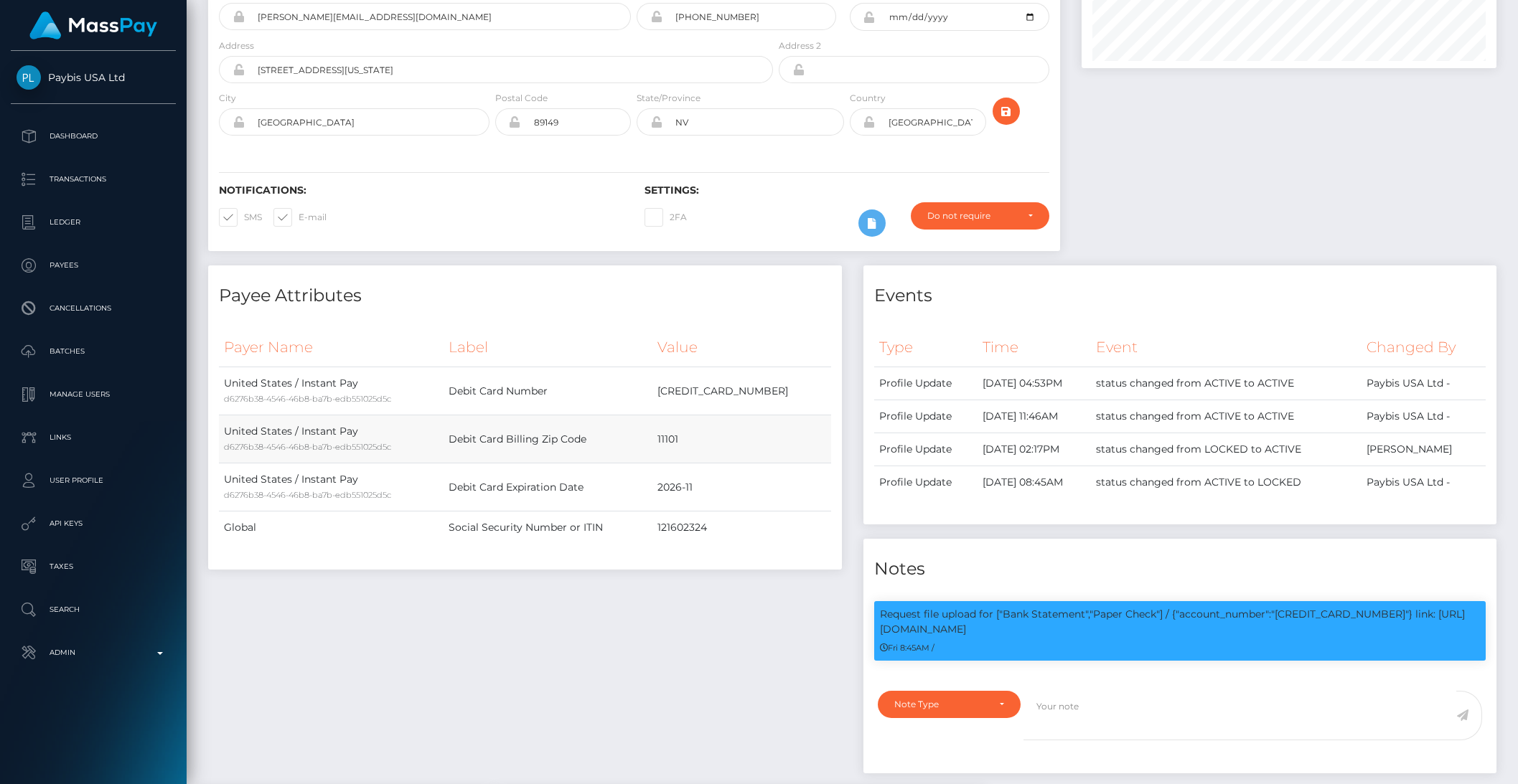
scroll to position [568, 0]
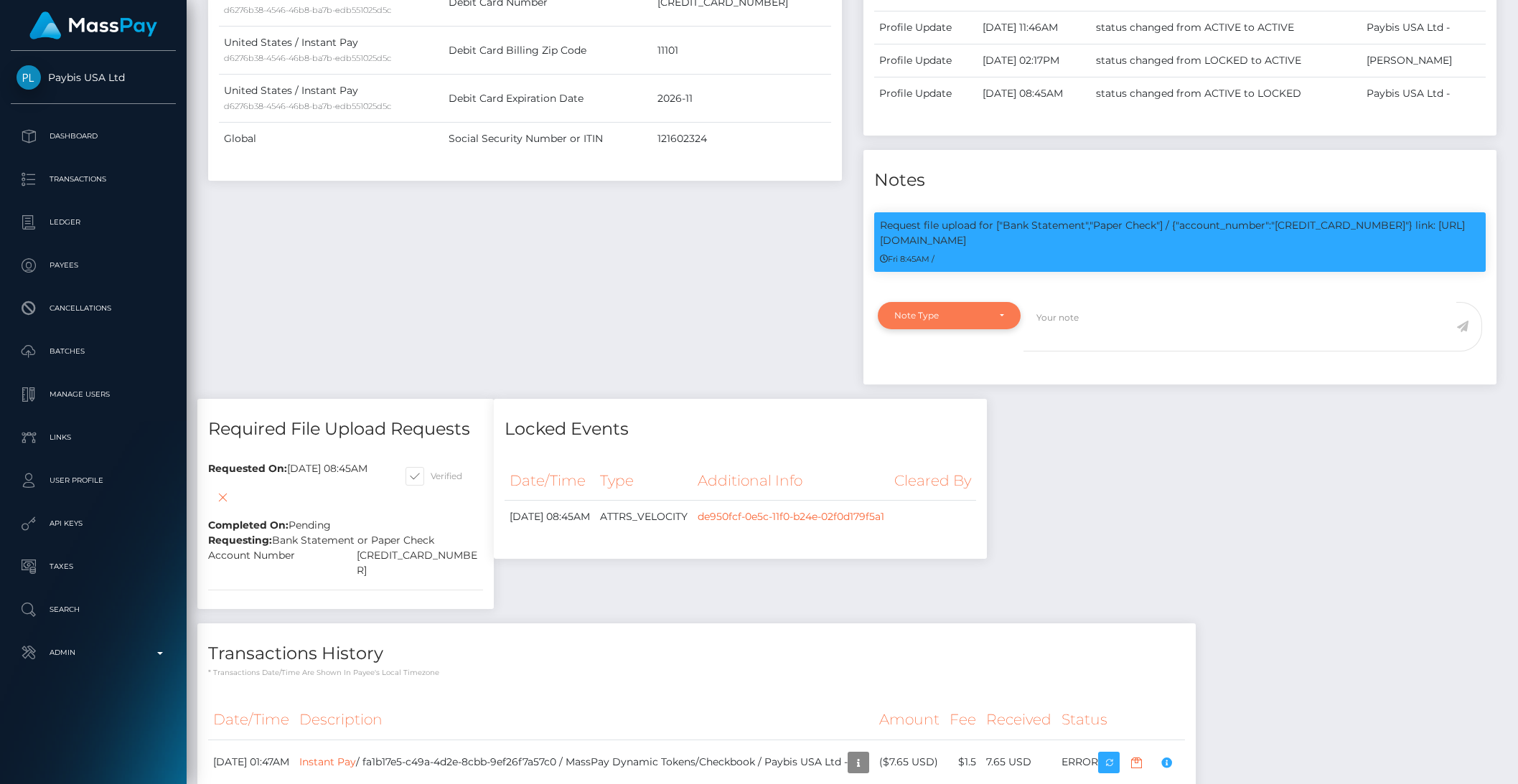
click at [1003, 317] on div "Note Type" at bounding box center [949, 315] width 110 height 11
click at [938, 415] on span "Clear Compliance" at bounding box center [933, 415] width 76 height 13
select select "CLEAR_COMPLIANCE"
click at [1073, 321] on textarea at bounding box center [1240, 327] width 433 height 49
type textarea "test account - BG"
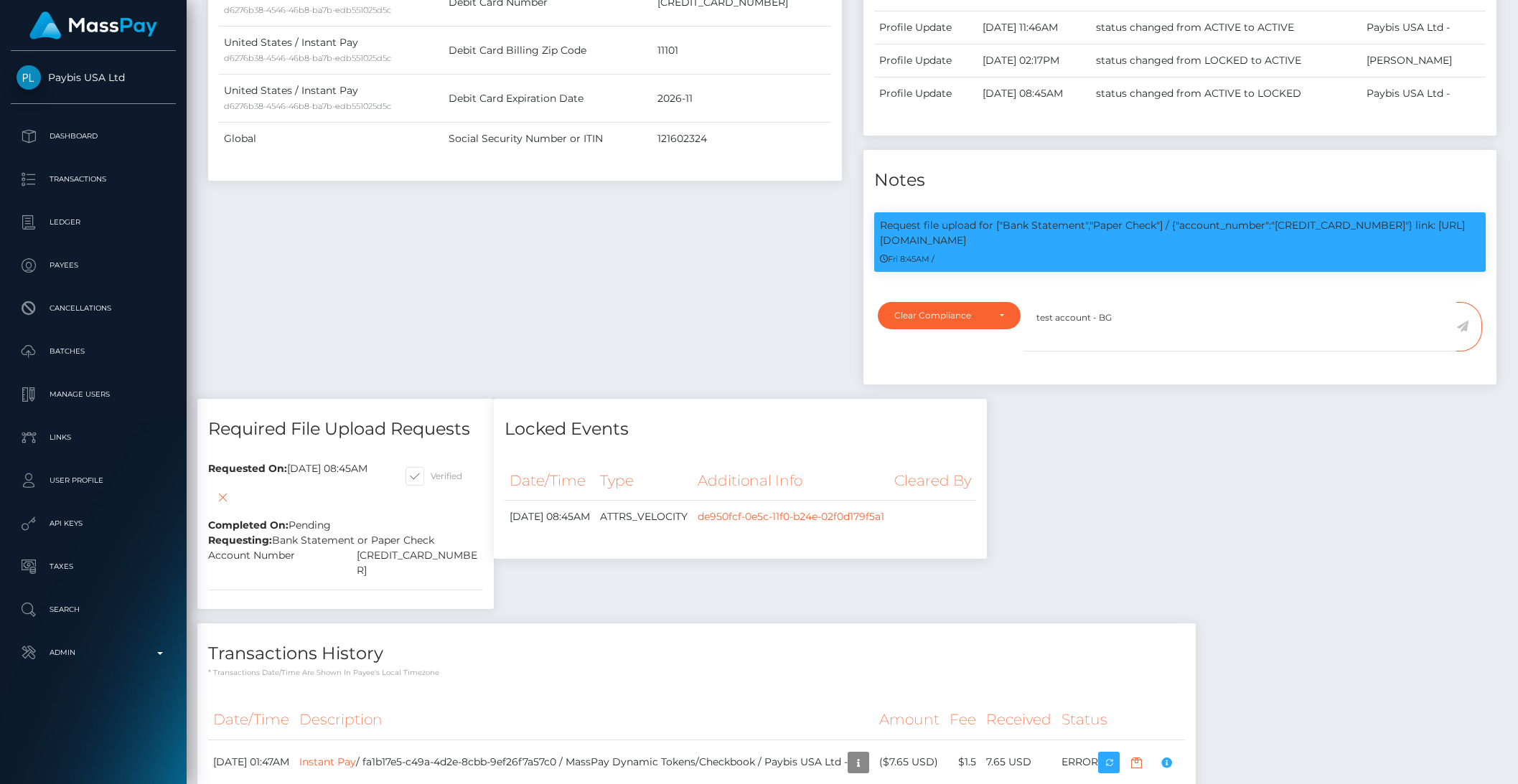
click at [1465, 326] on icon at bounding box center [1461, 326] width 12 height 11
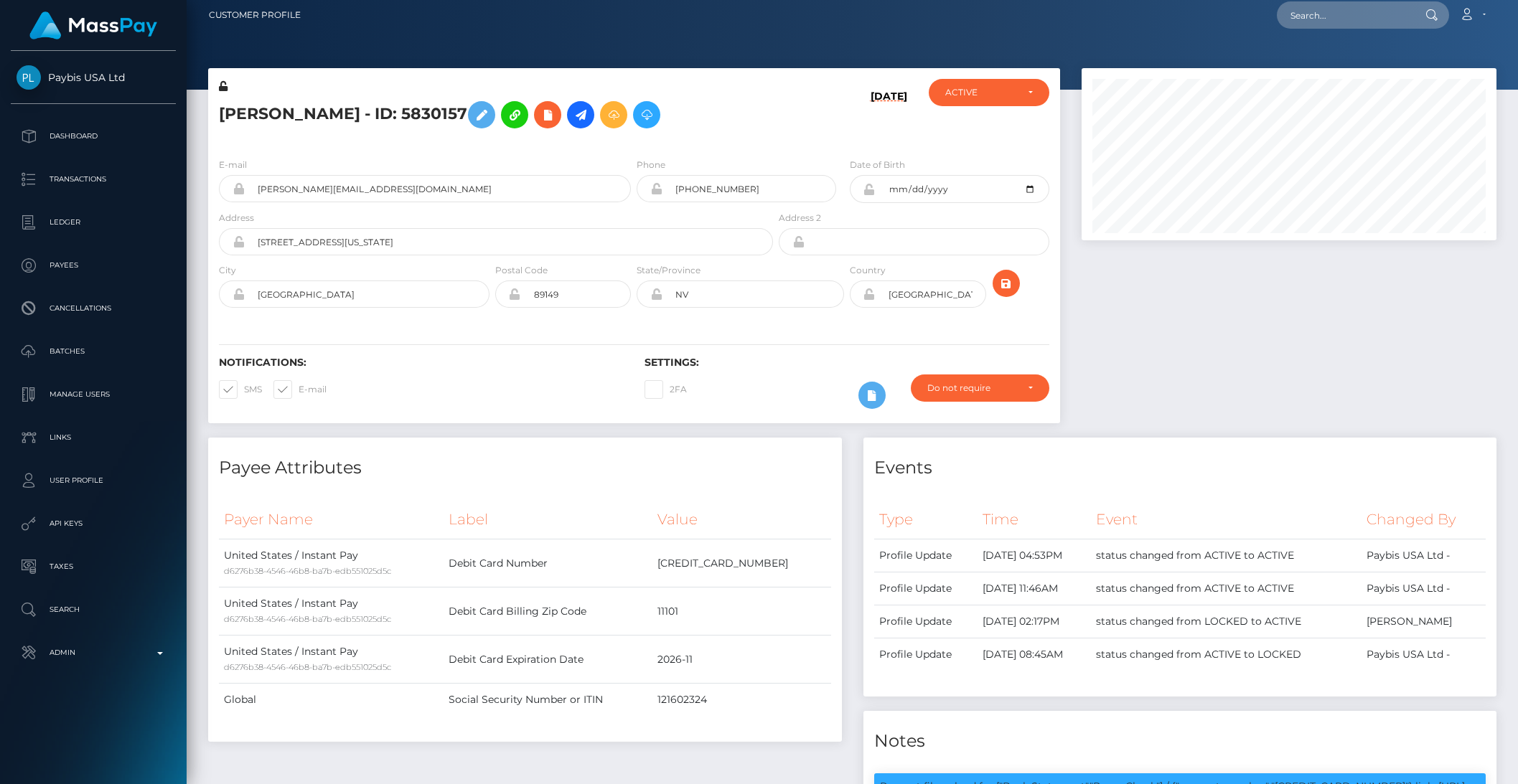
scroll to position [20, 0]
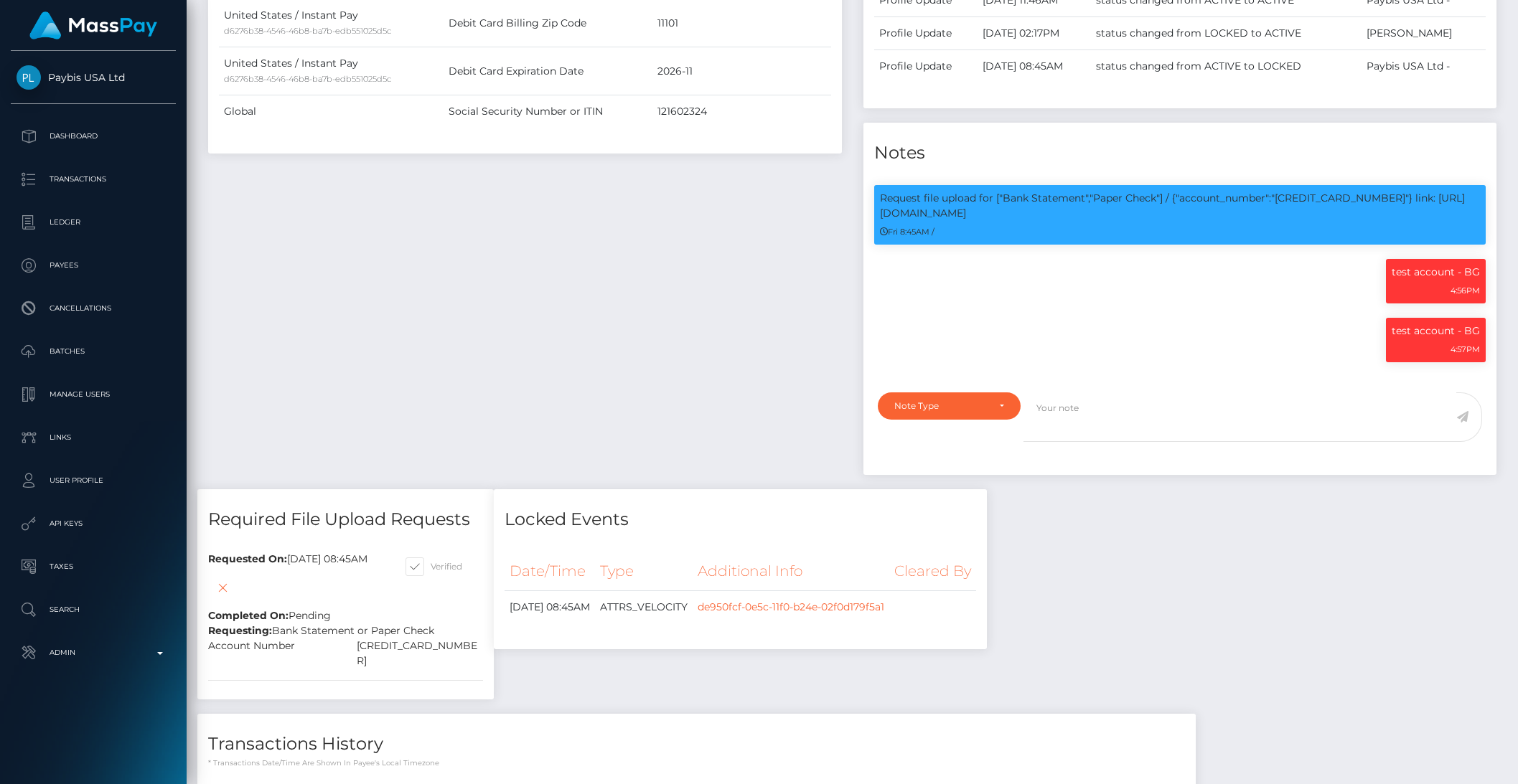
scroll to position [279, 0]
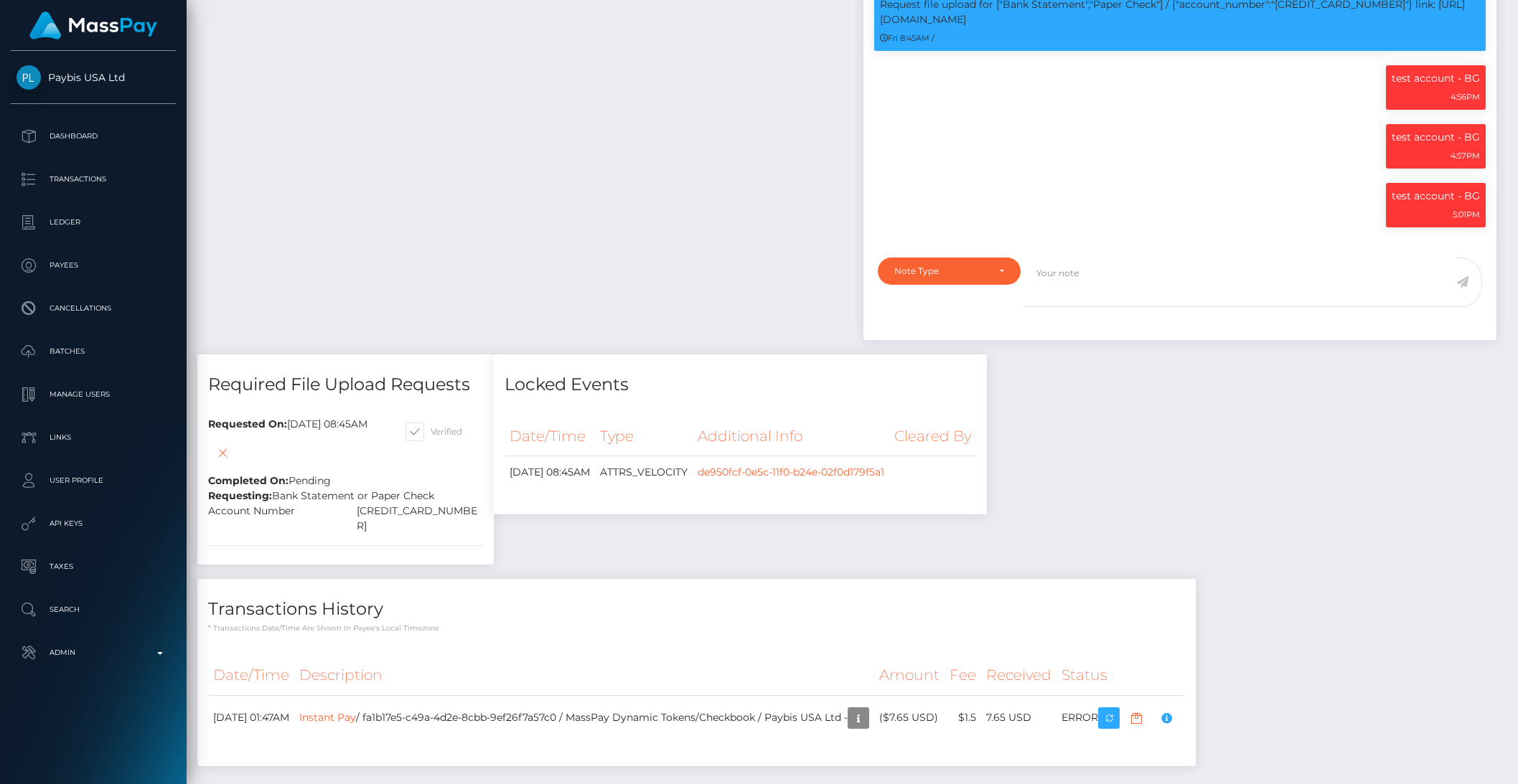
scroll to position [844, 0]
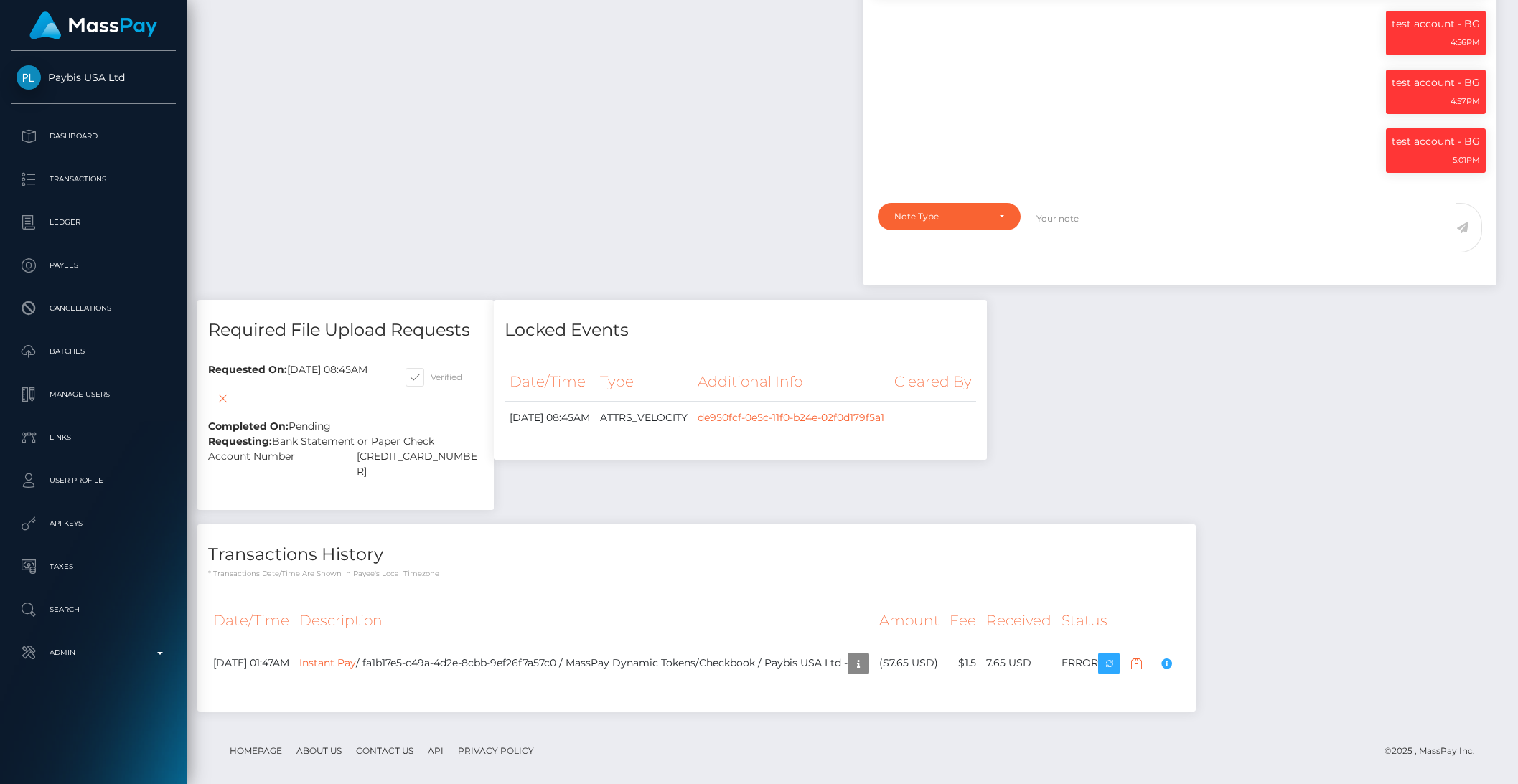
click at [1269, 573] on div "Payee Attributes Payer Name Label Value United States / Instant Pay d6276b38-45…" at bounding box center [852, 164] width 1309 height 1125
click at [1163, 462] on div "Payee Attributes Payer Name Label Value United States / Instant Pay d6276b38-45…" at bounding box center [852, 164] width 1309 height 1125
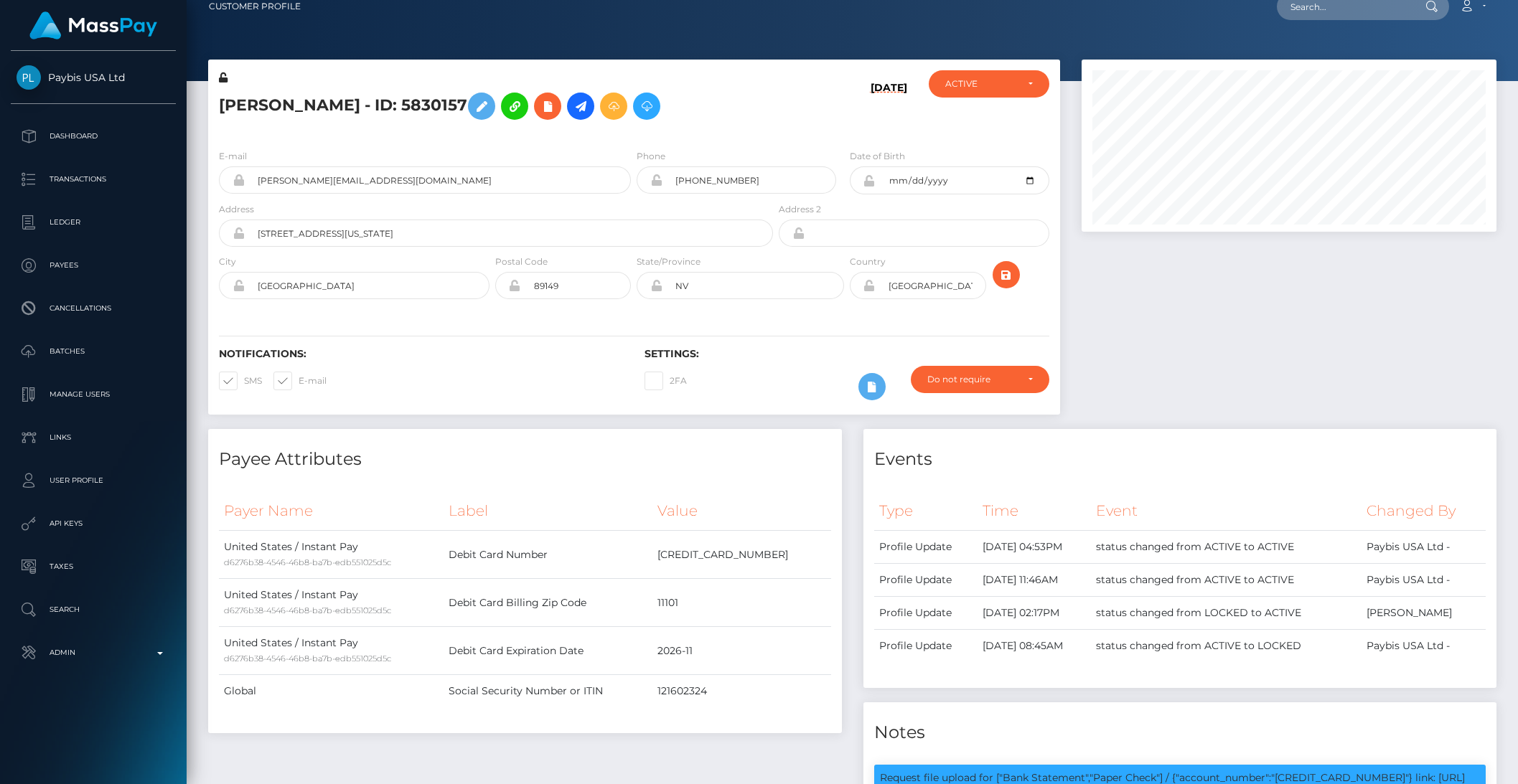
scroll to position [0, 0]
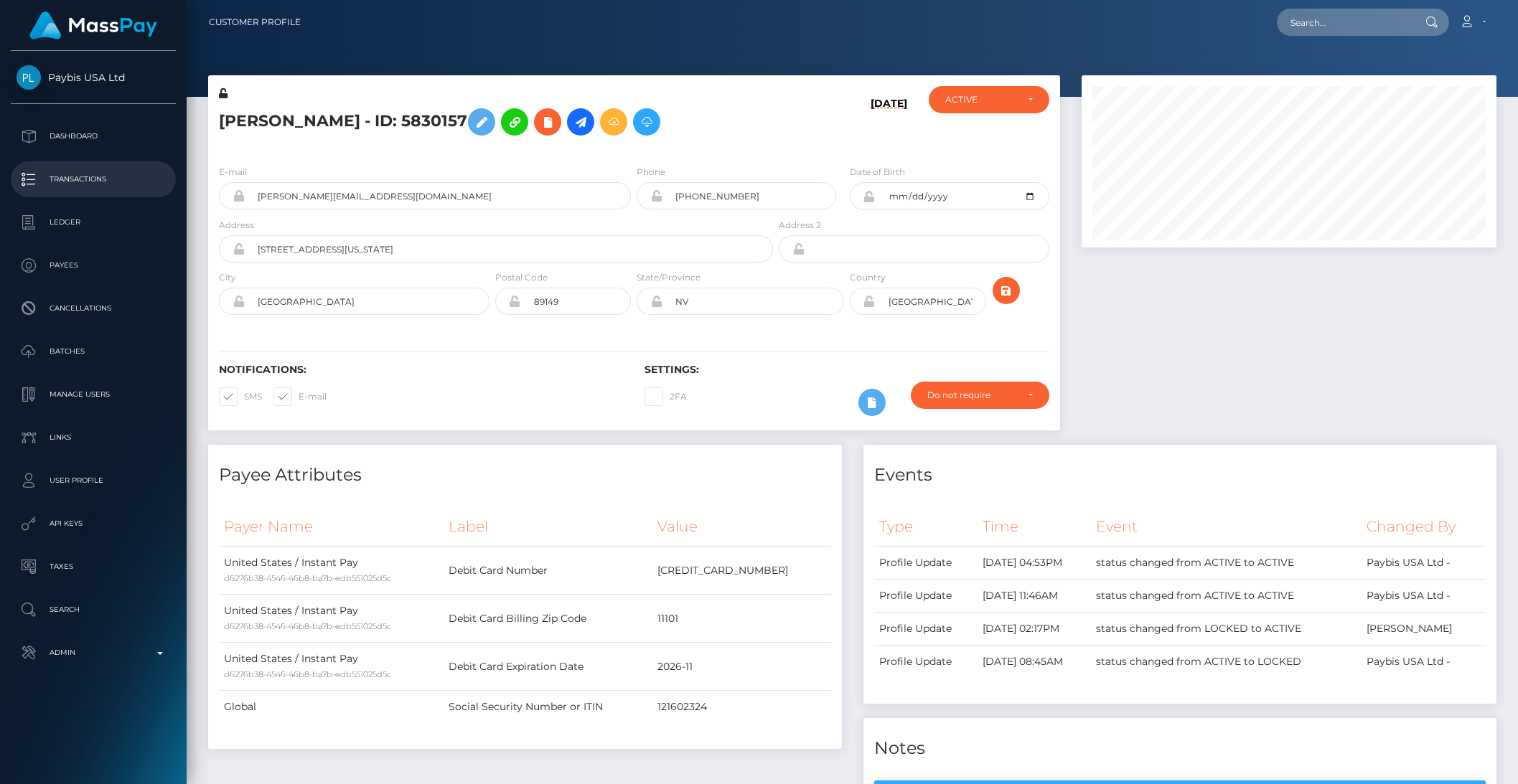
click at [83, 182] on p "Transactions" at bounding box center [93, 179] width 154 height 21
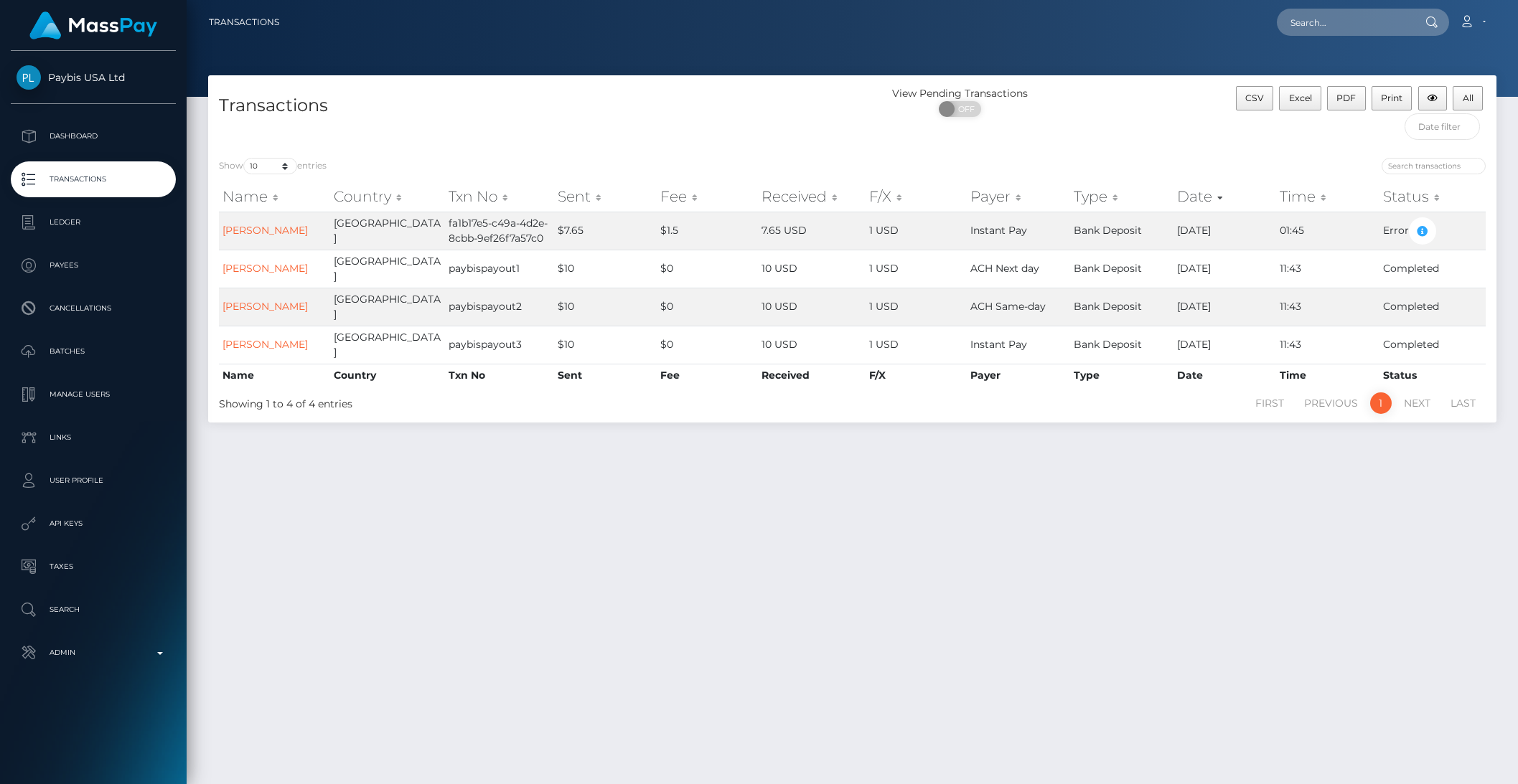
click at [84, 177] on p "Transactions" at bounding box center [93, 179] width 154 height 21
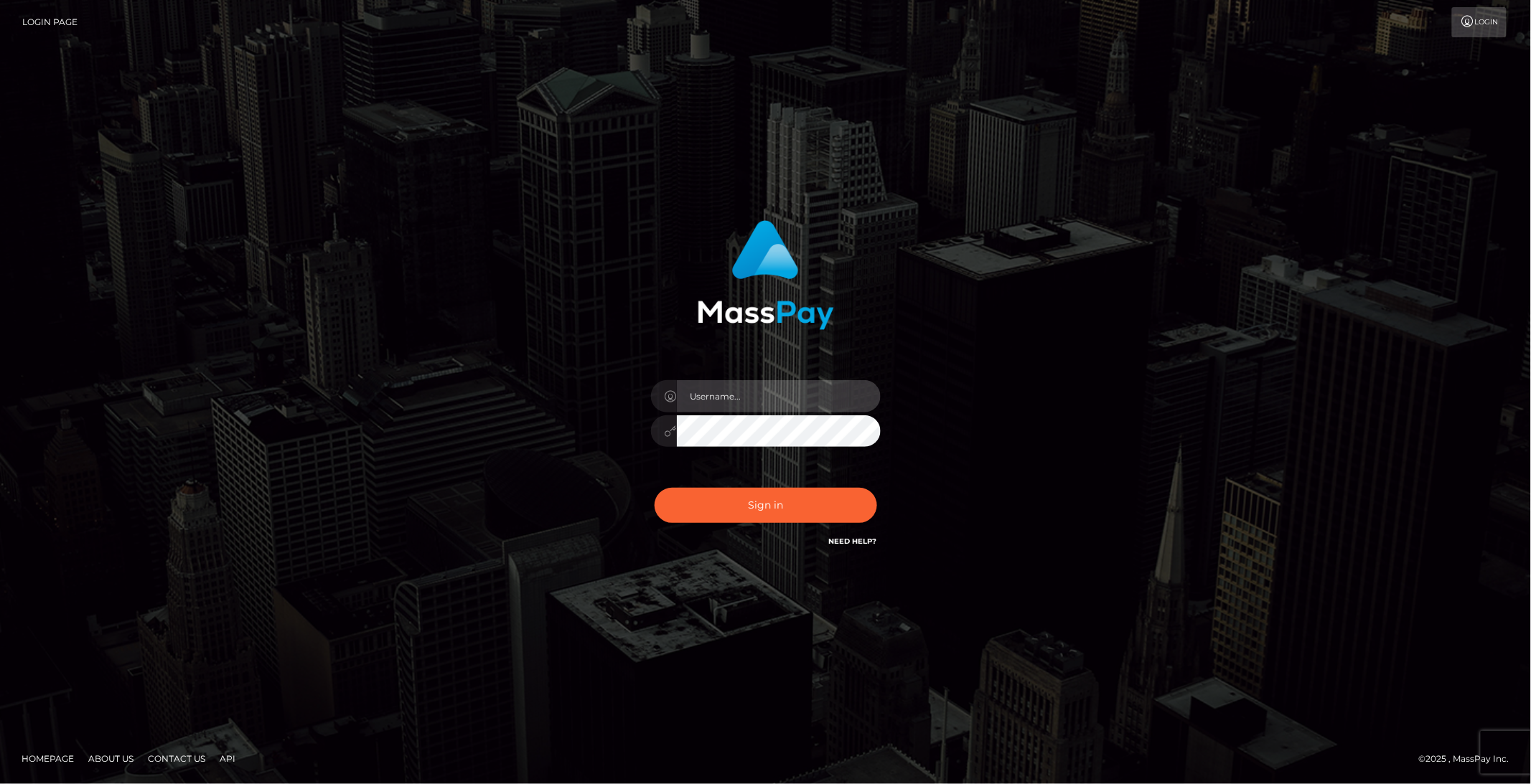
type input "brentg"
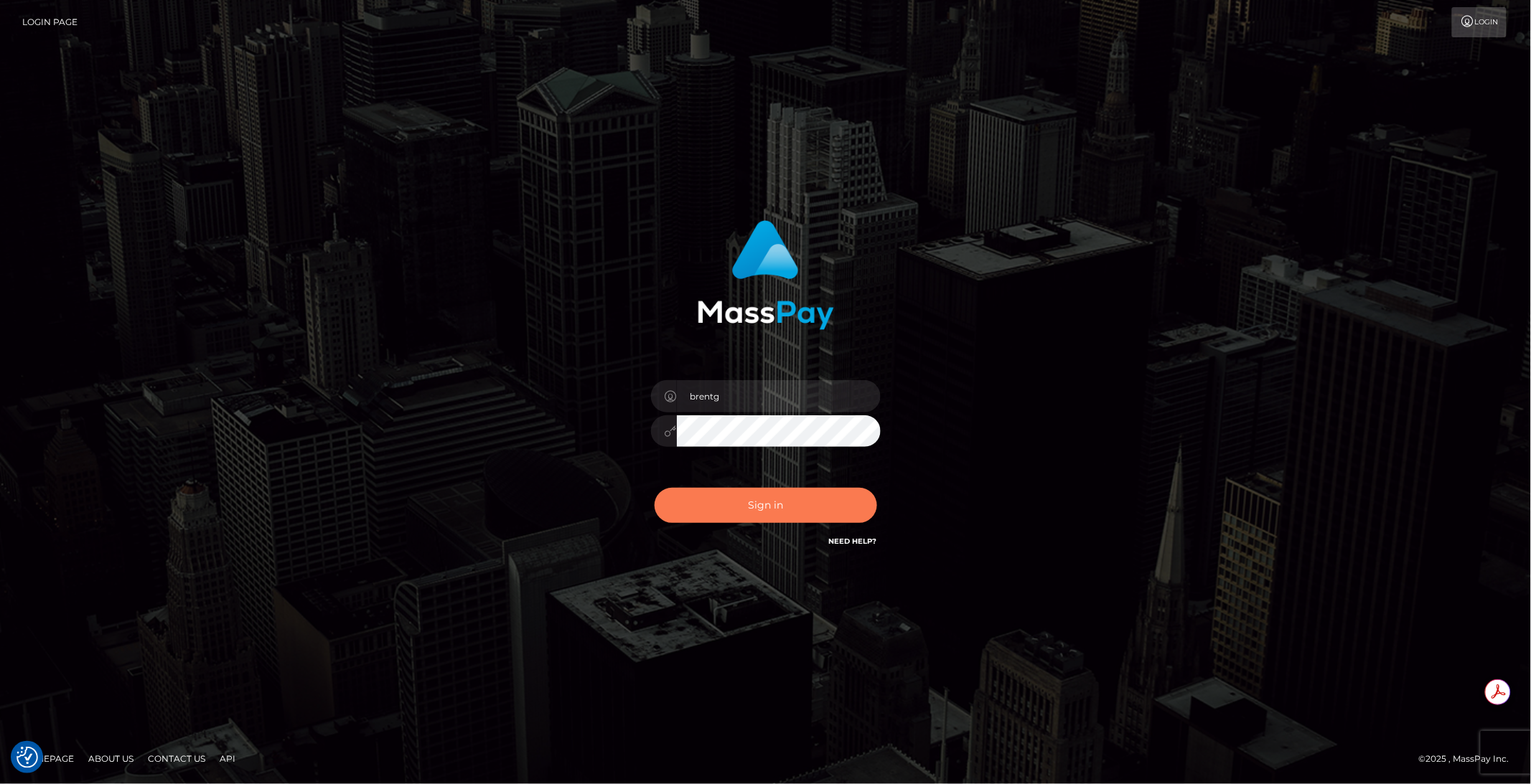
click at [724, 508] on button "Sign in" at bounding box center [765, 505] width 222 height 35
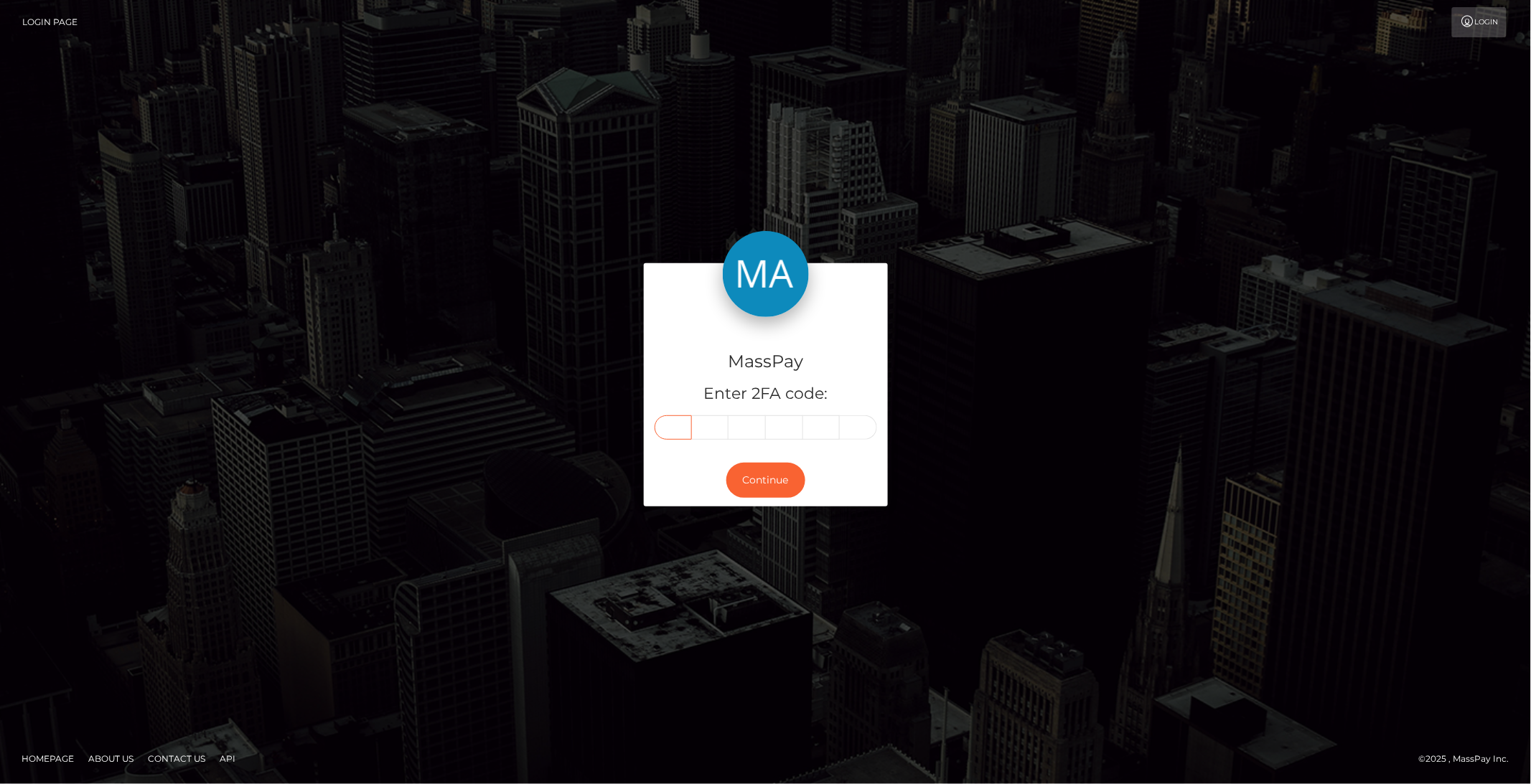
paste input "5"
type input "5"
type input "7"
type input "5"
type input "6"
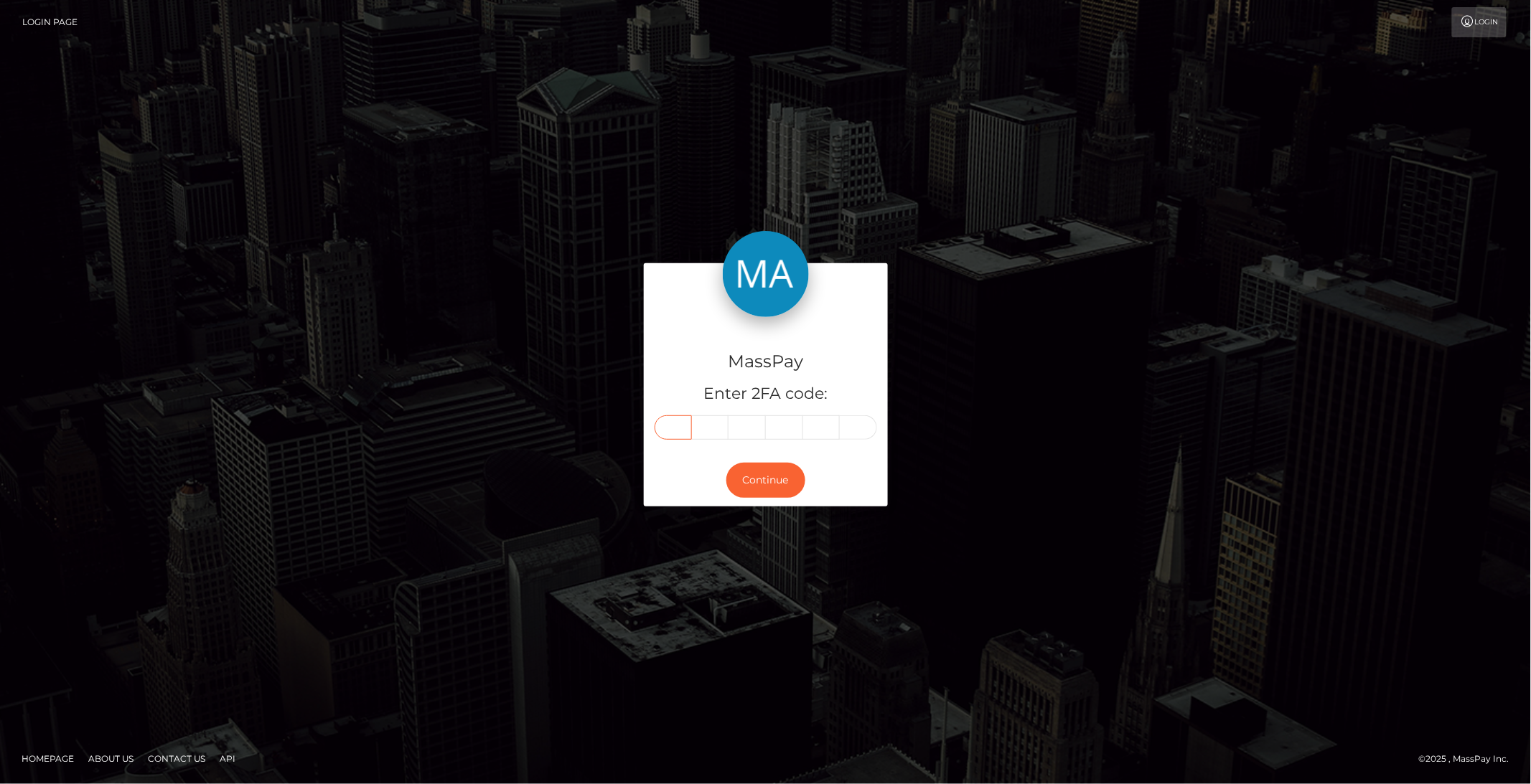
type input "1"
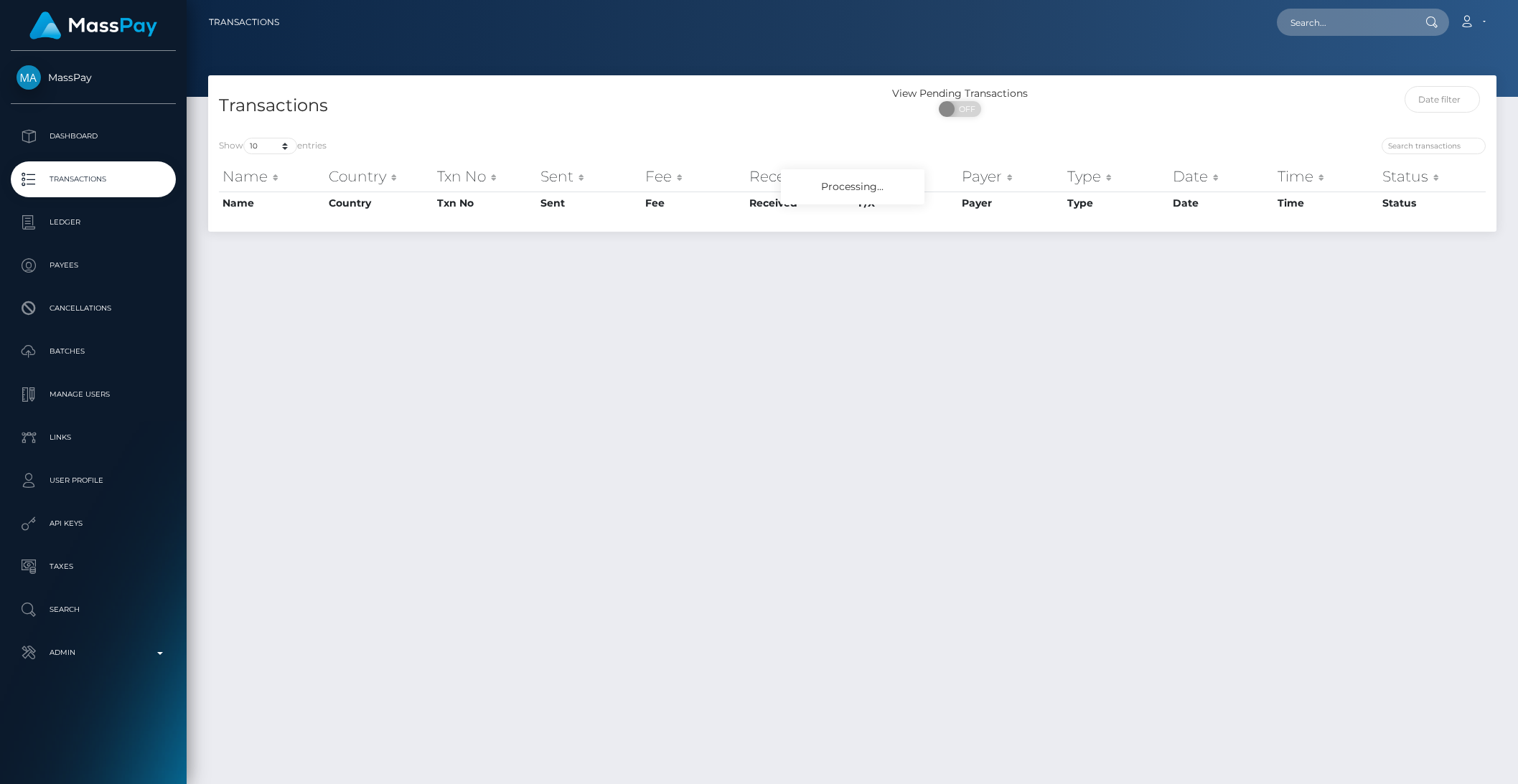
click at [148, 646] on p "Admin" at bounding box center [93, 653] width 154 height 21
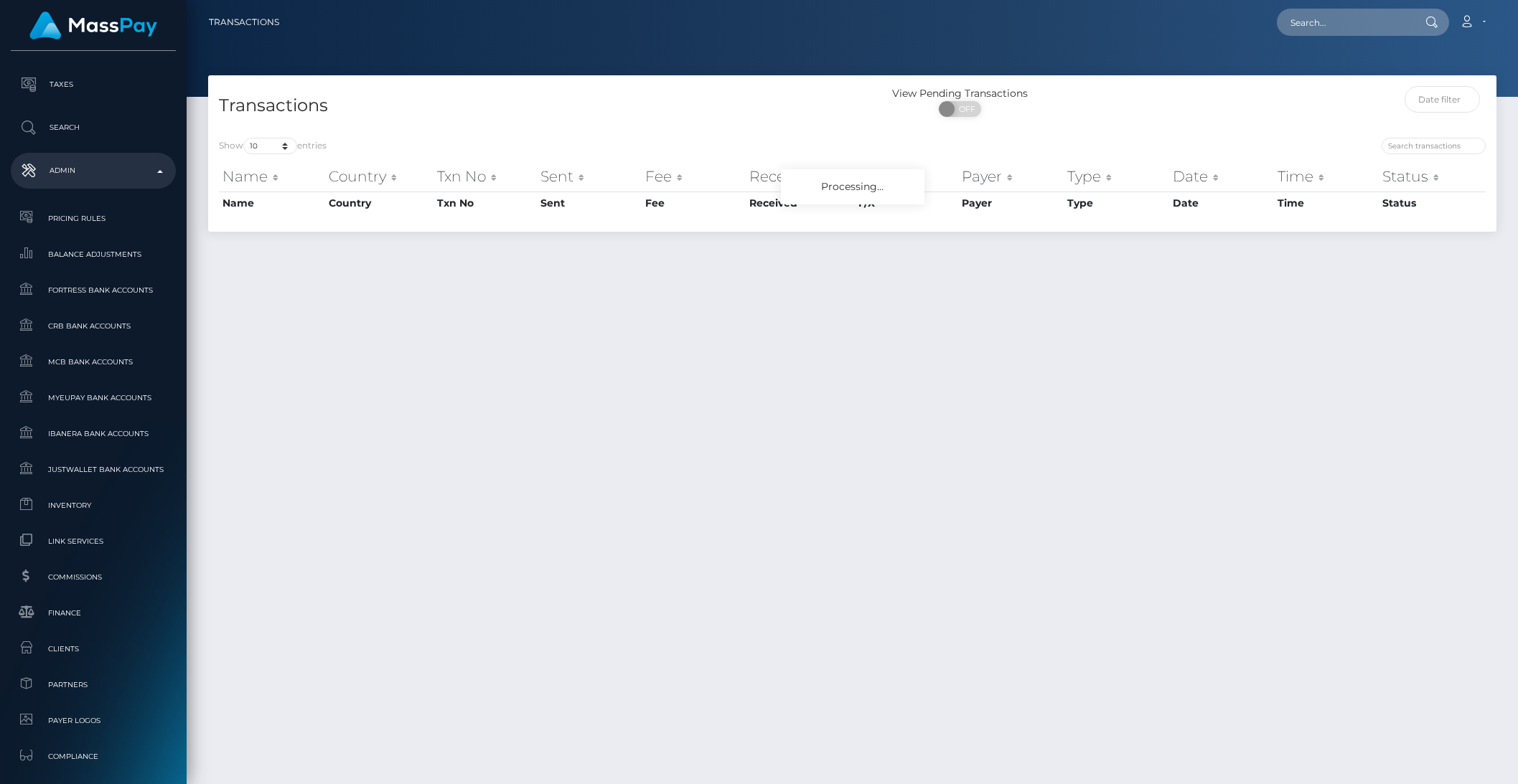
scroll to position [762, 0]
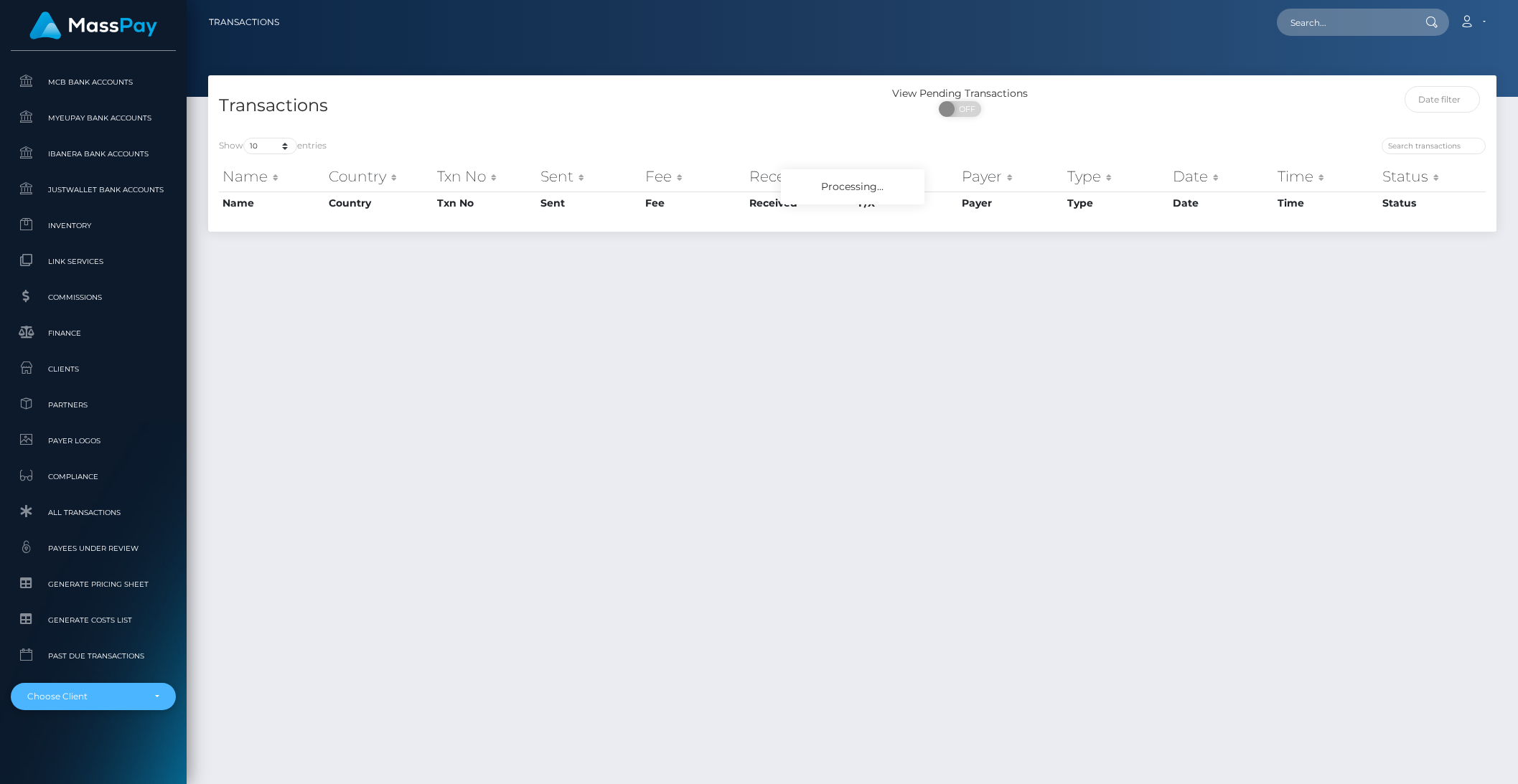
click at [131, 692] on div "Choose Client" at bounding box center [93, 696] width 132 height 11
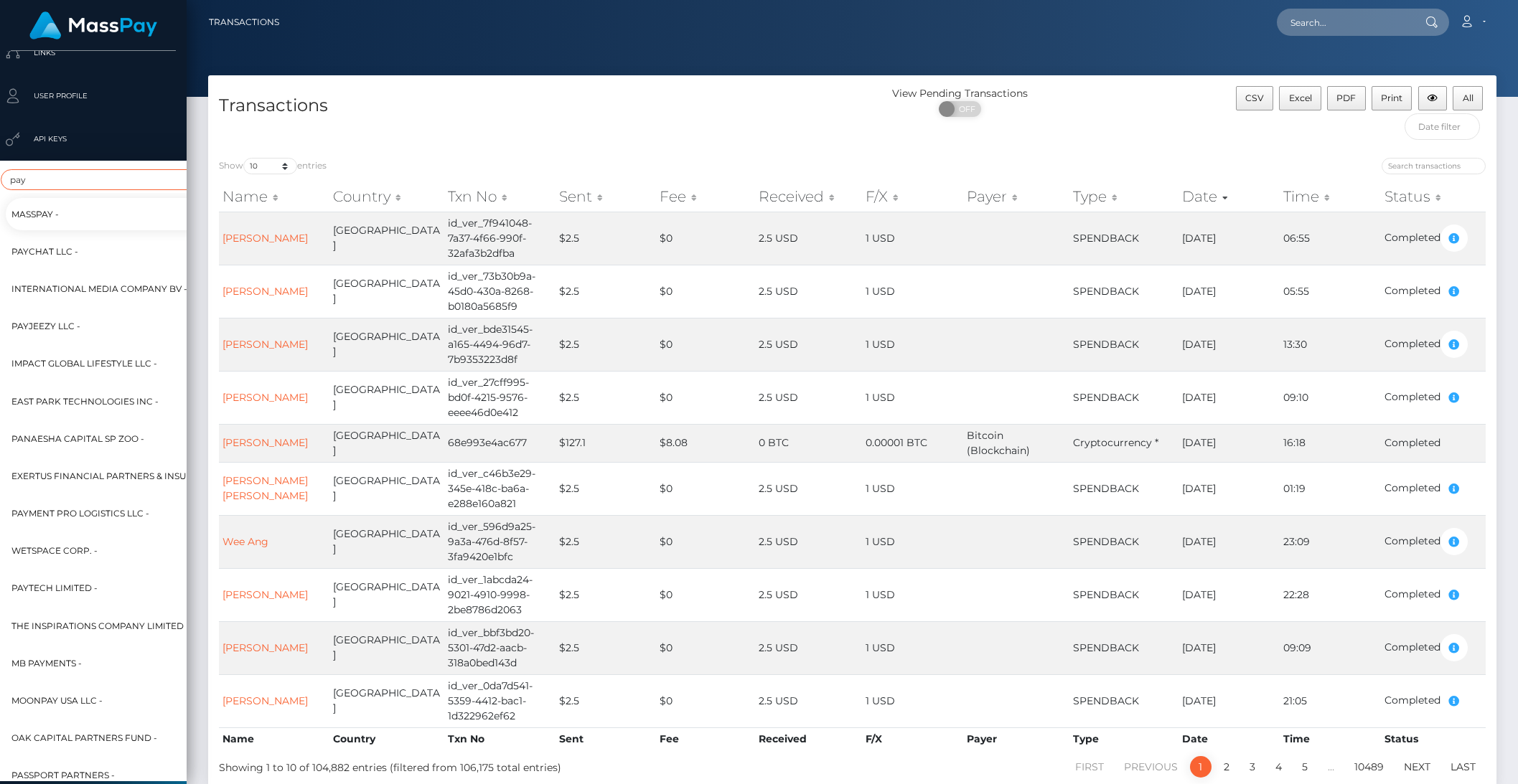
scroll to position [384, 7]
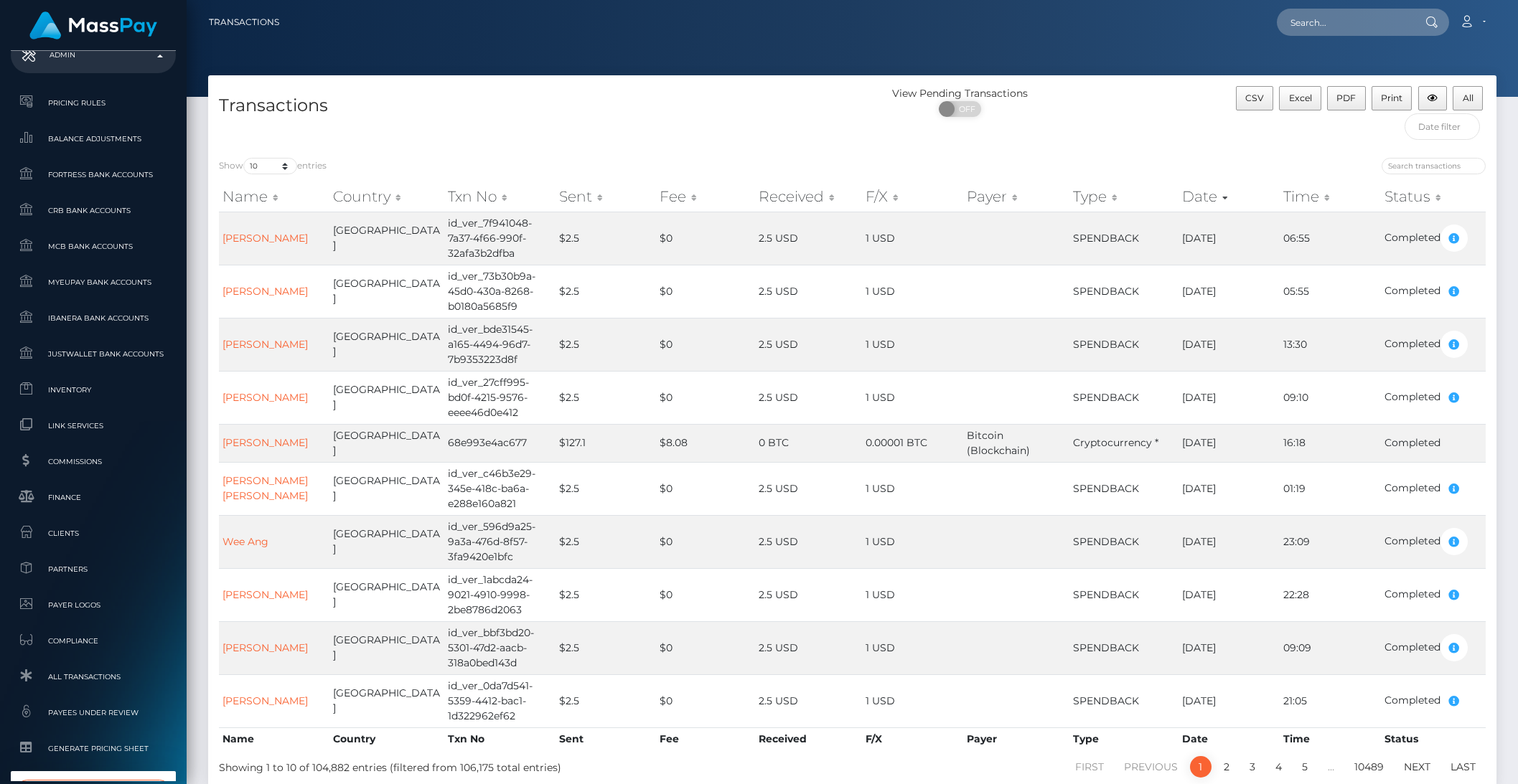
type input "paybis"
select select "314"
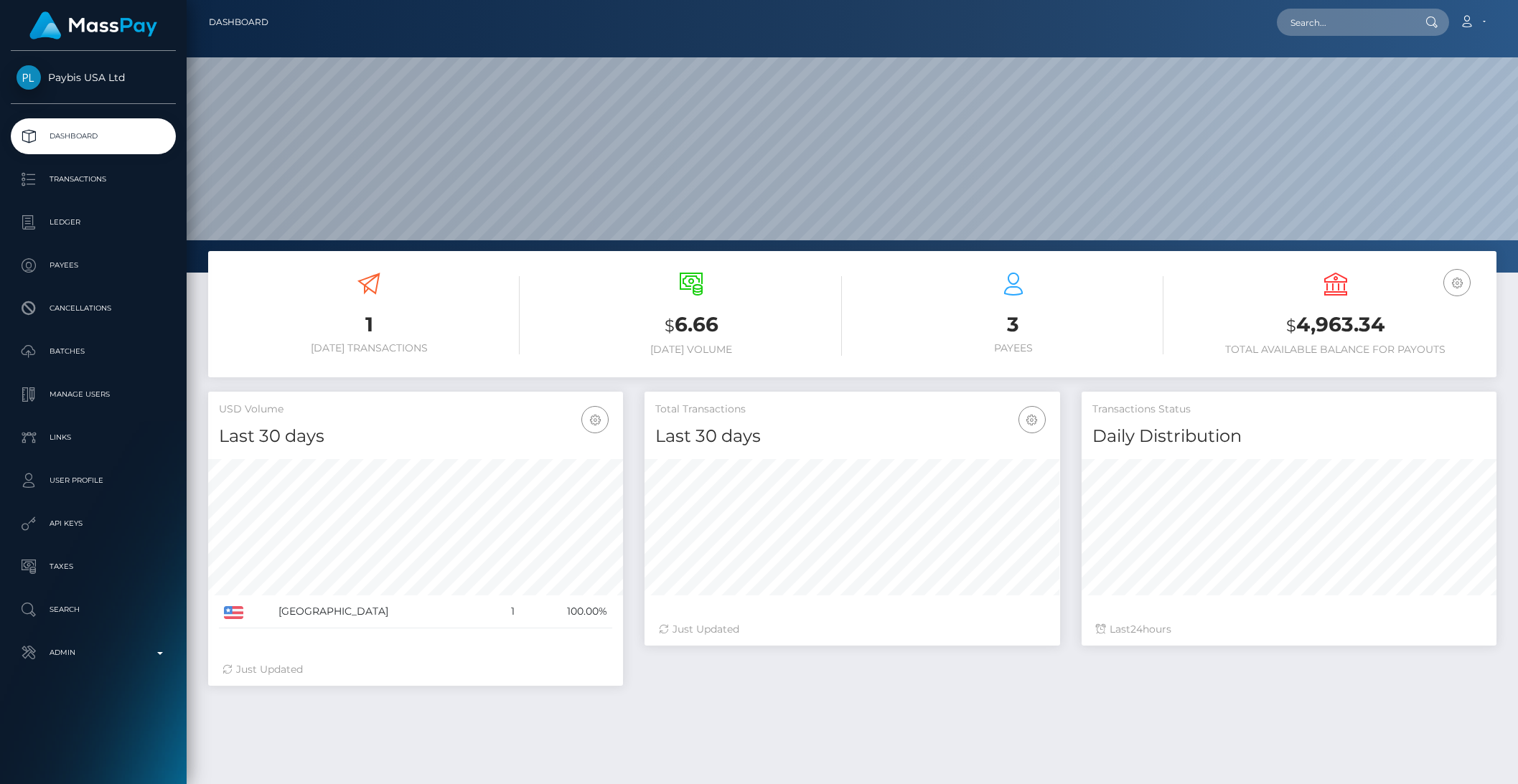
scroll to position [253, 414]
click at [76, 189] on p "Transactions" at bounding box center [93, 179] width 154 height 21
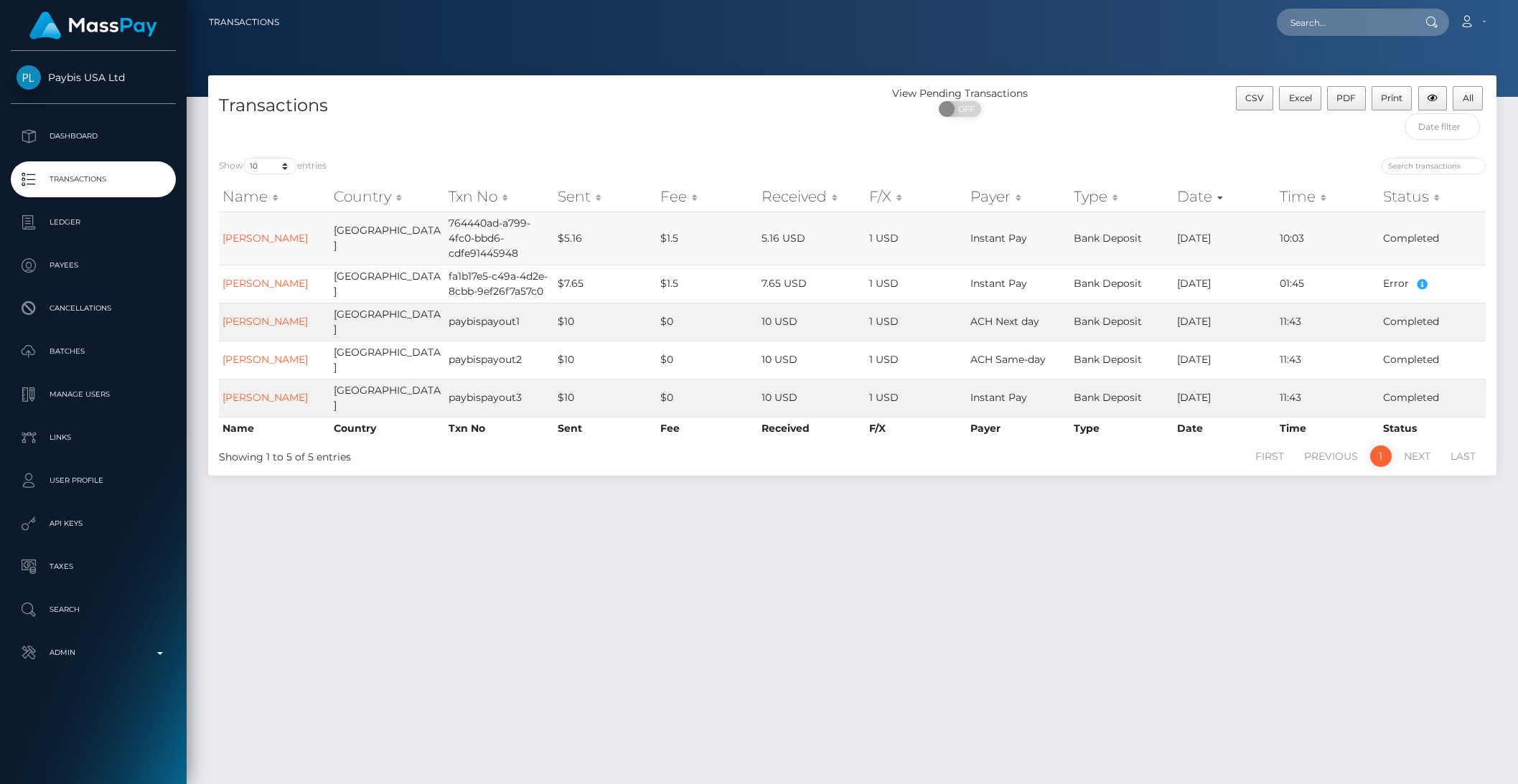
click at [230, 236] on td "VOLODIMIR OVECENKO" at bounding box center [275, 238] width 111 height 53
click at [236, 237] on td "VOLODIMIR OVECENKO" at bounding box center [275, 238] width 111 height 53
click at [244, 240] on link "VOLODIMIR OVECENKO" at bounding box center [264, 238] width 85 height 13
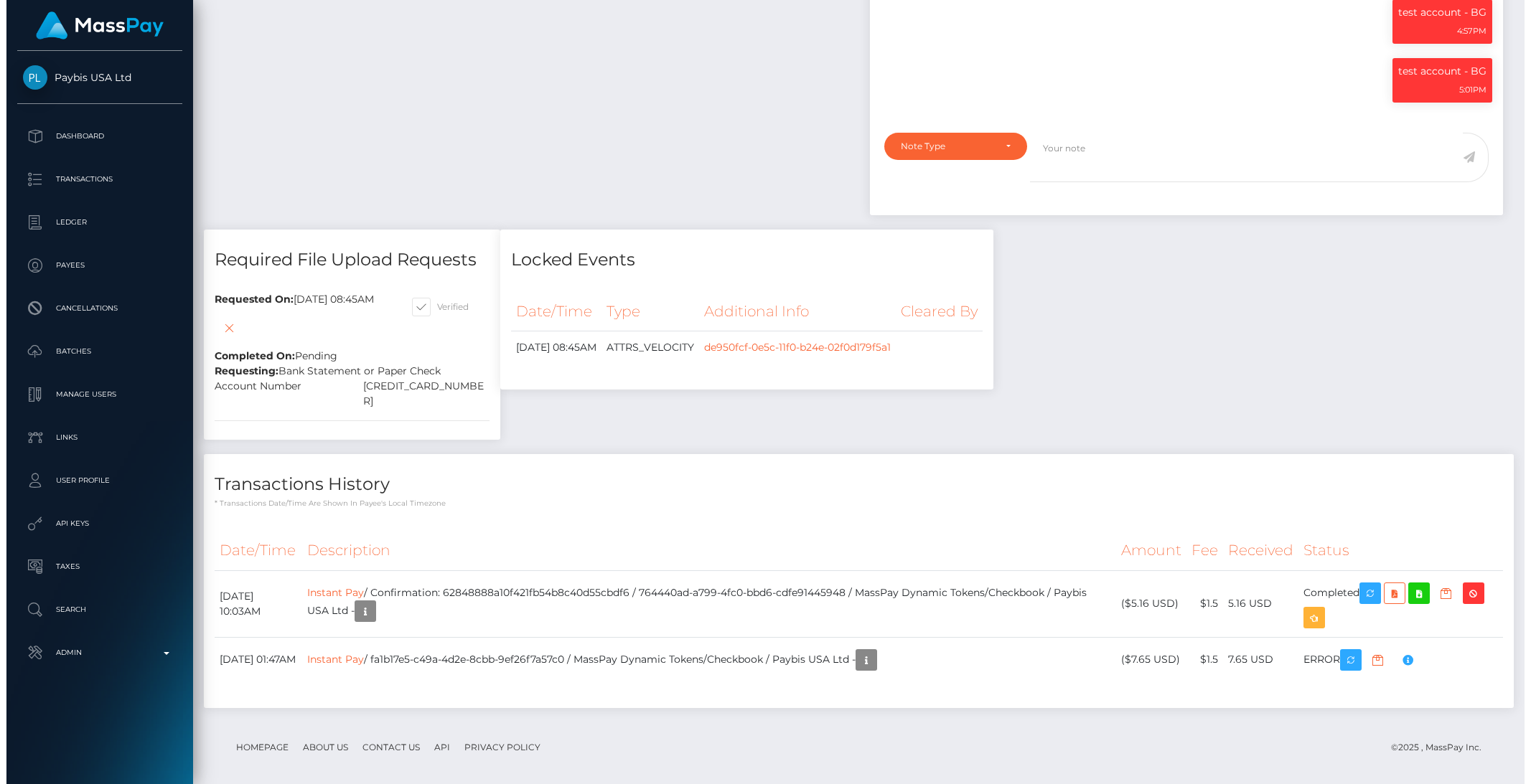
scroll to position [172, 414]
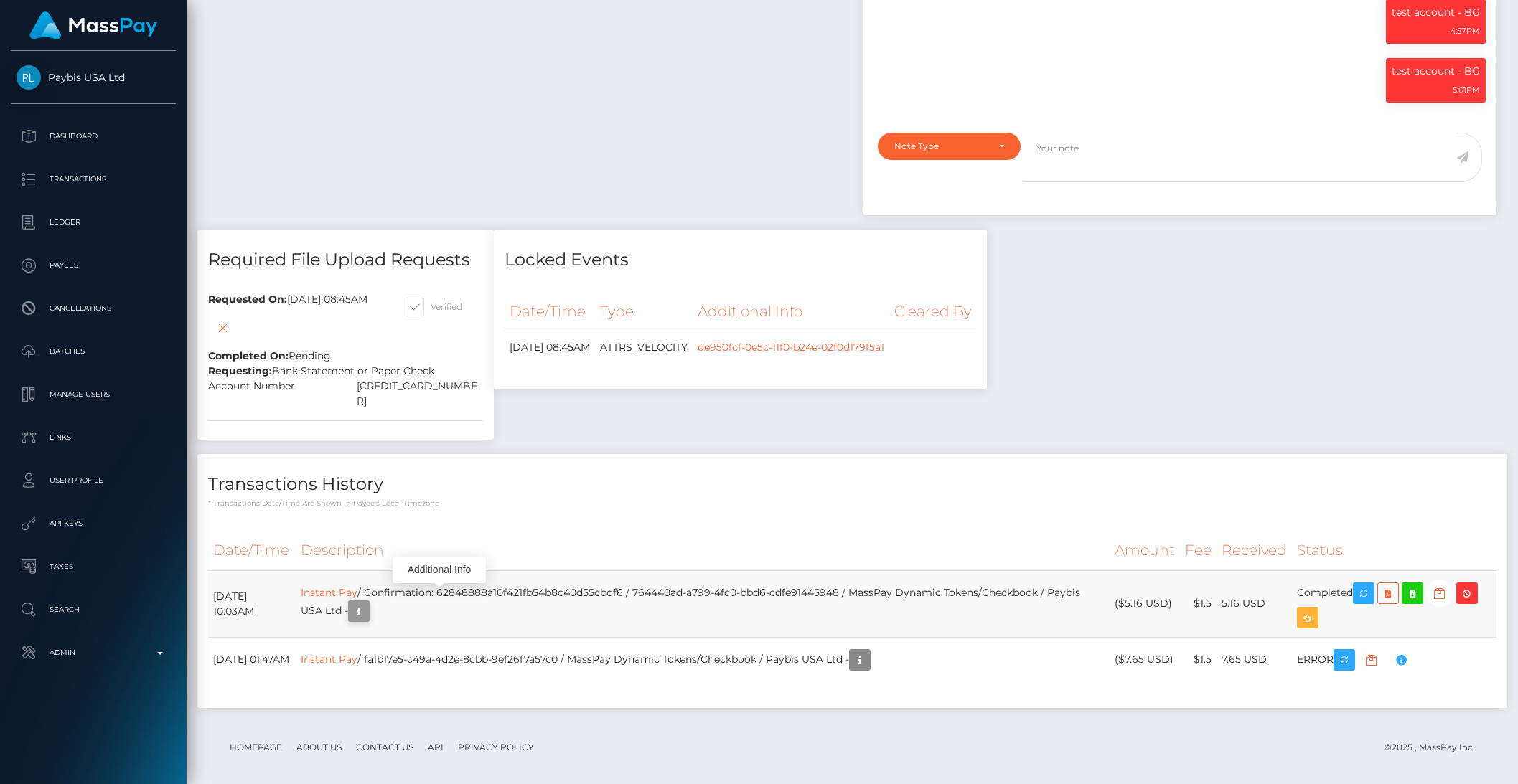
click at [368, 607] on icon "button" at bounding box center [359, 611] width 18 height 18
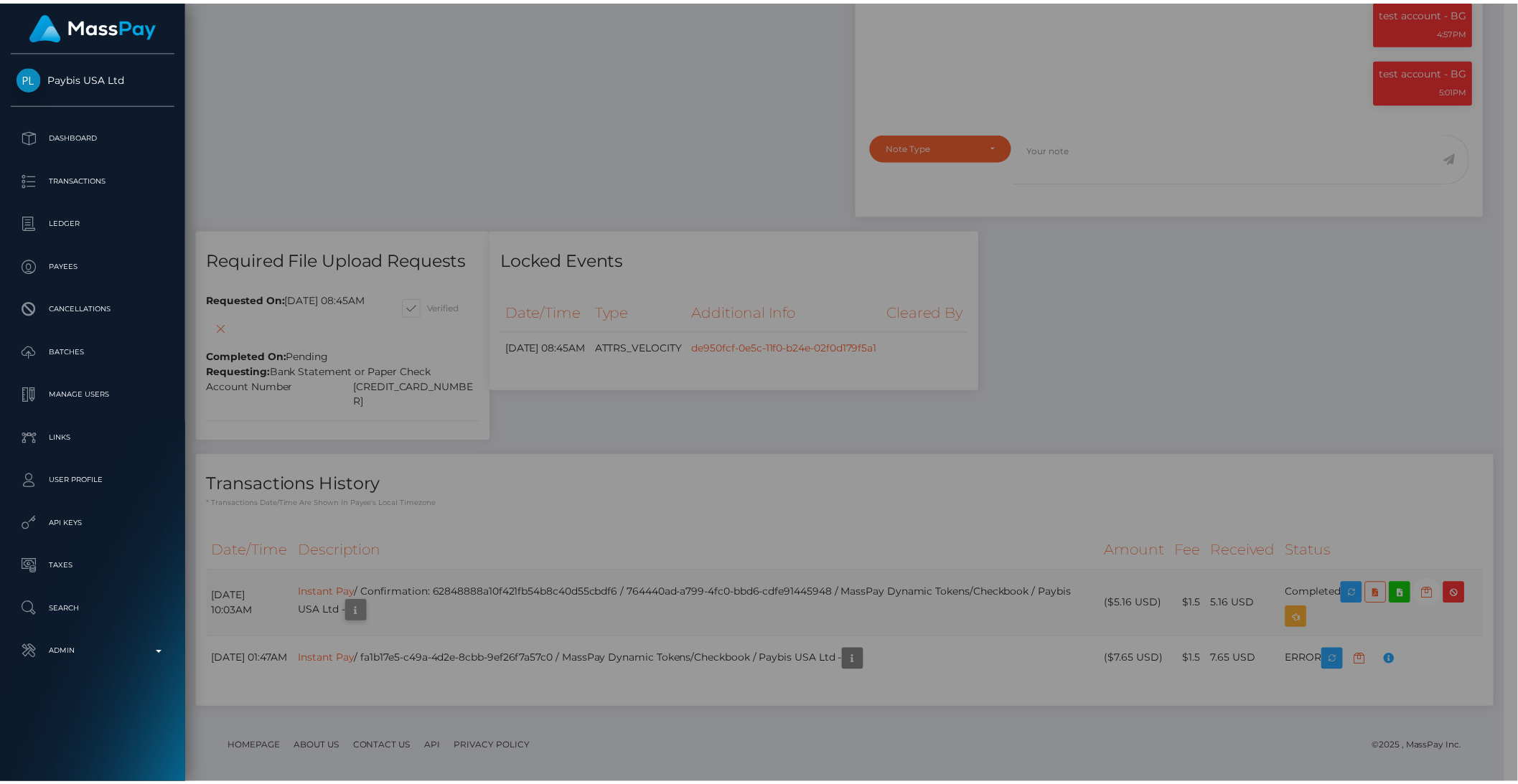
scroll to position [717354, 717178]
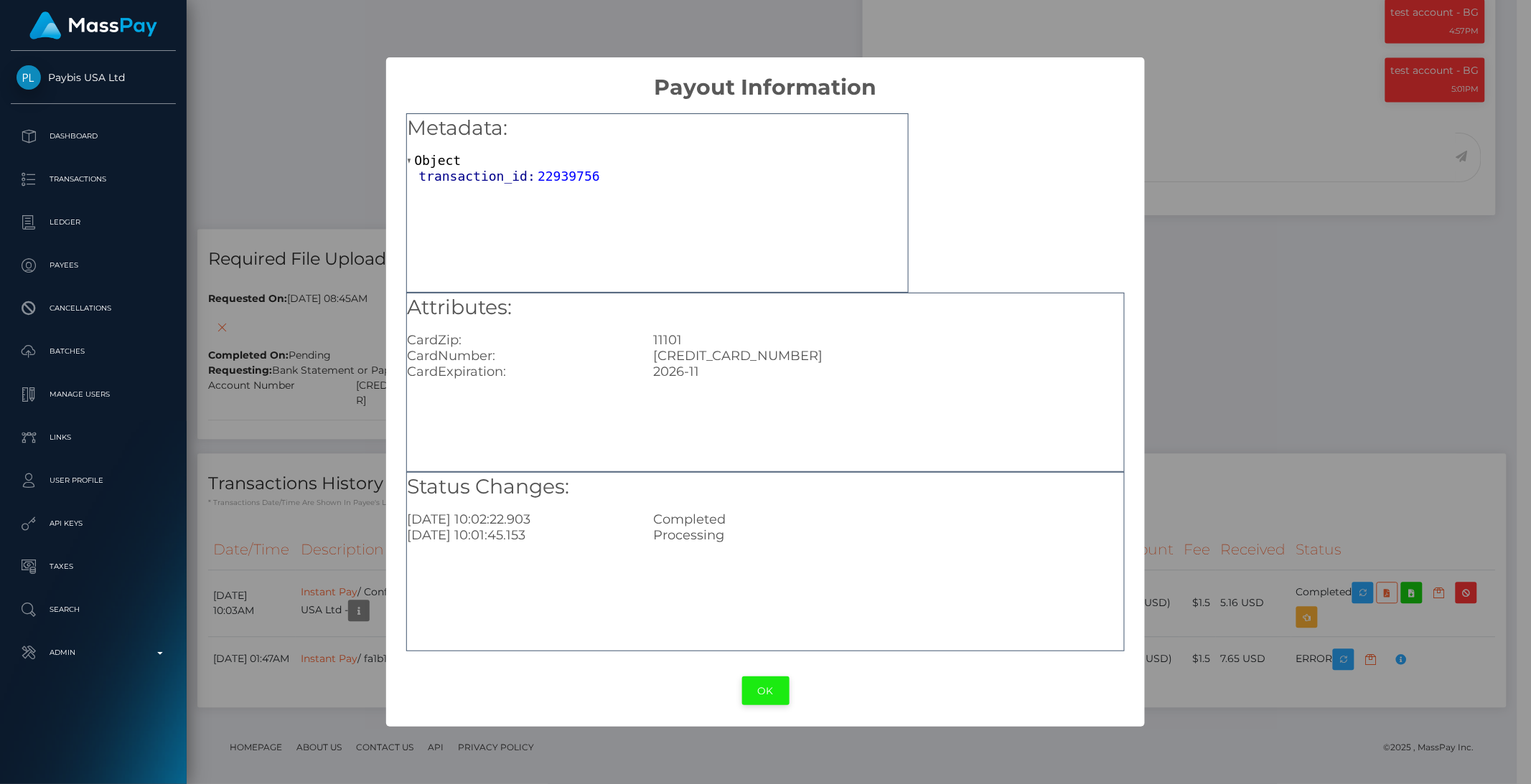
click at [751, 678] on button "OK" at bounding box center [765, 691] width 47 height 29
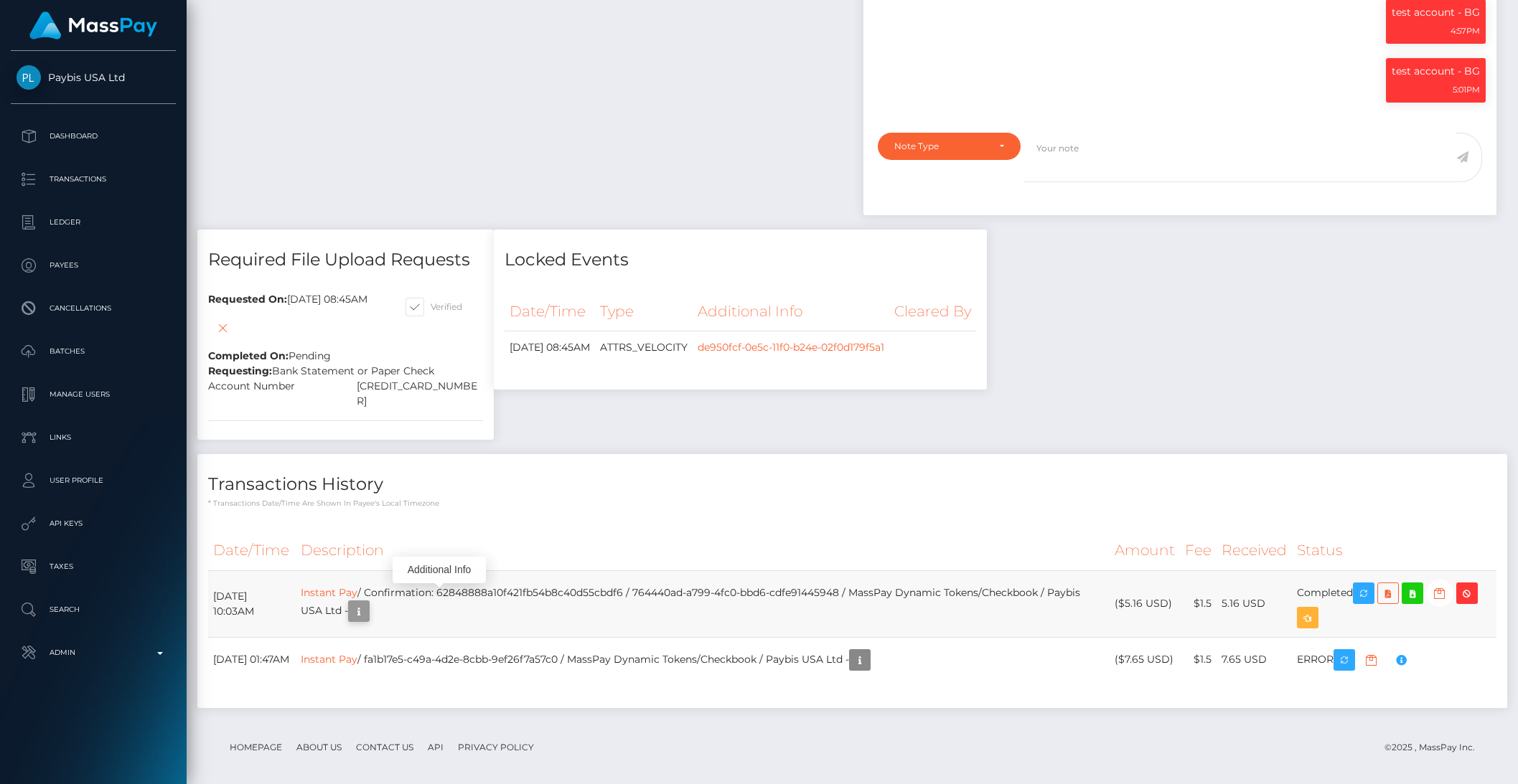
click at [368, 603] on icon "button" at bounding box center [359, 611] width 18 height 18
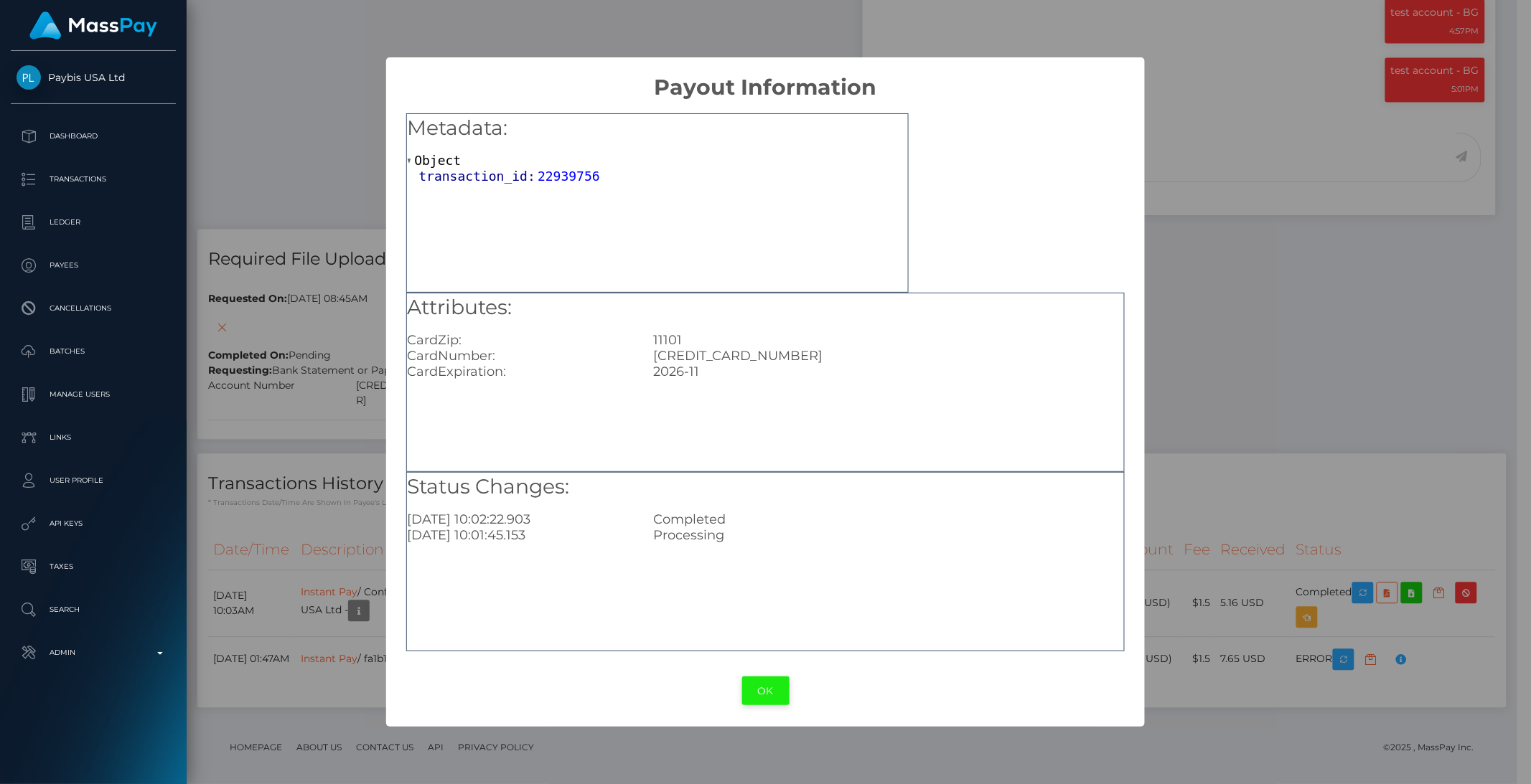
click at [775, 698] on button "OK" at bounding box center [765, 691] width 47 height 29
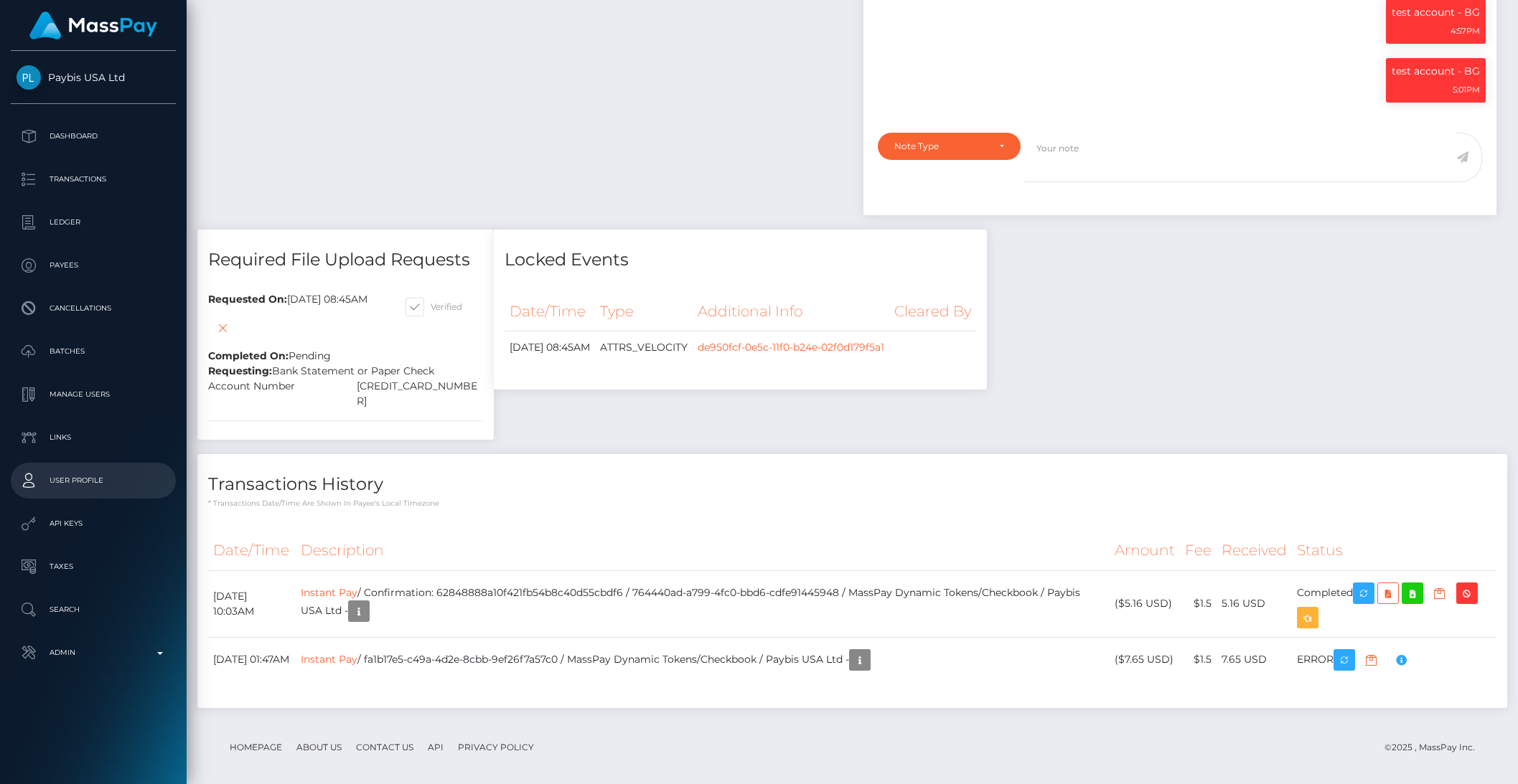
click at [84, 473] on p "User Profile" at bounding box center [93, 480] width 154 height 21
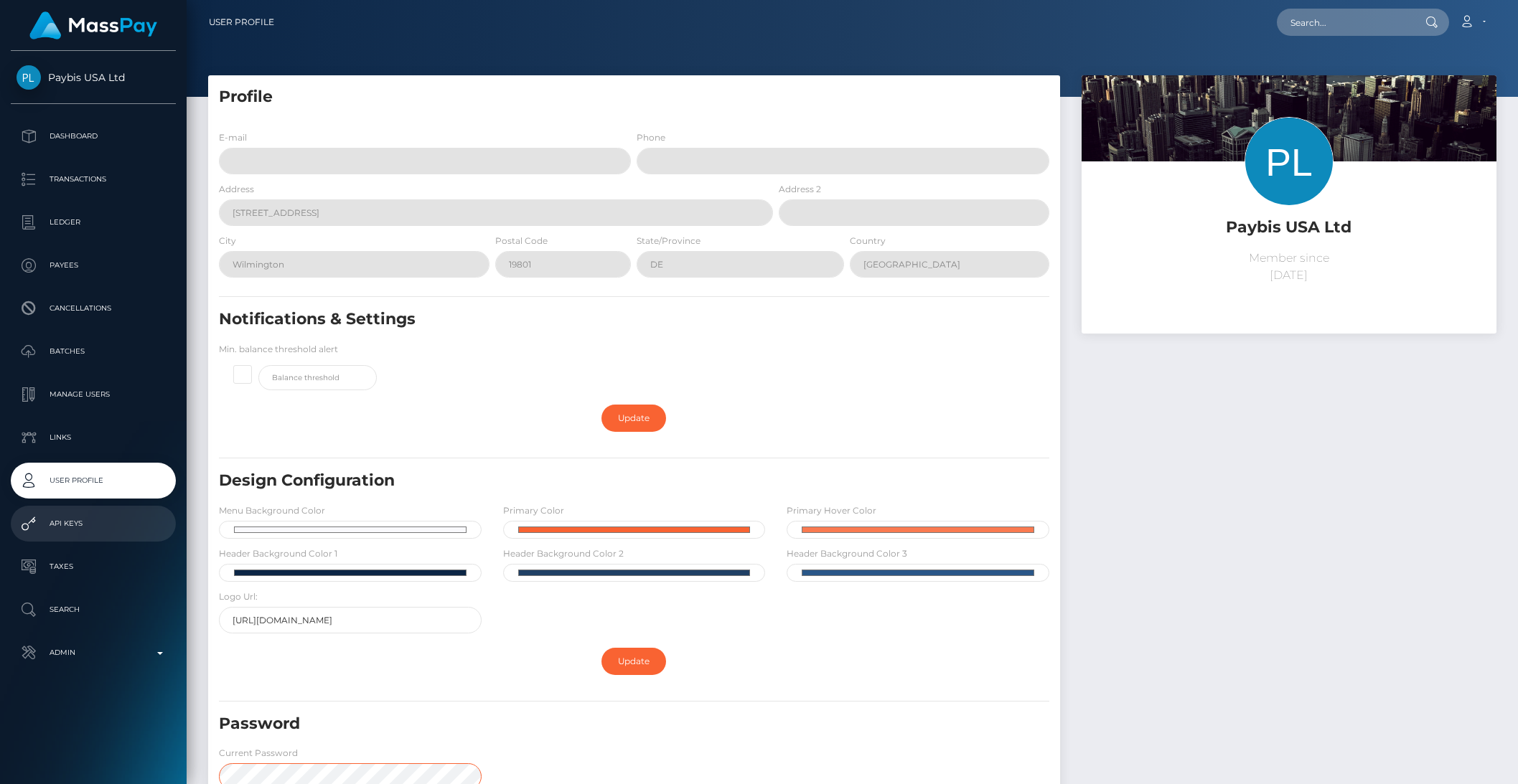
scroll to position [279, 0]
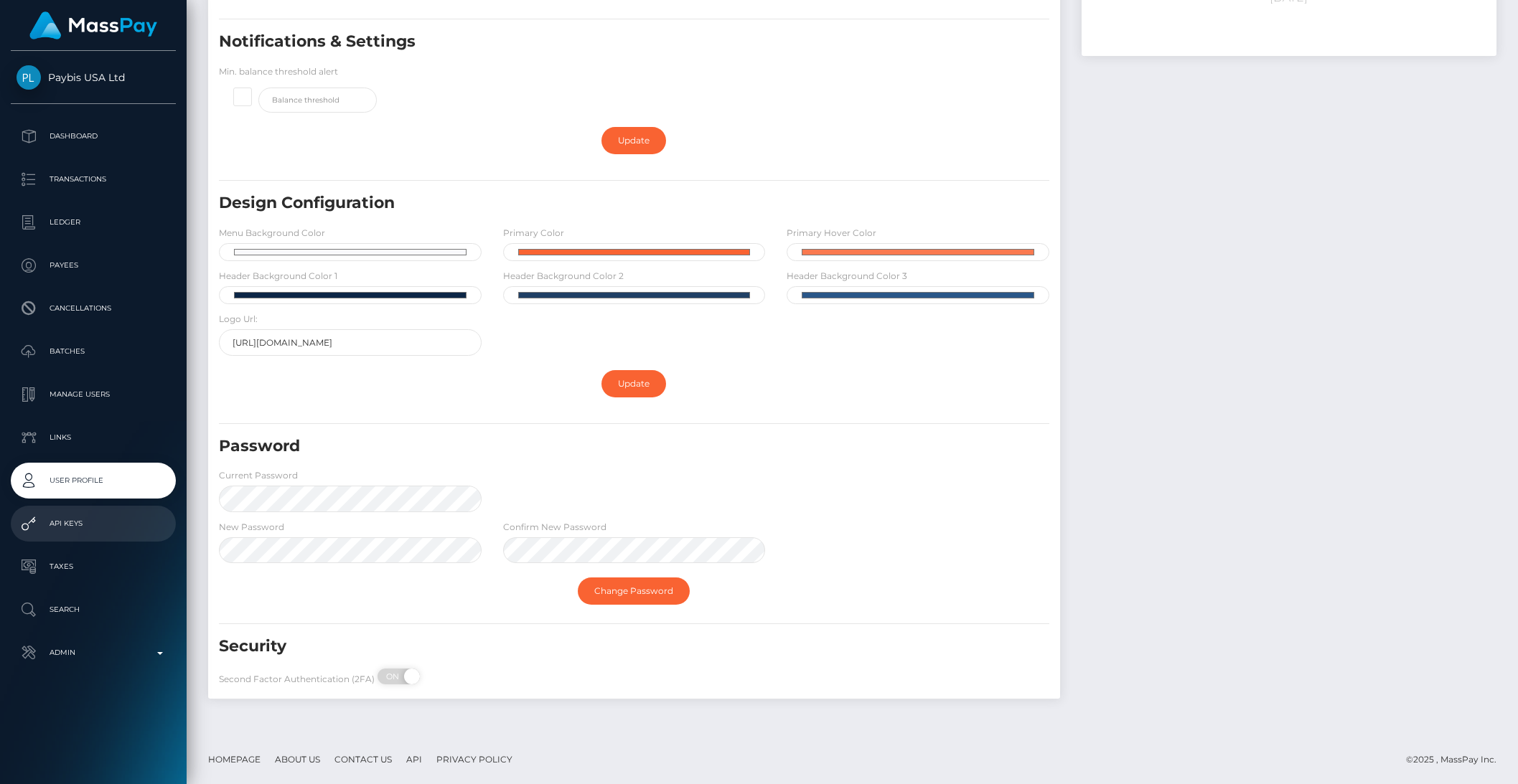
click at [80, 534] on p "API Keys" at bounding box center [93, 524] width 154 height 21
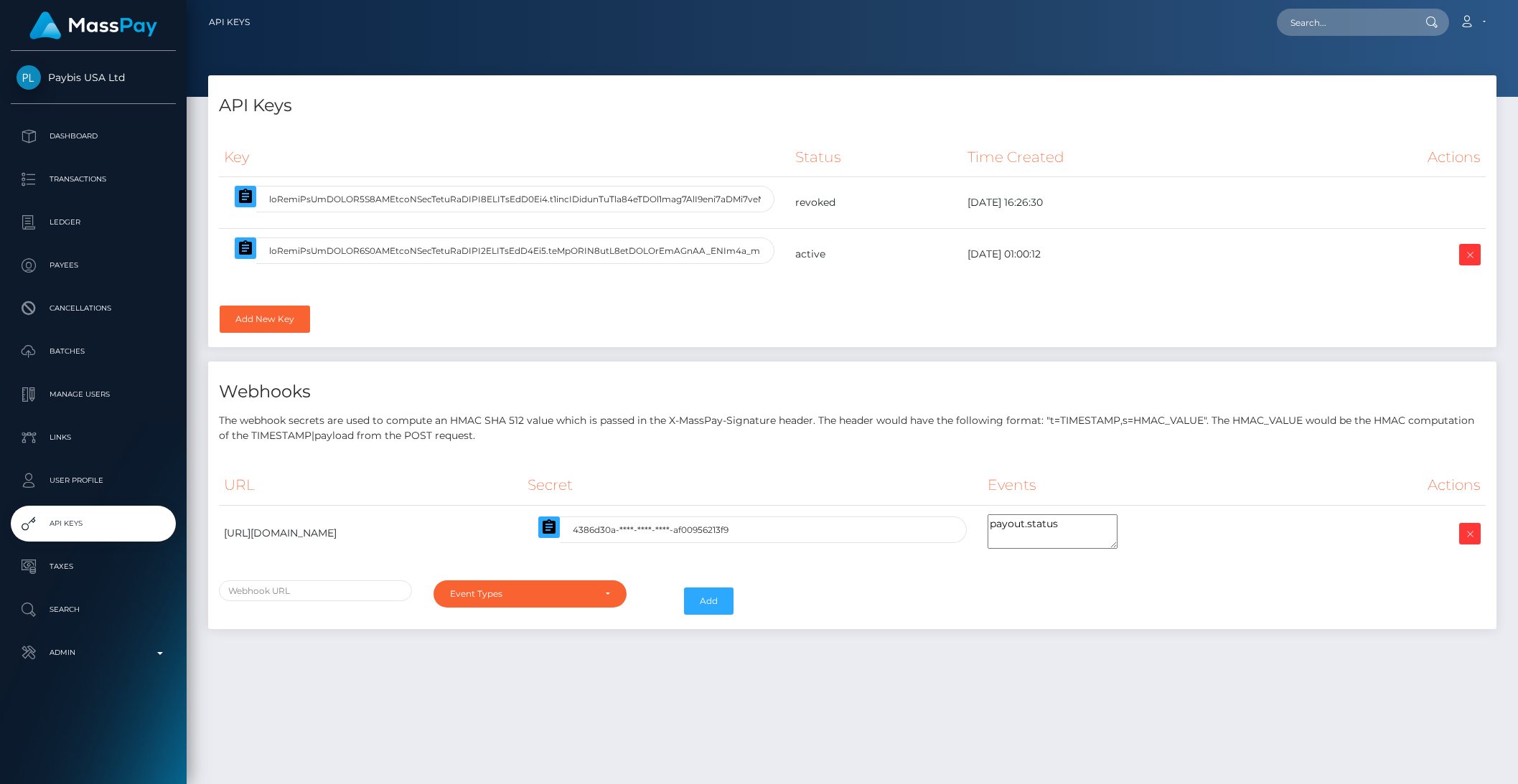
select select
click at [323, 525] on td "https://mp-api.paybis.com/v1/payout/webhook" at bounding box center [370, 533] width 303 height 57
click at [72, 184] on p "Transactions" at bounding box center [93, 179] width 154 height 21
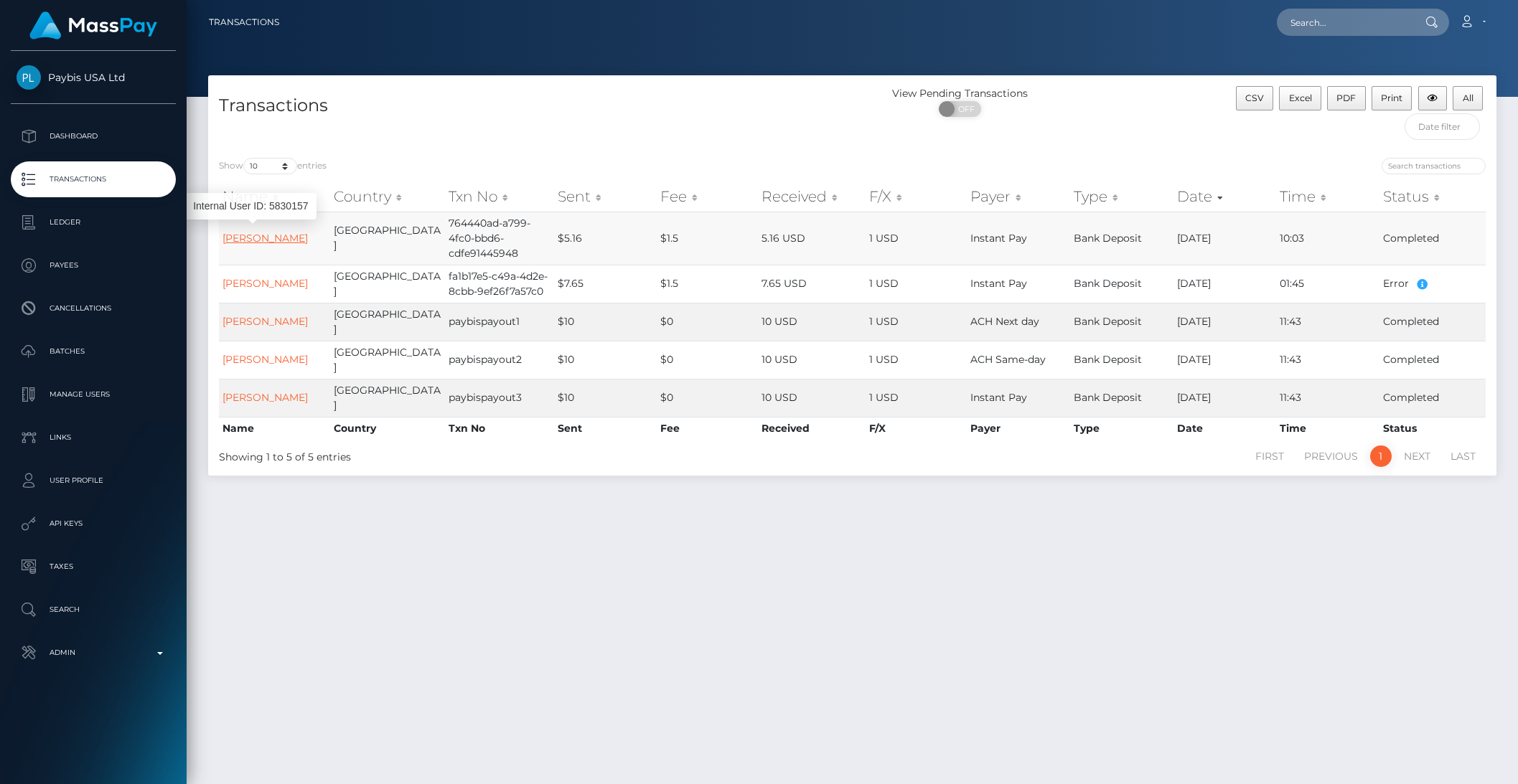
click at [245, 232] on link "[PERSON_NAME]" at bounding box center [264, 238] width 85 height 13
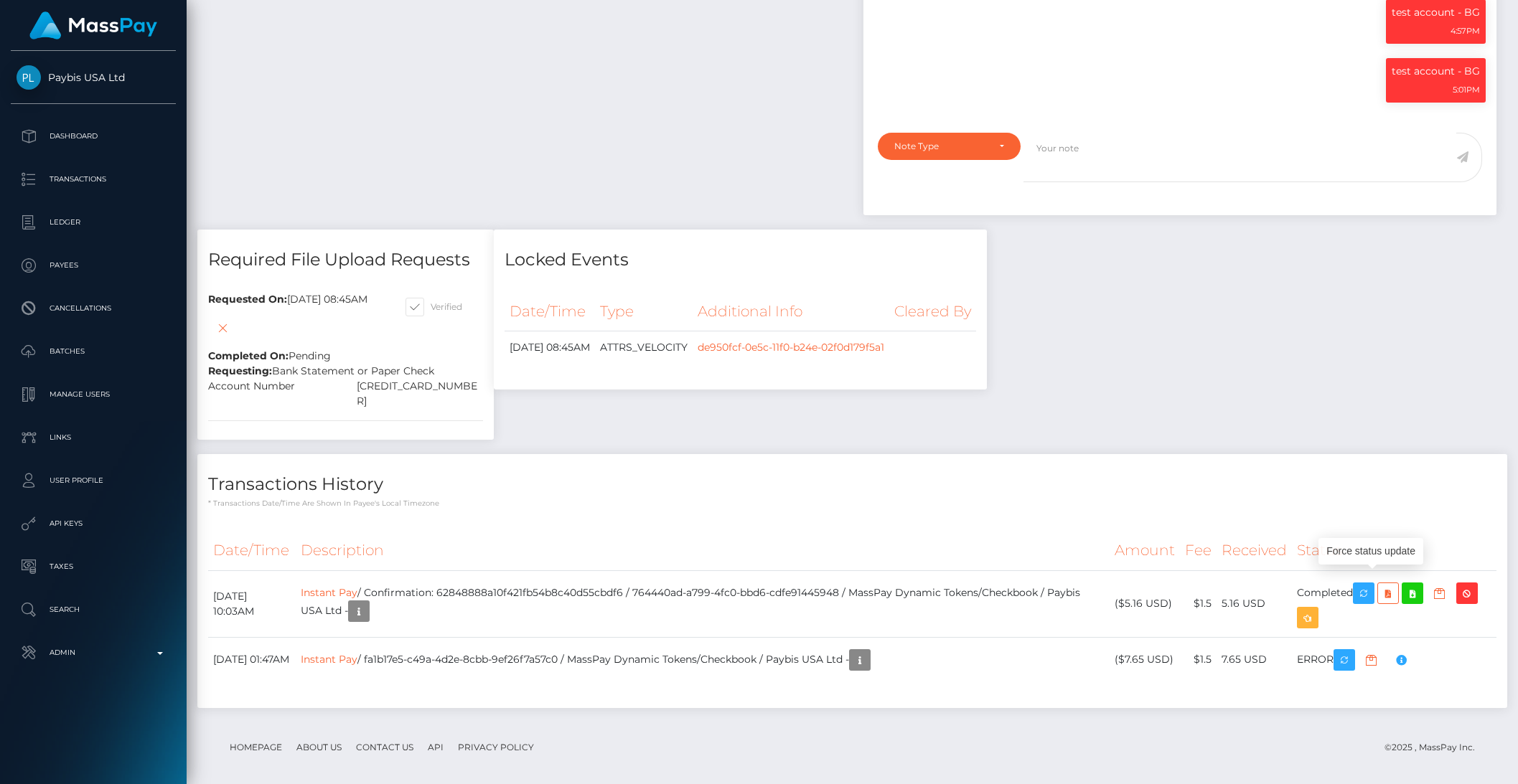
scroll to position [172, 414]
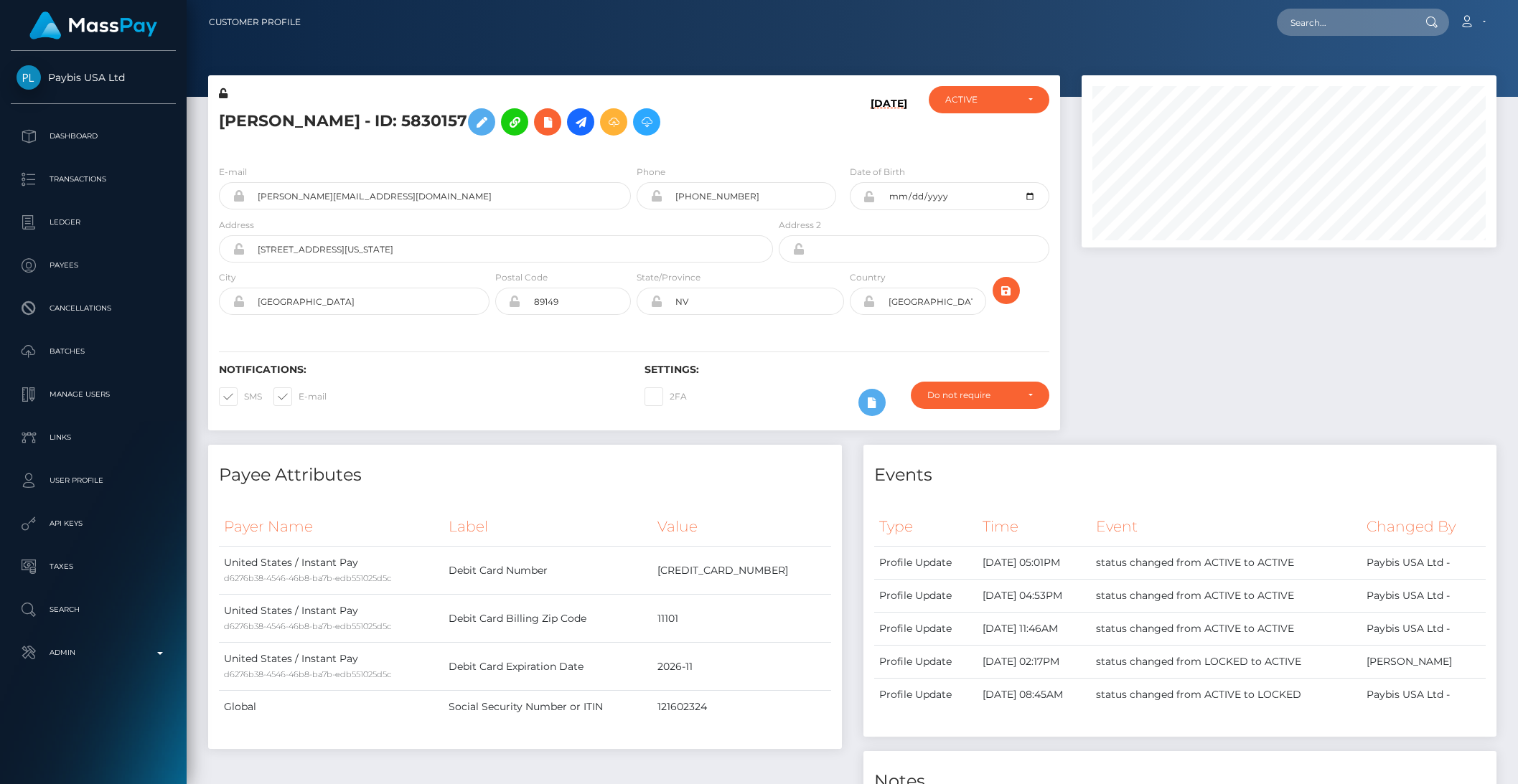
scroll to position [172, 414]
click at [1319, 25] on input "text" at bounding box center [1344, 22] width 135 height 27
paste input "2241ea98-a864-11f0-bd75-060e06e9f077"
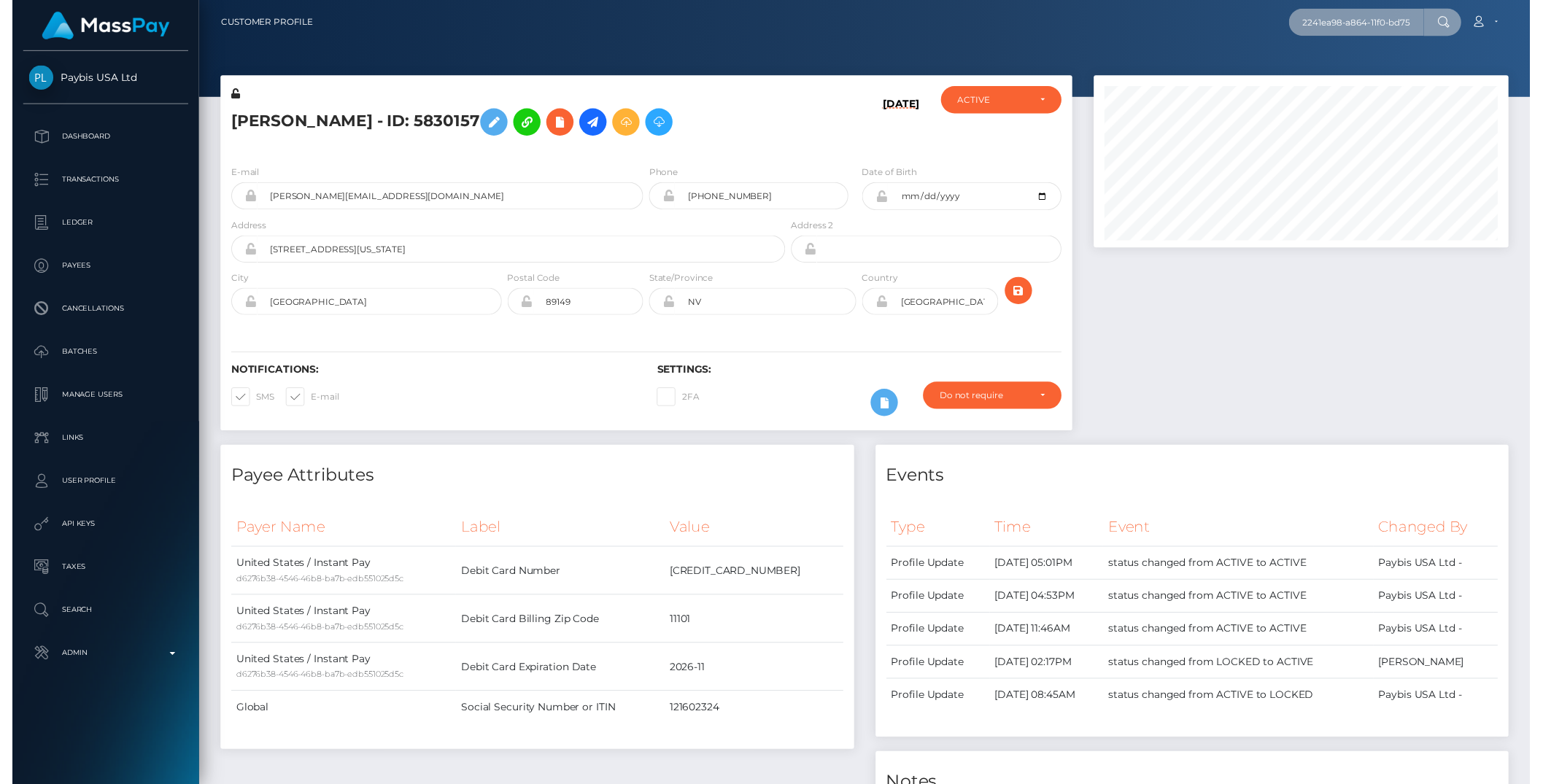
scroll to position [0, 75]
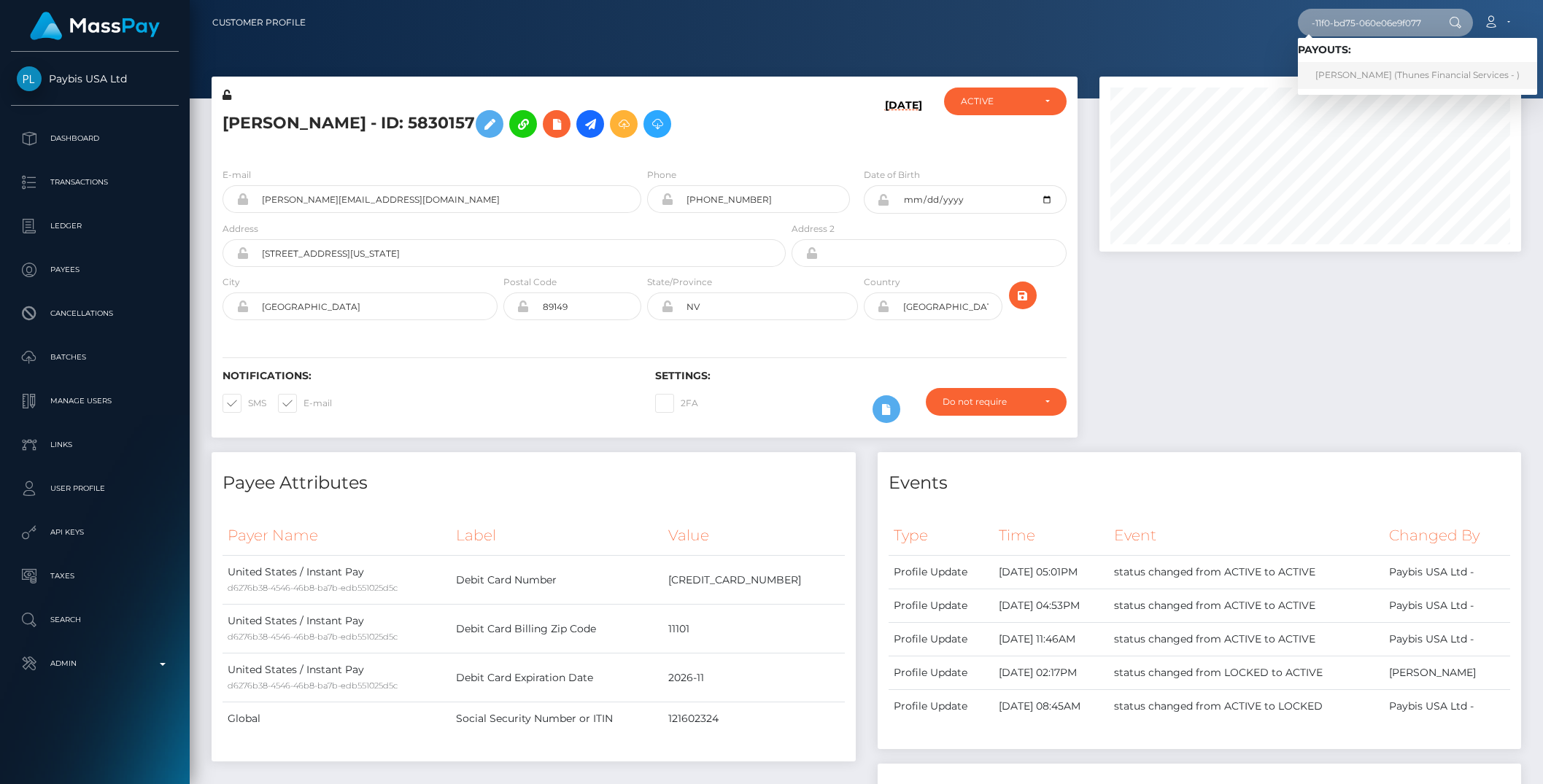
type input "2241ea98-a864-11f0-bd75-060e06e9f077"
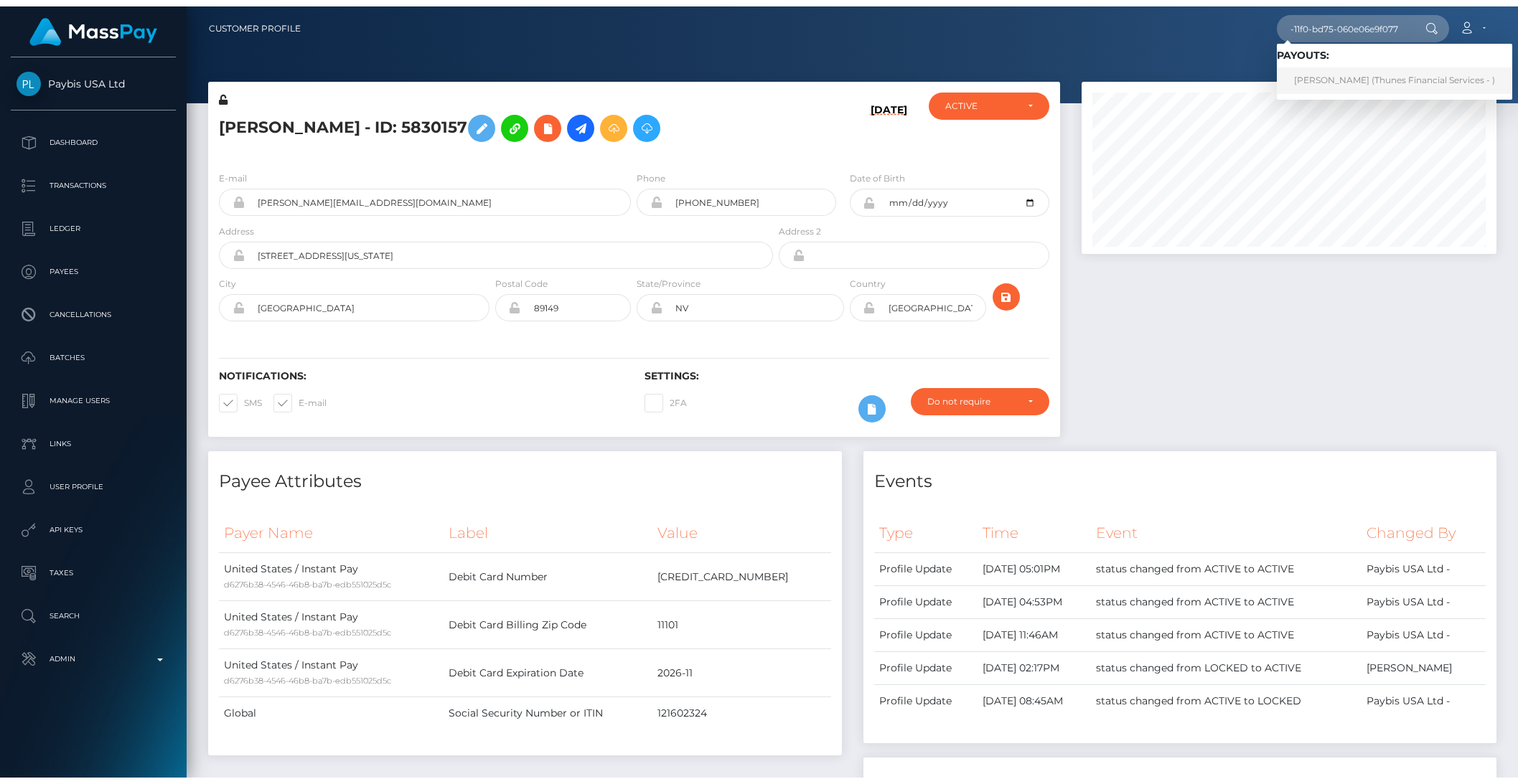
scroll to position [0, 0]
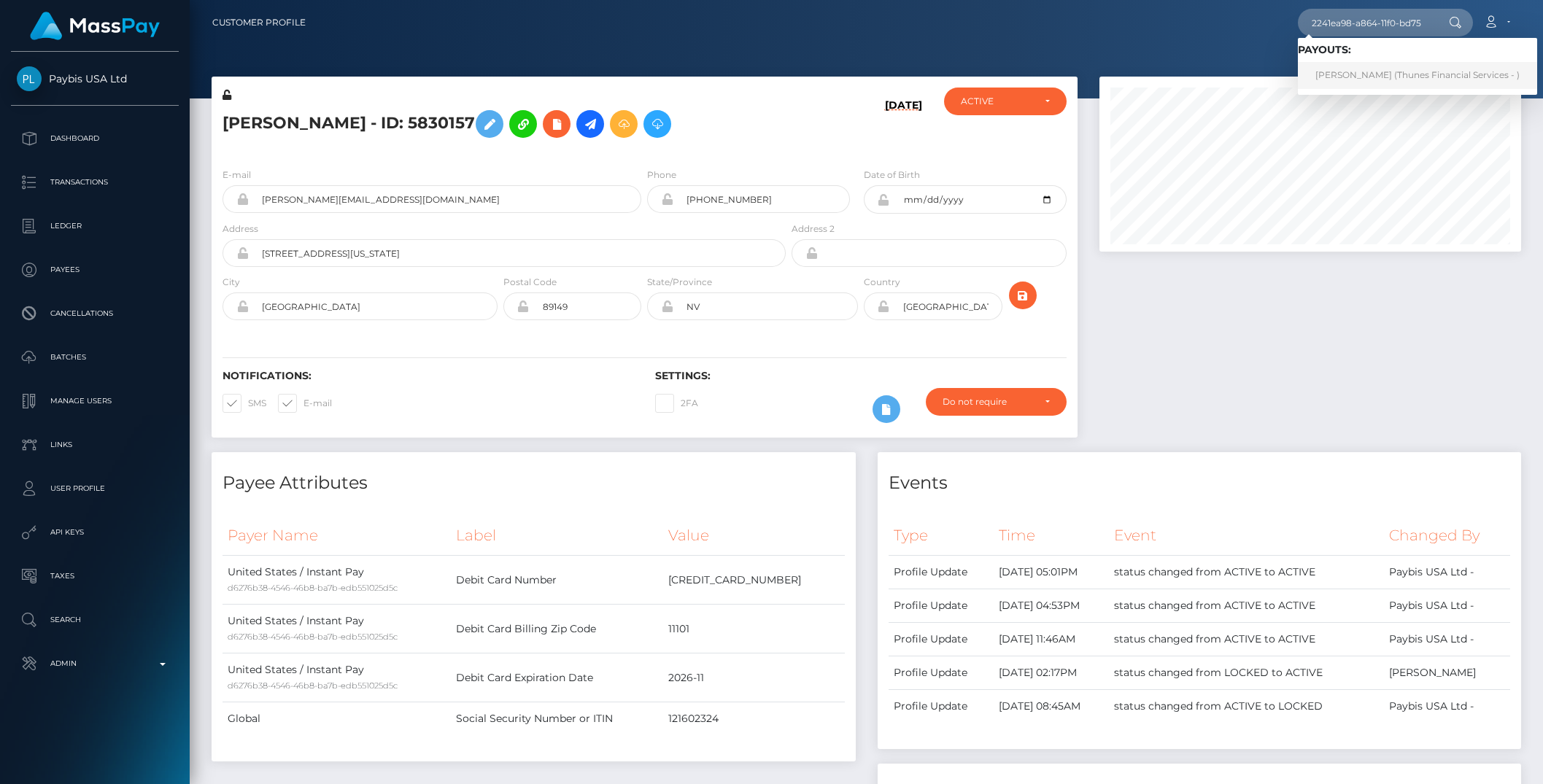
click at [1370, 79] on link "Edward Fordham (Thunes Financial Services - )" at bounding box center [1418, 75] width 240 height 27
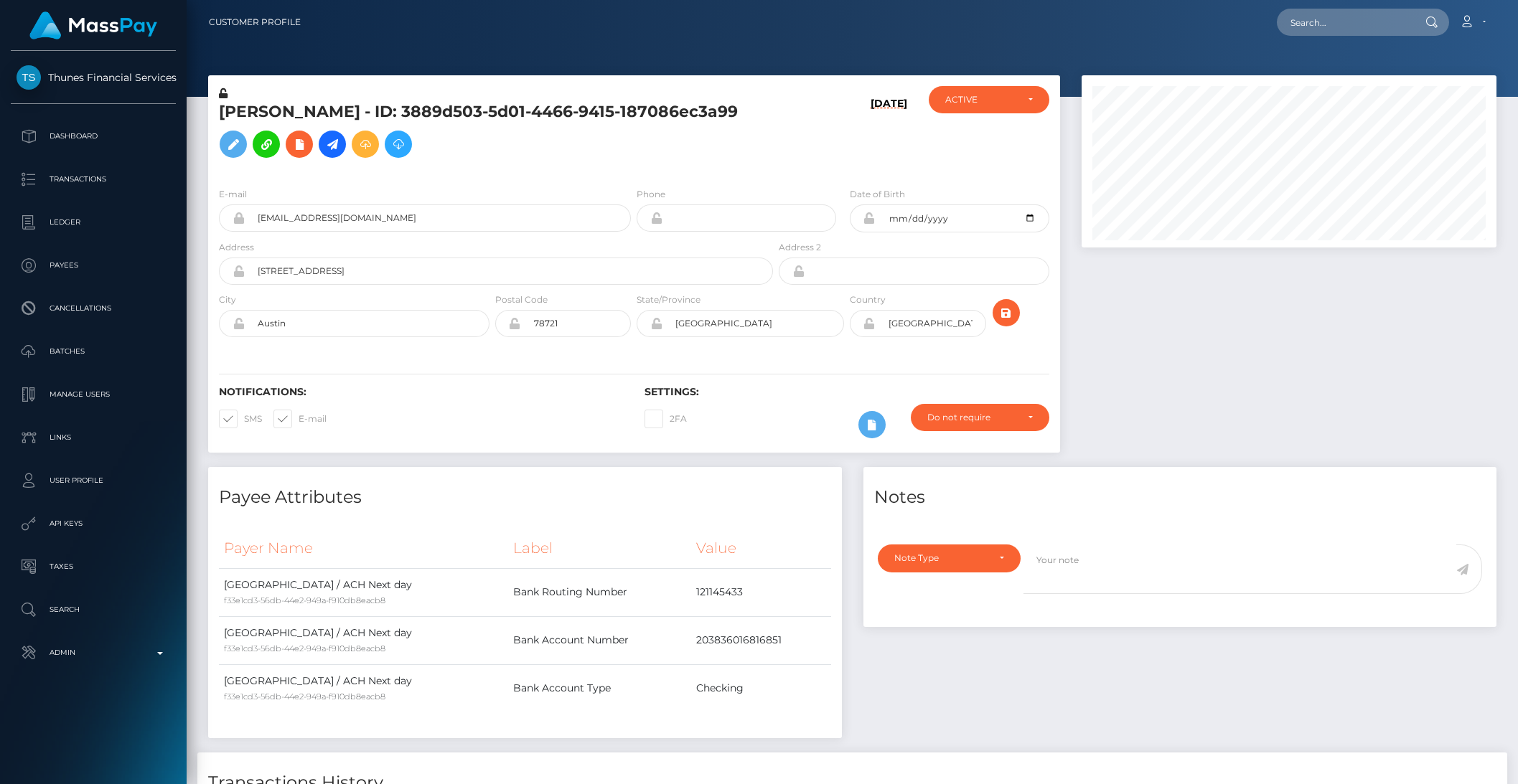
scroll to position [553, 0]
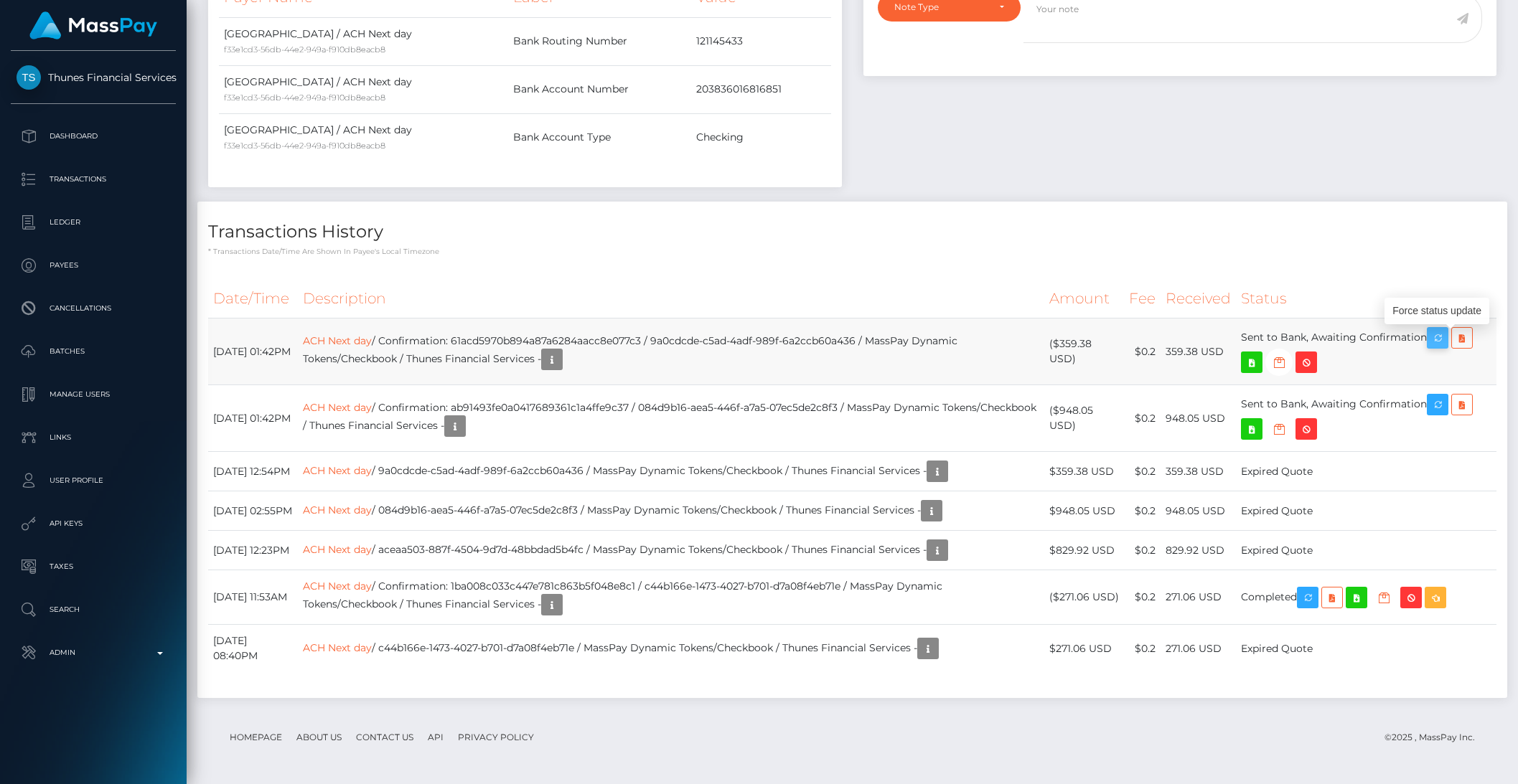
click at [1445, 341] on icon "button" at bounding box center [1438, 338] width 18 height 18
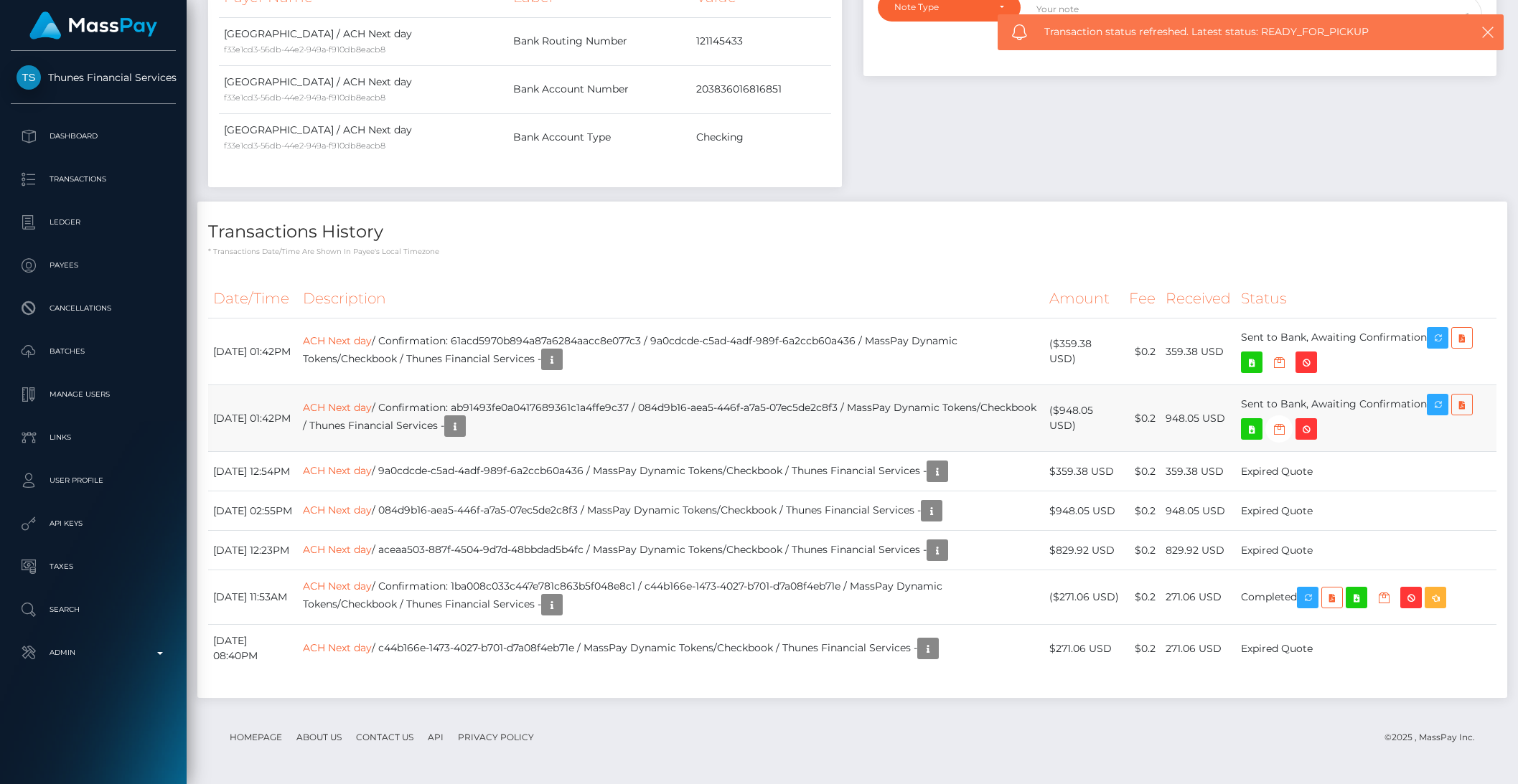
click at [896, 388] on td "ACH Next day / Confirmation: ab91493fe0a0417689361c1a4ffe9c37 / 084d9b16-aea5-4…" at bounding box center [671, 419] width 747 height 67
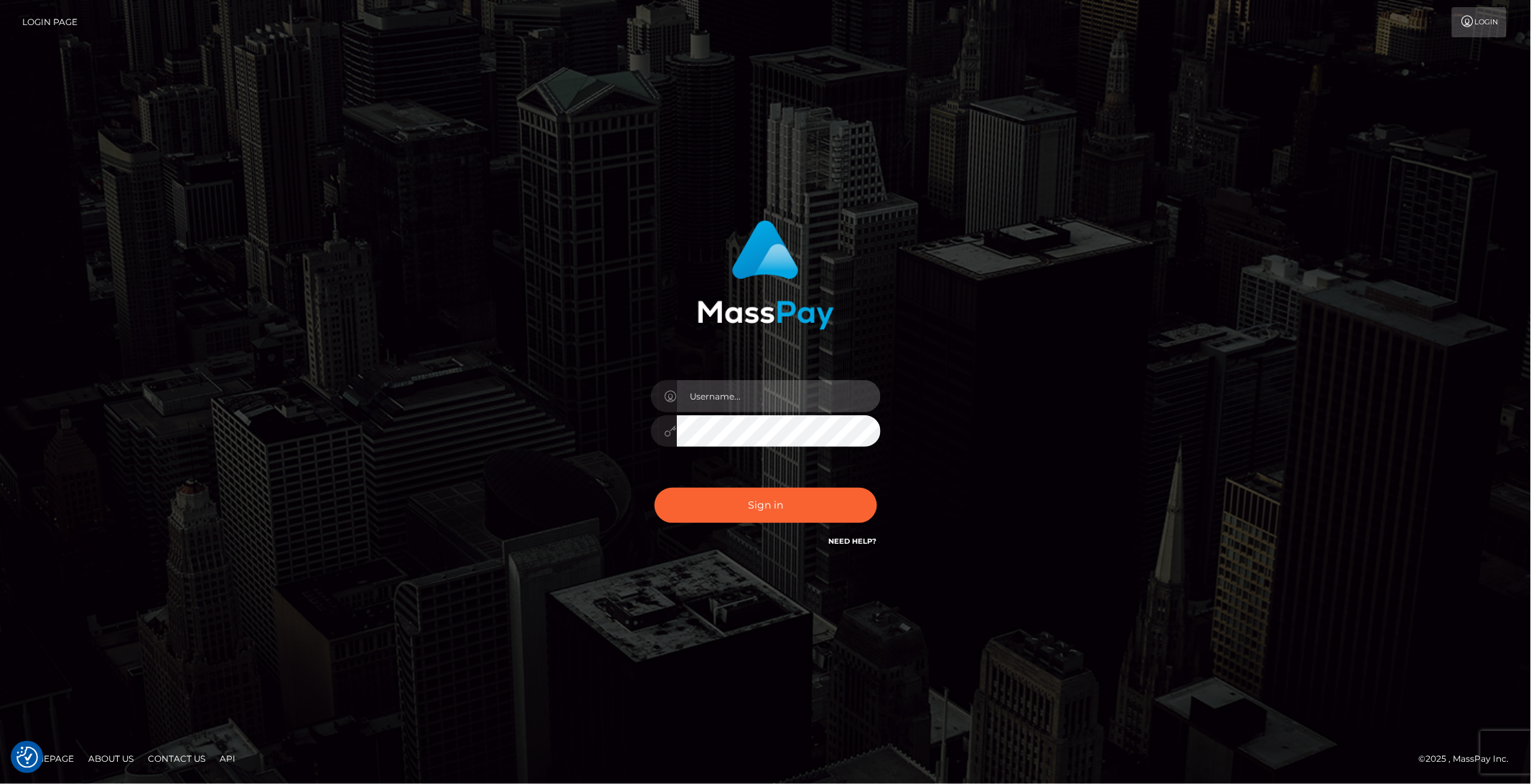
type input "brentg"
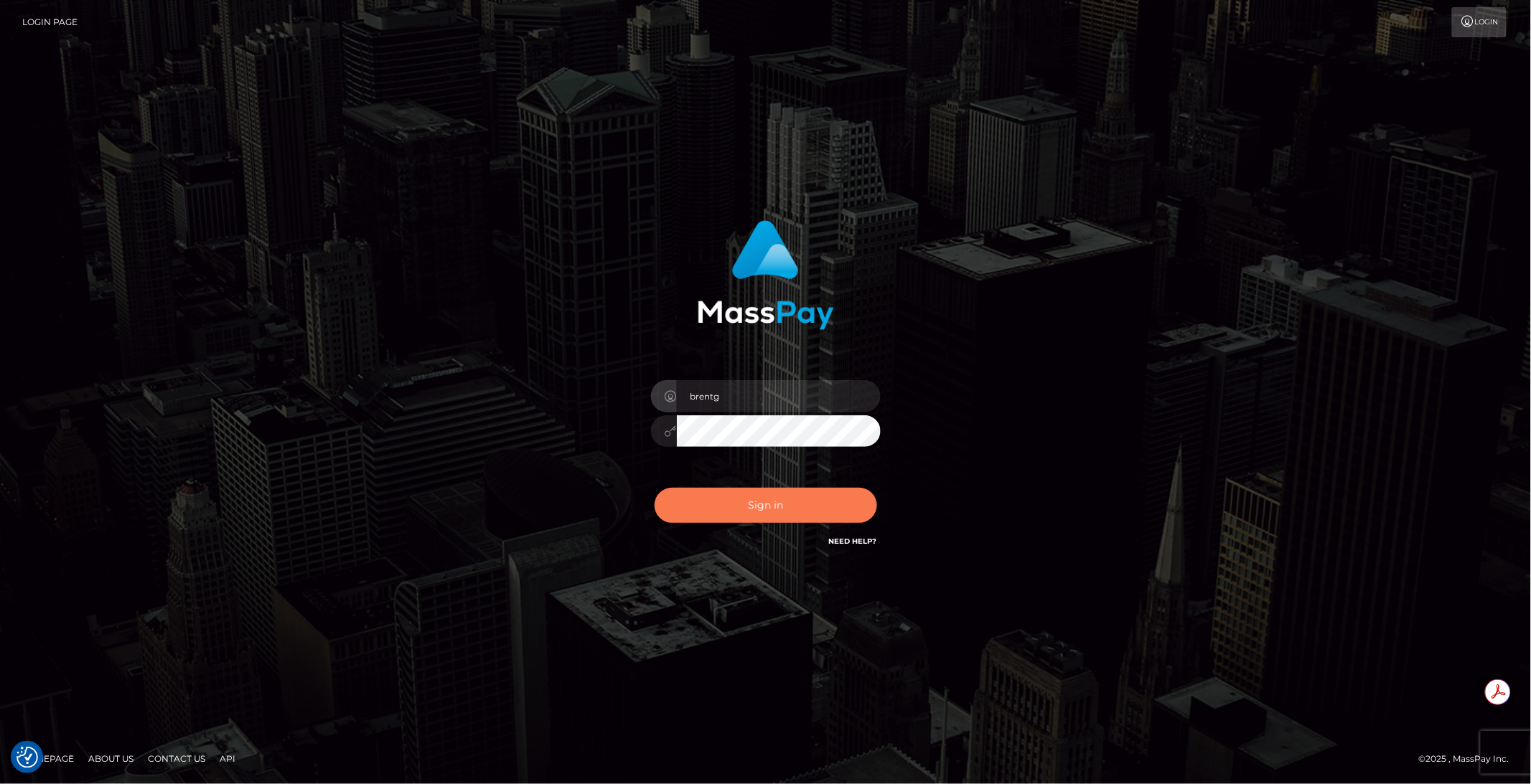
click at [775, 503] on button "Sign in" at bounding box center [765, 505] width 222 height 35
